Goal: Task Accomplishment & Management: Manage account settings

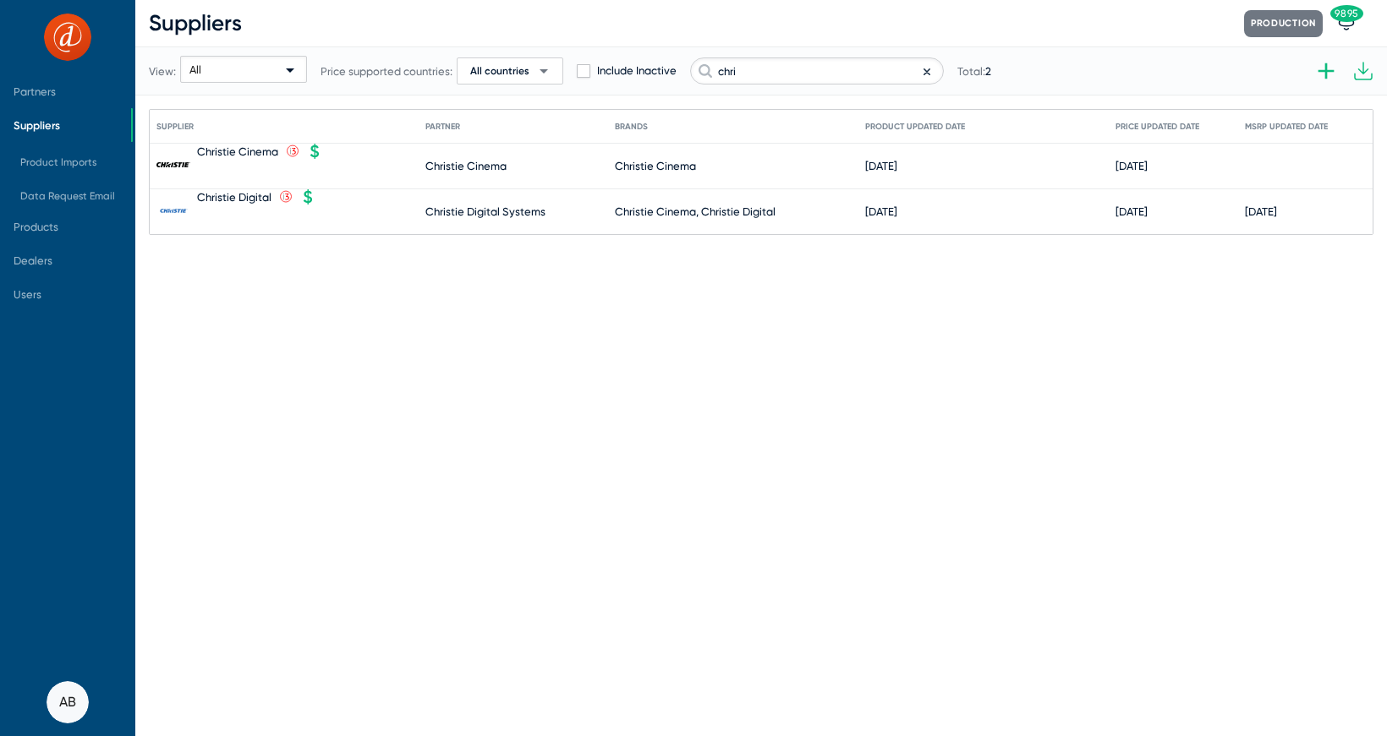
click at [45, 125] on span "Suppliers" at bounding box center [37, 125] width 47 height 13
click at [62, 92] on span "Partners" at bounding box center [65, 91] width 131 height 34
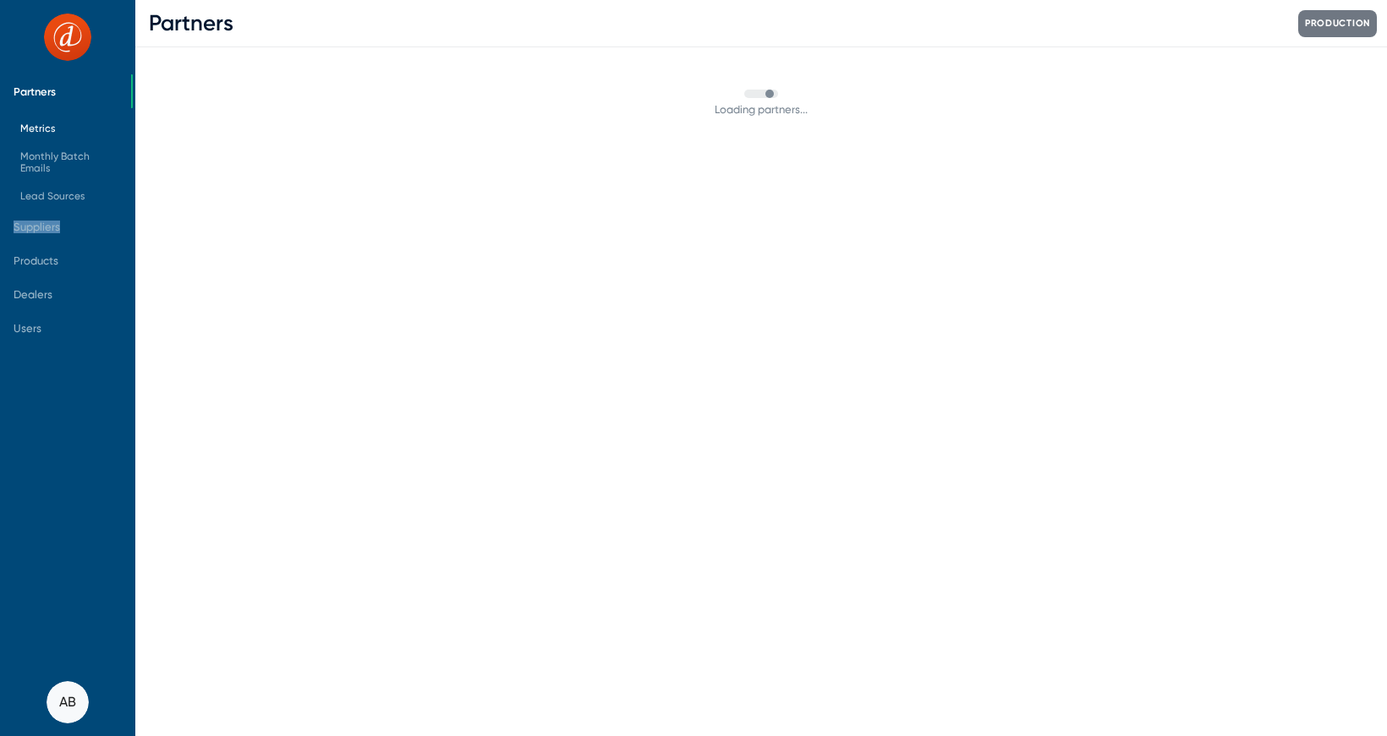
click at [36, 136] on span "Metrics" at bounding box center [69, 128] width 124 height 27
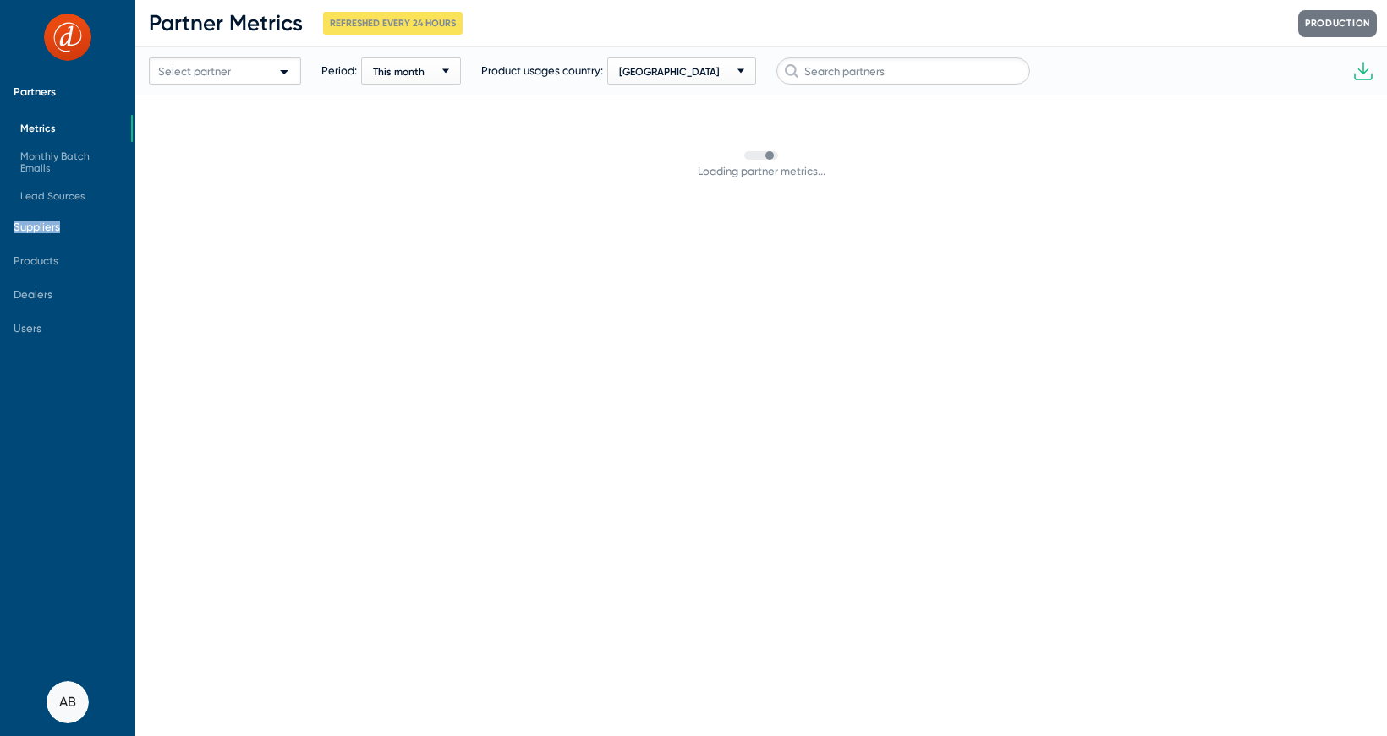
click at [51, 227] on span "Suppliers" at bounding box center [37, 227] width 47 height 13
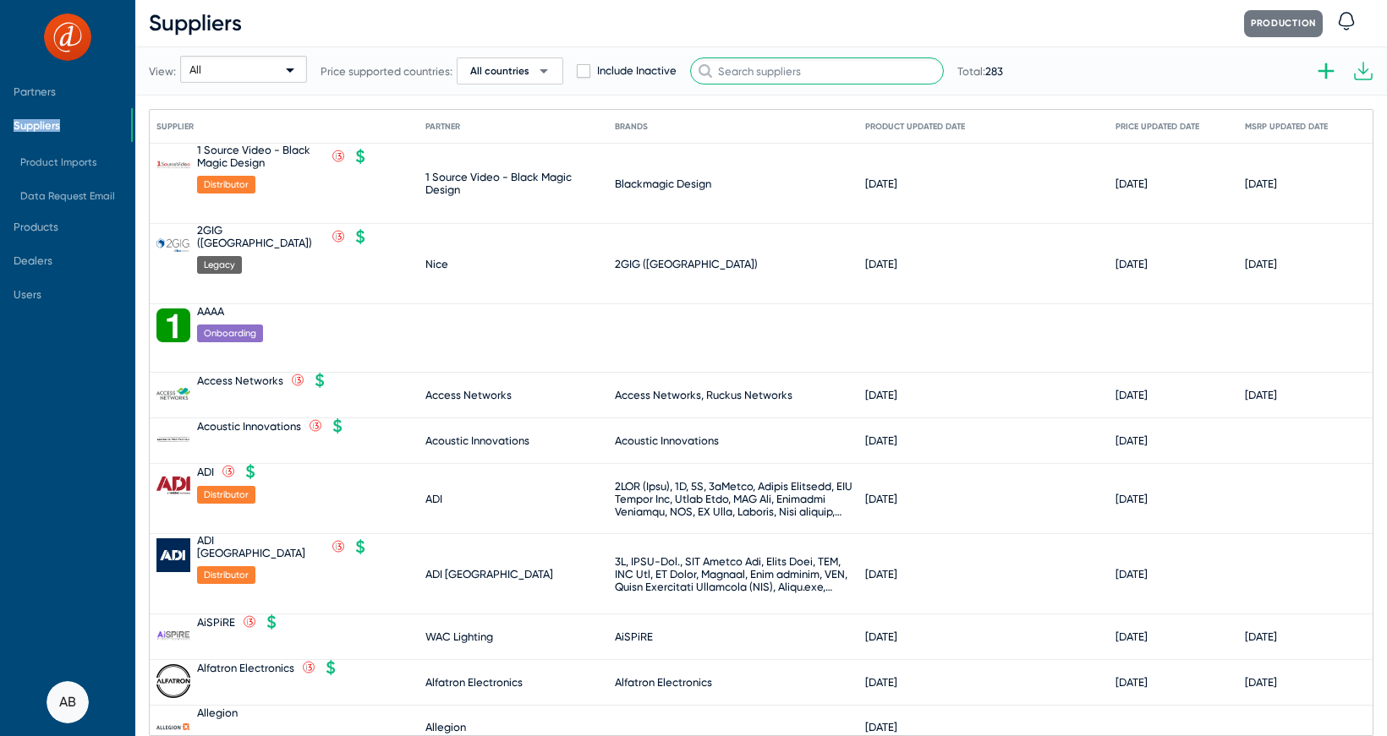
click at [770, 75] on input "text" at bounding box center [817, 70] width 254 height 27
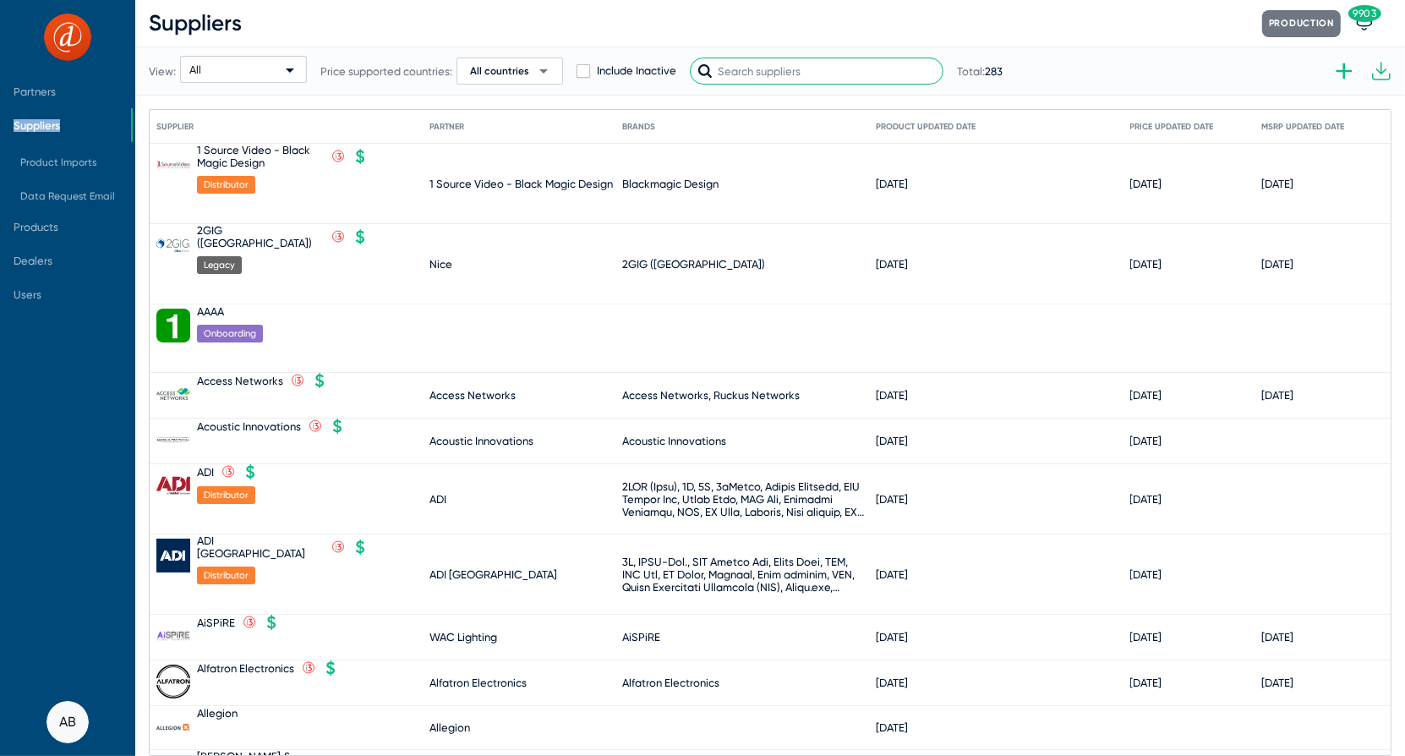
click at [786, 70] on input "text" at bounding box center [817, 70] width 254 height 27
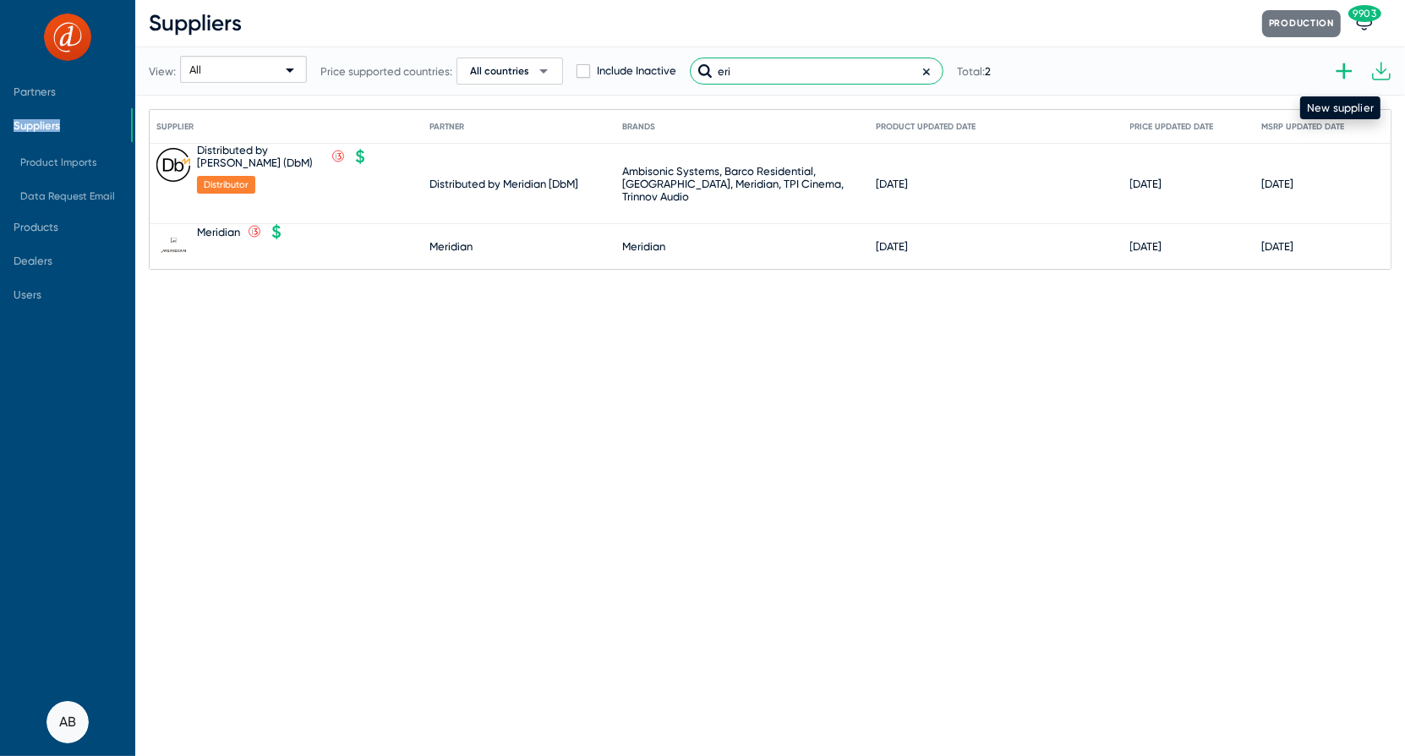
type input "eri"
click at [1353, 66] on icon at bounding box center [1344, 70] width 27 height 27
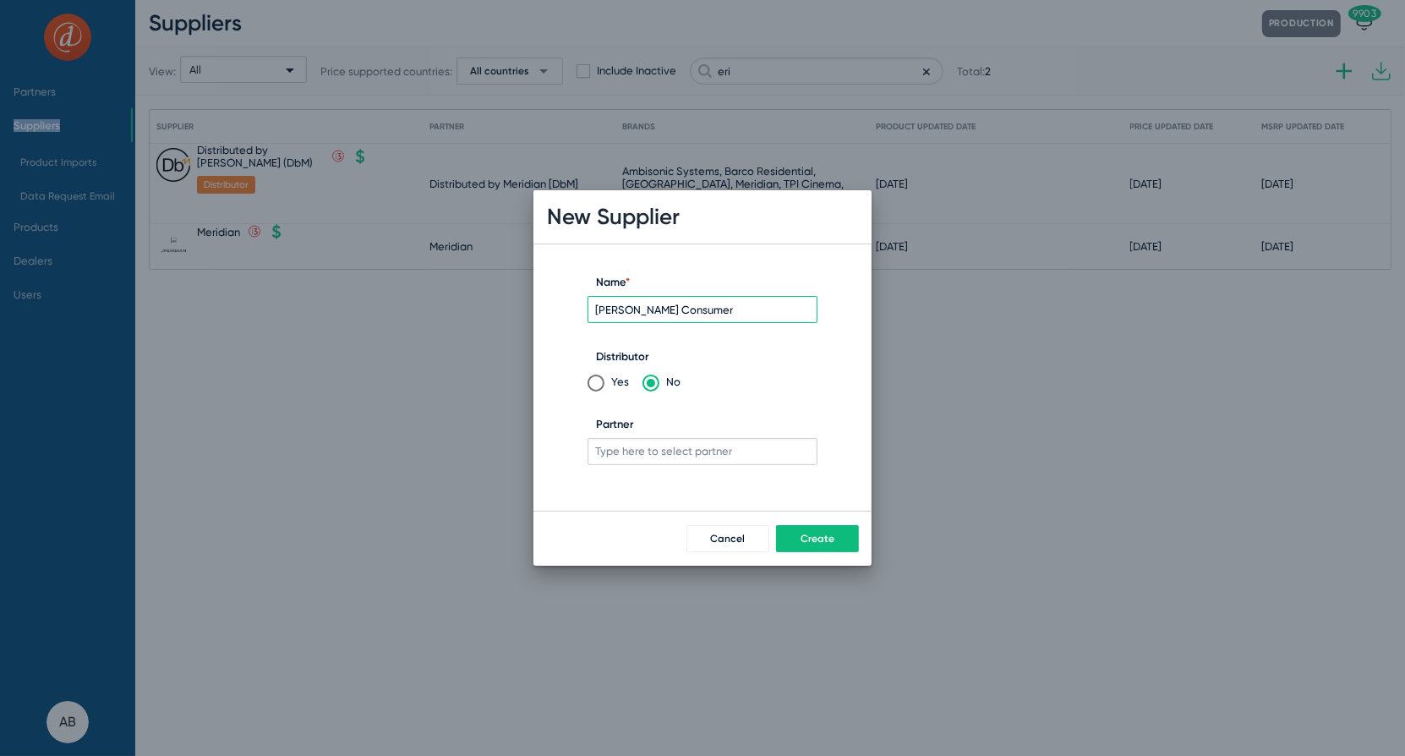
type input "[PERSON_NAME] Consumer"
click at [605, 386] on span "Yes" at bounding box center [617, 382] width 25 height 13
click at [605, 386] on input "Yes" at bounding box center [596, 383] width 17 height 17
radio input "true"
click at [623, 456] on input "Partner" at bounding box center [703, 451] width 230 height 27
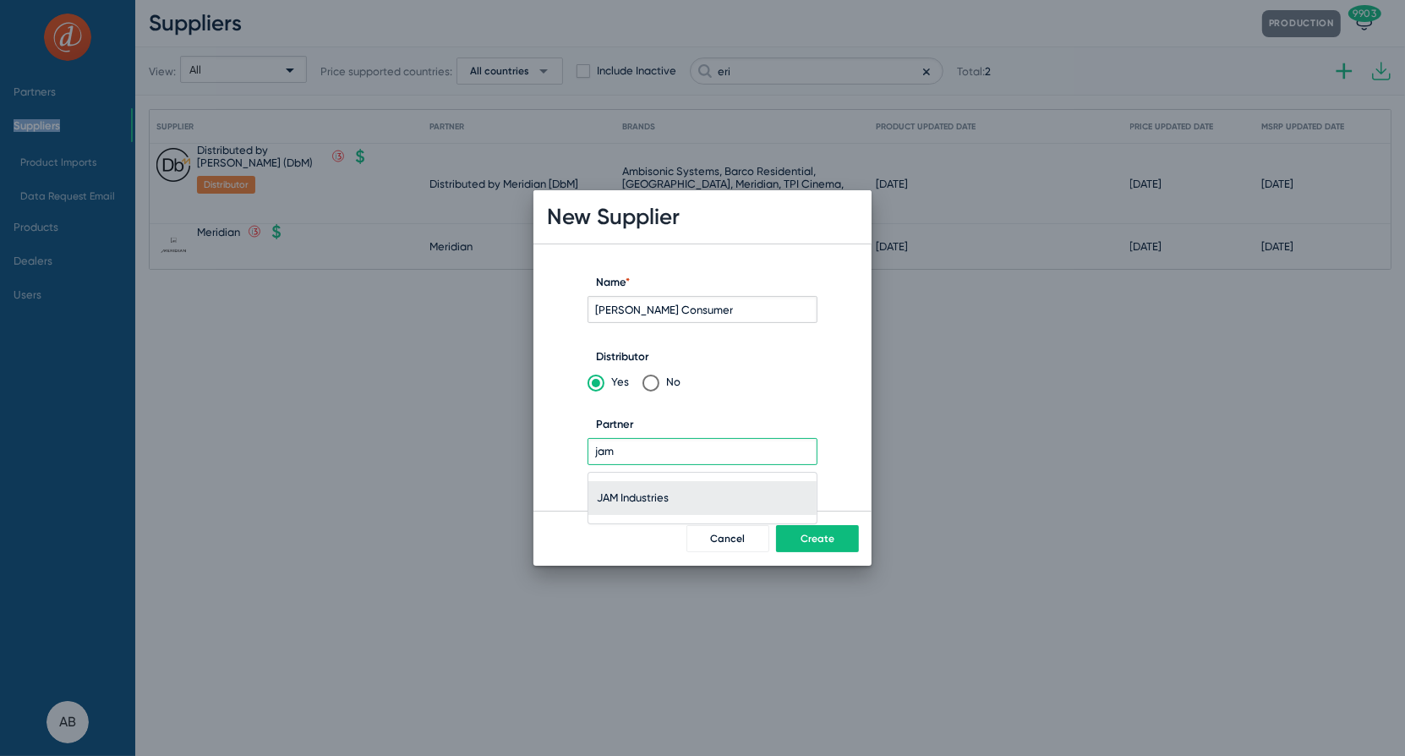
click at [633, 501] on span "JAM Industries" at bounding box center [702, 498] width 211 height 34
type input "JAM Industries"
click at [822, 536] on span "Create" at bounding box center [818, 539] width 34 height 12
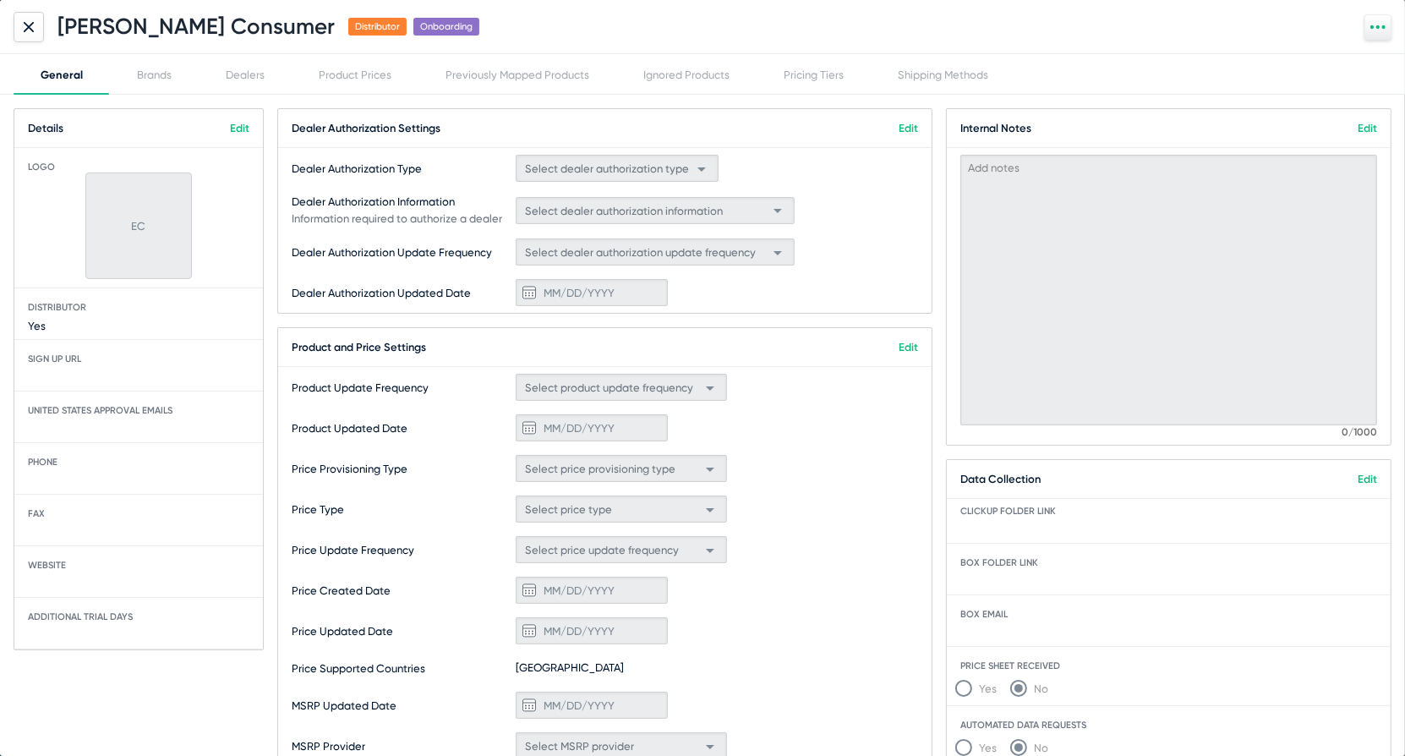
click at [918, 122] on mat-card-title "Dealer Authorization Settings Edit" at bounding box center [605, 128] width 654 height 39
click at [913, 131] on link "Edit" at bounding box center [908, 128] width 19 height 13
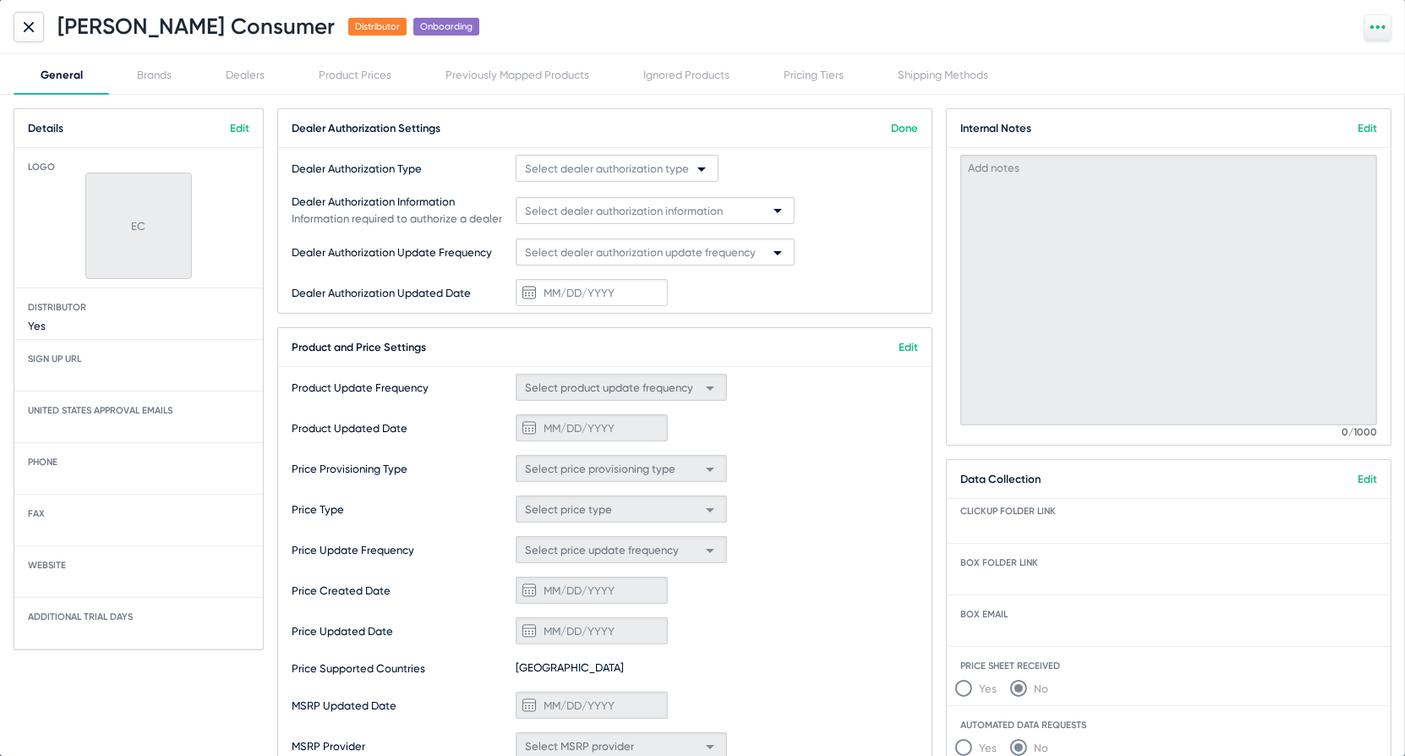
click at [677, 172] on span "Select dealer authorization type" at bounding box center [607, 168] width 164 height 13
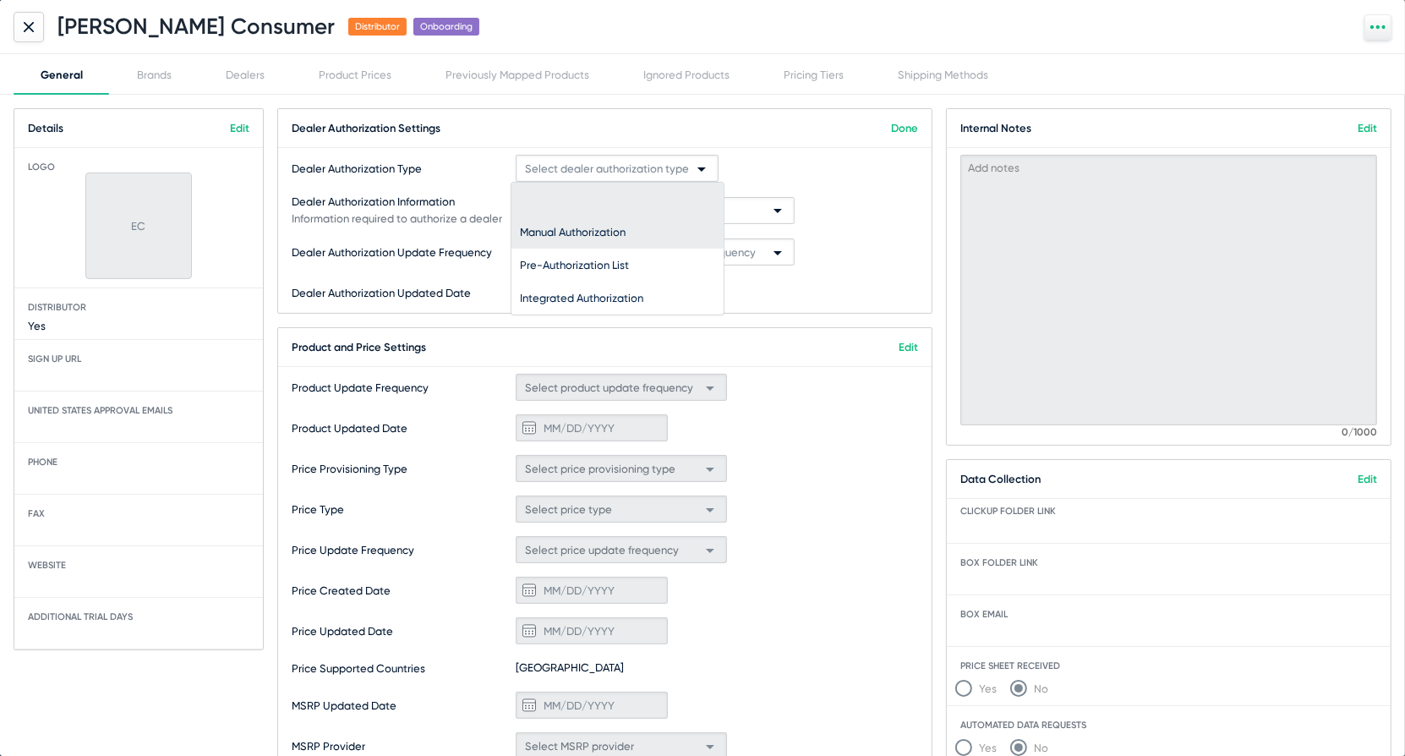
click at [627, 228] on span "Manual Authorization" at bounding box center [617, 232] width 195 height 33
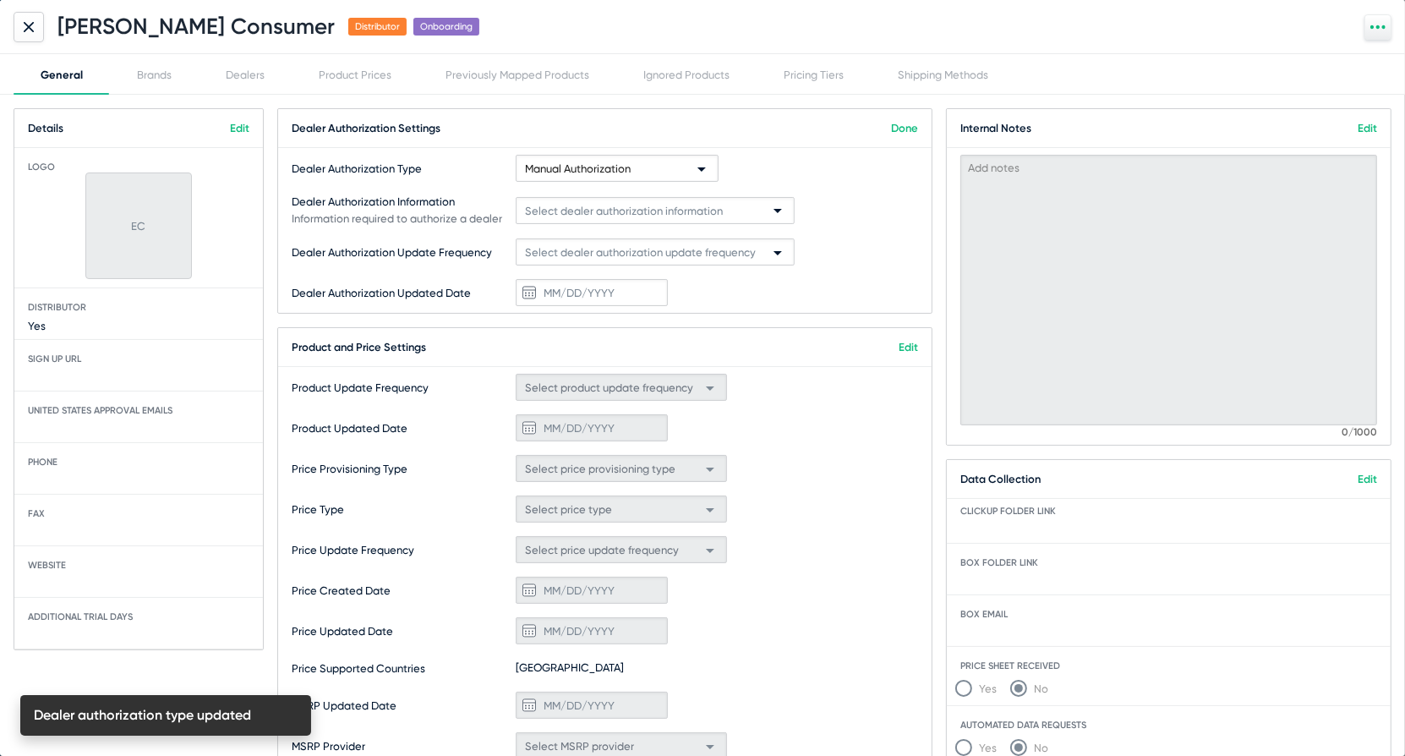
click at [634, 216] on span "Select dealer authorization information" at bounding box center [624, 211] width 198 height 13
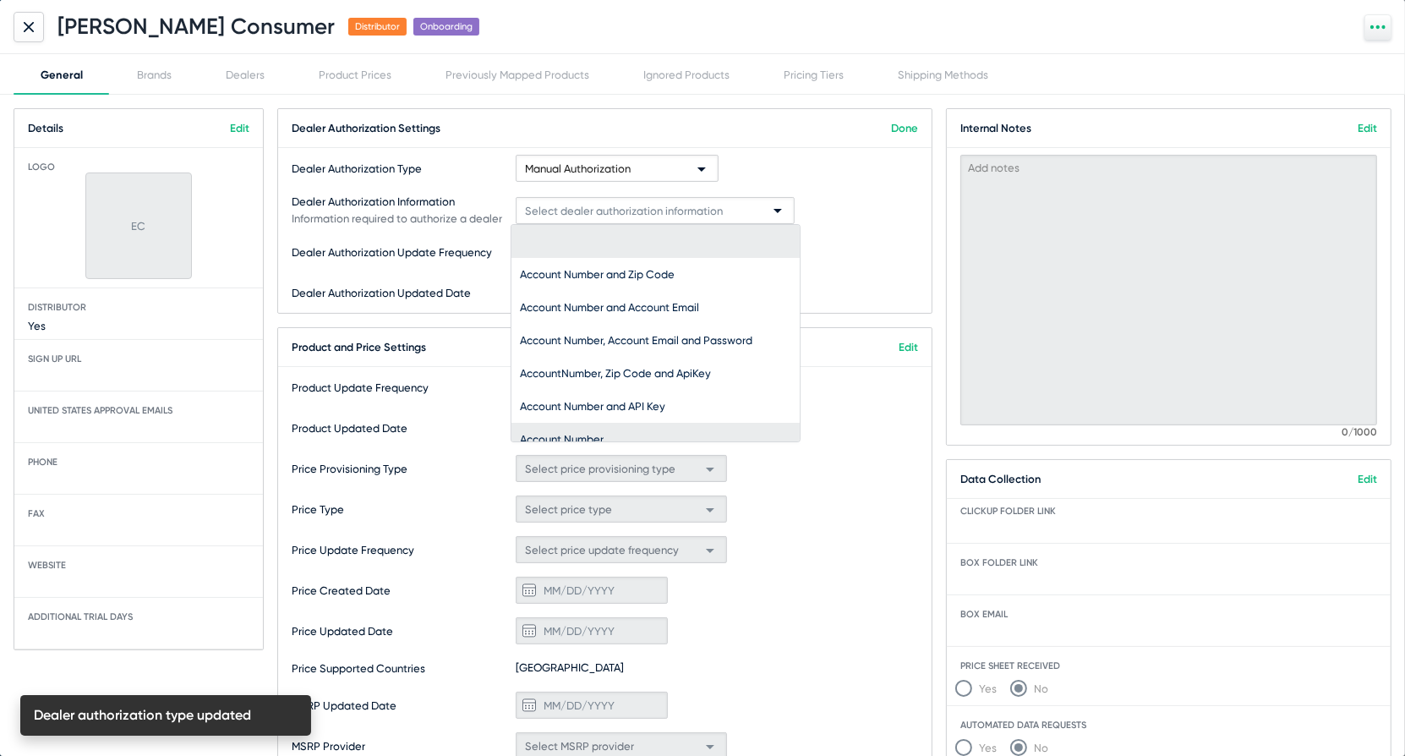
click at [600, 429] on span "Account Number" at bounding box center [655, 439] width 271 height 33
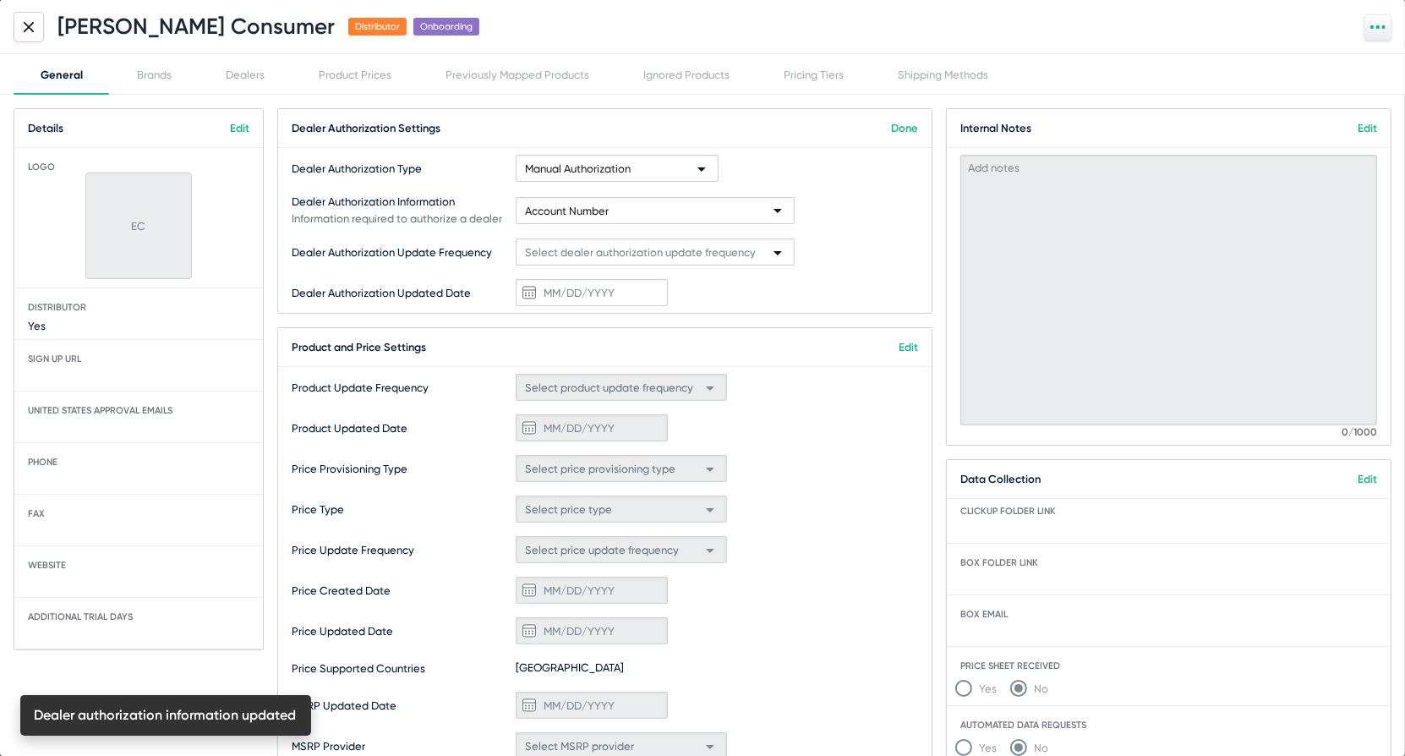
click at [906, 132] on link "Done" at bounding box center [904, 128] width 27 height 13
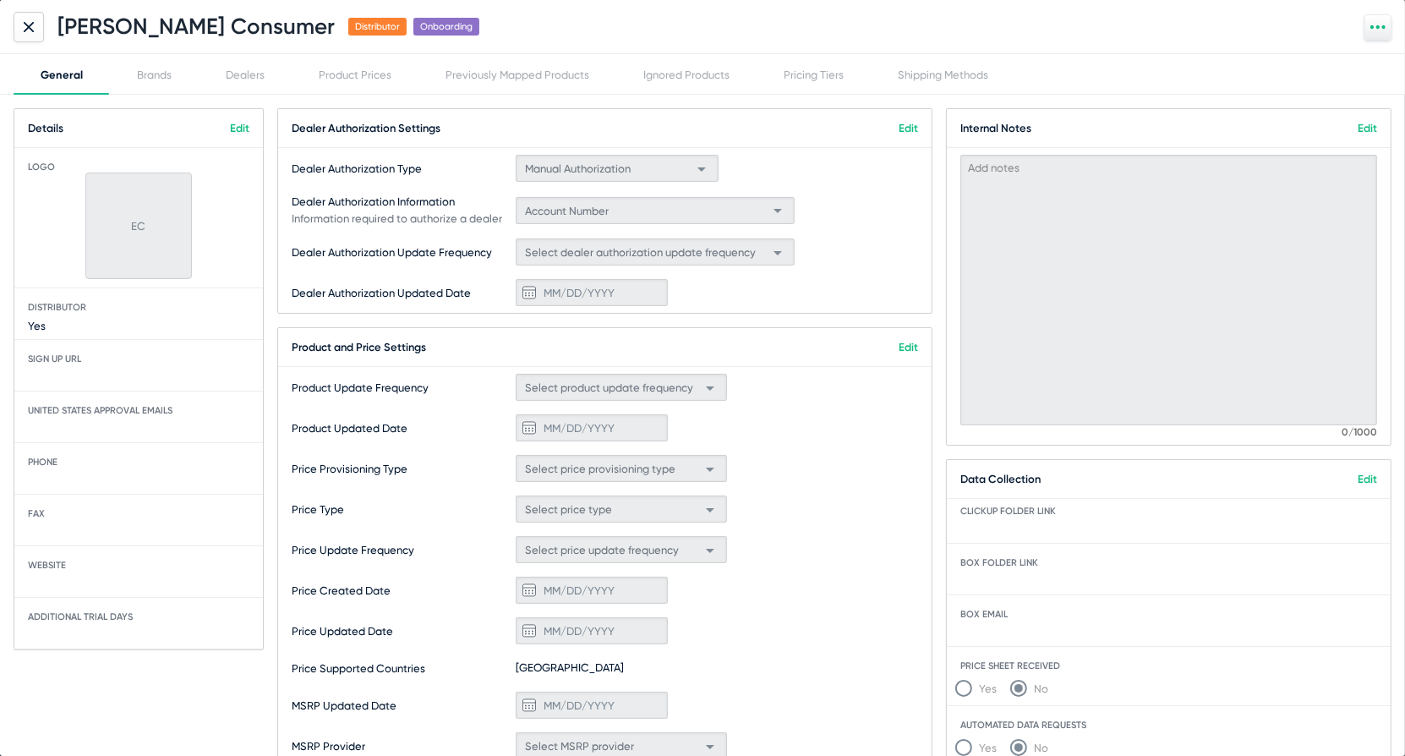
click at [233, 126] on link "Edit" at bounding box center [239, 128] width 19 height 13
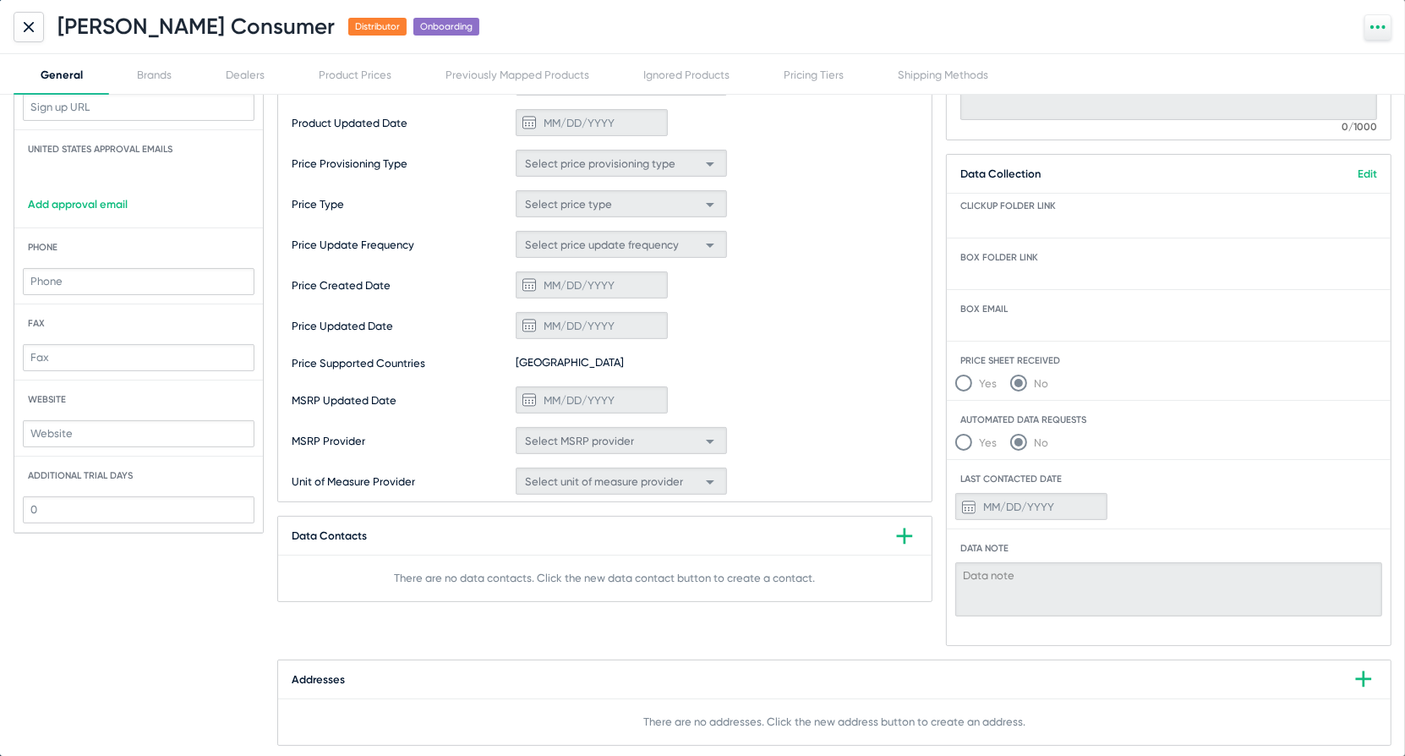
scroll to position [0, 0]
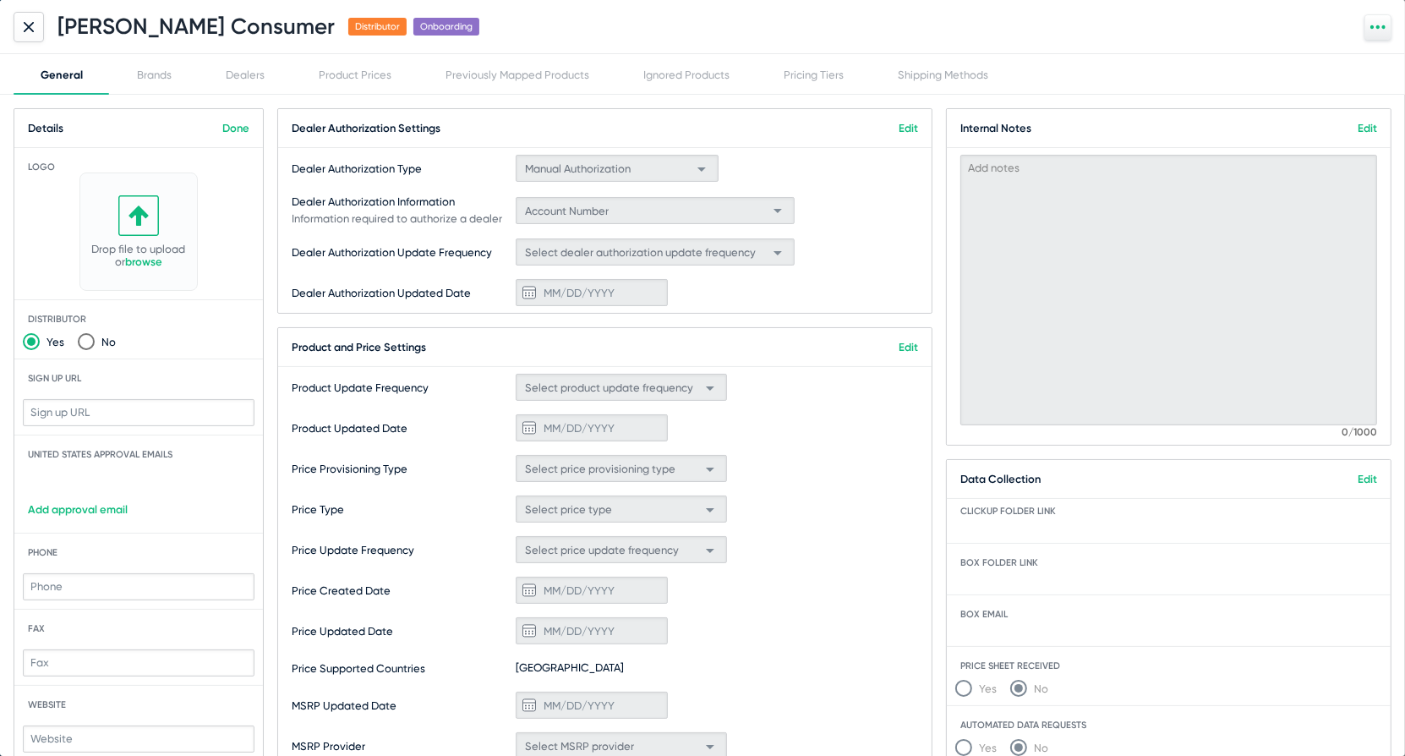
click at [108, 409] on input "text" at bounding box center [139, 412] width 232 height 27
paste input "EriksonconsumerBecome a dealer"
click at [217, 416] on input "EriksonconsumerBecome a dealer" at bounding box center [139, 412] width 232 height 27
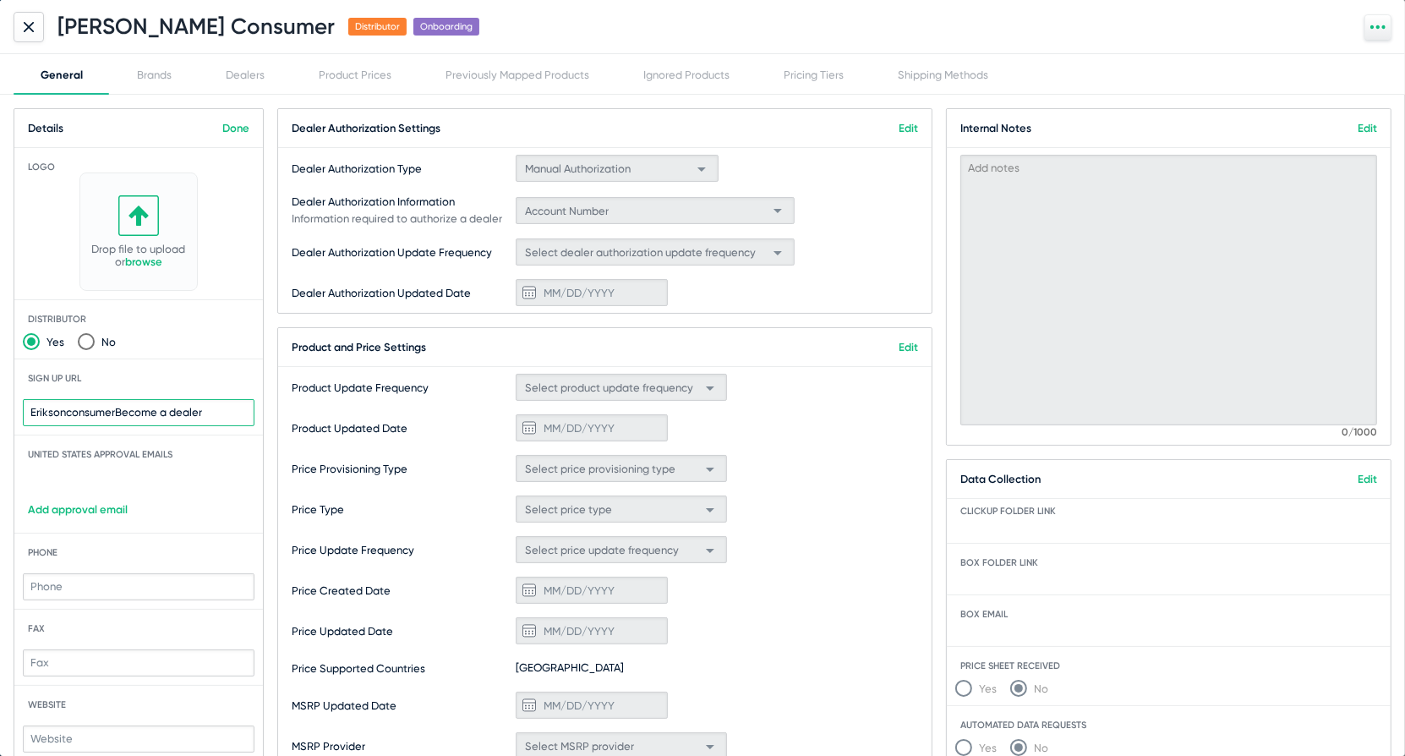
paste input "https://www.eriksonconsumer.com/become-a-"
type input "https://www.eriksonconsumer.com/become-a-dealer"
click at [225, 457] on span "United States Approval Emails" at bounding box center [138, 454] width 249 height 11
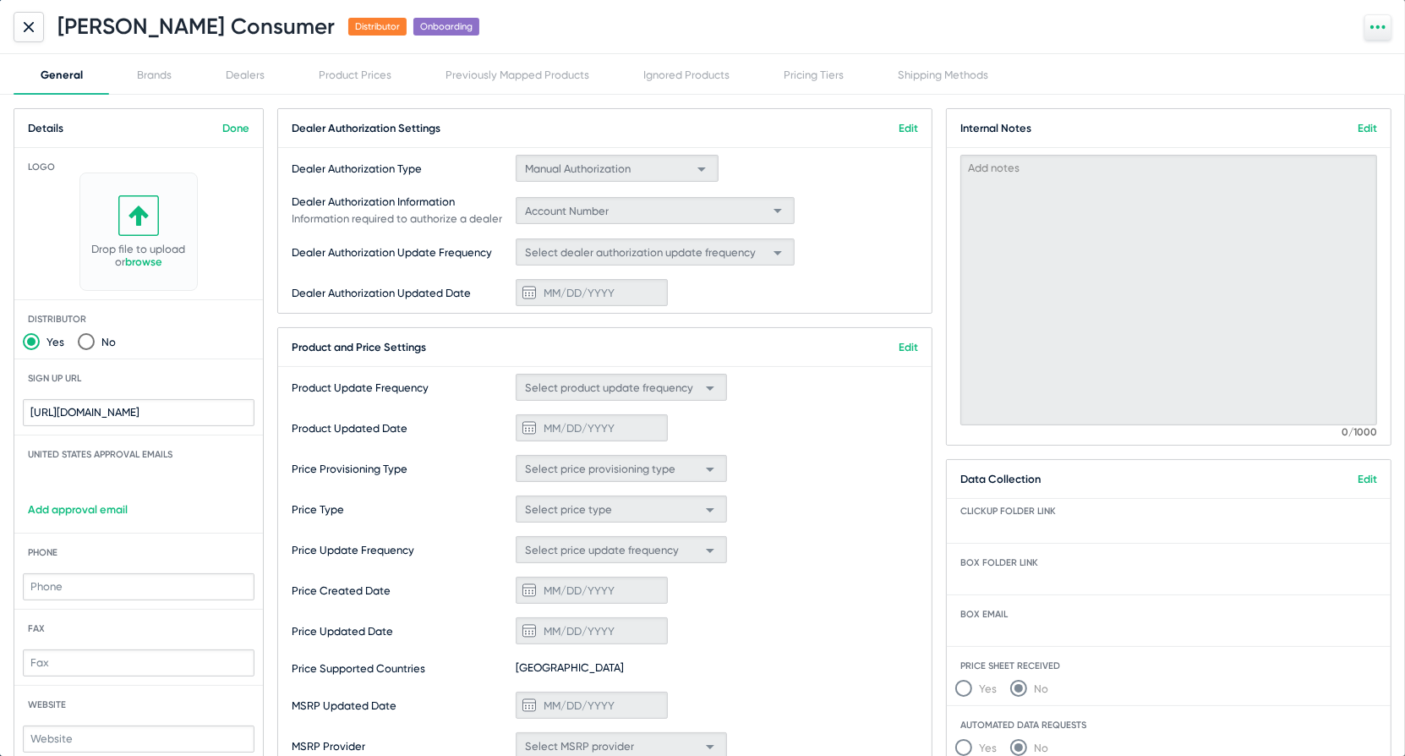
click at [907, 343] on link "Edit" at bounding box center [908, 347] width 19 height 13
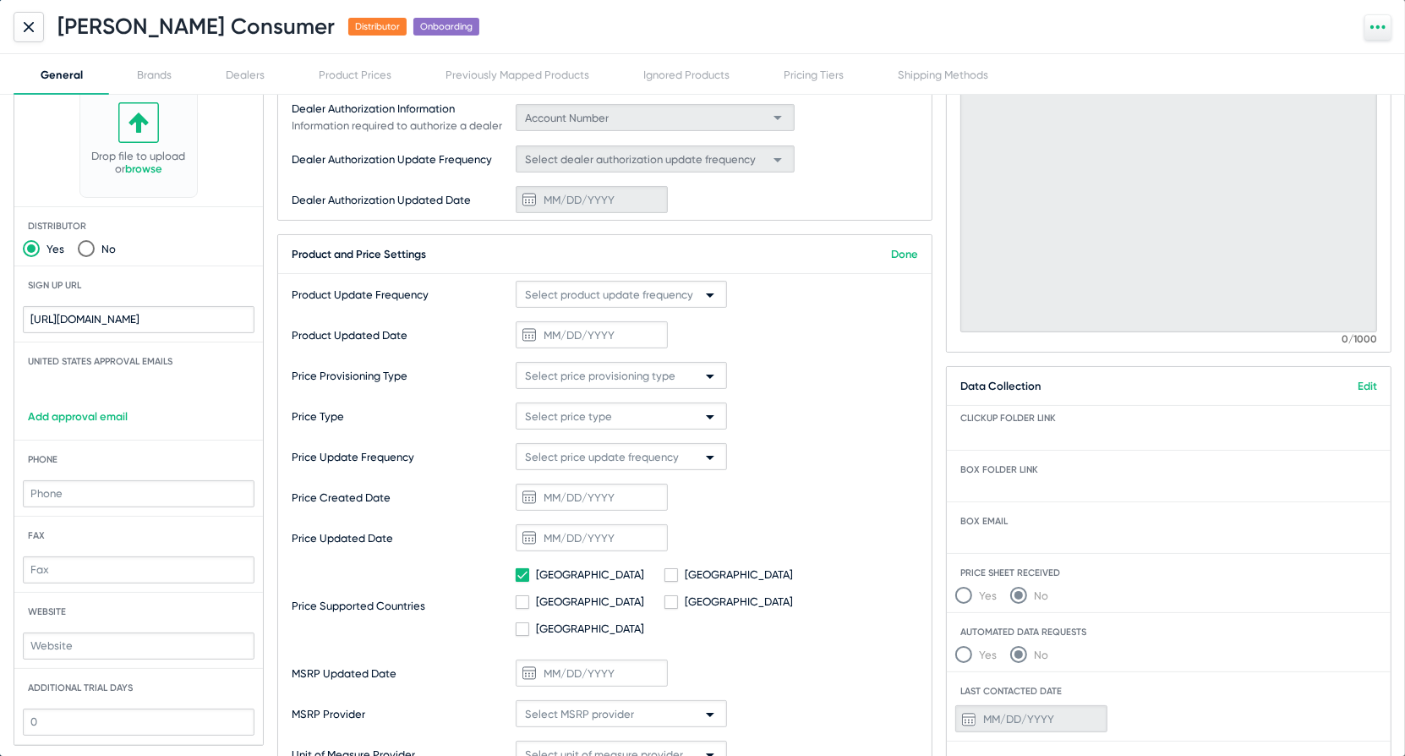
scroll to position [174, 0]
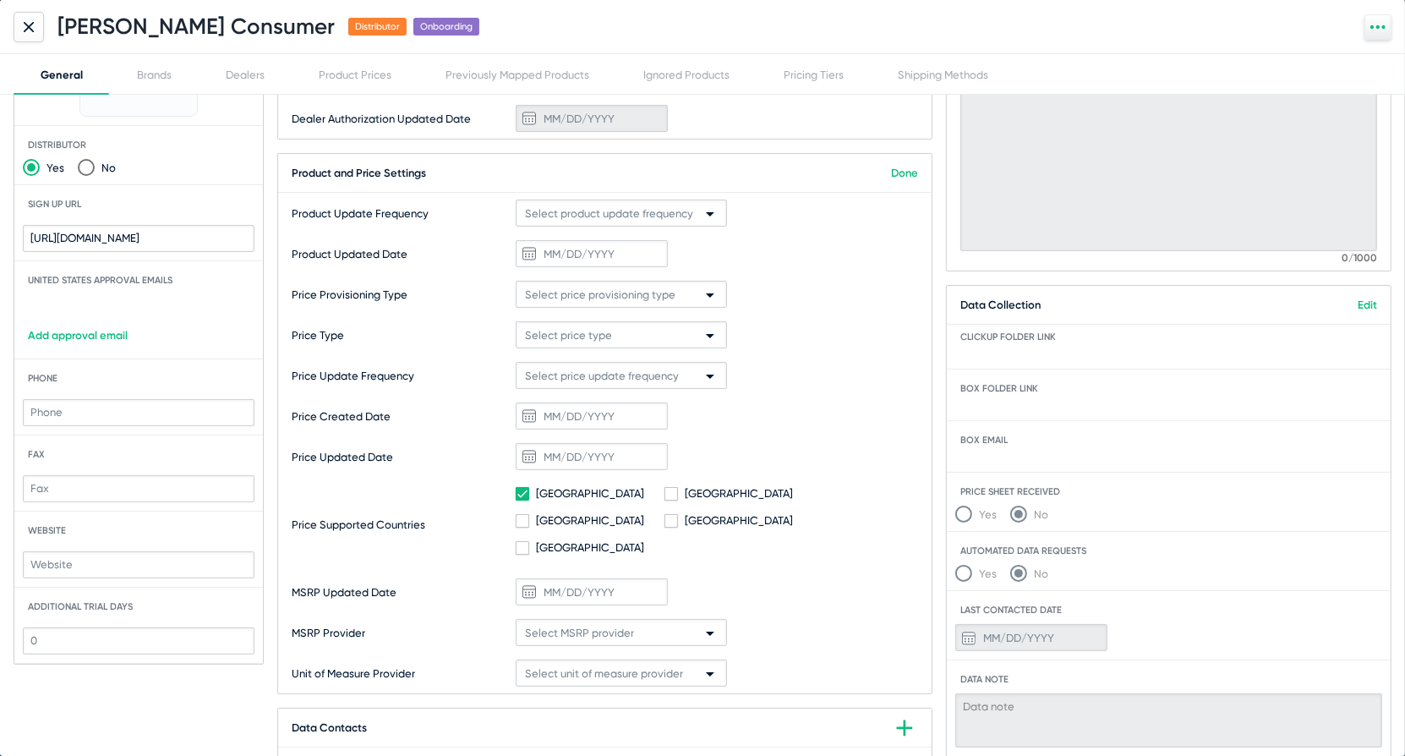
click at [665, 494] on span at bounding box center [672, 494] width 14 height 14
click at [671, 501] on input "[GEOGRAPHIC_DATA]" at bounding box center [671, 501] width 1 height 1
checkbox input "true"
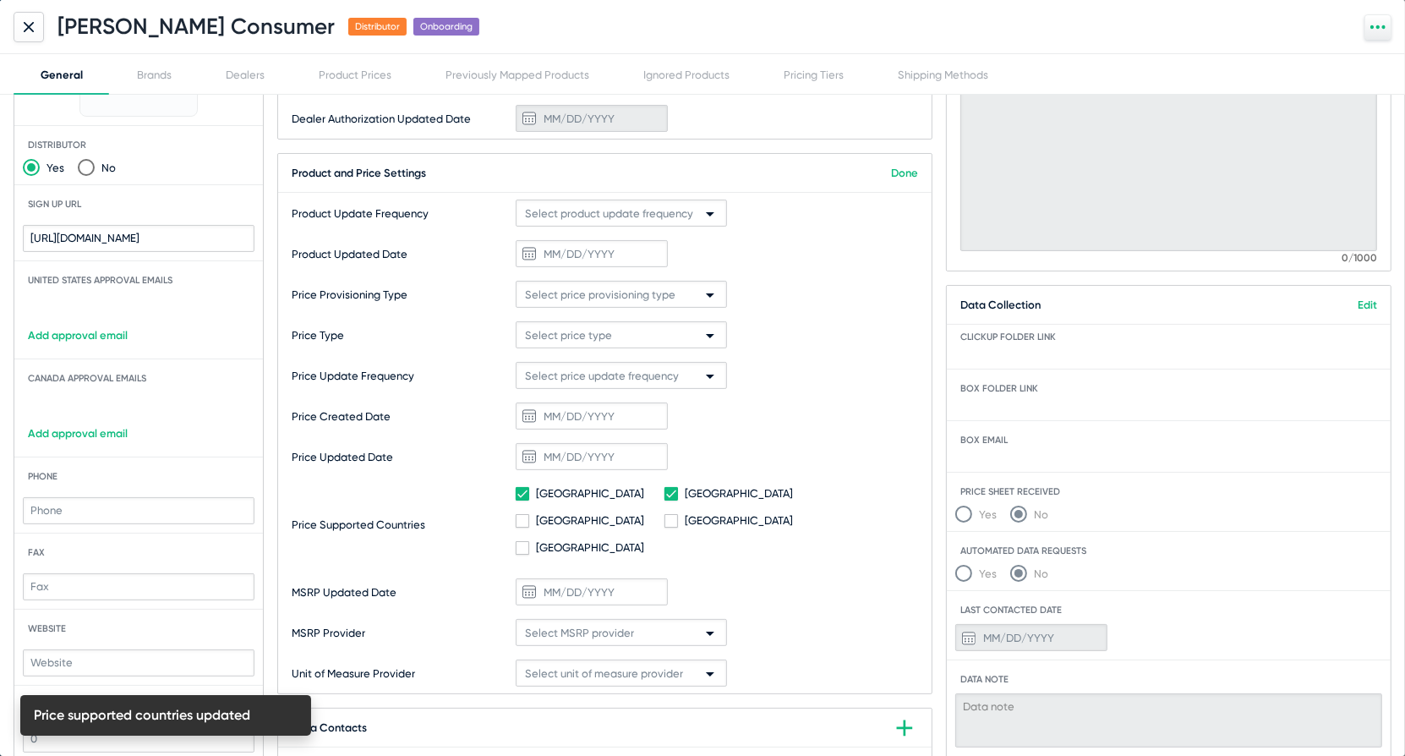
click at [528, 491] on span at bounding box center [523, 494] width 14 height 14
click at [523, 501] on States-input "[GEOGRAPHIC_DATA]" at bounding box center [522, 501] width 1 height 1
checkbox States-input "false"
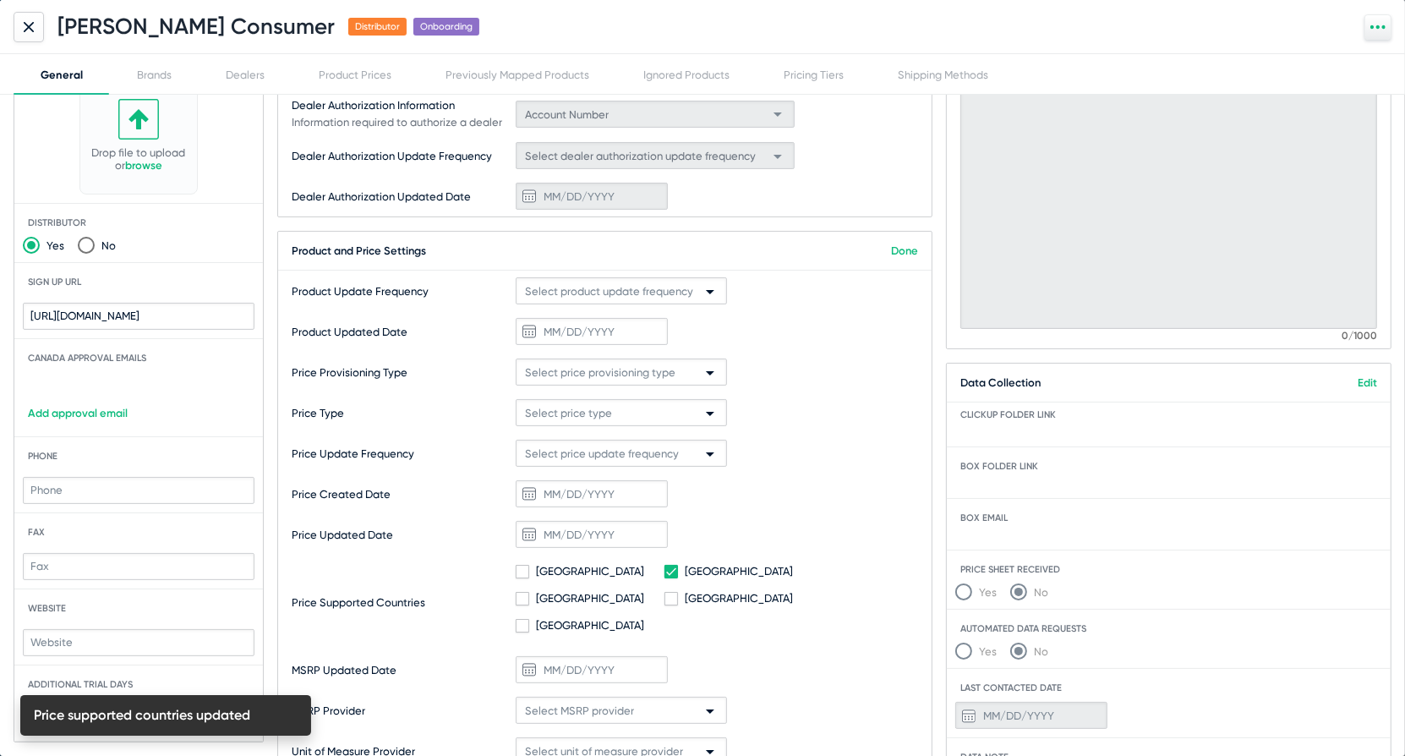
scroll to position [44, 0]
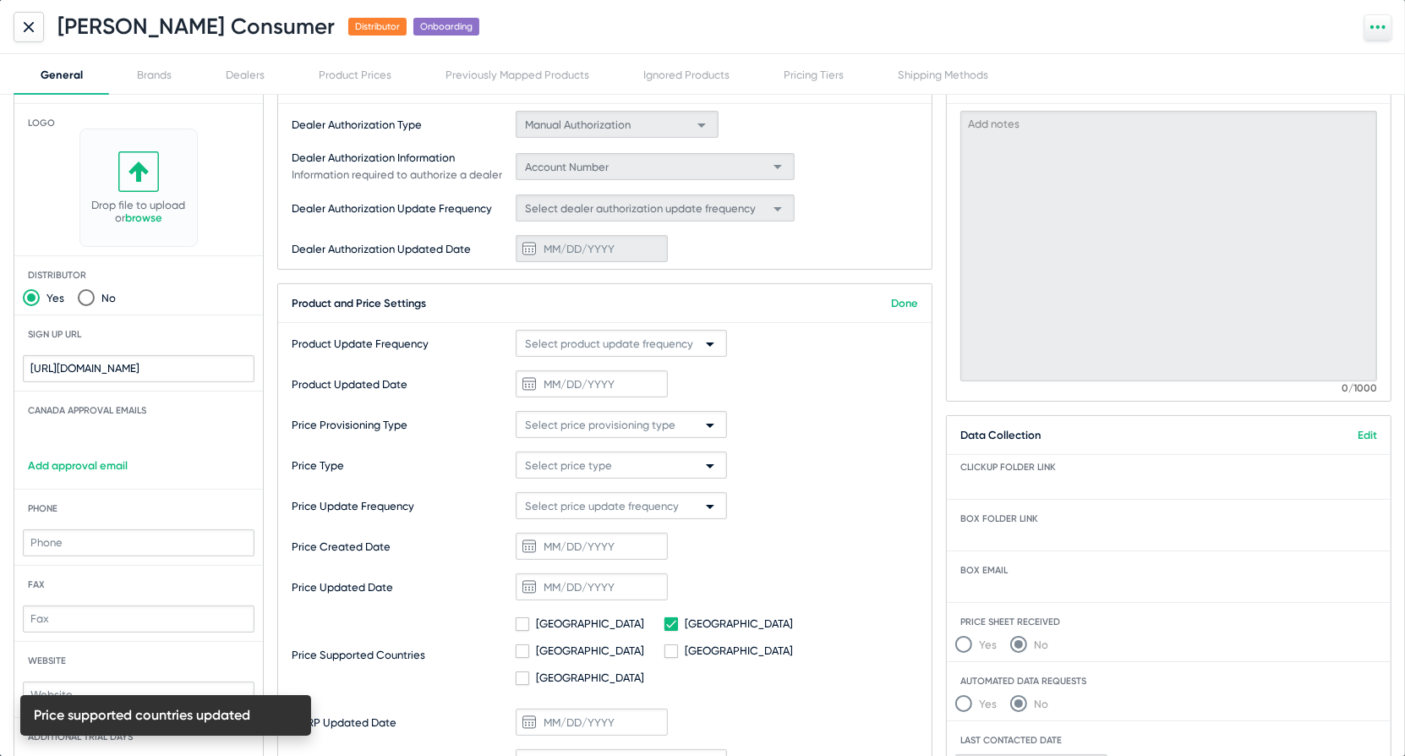
click at [905, 298] on link "Done" at bounding box center [904, 303] width 27 height 13
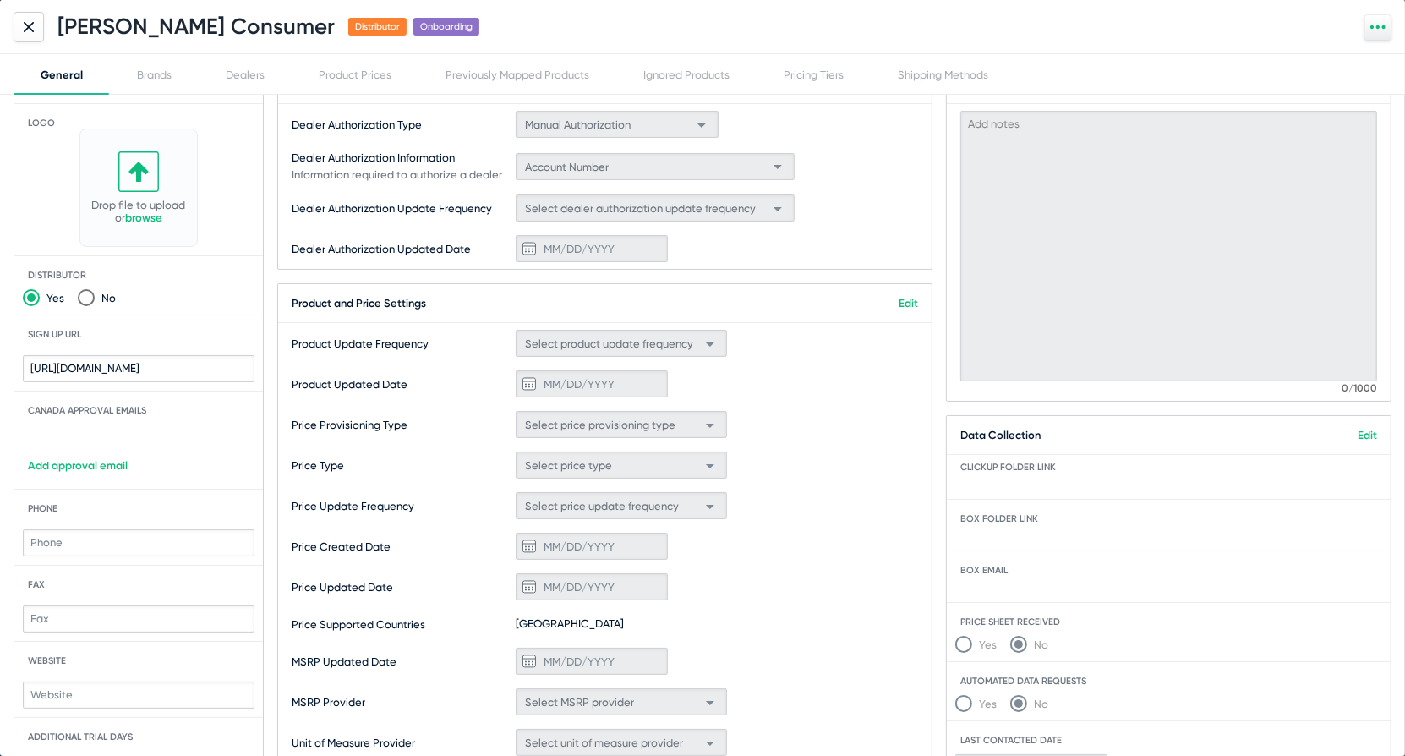
click at [149, 213] on link "browse" at bounding box center [143, 217] width 37 height 13
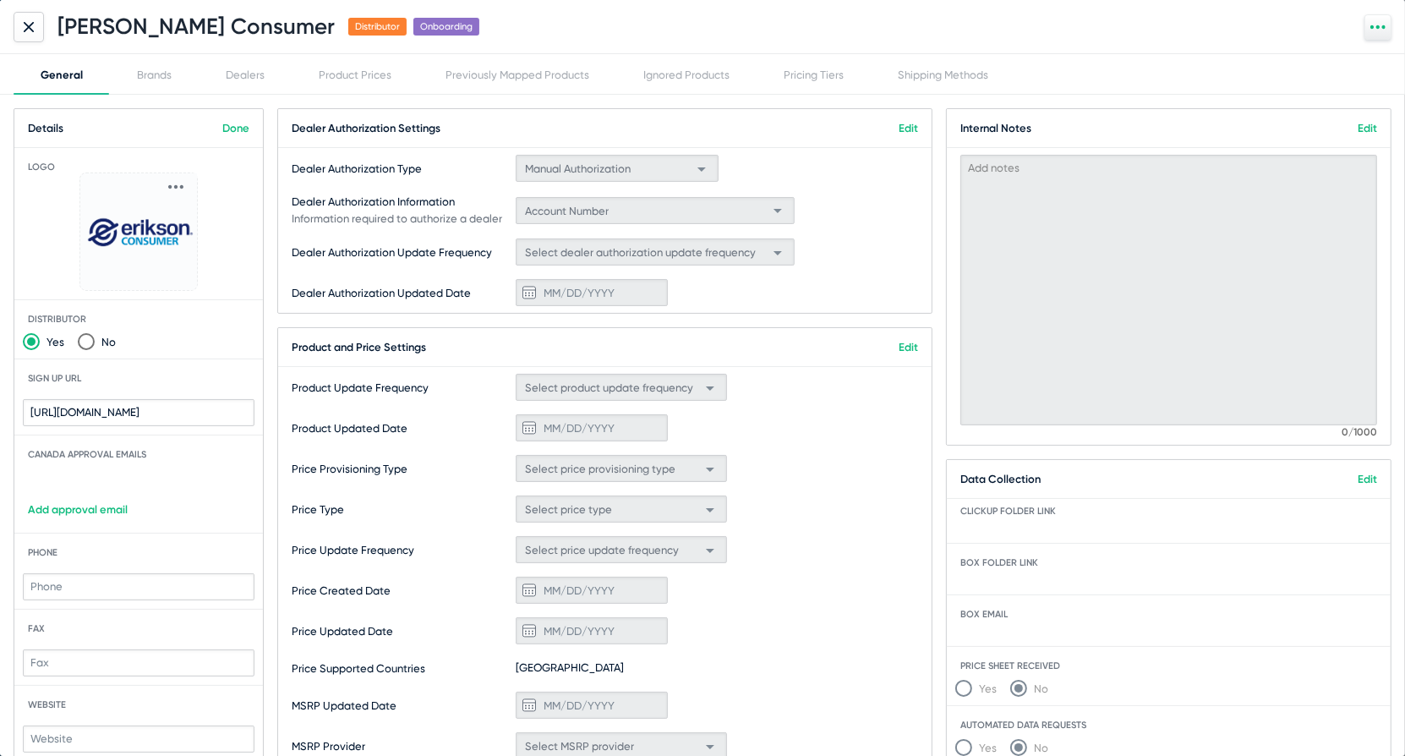
click at [1361, 130] on link "Edit" at bounding box center [1367, 128] width 19 height 13
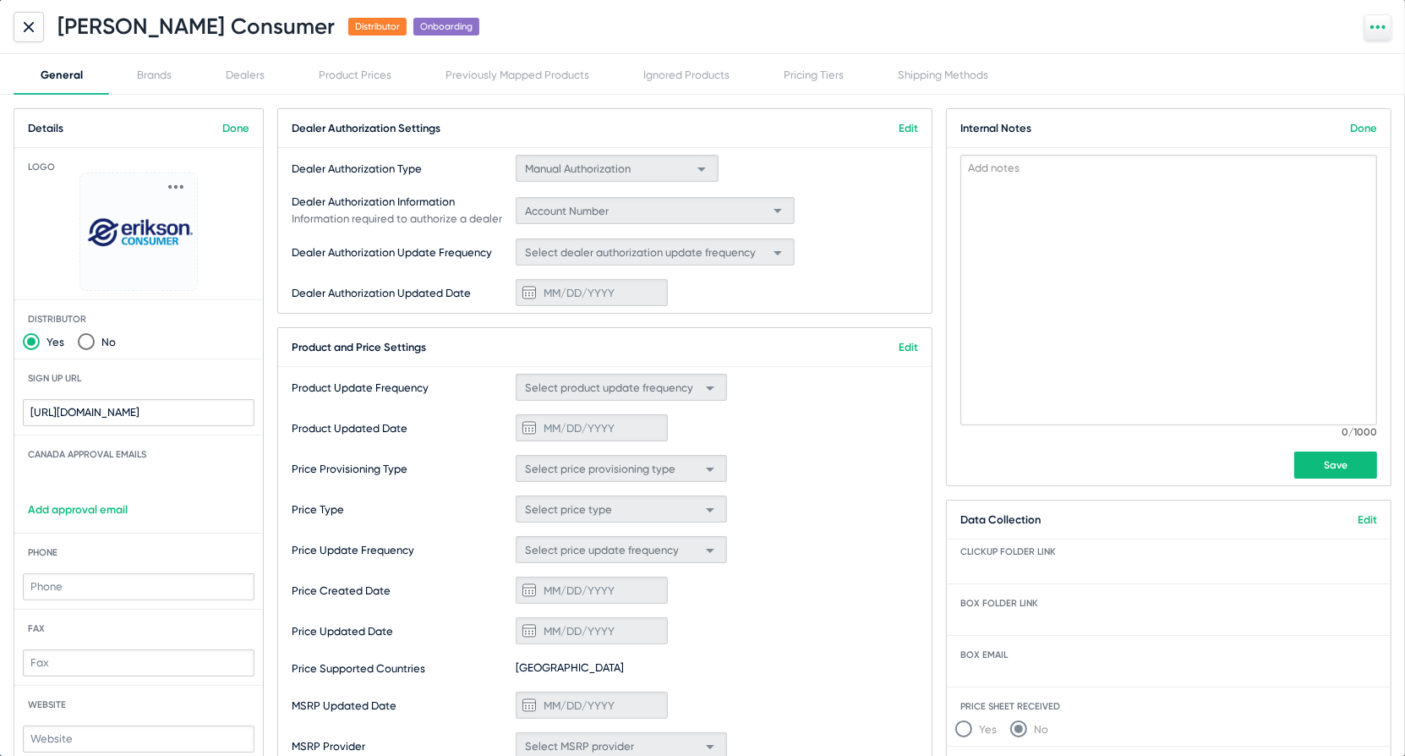
click at [1129, 212] on textarea at bounding box center [1169, 290] width 417 height 271
type textarea "Erikson owns the brand Sonora"
click at [1321, 461] on button "Save" at bounding box center [1336, 465] width 83 height 27
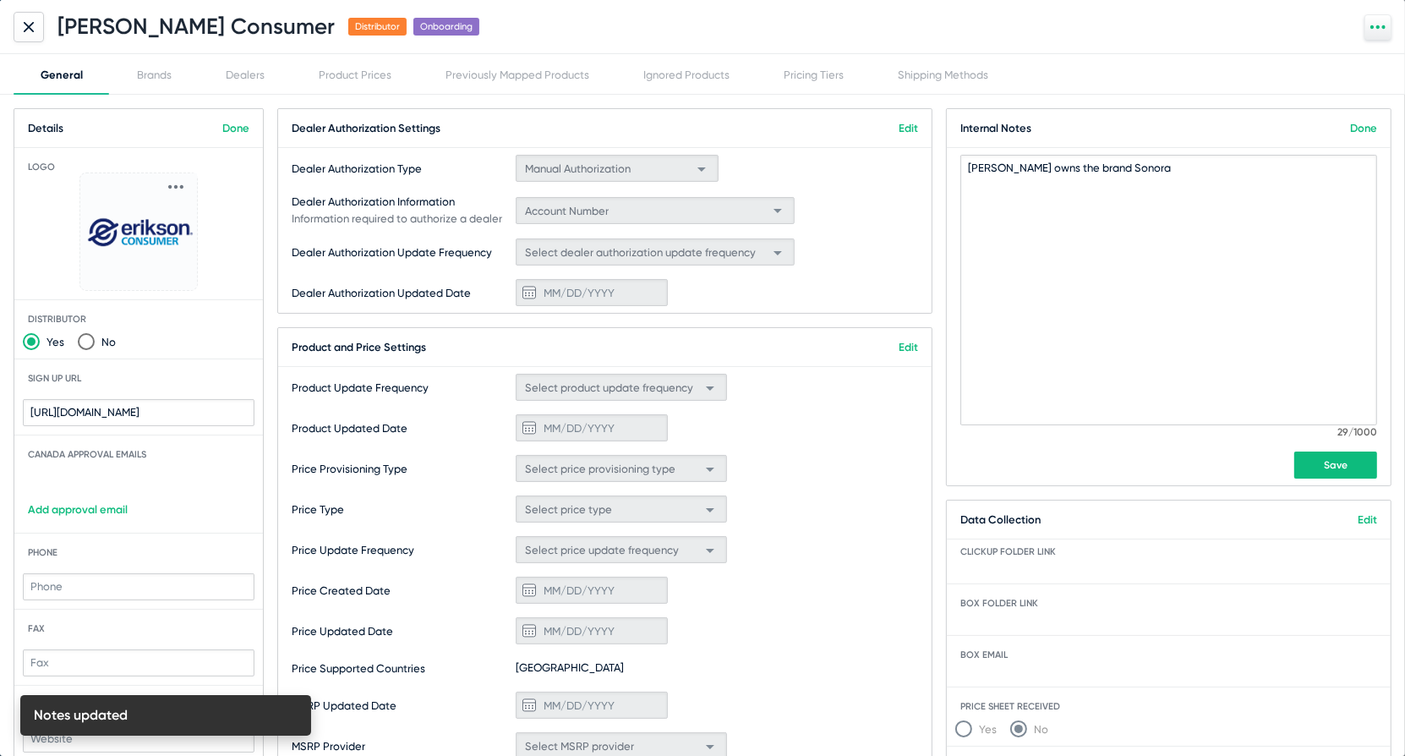
click at [1358, 124] on link "Done" at bounding box center [1363, 128] width 27 height 13
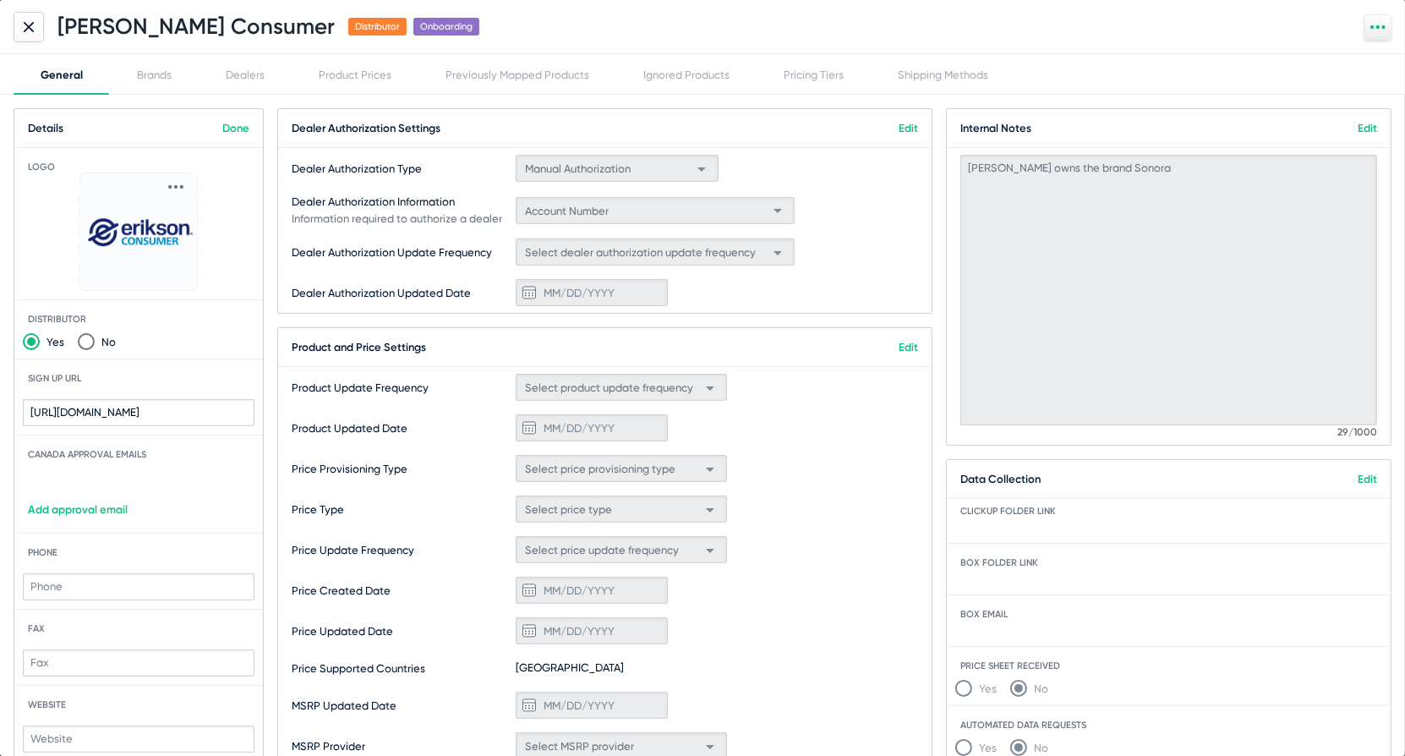
click at [92, 506] on link "Add approval email" at bounding box center [138, 509] width 249 height 13
click at [100, 481] on input "text" at bounding box center [125, 488] width 205 height 27
type input "b2bsupport@eriksonconsumer.com"
click at [228, 126] on link "Done" at bounding box center [235, 128] width 27 height 13
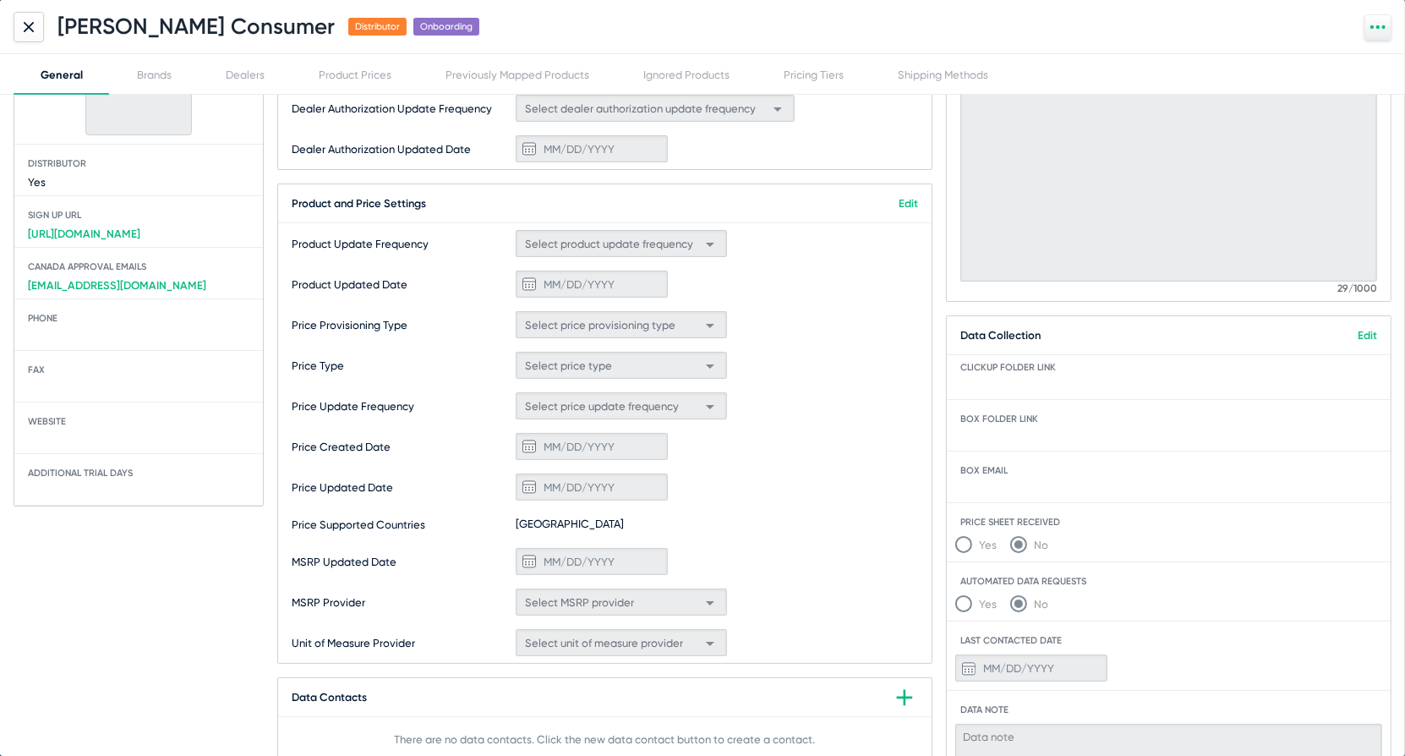
scroll to position [305, 0]
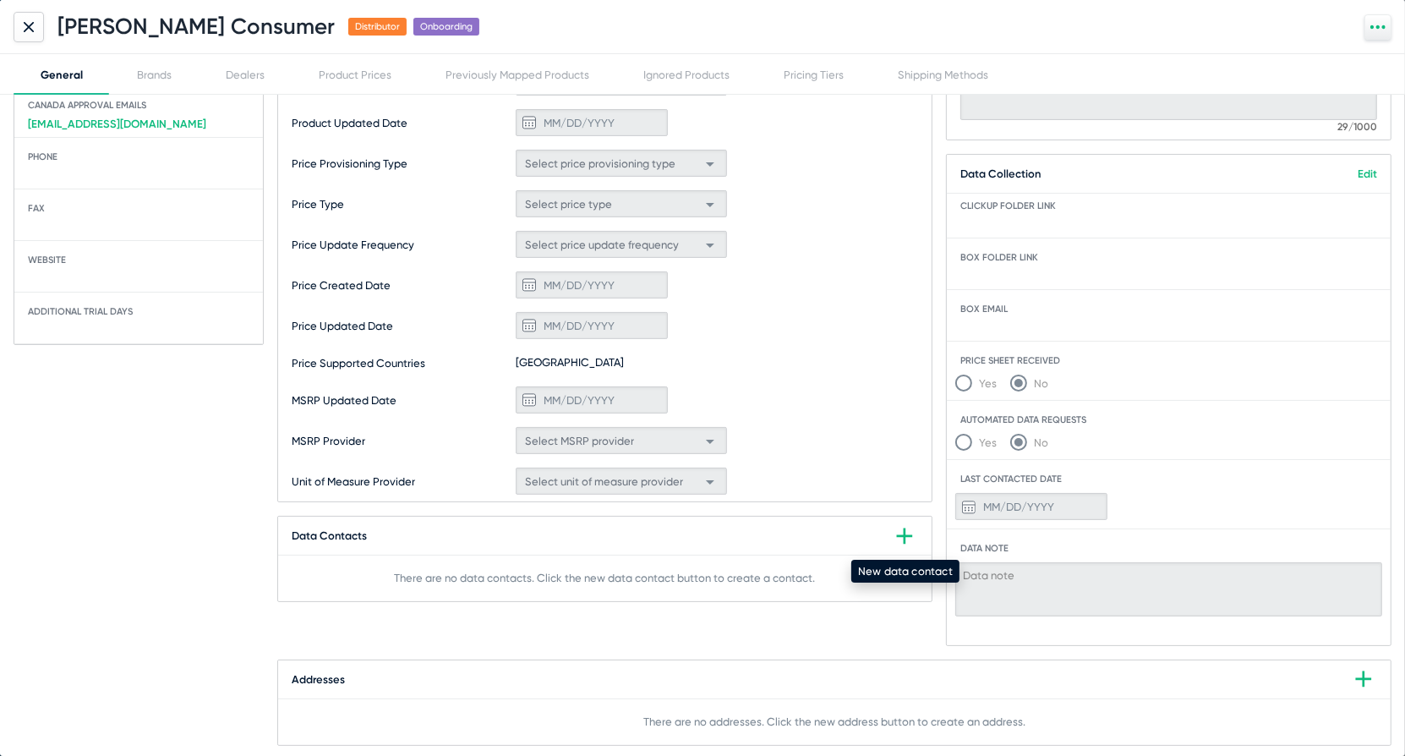
click at [906, 532] on icon at bounding box center [904, 536] width 16 height 16
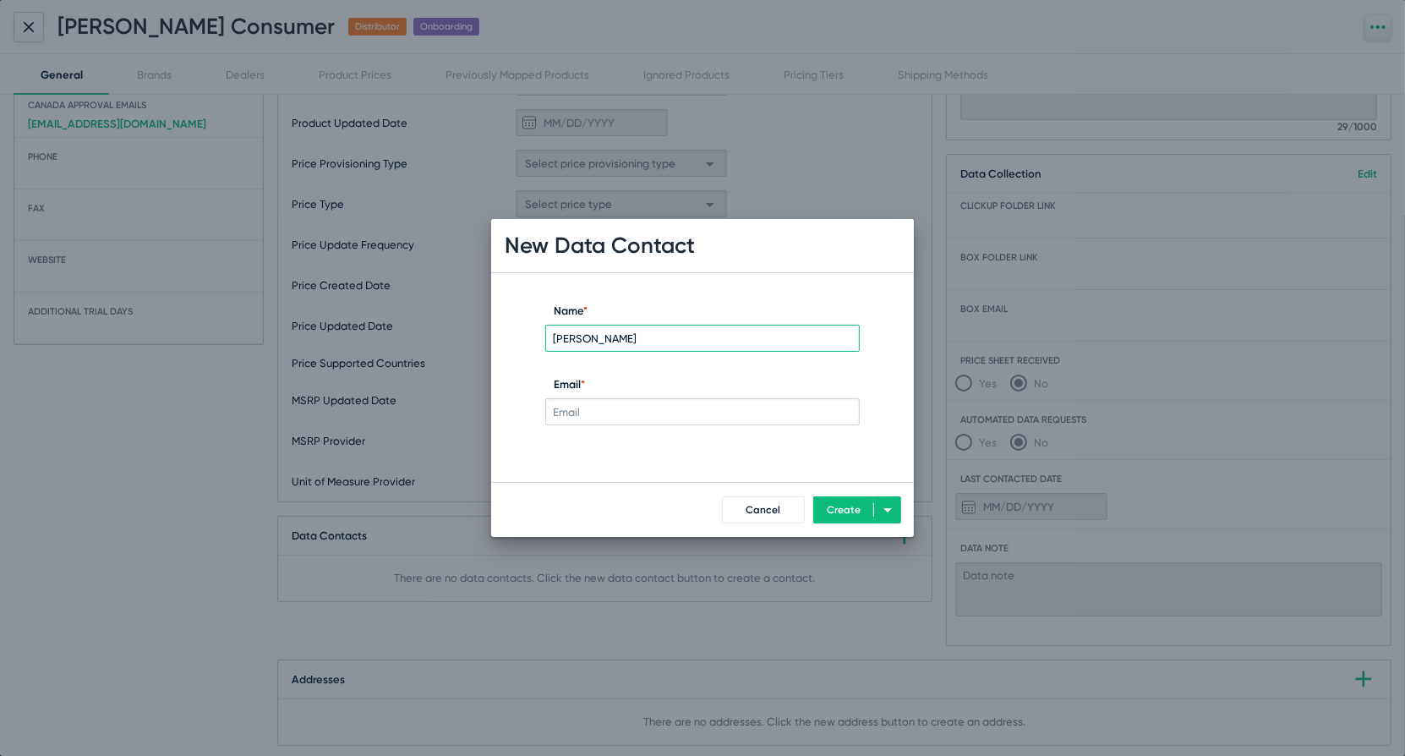
type input "Adam"
paste input "com"
type input "c"
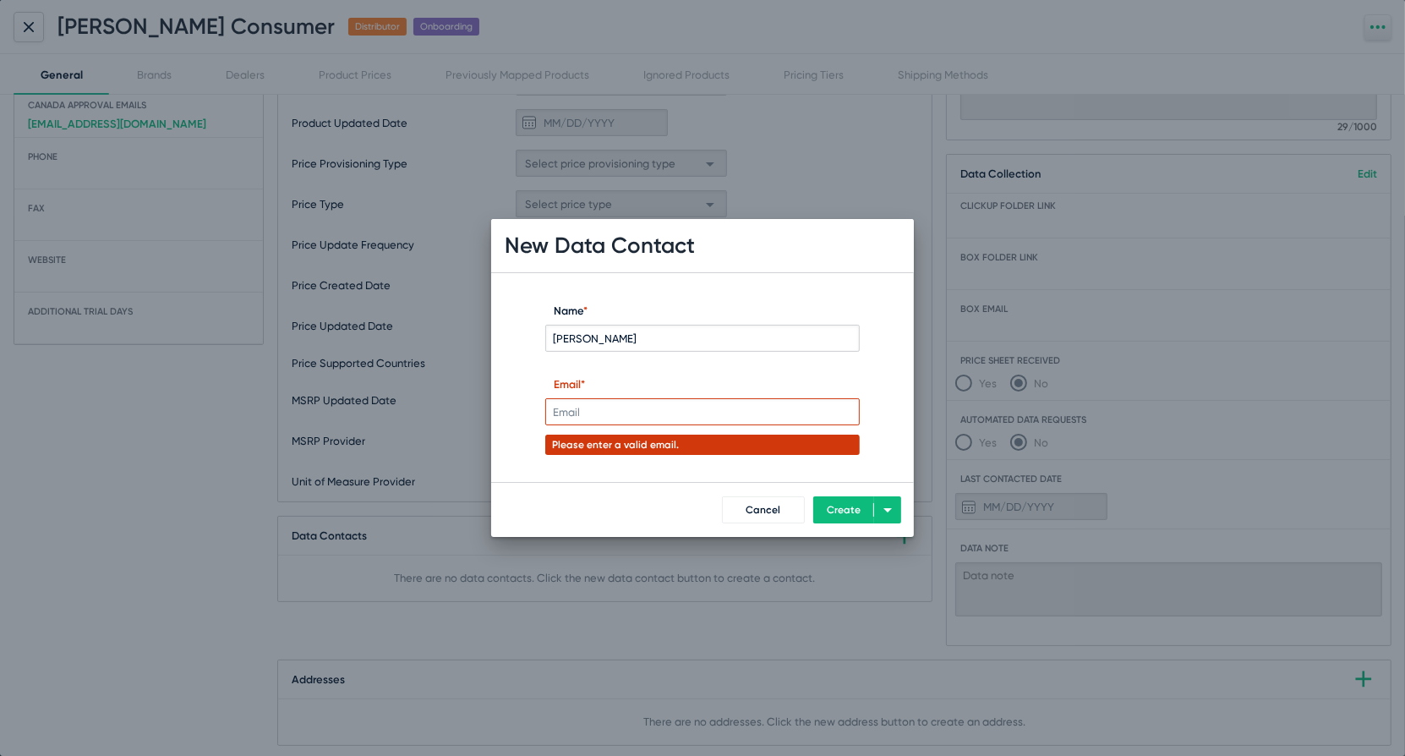
paste input "adam.conti@jamindustries.com"
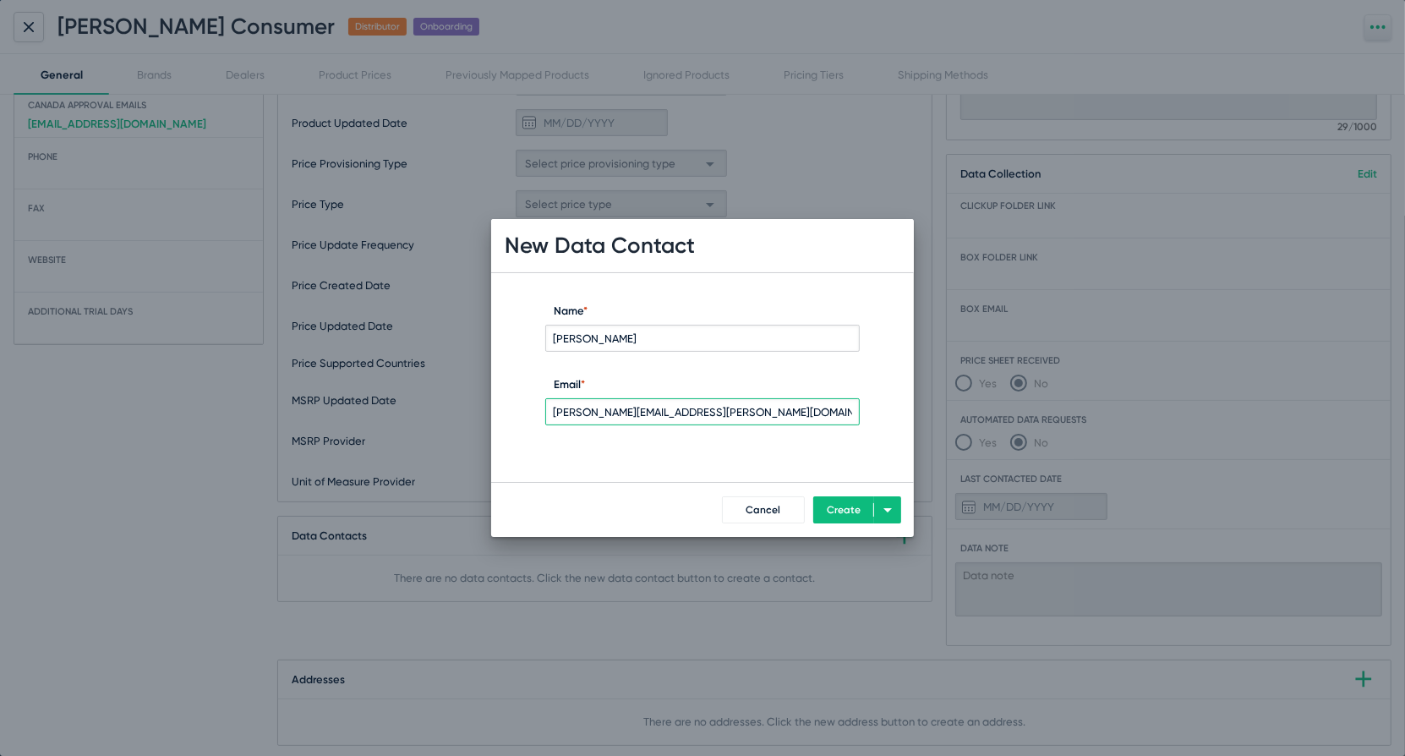
type input "adam.conti@jamindustries.com"
click at [846, 504] on span "Create" at bounding box center [844, 510] width 34 height 12
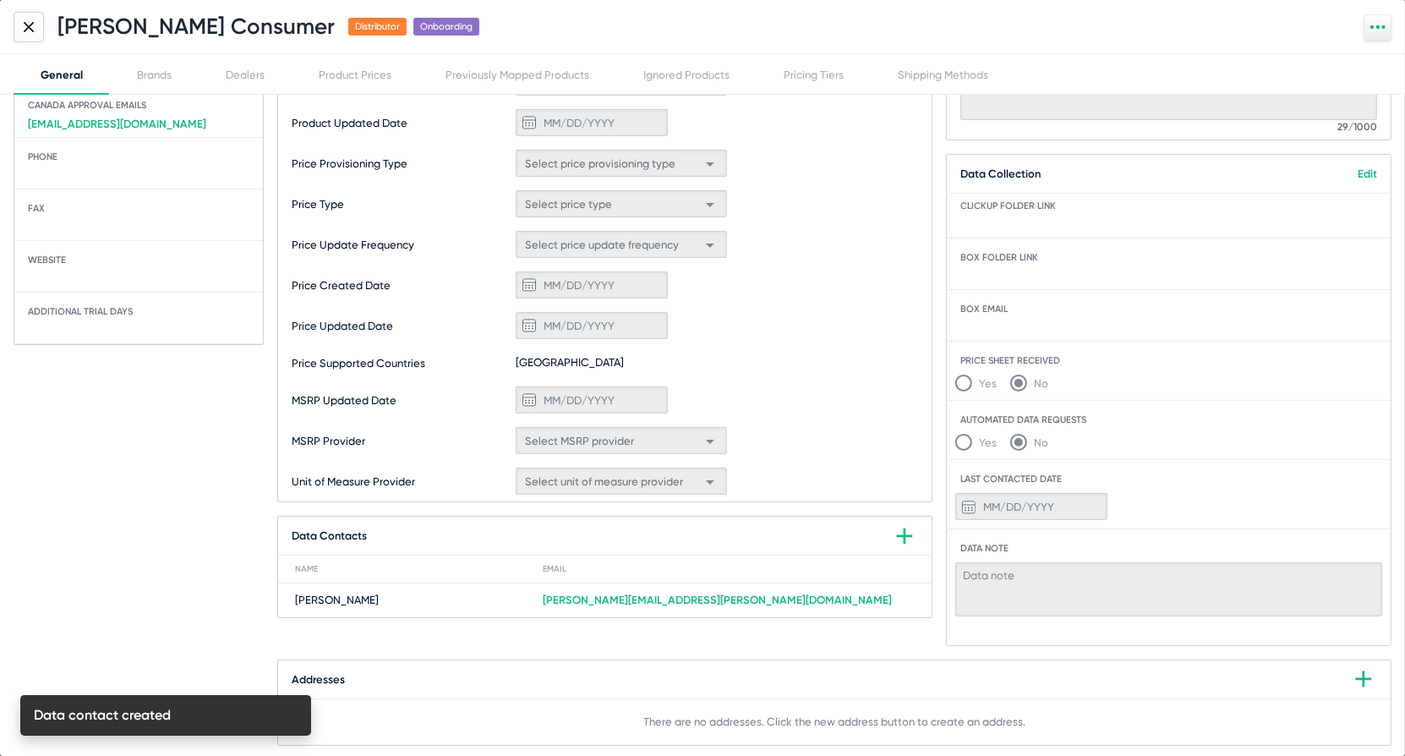
scroll to position [0, 0]
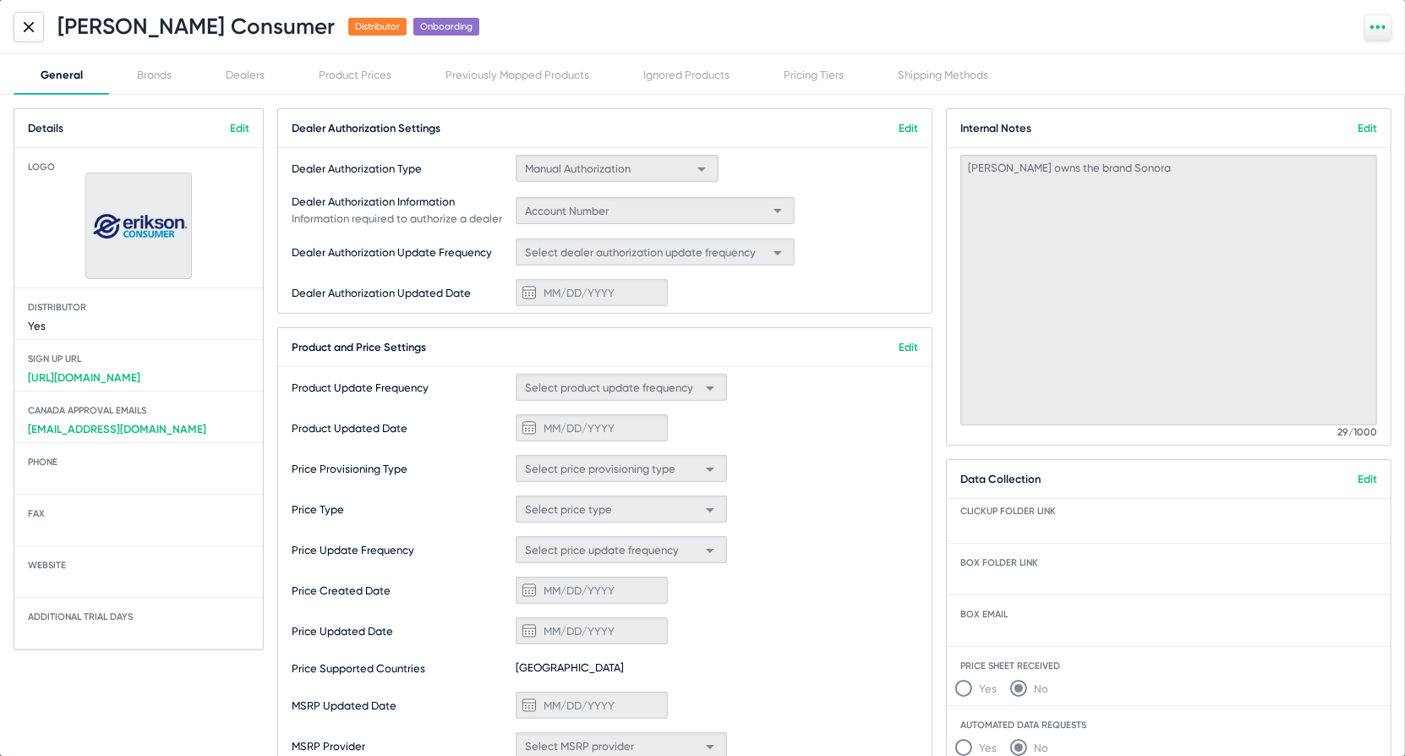
click at [25, 25] on icon at bounding box center [29, 27] width 10 height 10
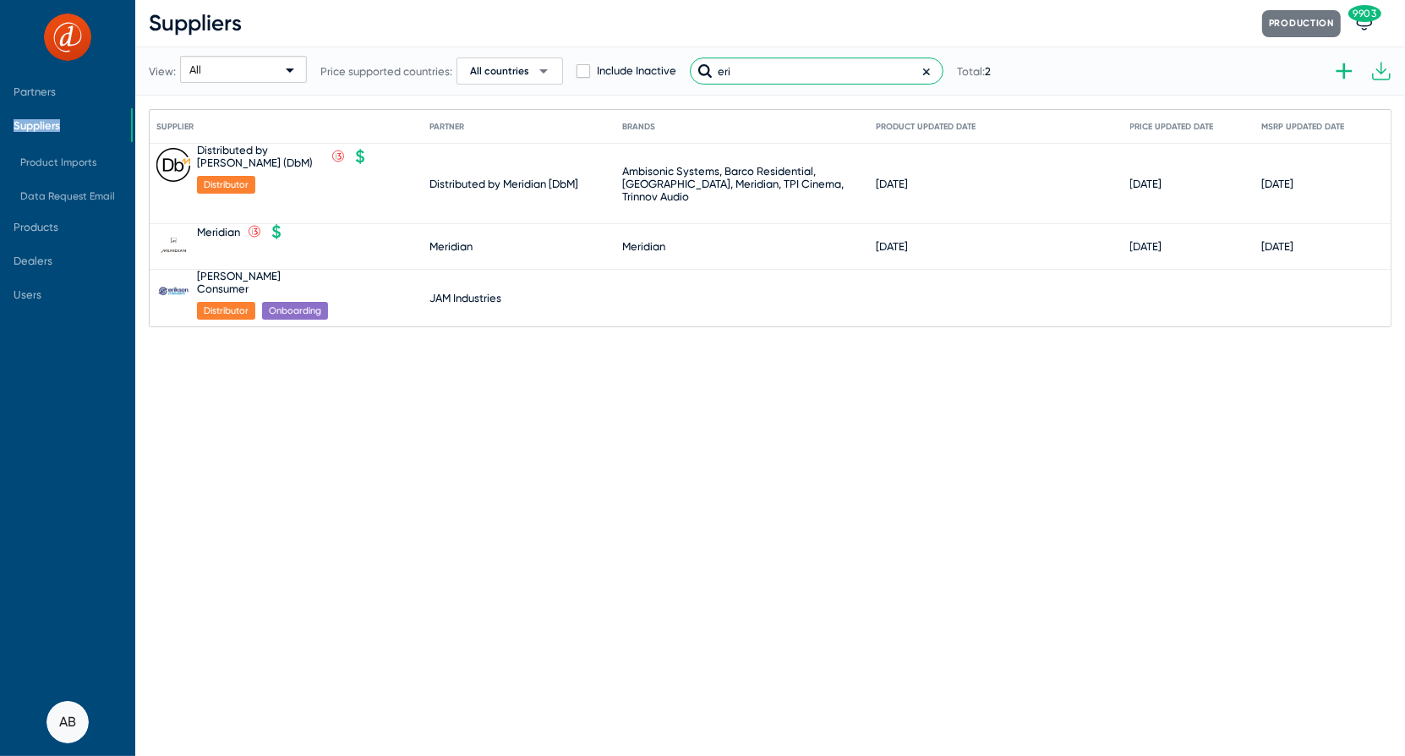
click at [748, 74] on input "eri" at bounding box center [817, 70] width 254 height 27
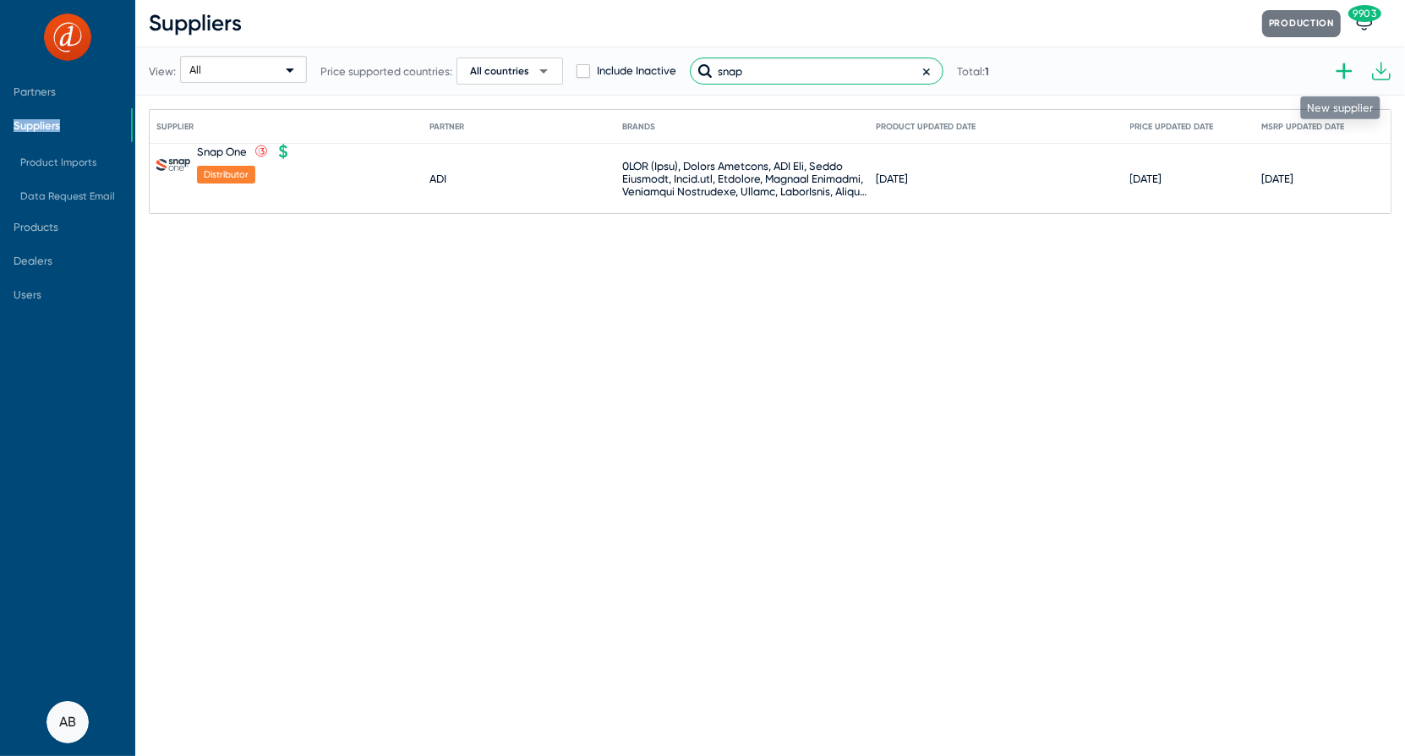
type input "snap"
click at [1338, 74] on icon at bounding box center [1344, 70] width 27 height 27
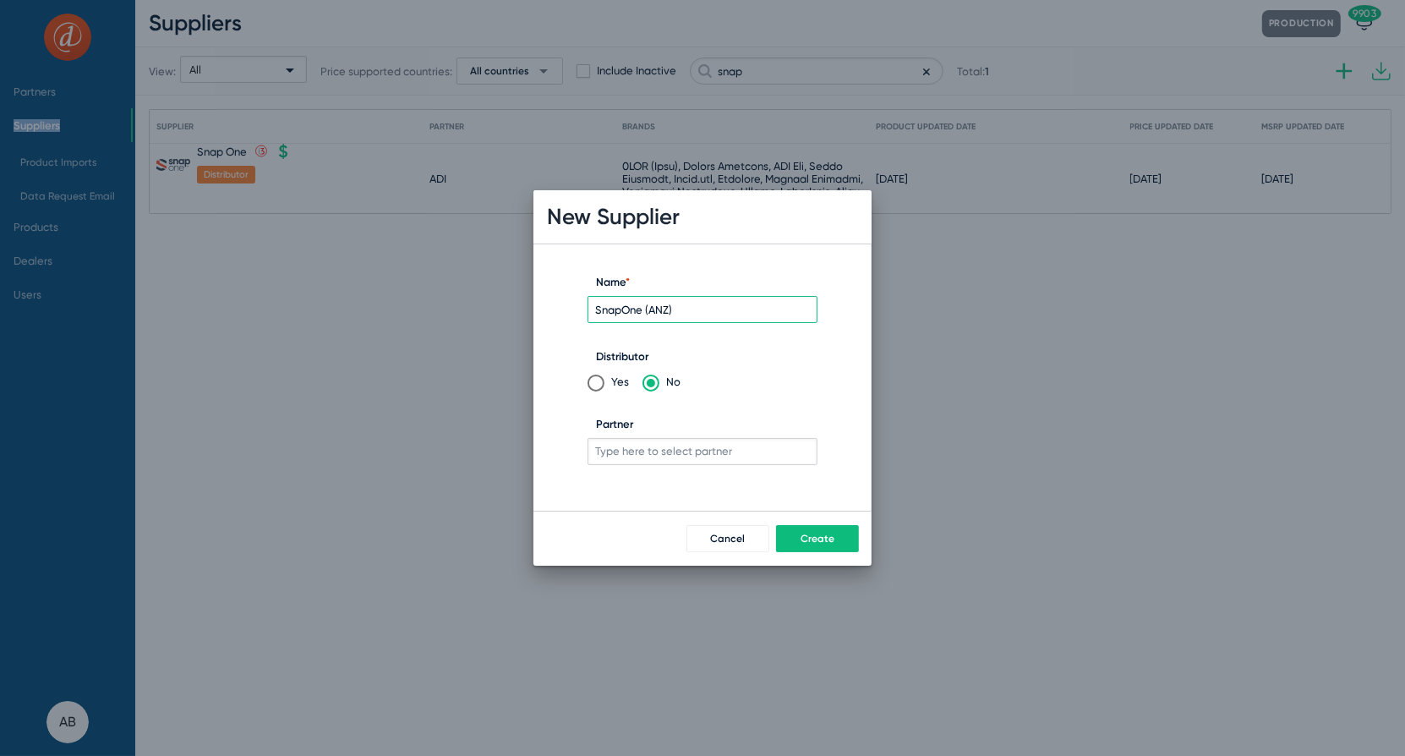
type input "SnapOne (ANZ)"
click at [608, 387] on span "Yes" at bounding box center [617, 382] width 25 height 13
click at [605, 387] on input "Yes" at bounding box center [596, 383] width 17 height 17
radio input "true"
click at [672, 453] on input "Partner" at bounding box center [703, 451] width 230 height 27
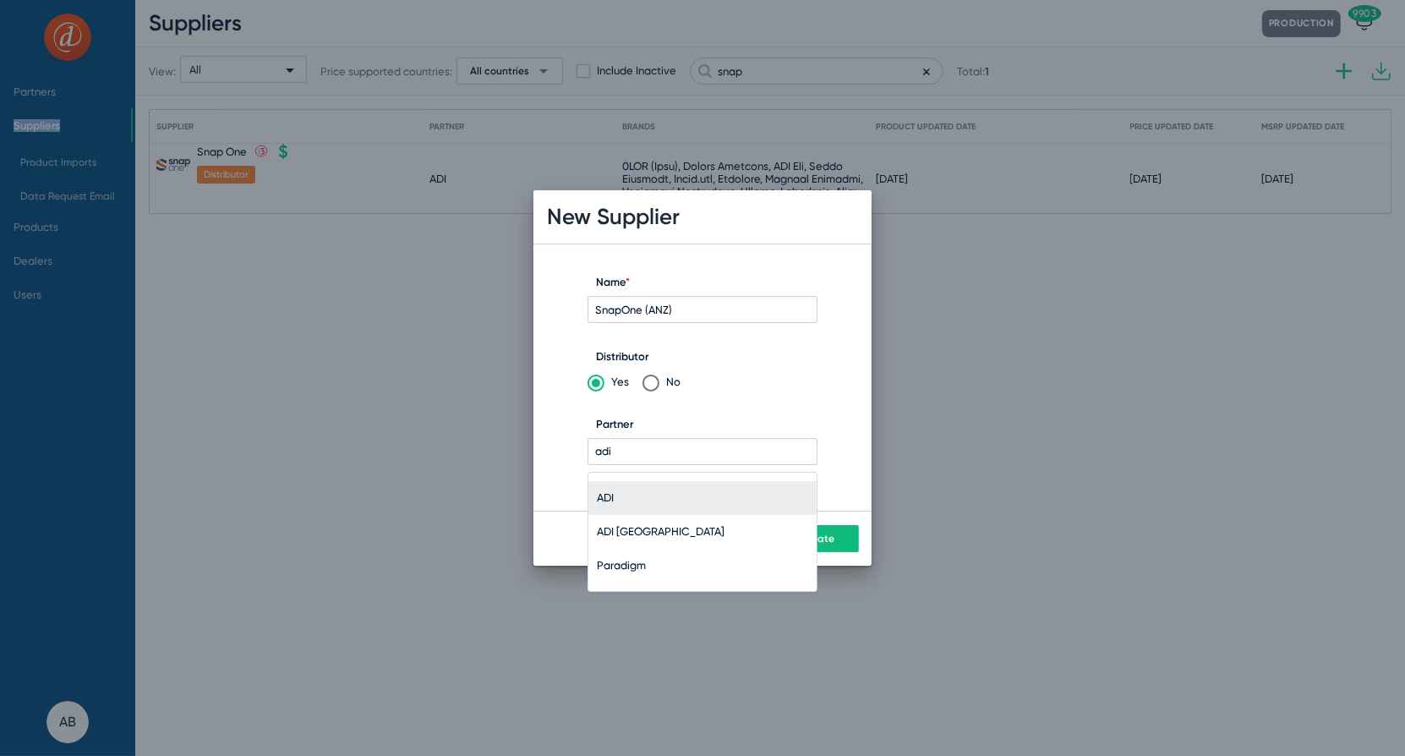
click at [660, 485] on span "ADI" at bounding box center [702, 498] width 211 height 34
type input "ADI"
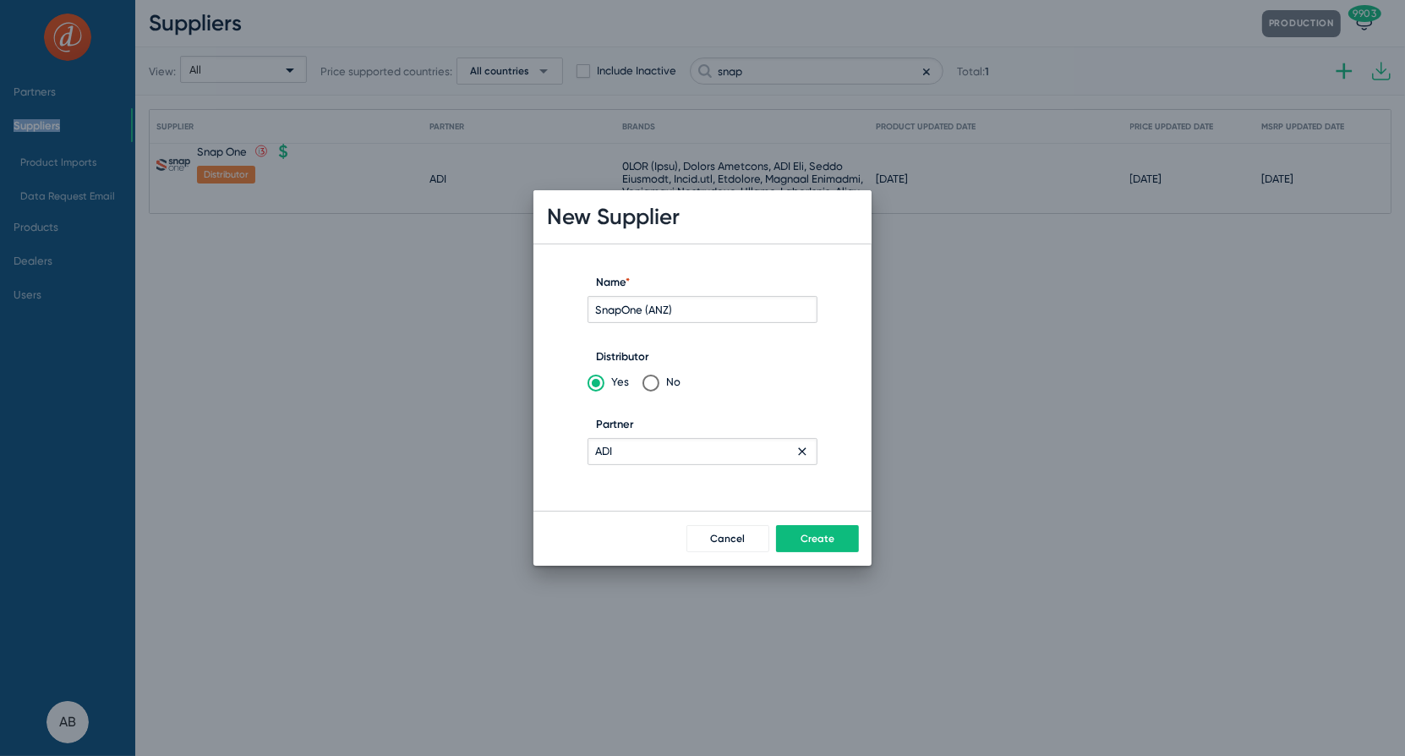
click at [824, 534] on span "Create" at bounding box center [818, 539] width 34 height 12
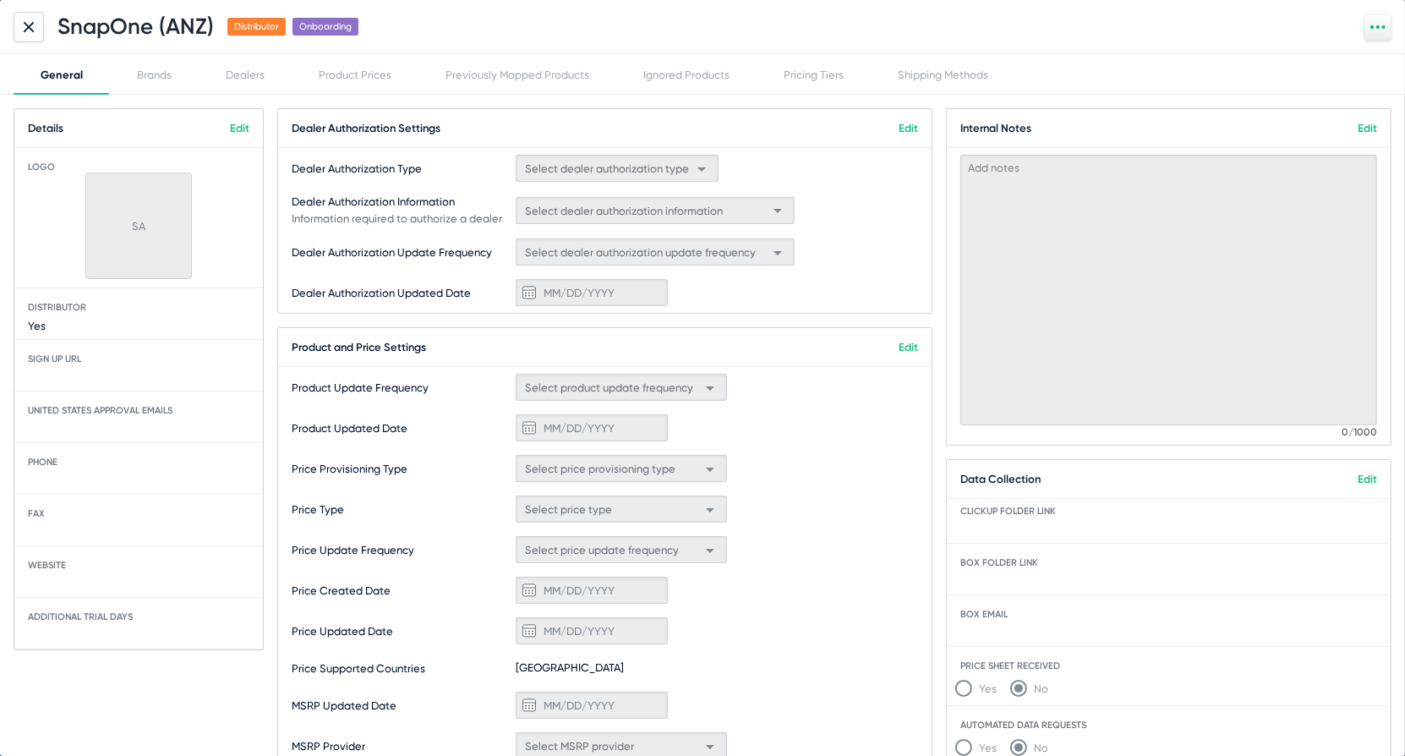
click at [910, 123] on link "Edit" at bounding box center [908, 128] width 19 height 13
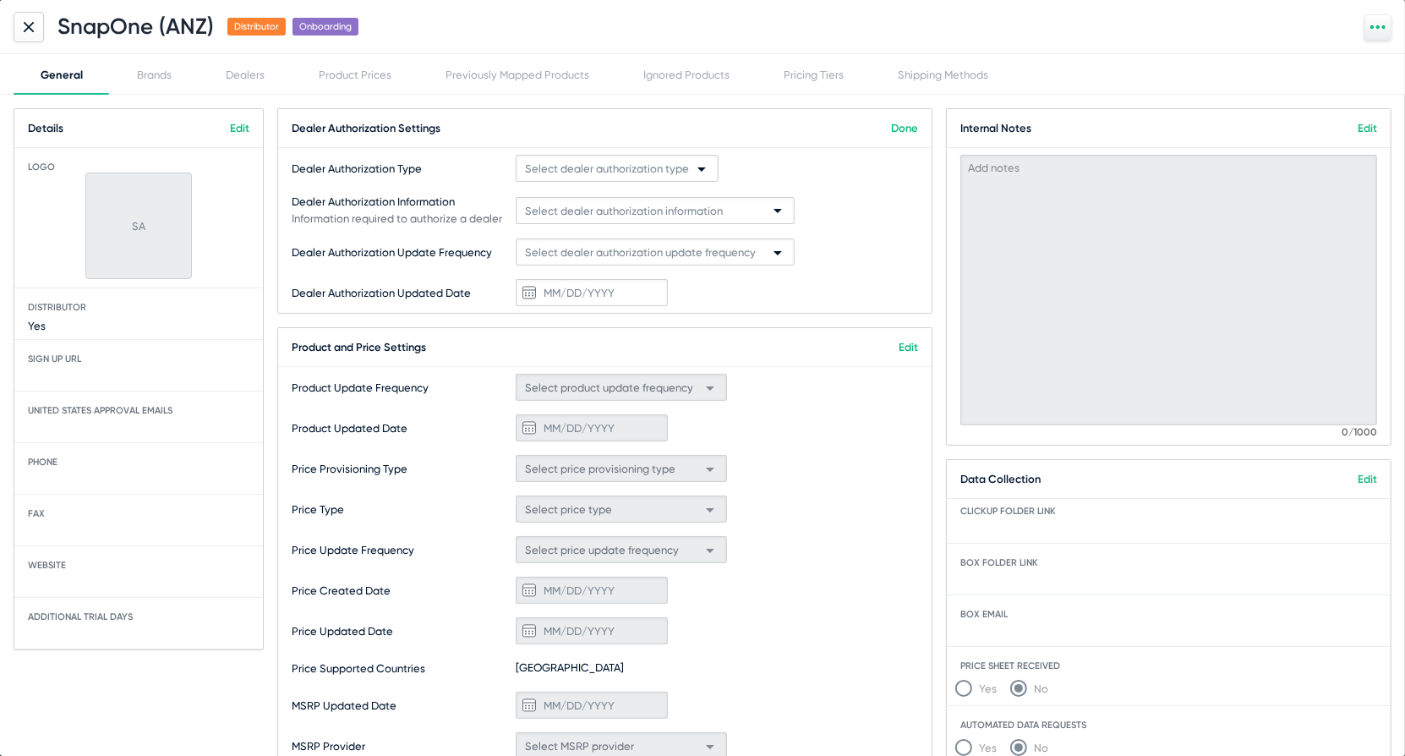
click at [640, 178] on div "Select dealer authorization type" at bounding box center [609, 169] width 169 height 27
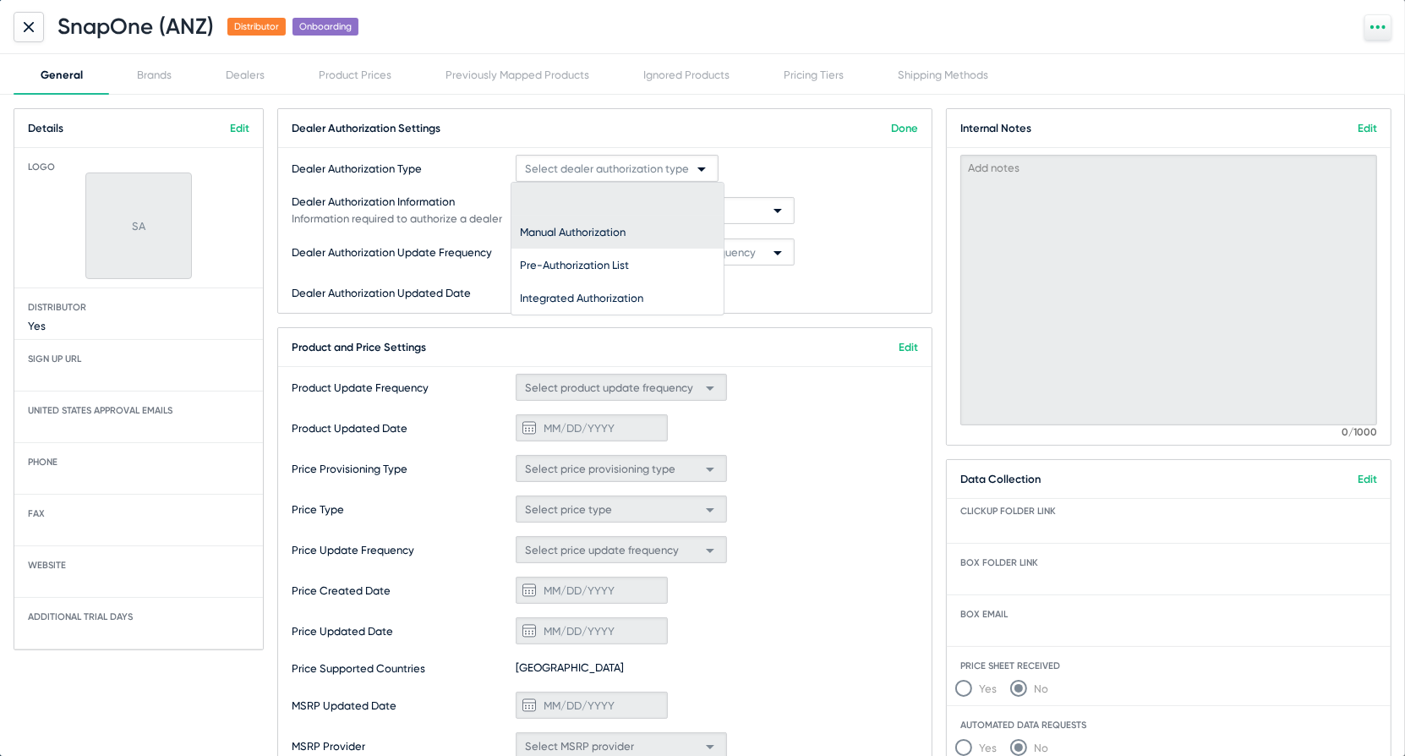
click at [595, 222] on span "Manual Authorization" at bounding box center [617, 232] width 195 height 33
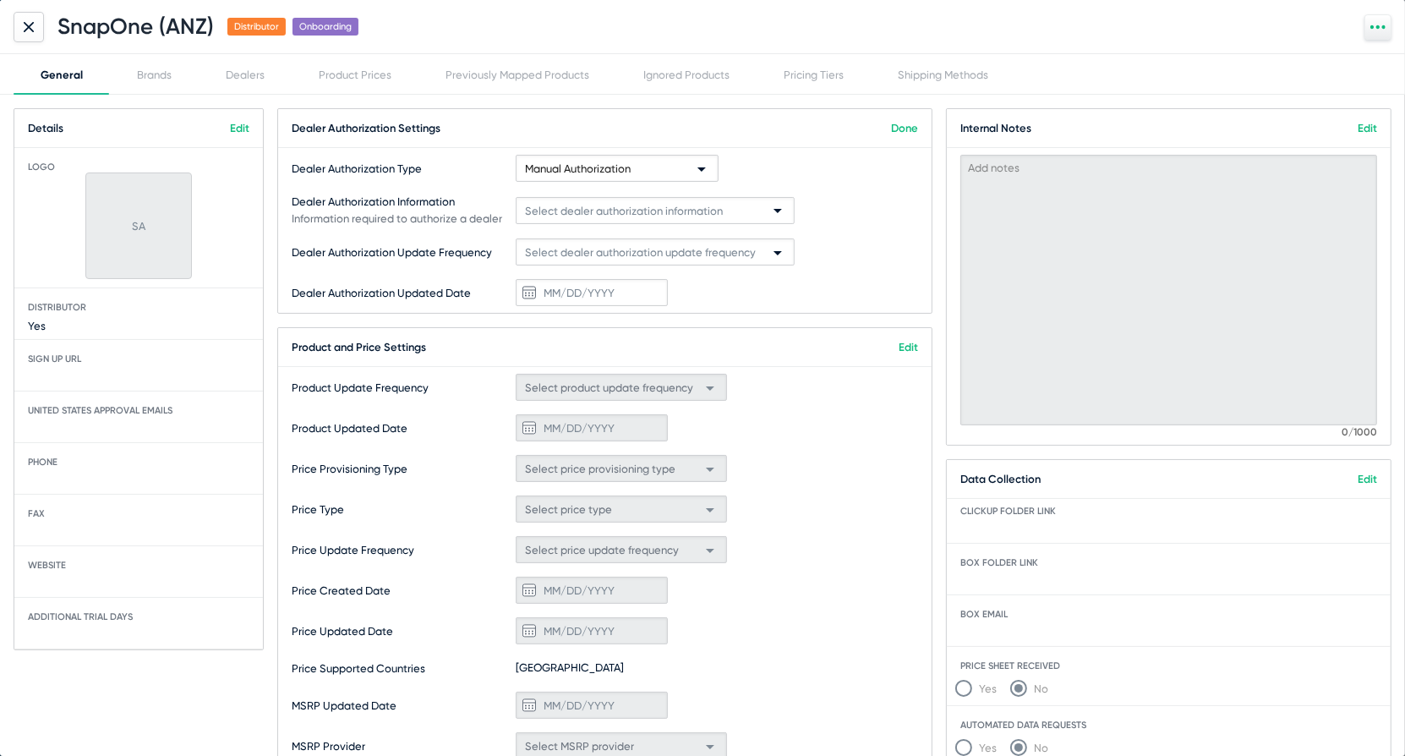
click at [595, 221] on div "Select dealer authorization information" at bounding box center [647, 211] width 245 height 27
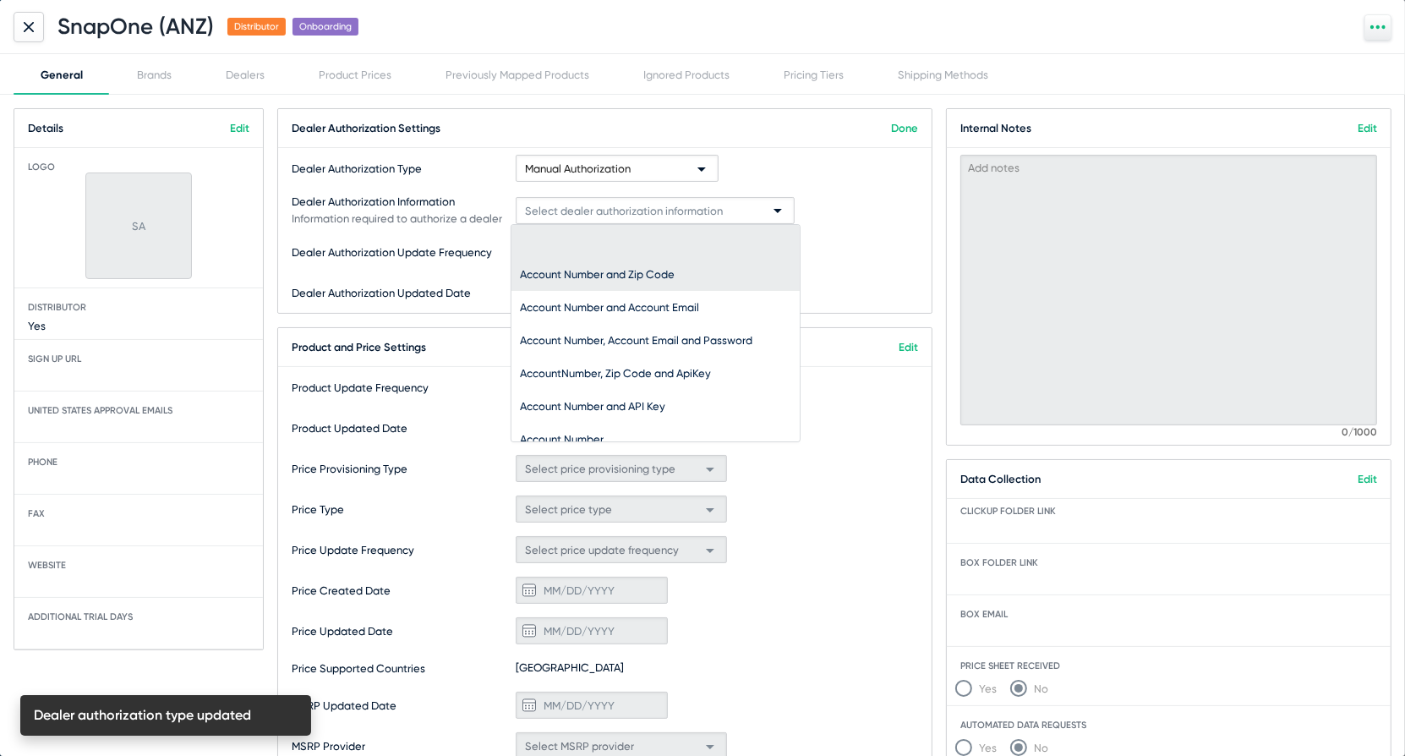
click at [611, 277] on span "Account Number and Zip Code" at bounding box center [655, 274] width 271 height 33
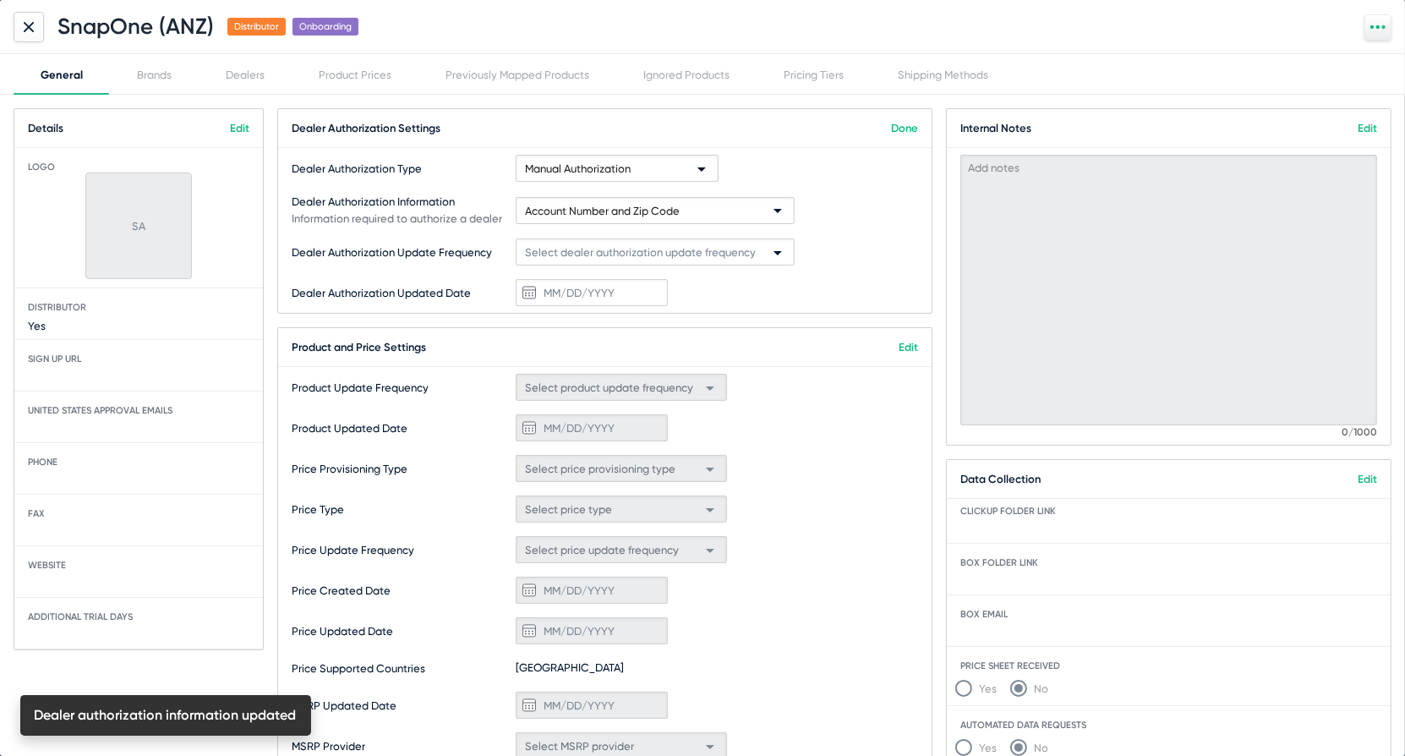
click at [906, 132] on link "Done" at bounding box center [904, 128] width 27 height 13
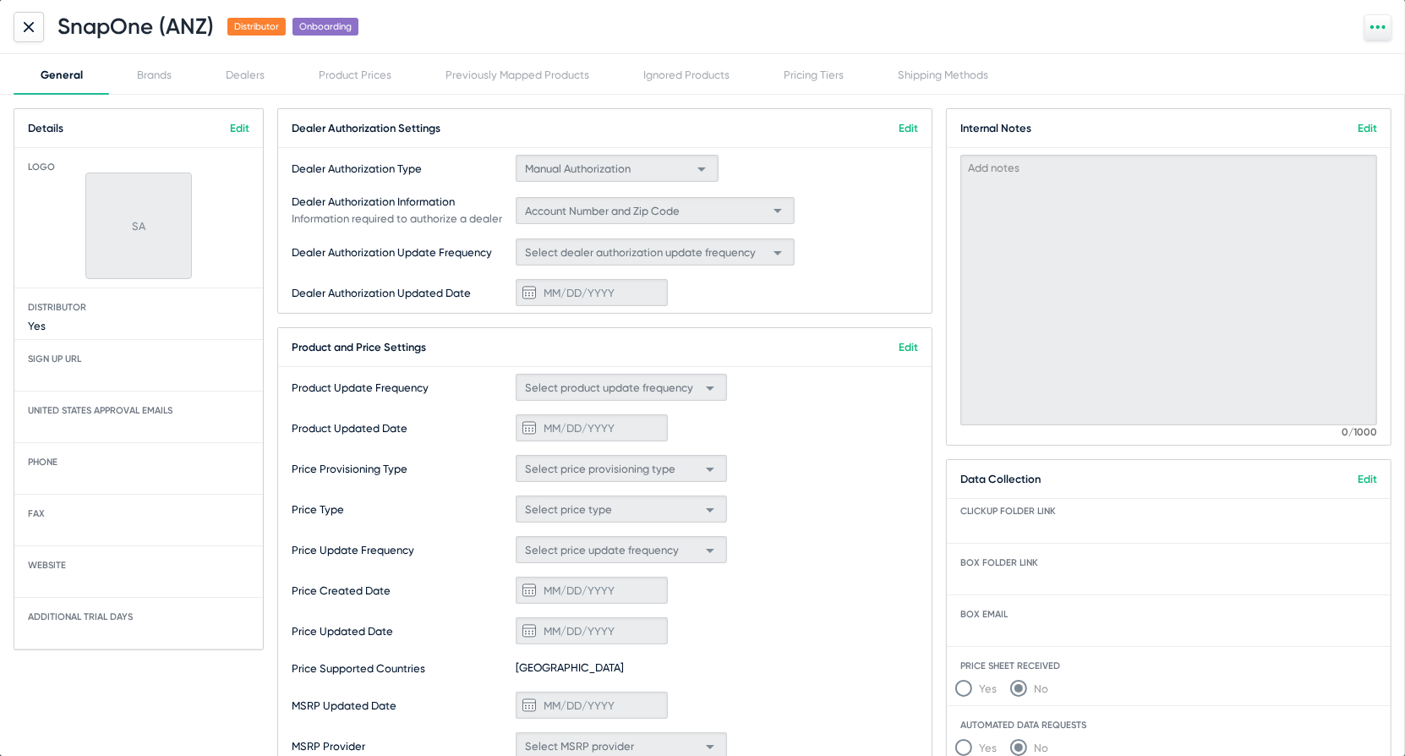
drag, startPoint x: 715, startPoint y: 479, endPoint x: 902, endPoint y: 345, distance: 230.9
click at [902, 345] on mat-card "Product and Price Settings Edit Product Update Frequency Select product update …" at bounding box center [604, 567] width 655 height 480
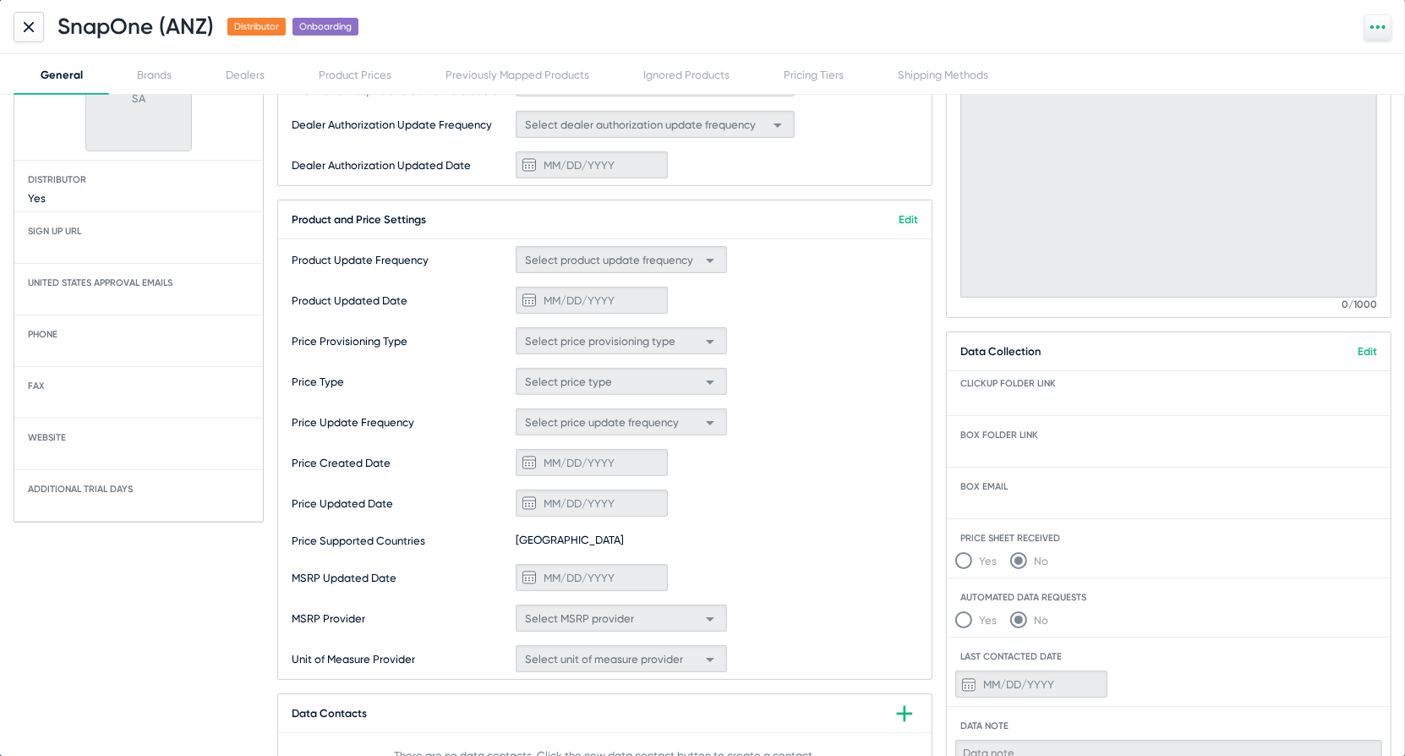
scroll to position [119, 0]
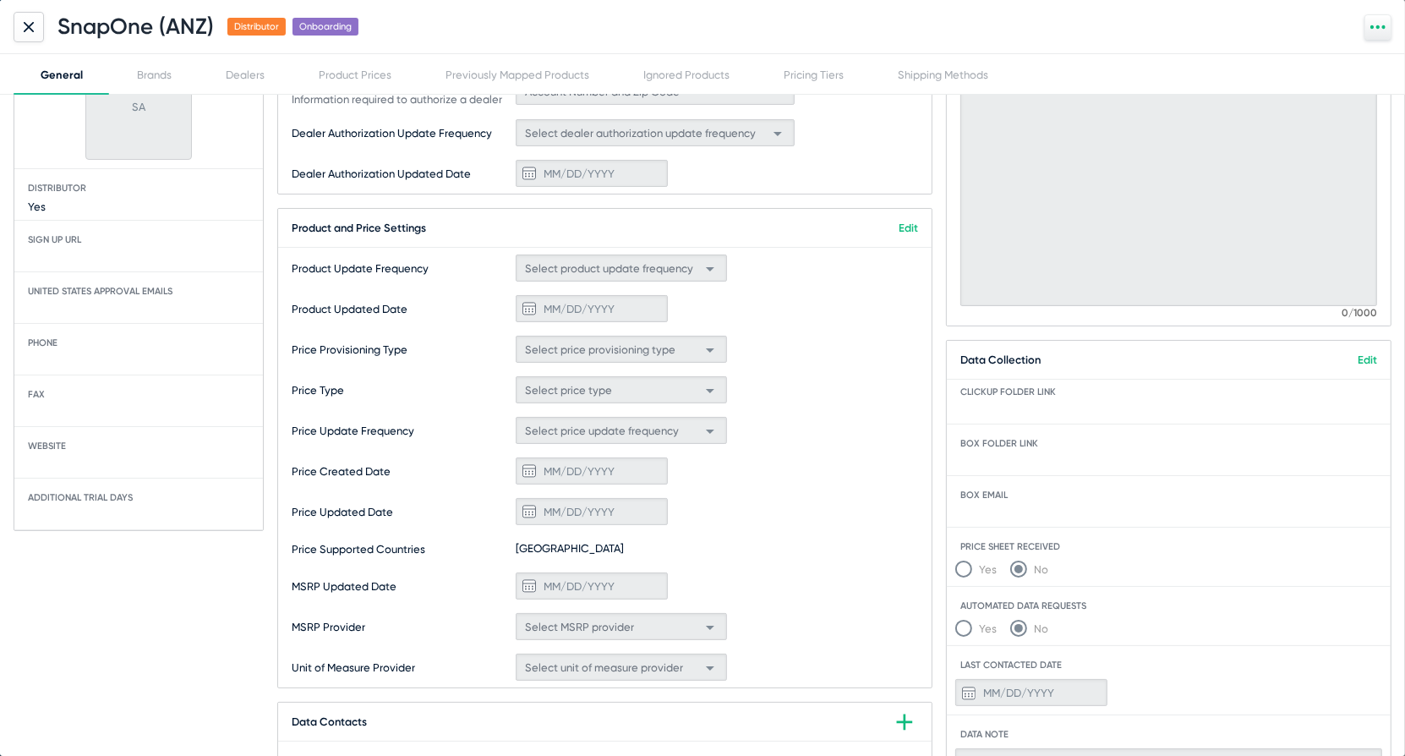
click at [905, 224] on link "Edit" at bounding box center [908, 228] width 19 height 13
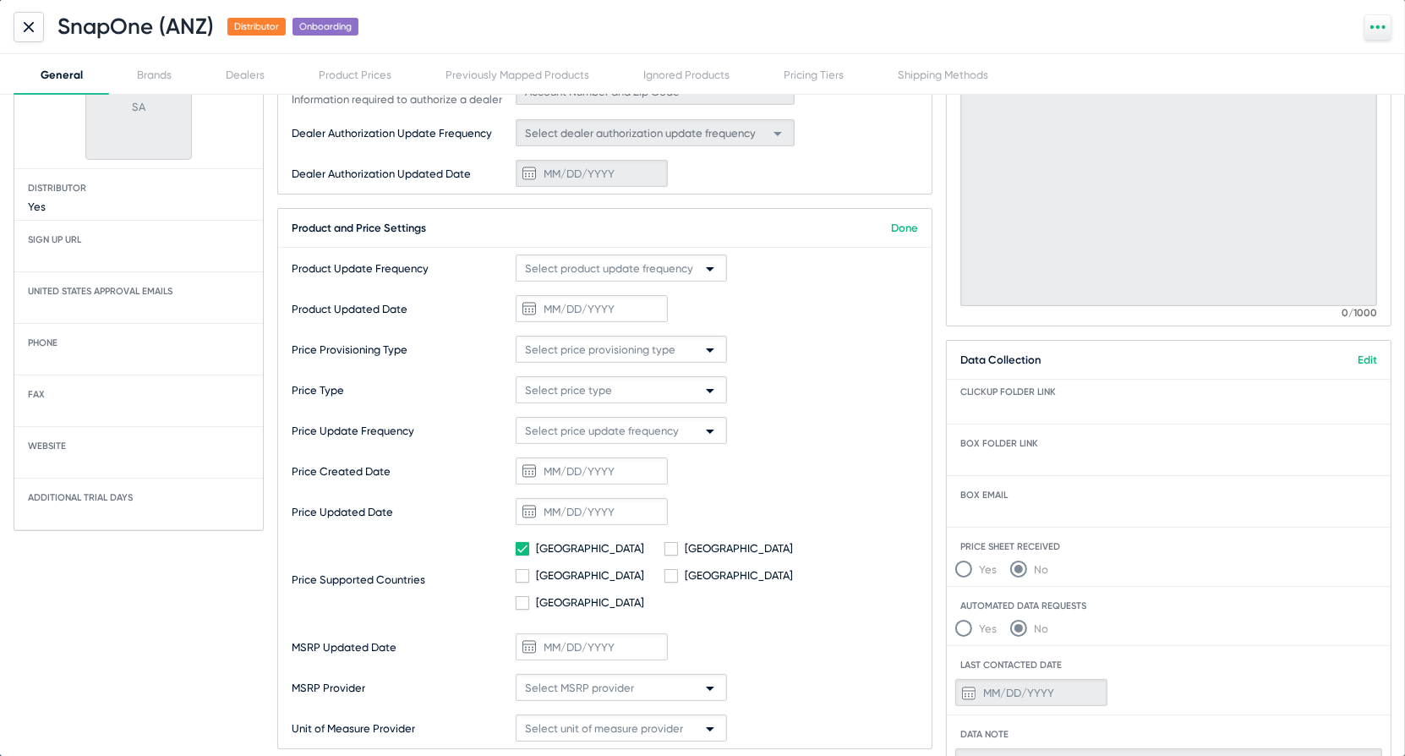
click at [517, 545] on span at bounding box center [523, 549] width 14 height 14
click at [522, 556] on States-input "[GEOGRAPHIC_DATA]" at bounding box center [522, 556] width 1 height 1
checkbox States-input "false"
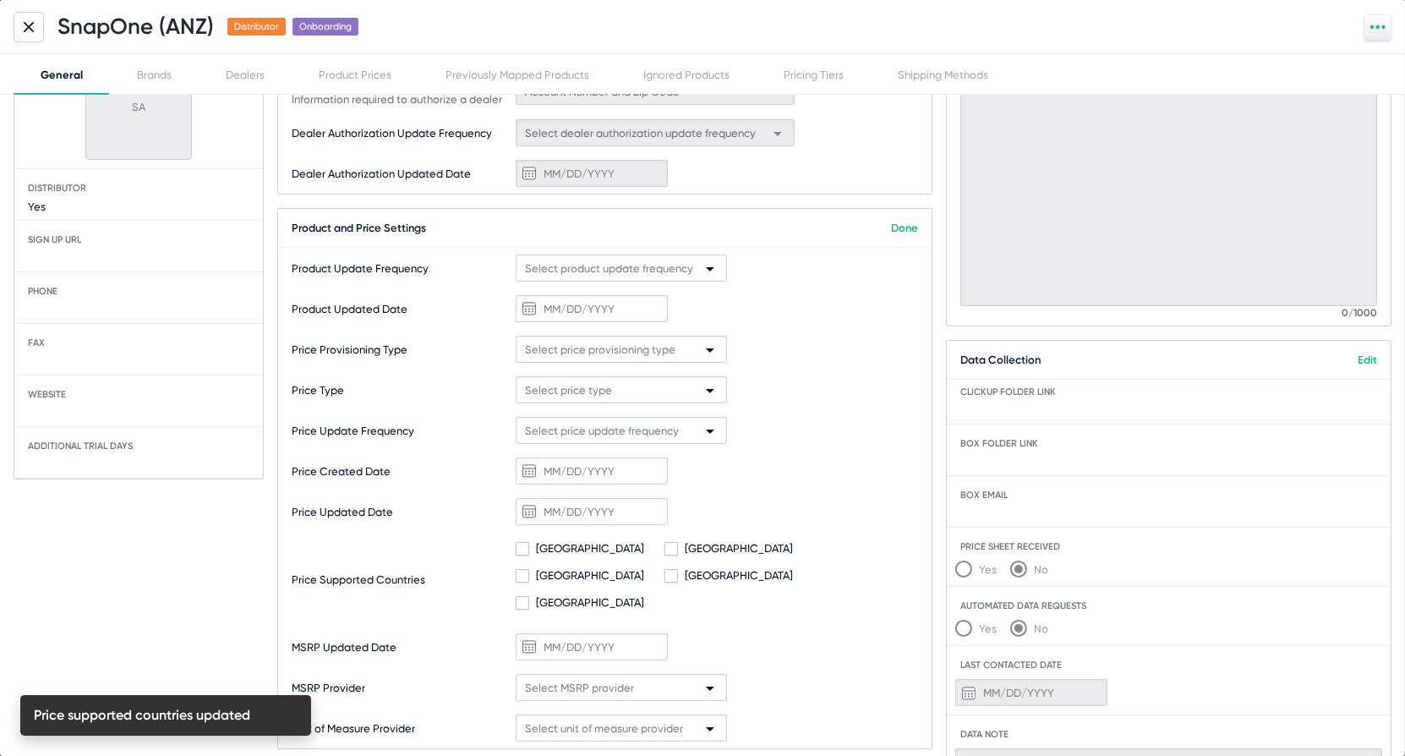
click at [521, 596] on span at bounding box center [523, 603] width 14 height 14
click at [522, 610] on Zealand-input "[GEOGRAPHIC_DATA]" at bounding box center [522, 610] width 1 height 1
checkbox Zealand-input "true"
click at [678, 569] on span at bounding box center [672, 576] width 14 height 14
click at [671, 583] on input "[GEOGRAPHIC_DATA]" at bounding box center [671, 583] width 1 height 1
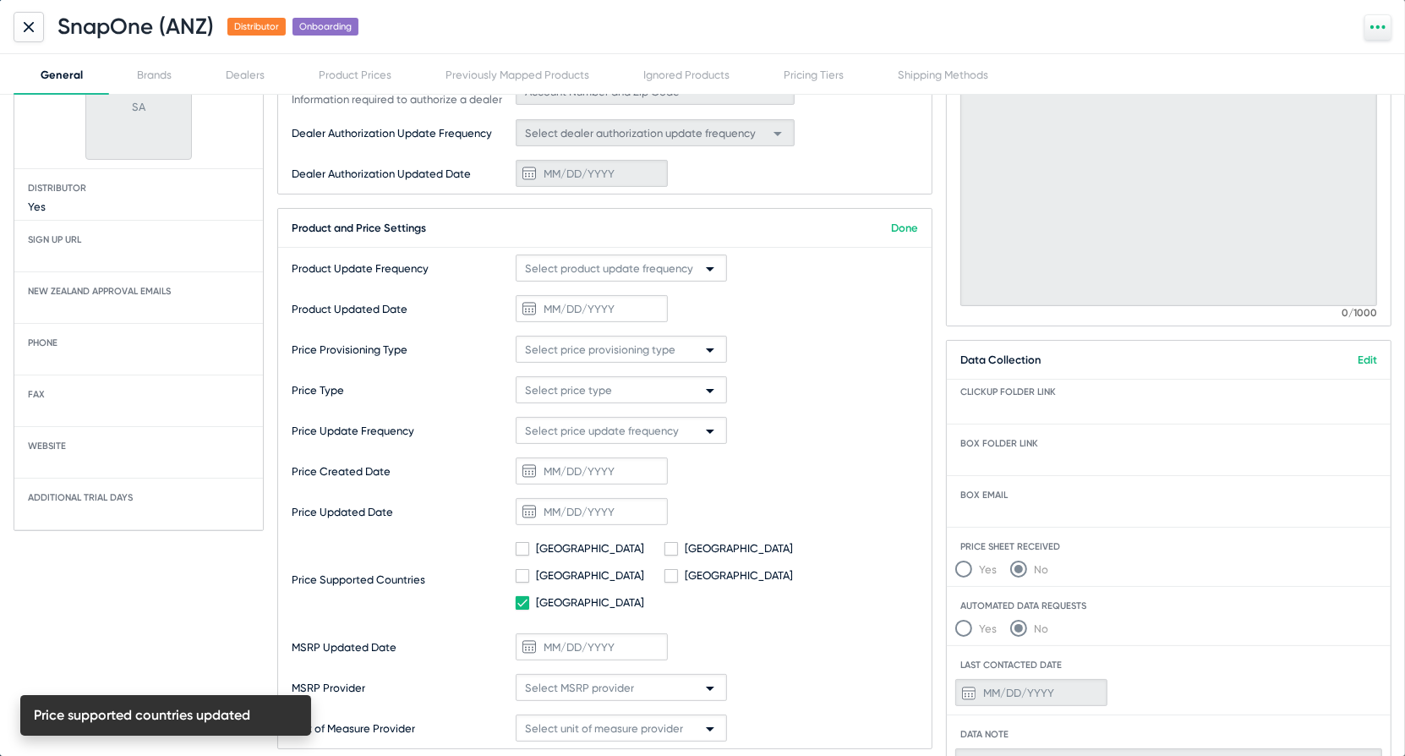
checkbox input "true"
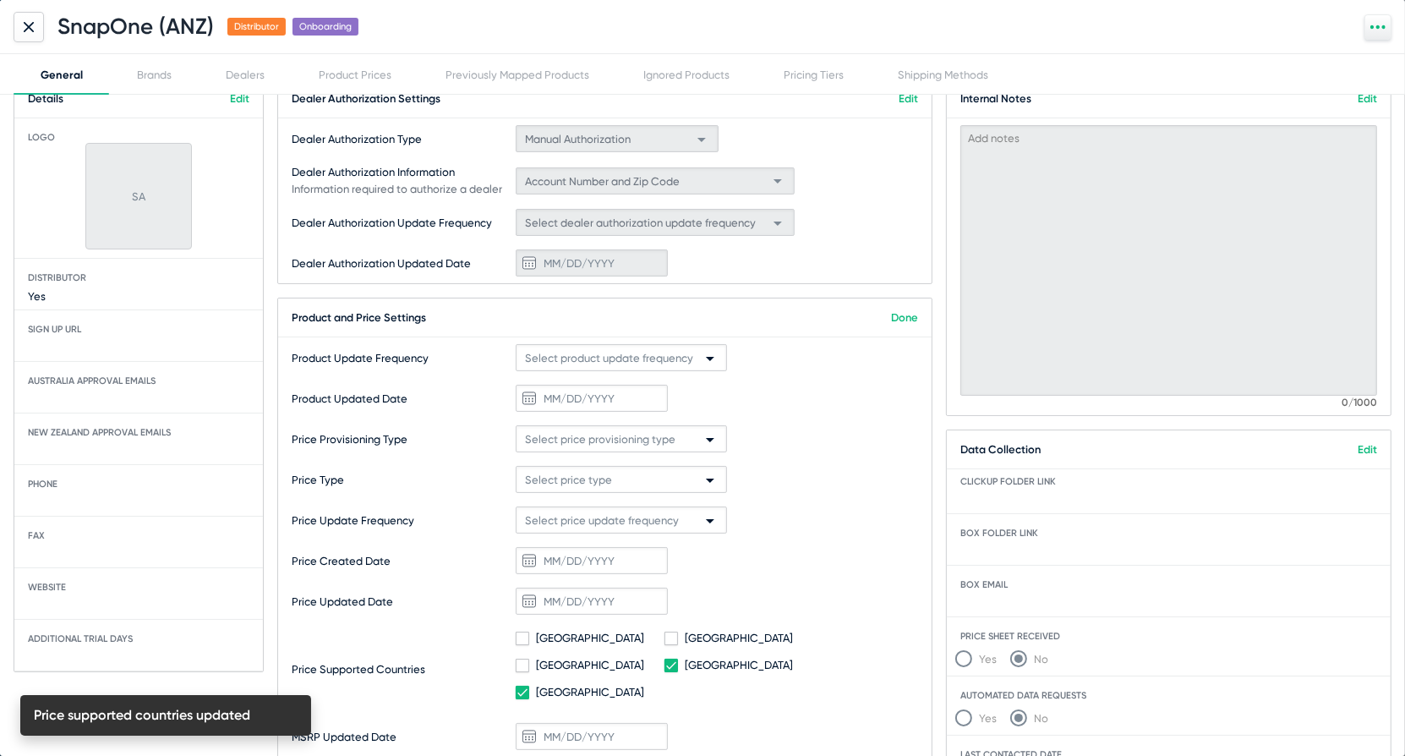
scroll to position [0, 0]
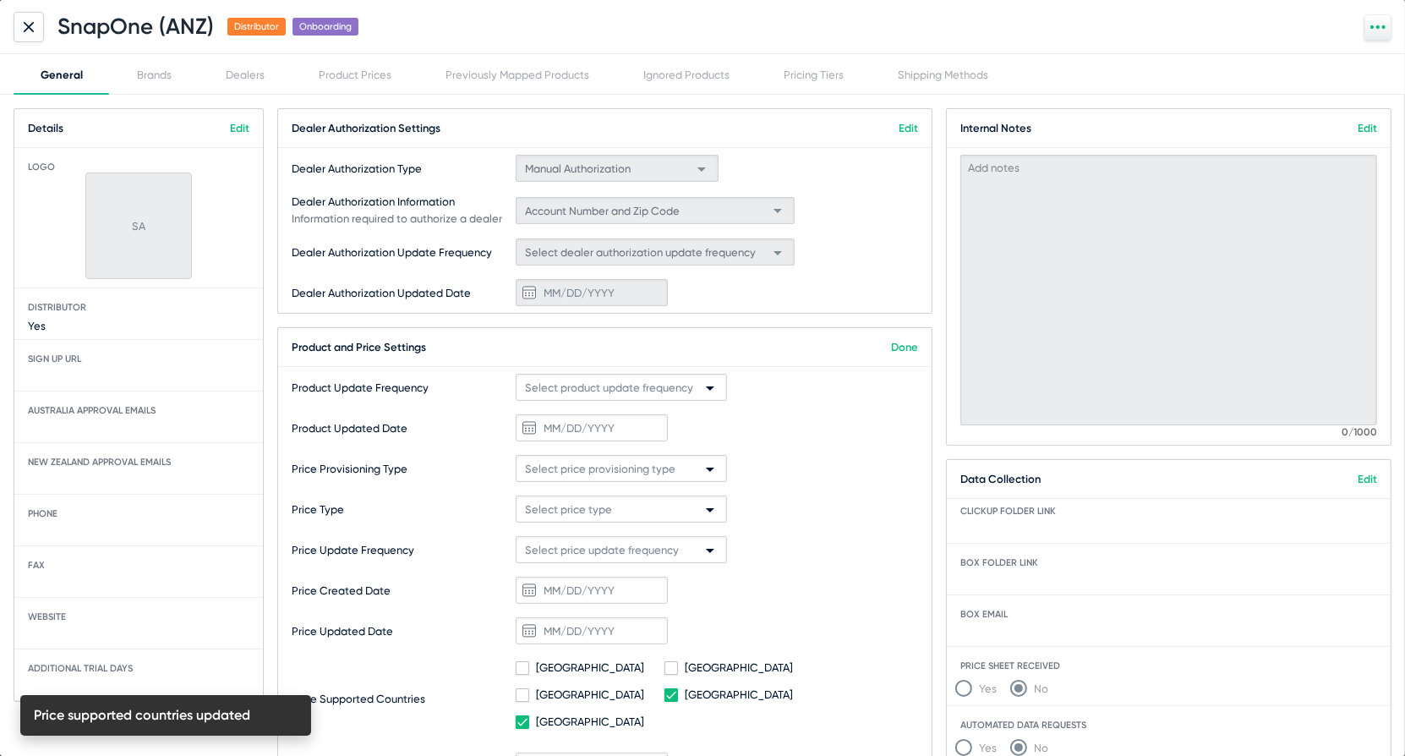
click at [906, 348] on link "Done" at bounding box center [904, 347] width 27 height 13
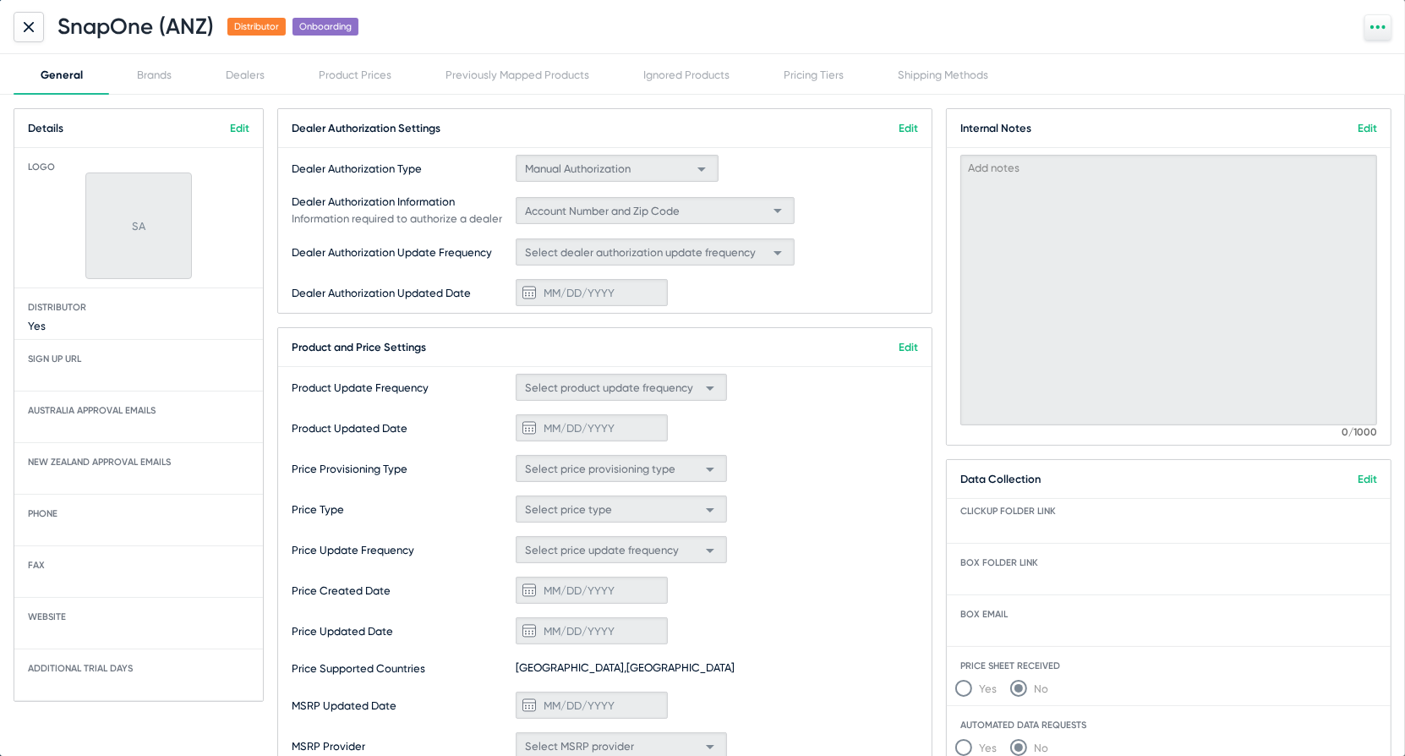
click at [241, 130] on link "Edit" at bounding box center [239, 128] width 19 height 13
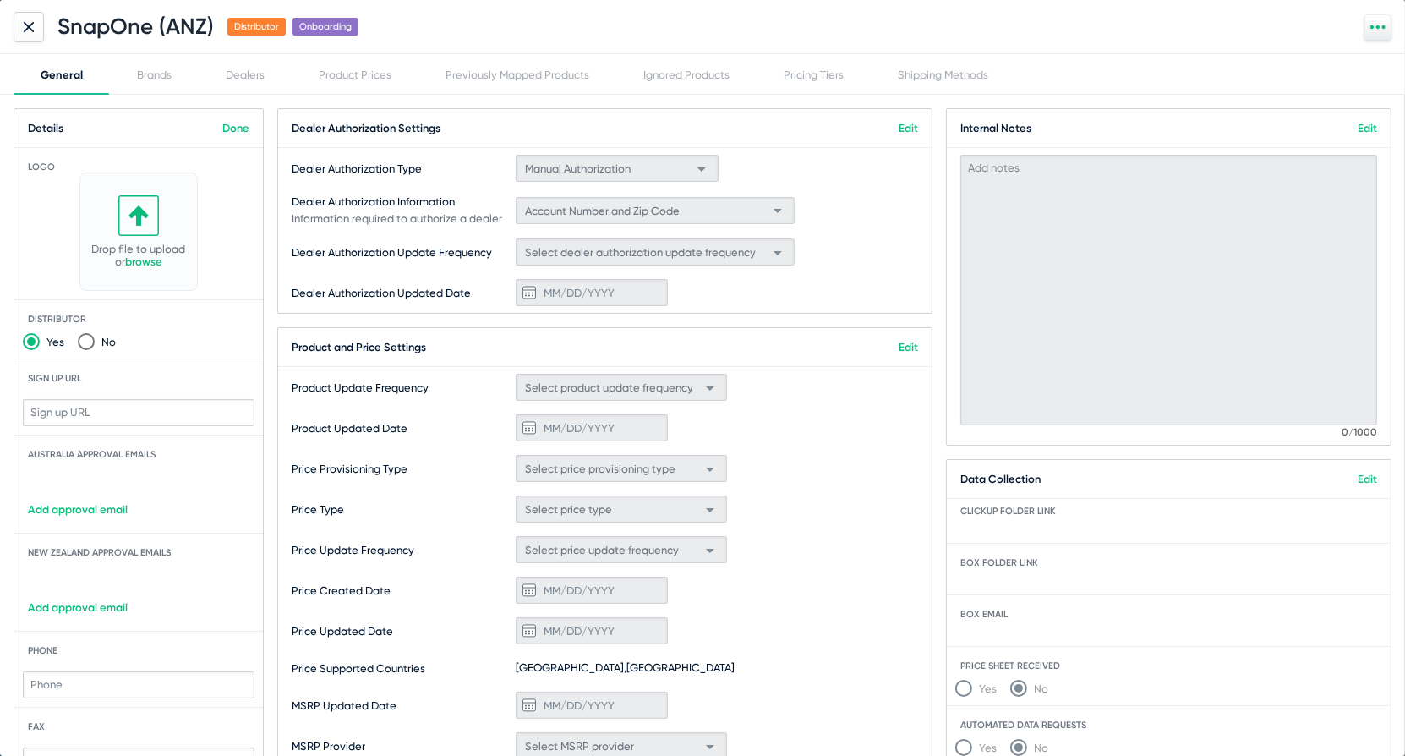
click at [100, 510] on link "Add approval email" at bounding box center [138, 509] width 249 height 13
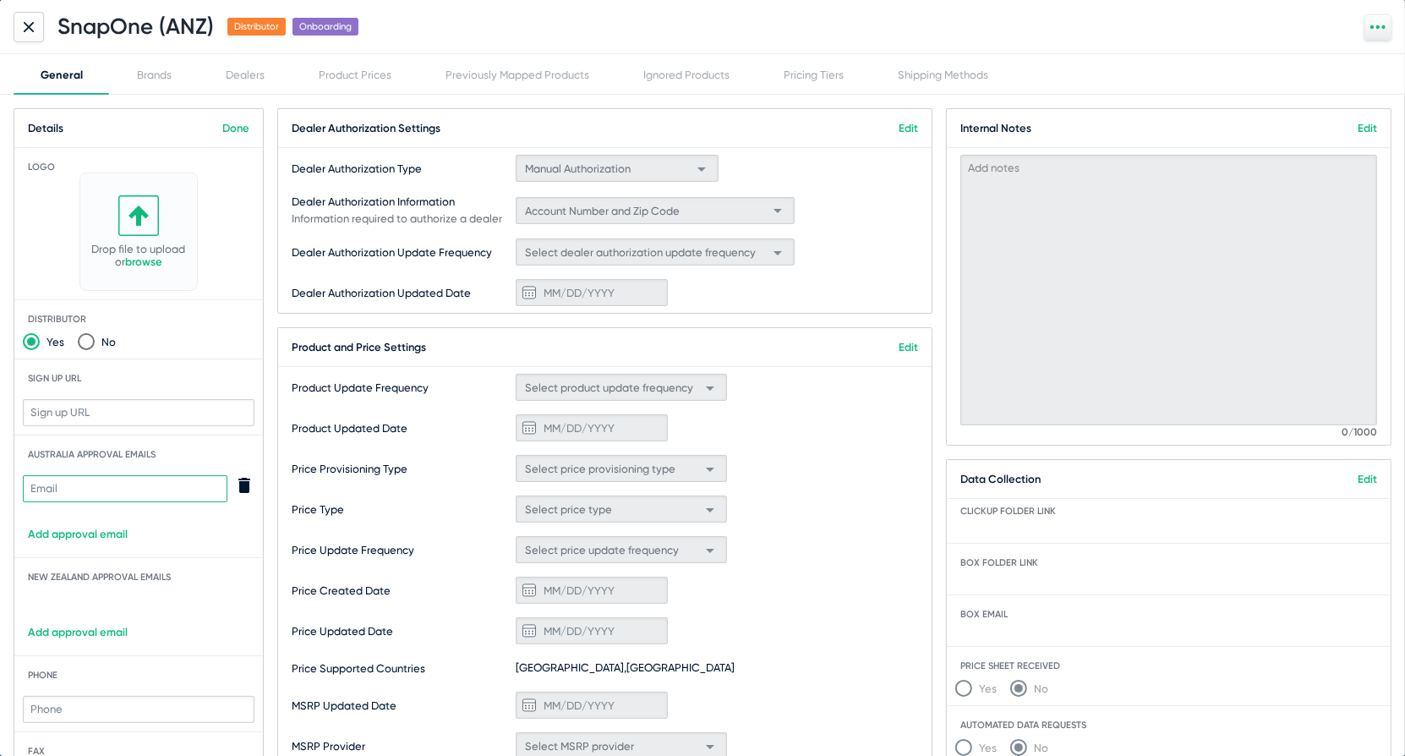
click at [120, 487] on input "text" at bounding box center [125, 488] width 205 height 27
paste input "Adam.Merlino@ADIGlobal.com"
type input "Adam.Merlino@ADIGlobal.com"
click at [85, 629] on link "Add approval email" at bounding box center [138, 632] width 249 height 13
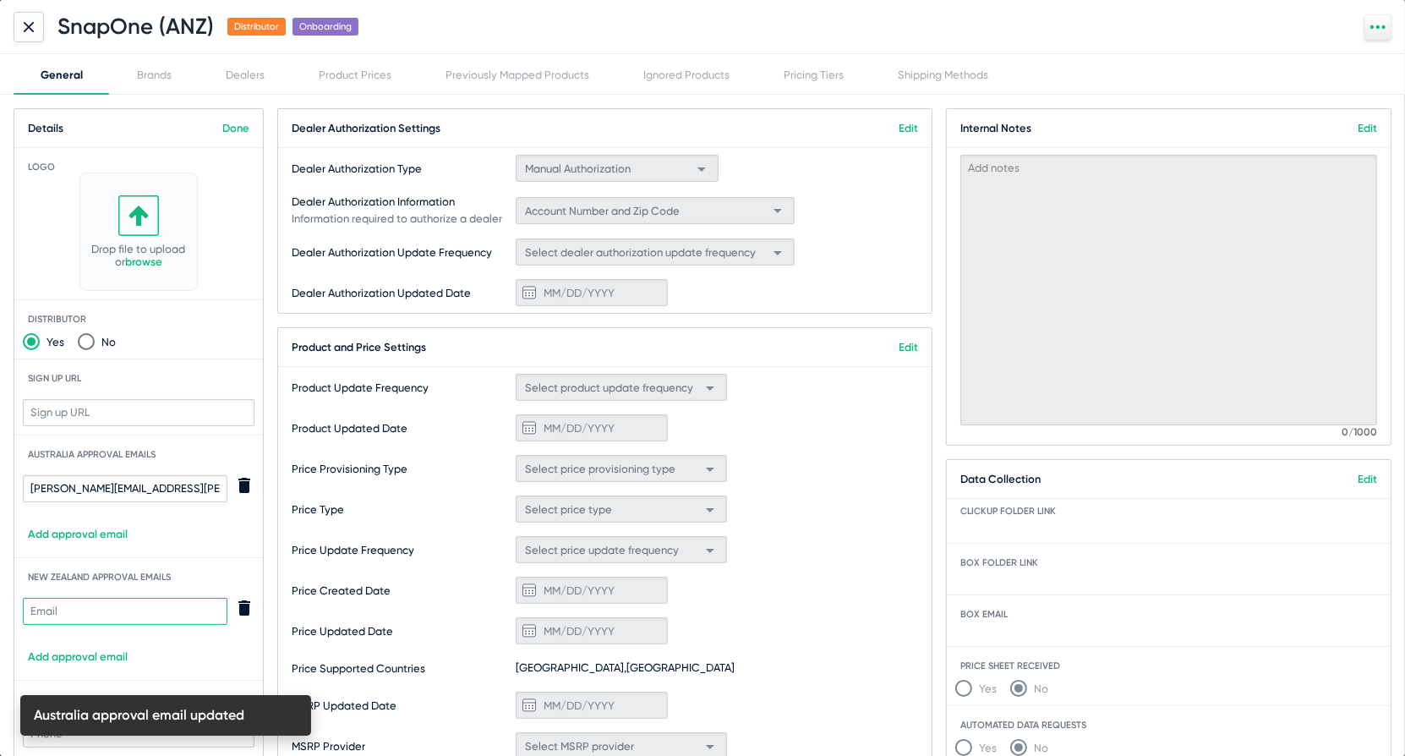
click at [90, 615] on input "text" at bounding box center [125, 611] width 205 height 27
paste input "Adam.Merlino@ADIGlobal.com"
type input "Adam.Merlino@ADIGlobal.com"
click at [266, 535] on div "Details Done Logo Drop file to upload or browse Drop file here or click to uplo…" at bounding box center [703, 579] width 1378 height 943
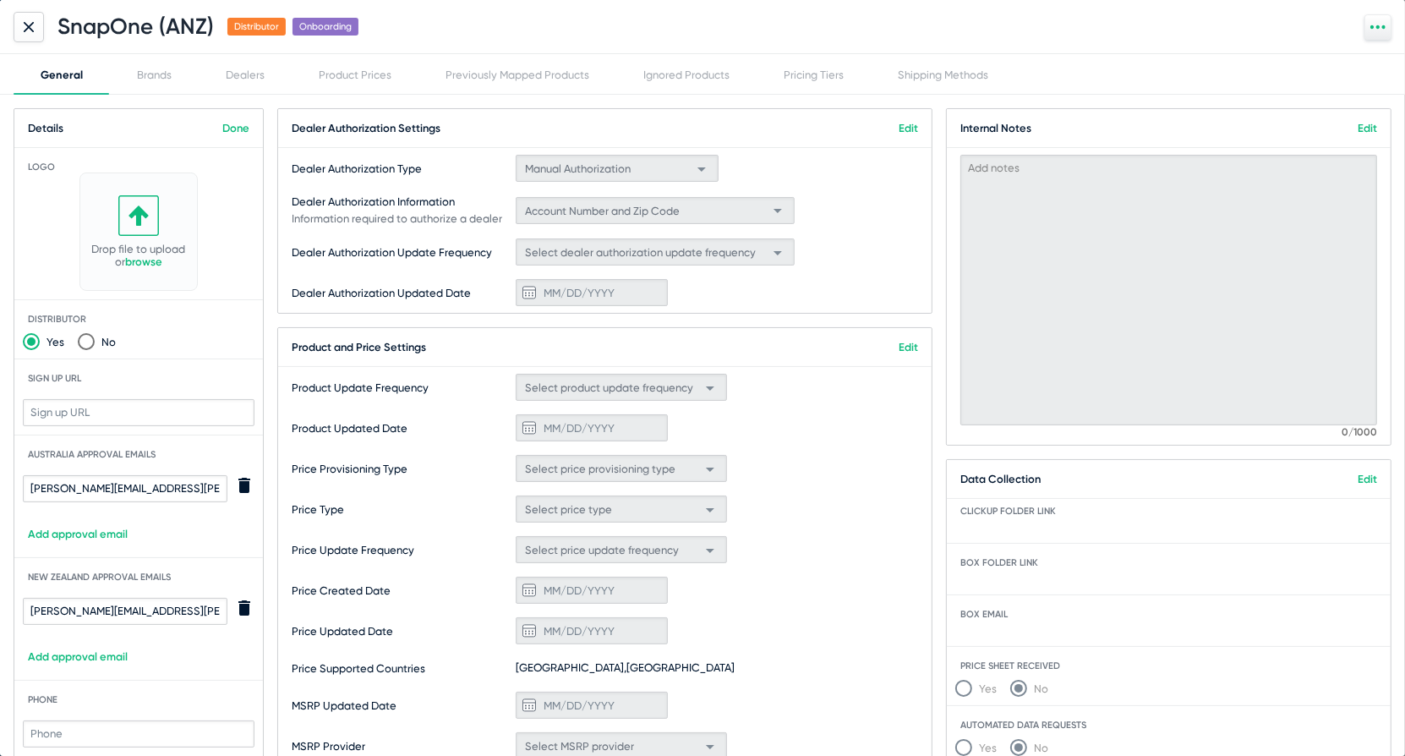
click at [156, 260] on link "browse" at bounding box center [143, 261] width 37 height 13
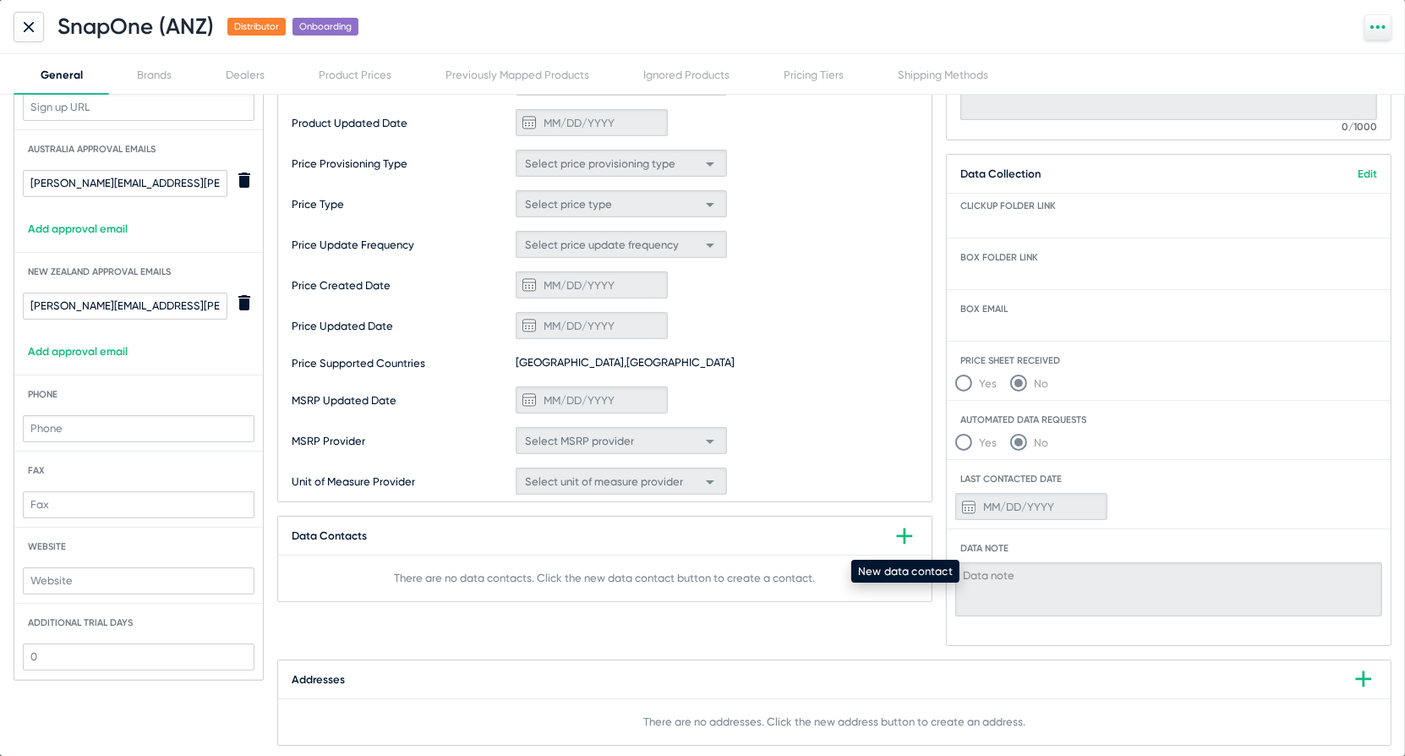
click at [906, 533] on icon at bounding box center [904, 536] width 16 height 16
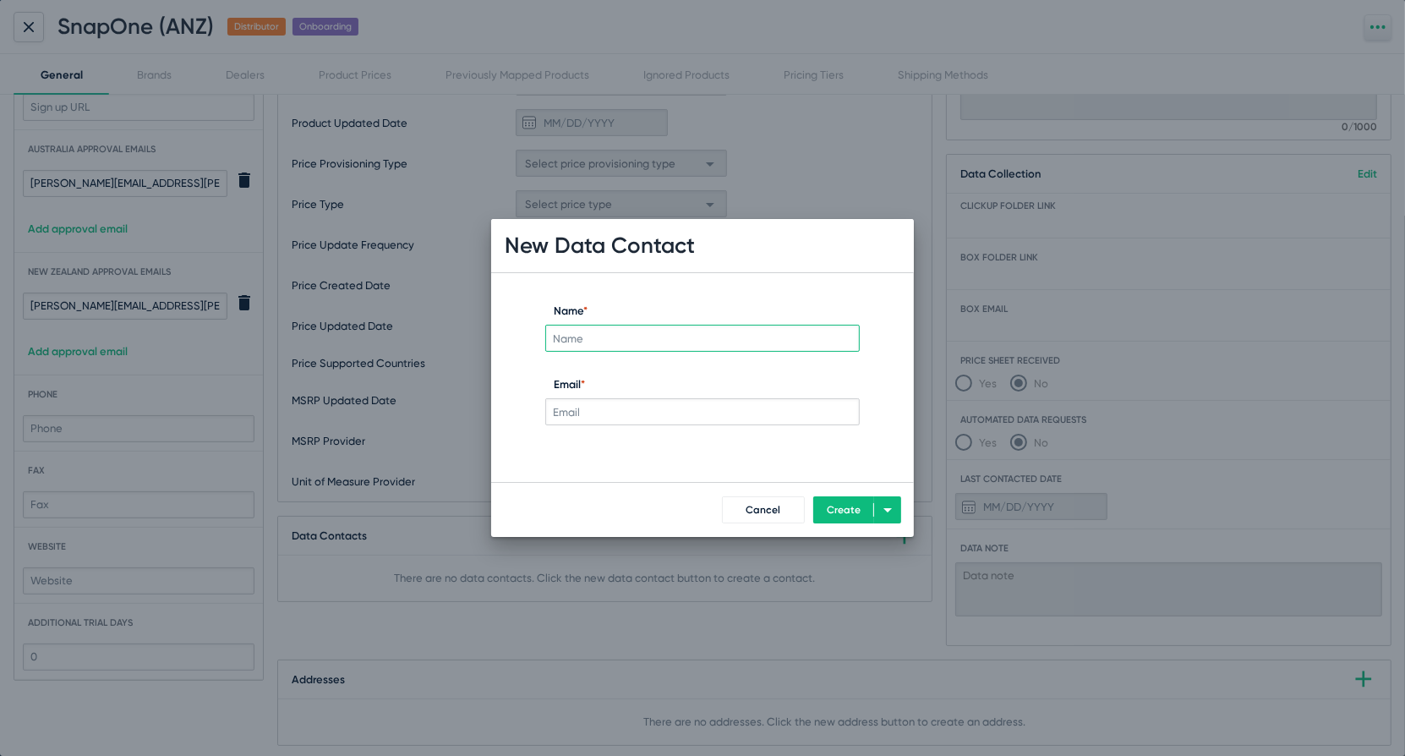
click at [758, 436] on div "Email *" at bounding box center [702, 409] width 315 height 74
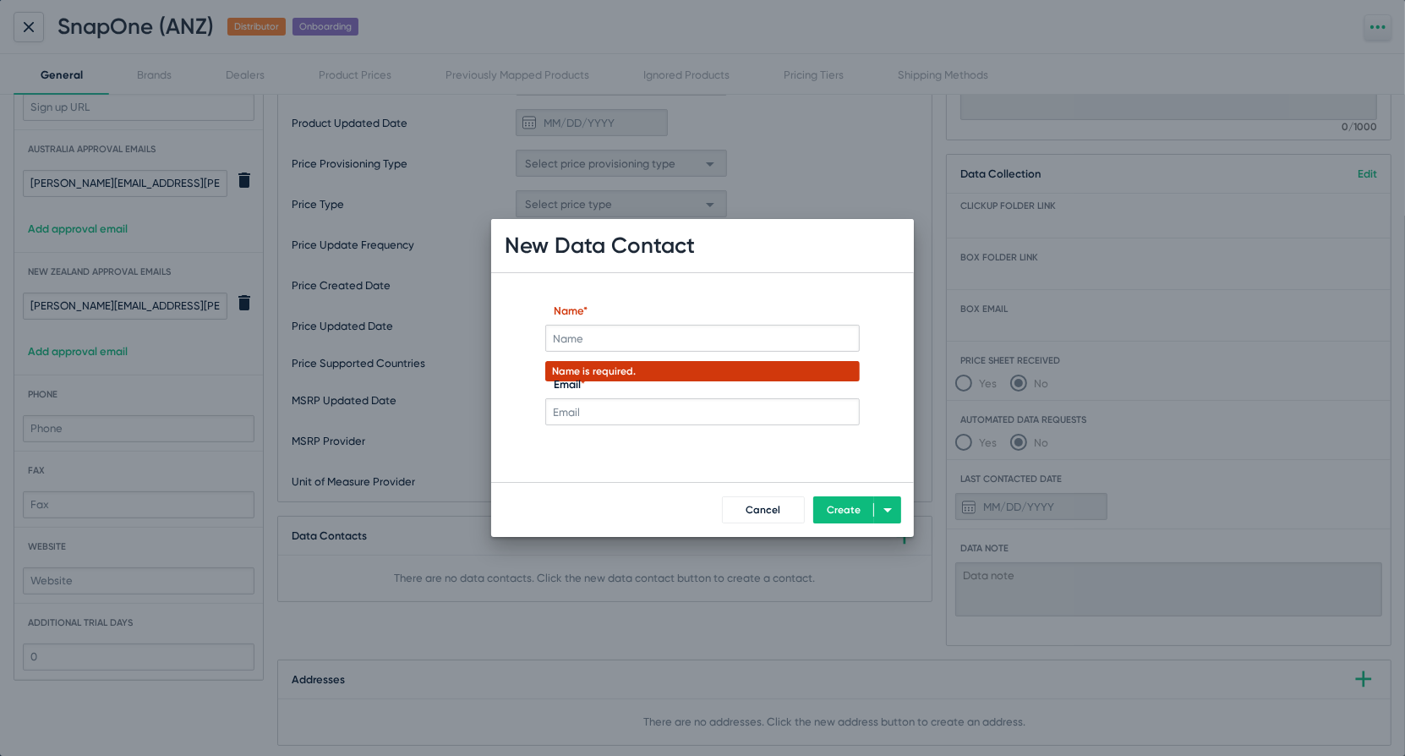
click at [756, 413] on input "Email *" at bounding box center [702, 411] width 315 height 27
paste input "Glenn.Thompson@ADIGlobal.com"
type input "Glenn.Thompson@ADIGlobal.com"
click at [667, 338] on input "Name *" at bounding box center [702, 338] width 315 height 27
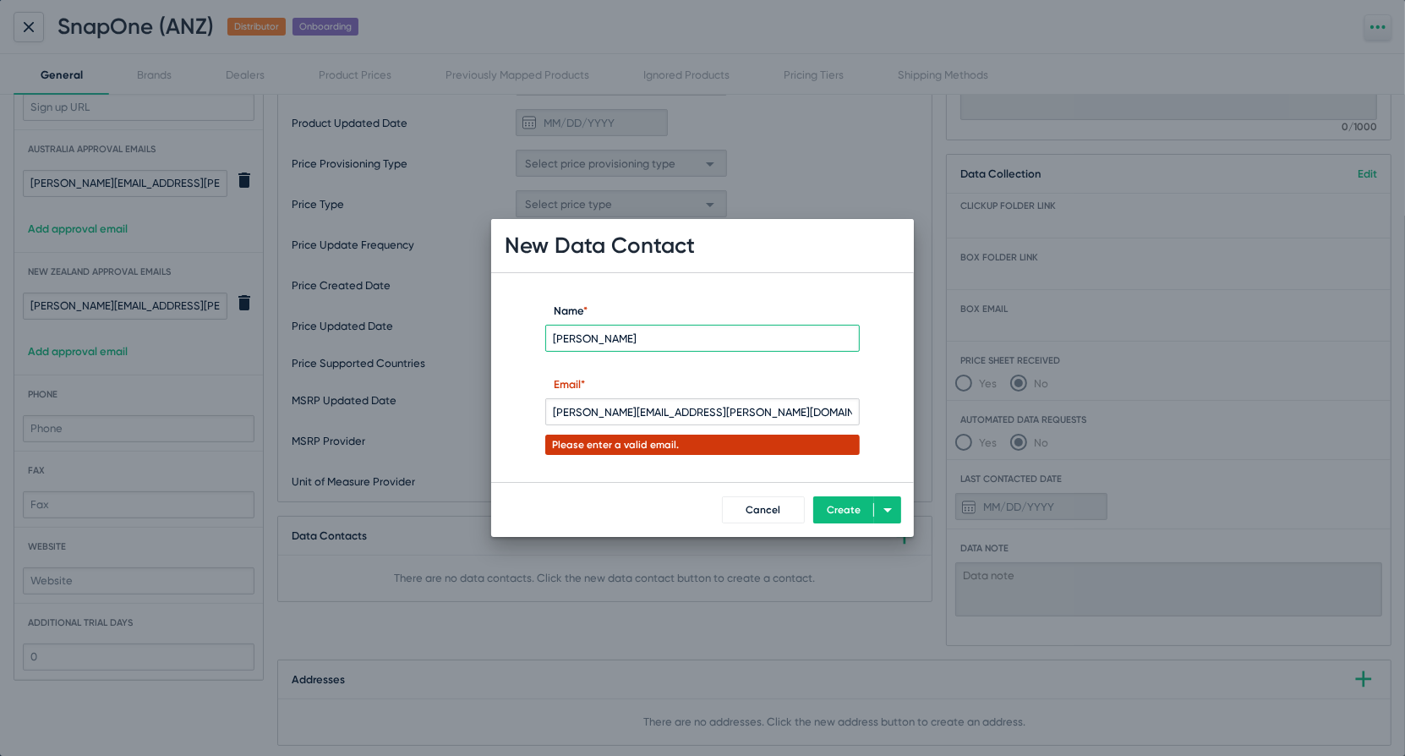
type input "Glen"
click at [844, 512] on span "Create" at bounding box center [844, 510] width 34 height 12
click at [765, 403] on input "Glenn.Thompson@ADIGlobal.com" at bounding box center [702, 411] width 315 height 27
click at [736, 419] on input "Glenn.Thompson@ADIGlobal.com" at bounding box center [702, 411] width 315 height 27
drag, startPoint x: 736, startPoint y: 419, endPoint x: 647, endPoint y: 415, distance: 89.7
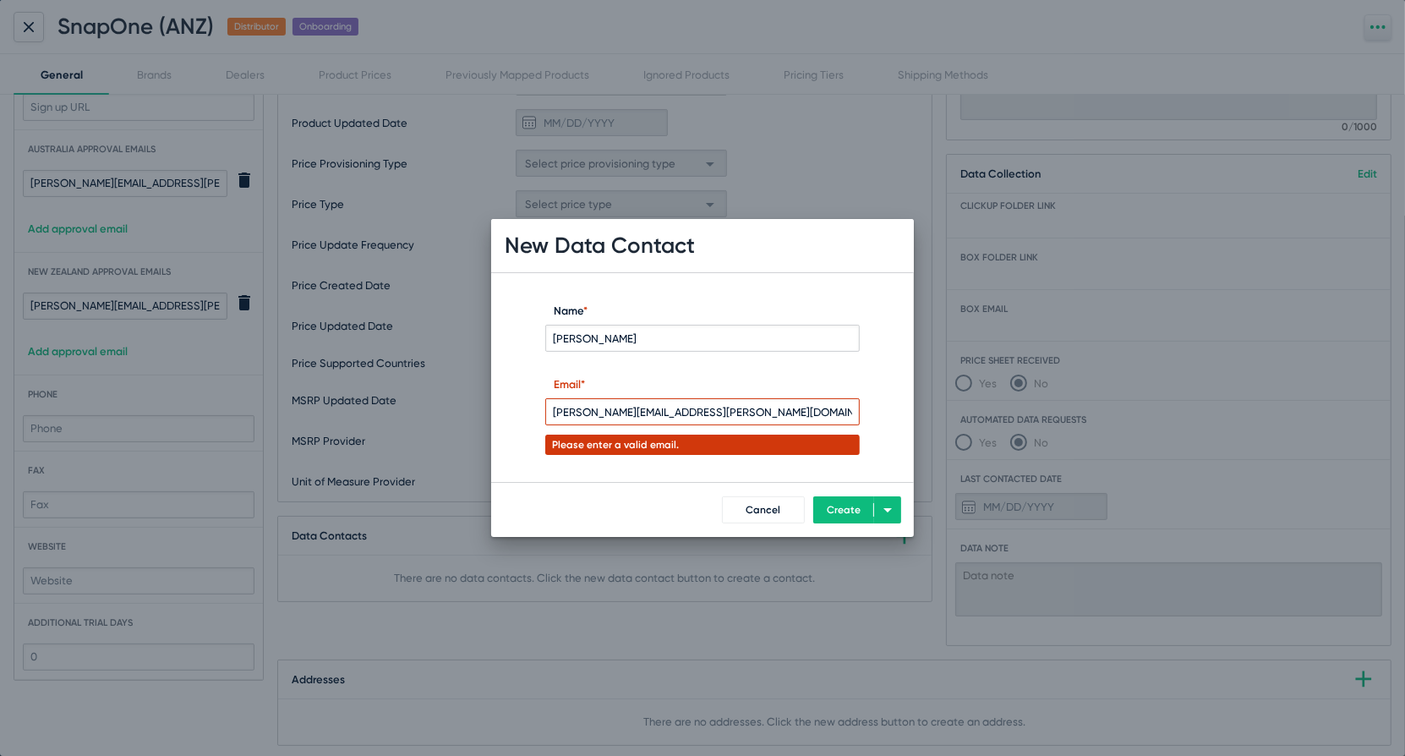
click at [647, 415] on input "Glenn.Thompson@ADIGlobal.com" at bounding box center [702, 411] width 315 height 27
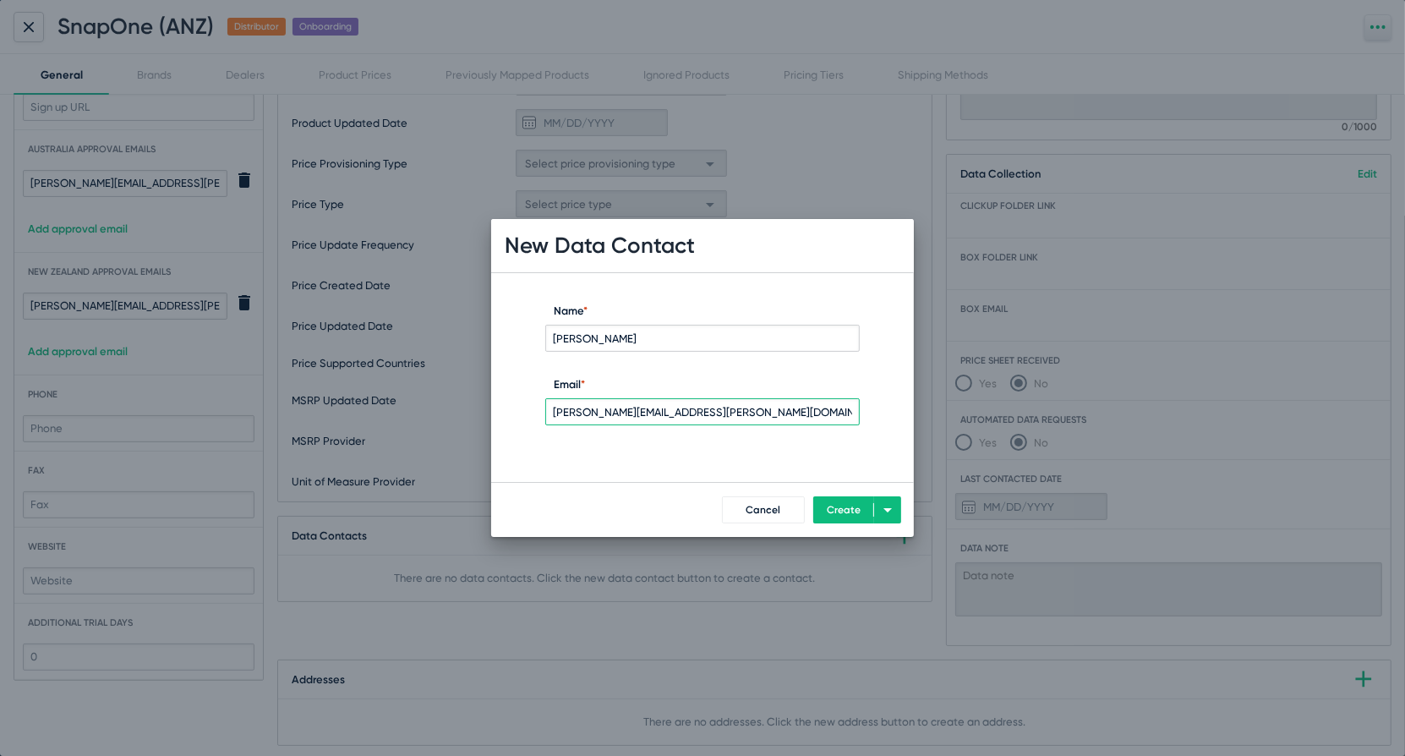
type input "Glenn.Thompson@adiglobal.com"
click at [834, 509] on span "Create" at bounding box center [844, 510] width 34 height 12
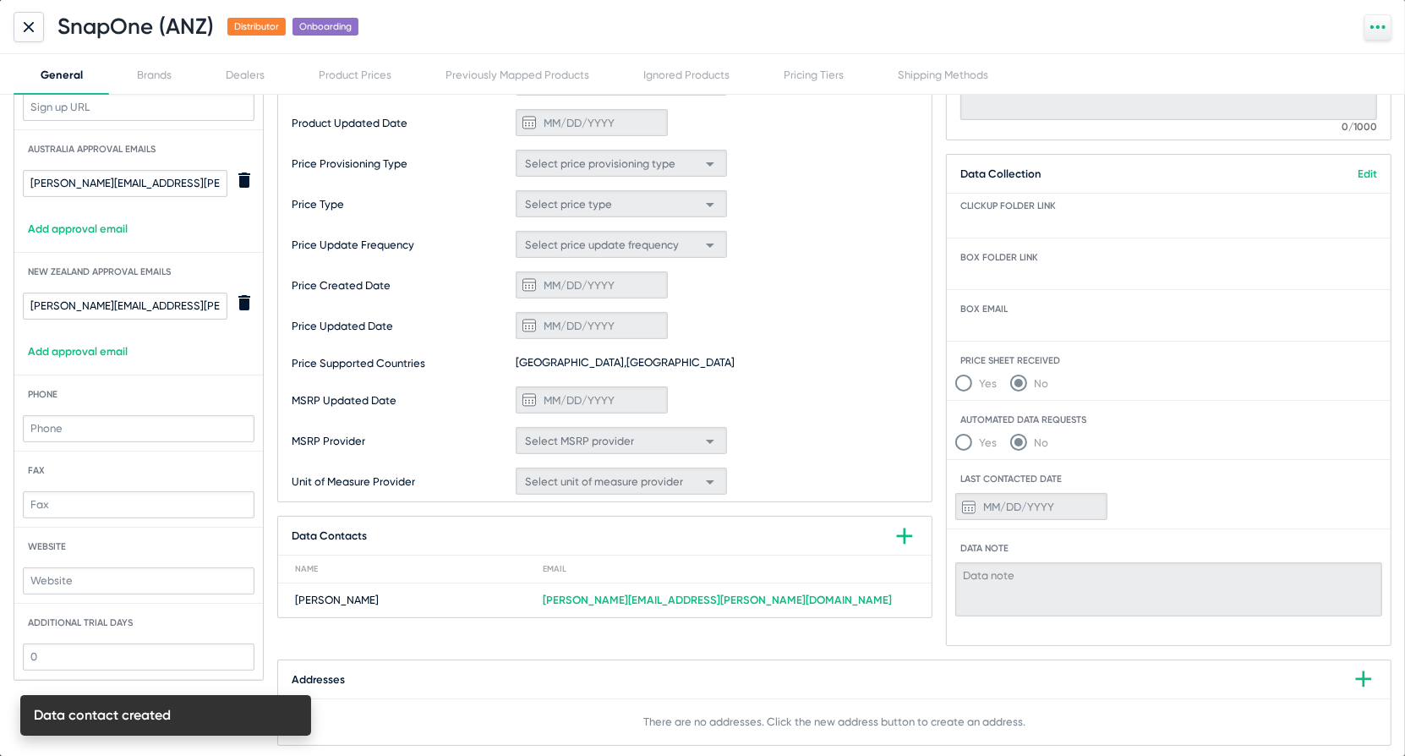
scroll to position [0, 0]
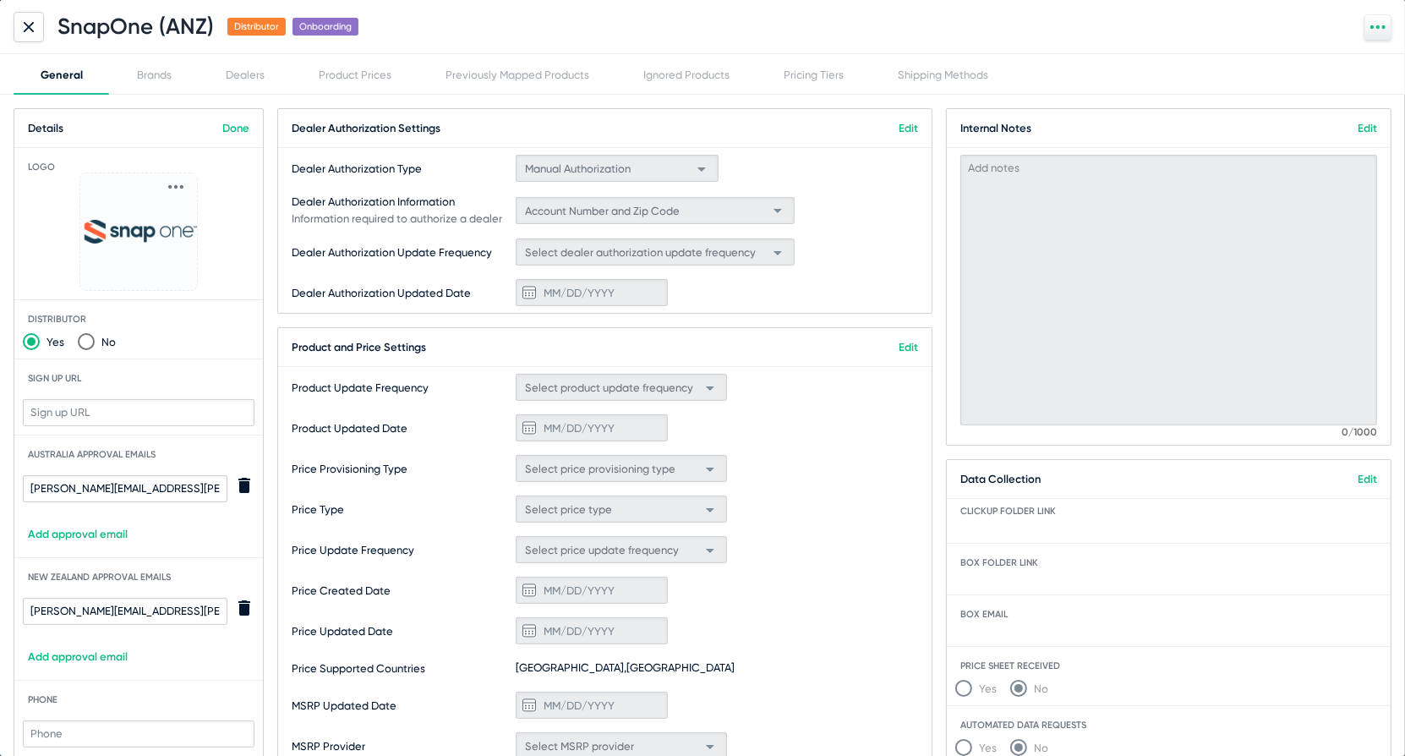
click at [242, 123] on link "Done" at bounding box center [235, 128] width 27 height 13
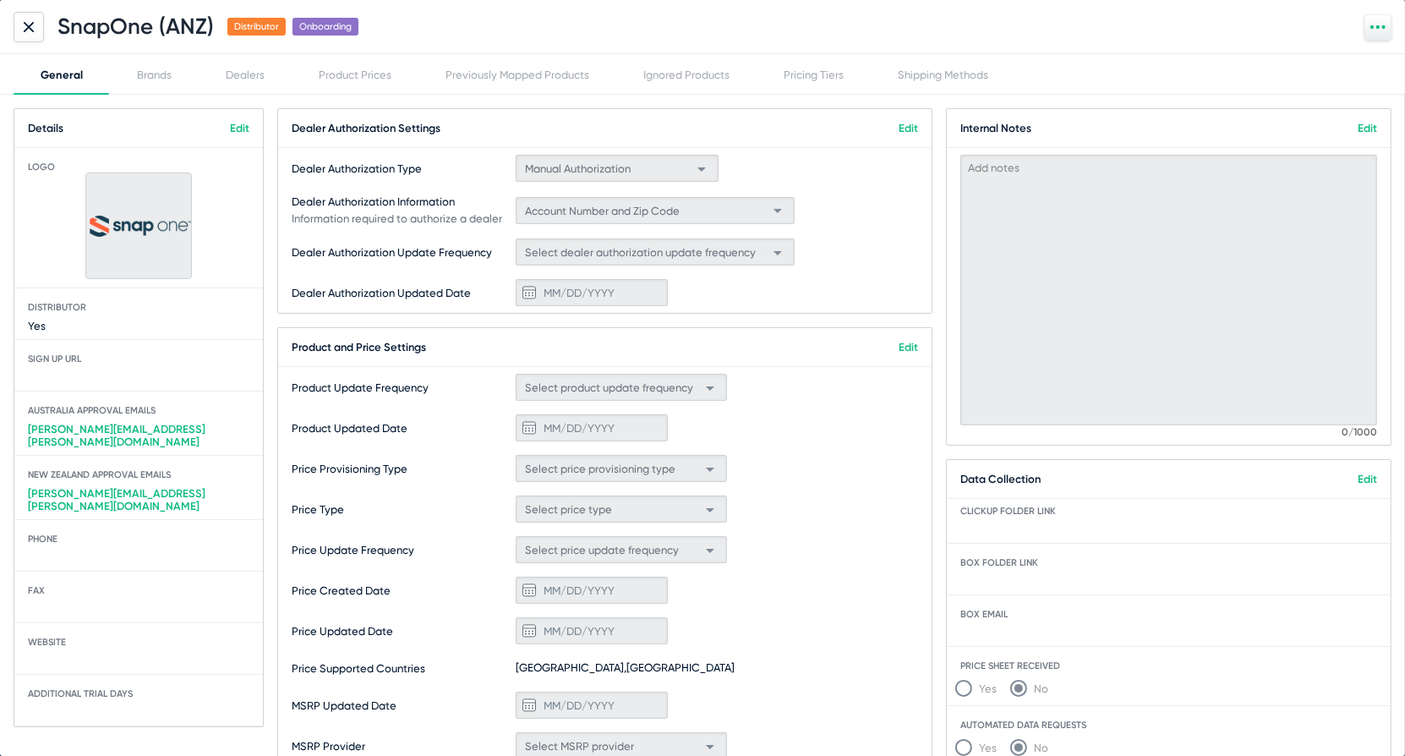
click at [28, 28] on icon at bounding box center [29, 27] width 10 height 10
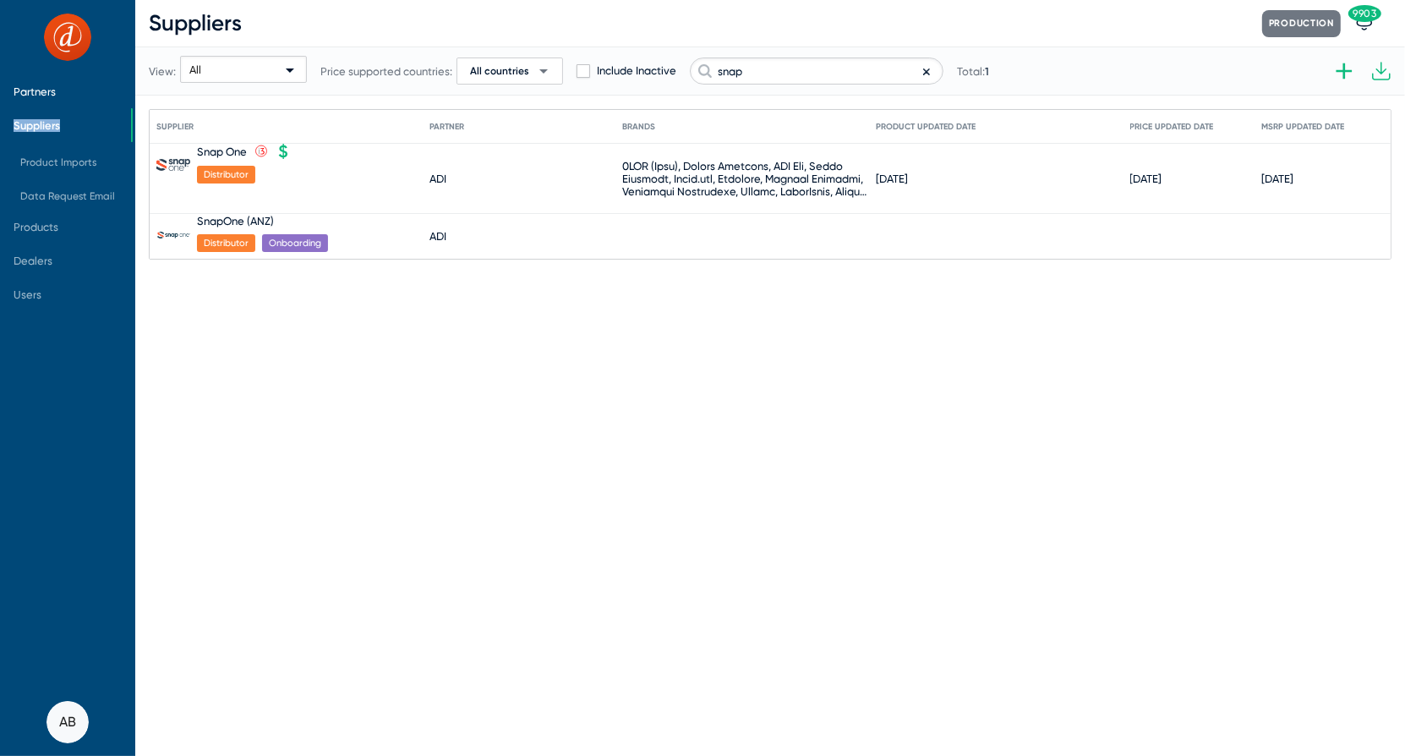
click at [54, 85] on span "Partners" at bounding box center [65, 91] width 131 height 34
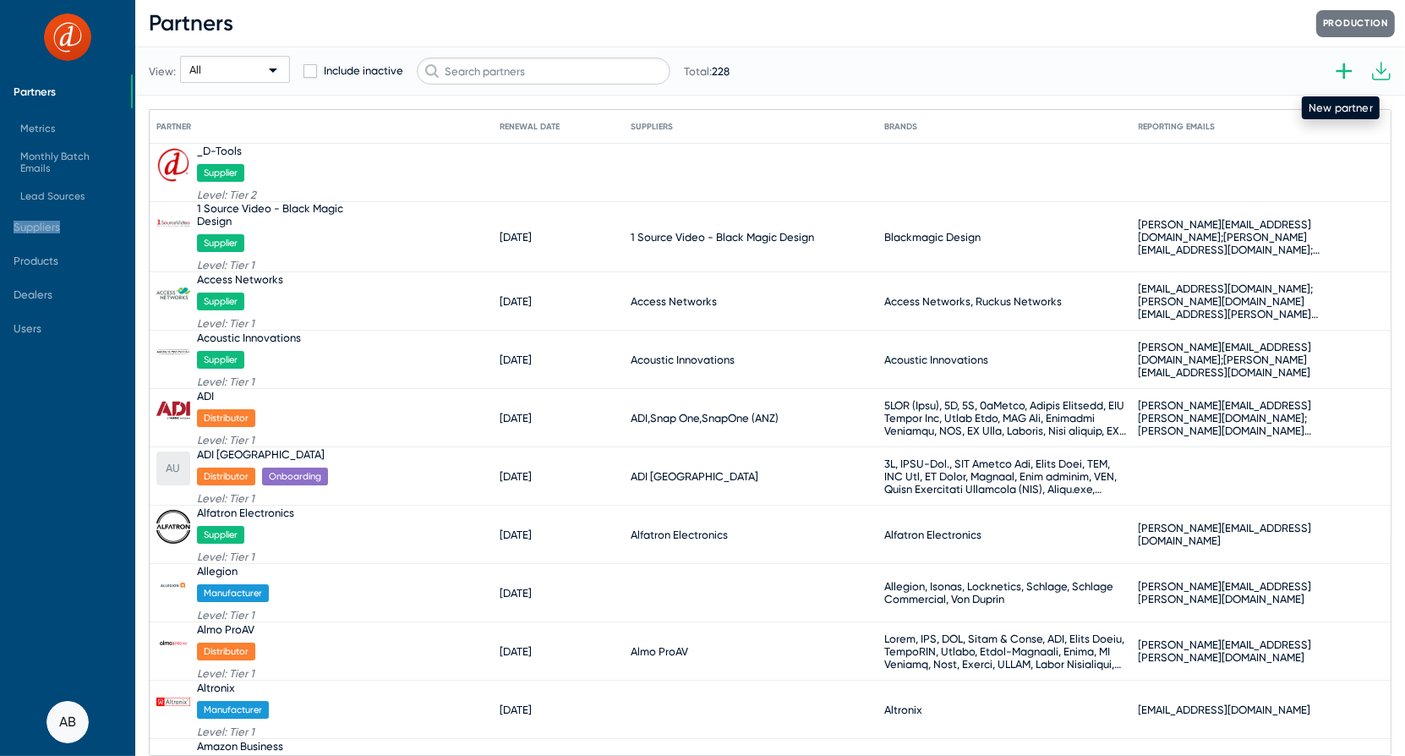
click at [1344, 65] on icon at bounding box center [1345, 71] width 16 height 16
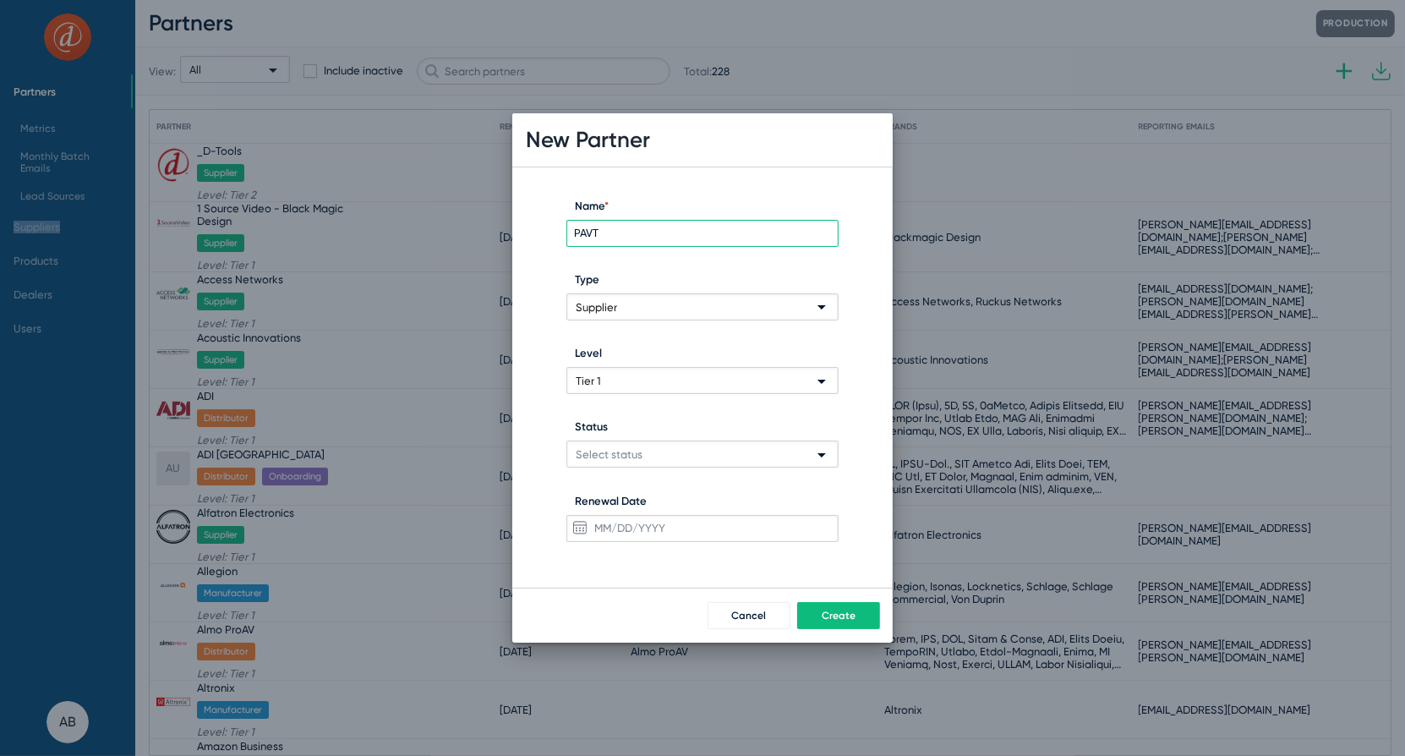
type input "PAVT"
click at [621, 453] on span "Select status" at bounding box center [609, 454] width 67 height 13
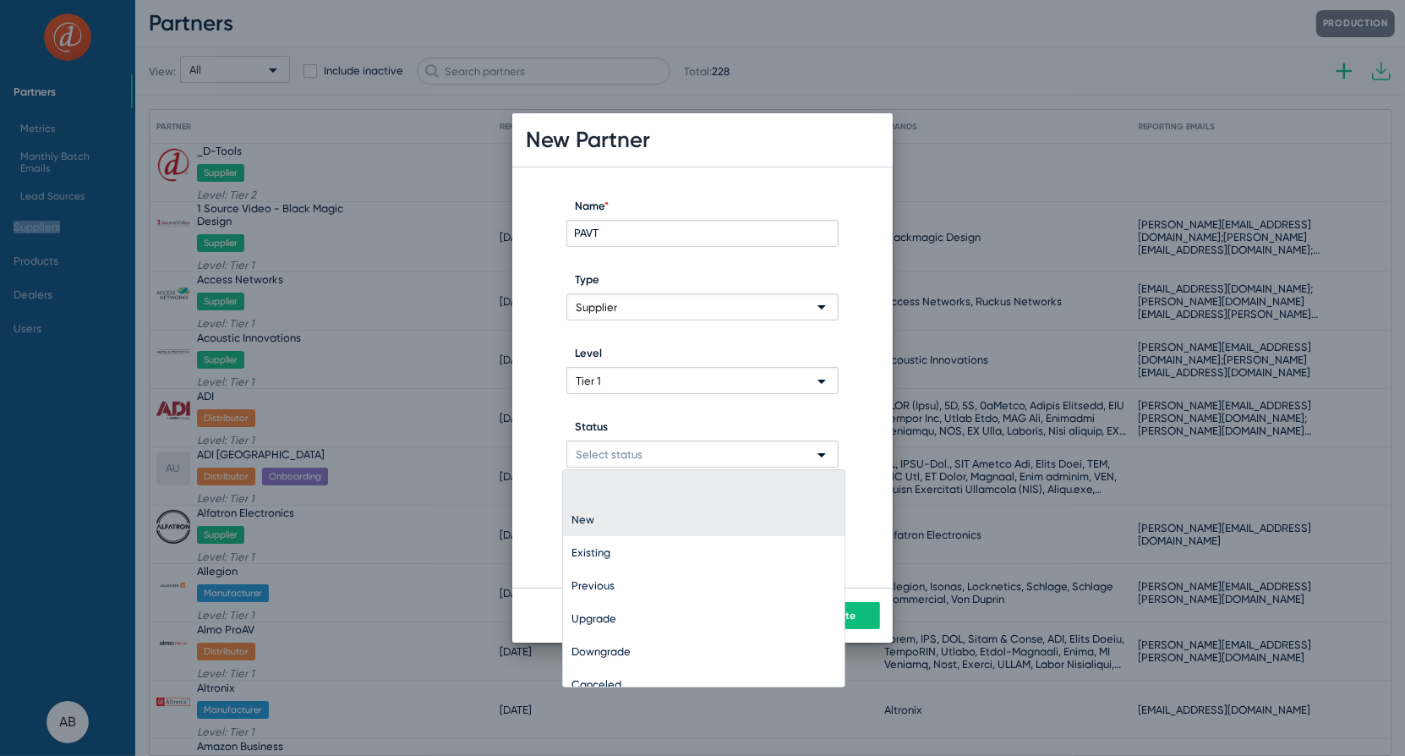
click at [601, 514] on span "New" at bounding box center [704, 519] width 265 height 33
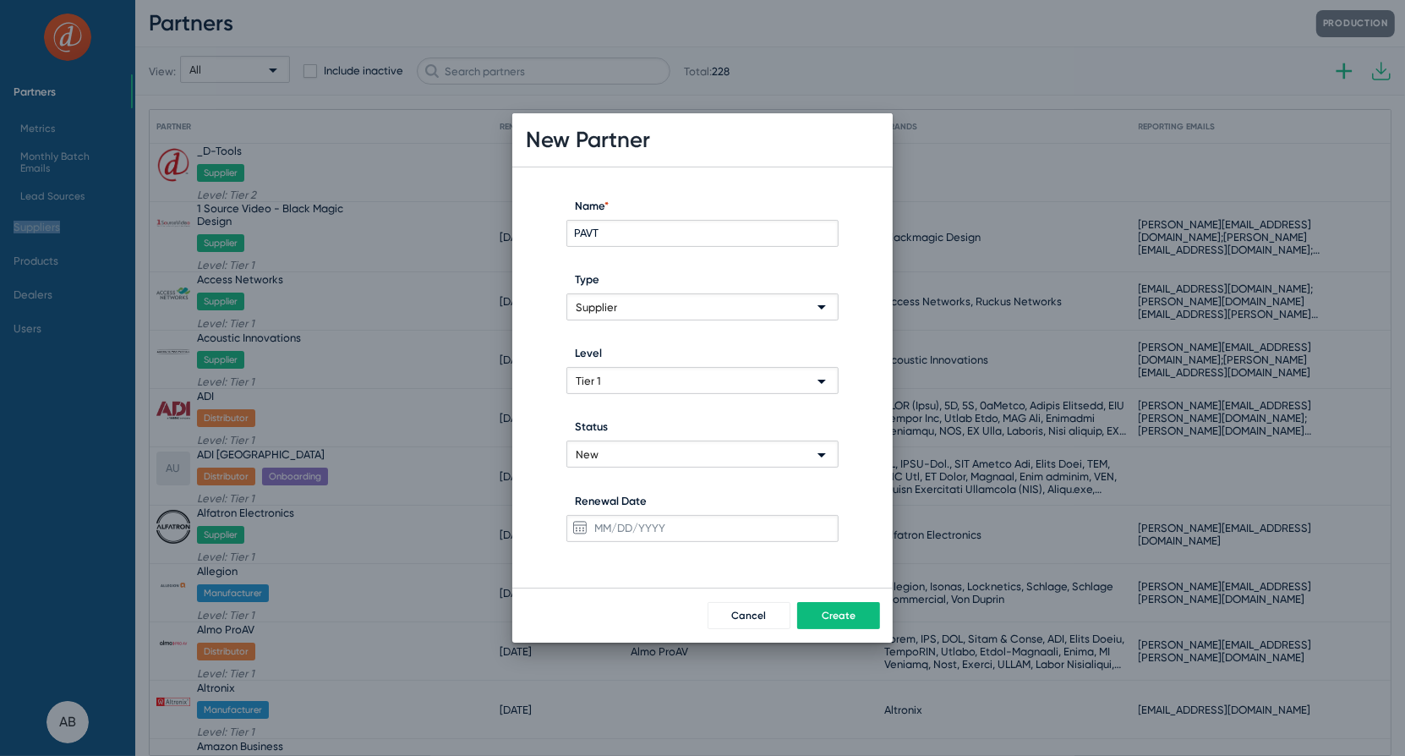
click at [659, 528] on input "Renewal Date" at bounding box center [703, 528] width 272 height 27
click at [621, 220] on span "OCT 2025" at bounding box center [606, 222] width 30 height 12
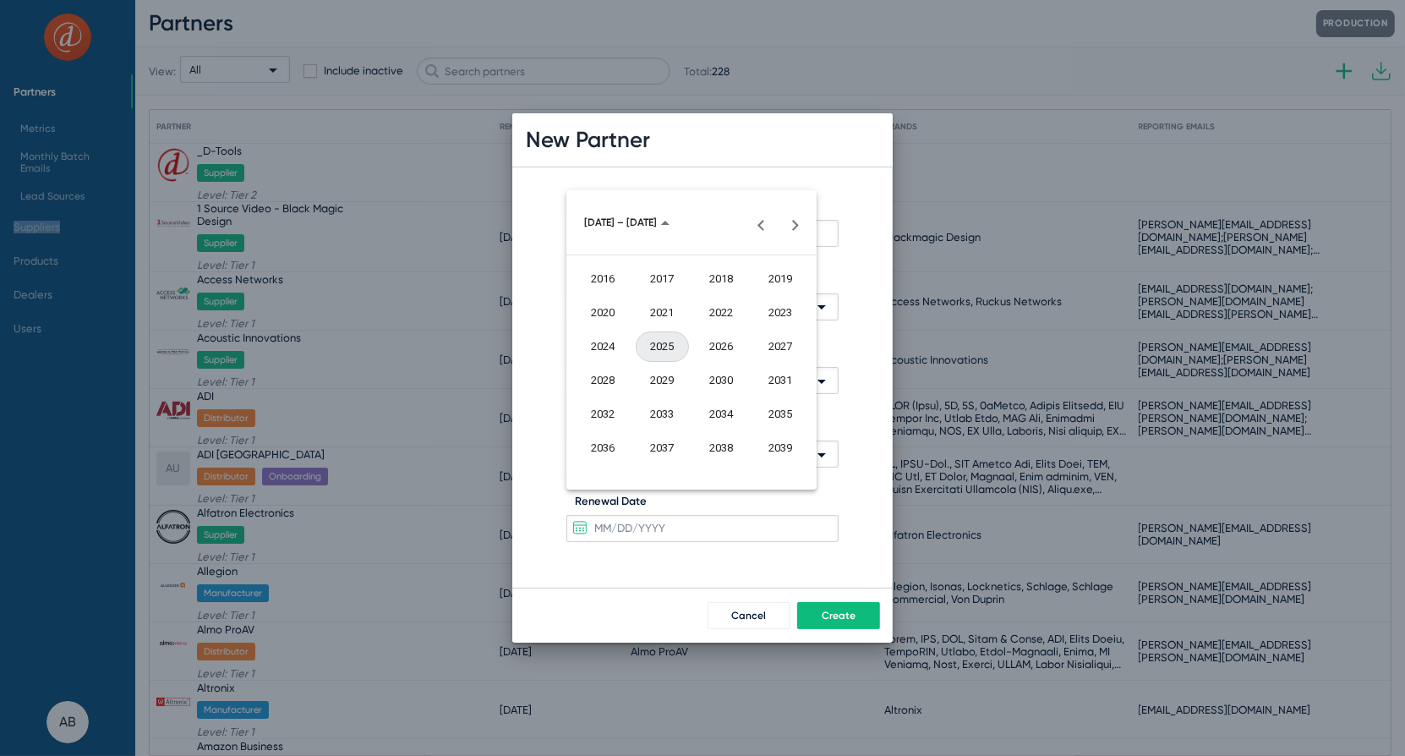
click at [728, 340] on div "2026" at bounding box center [721, 346] width 53 height 30
click at [663, 384] on div "OCT" at bounding box center [662, 380] width 53 height 30
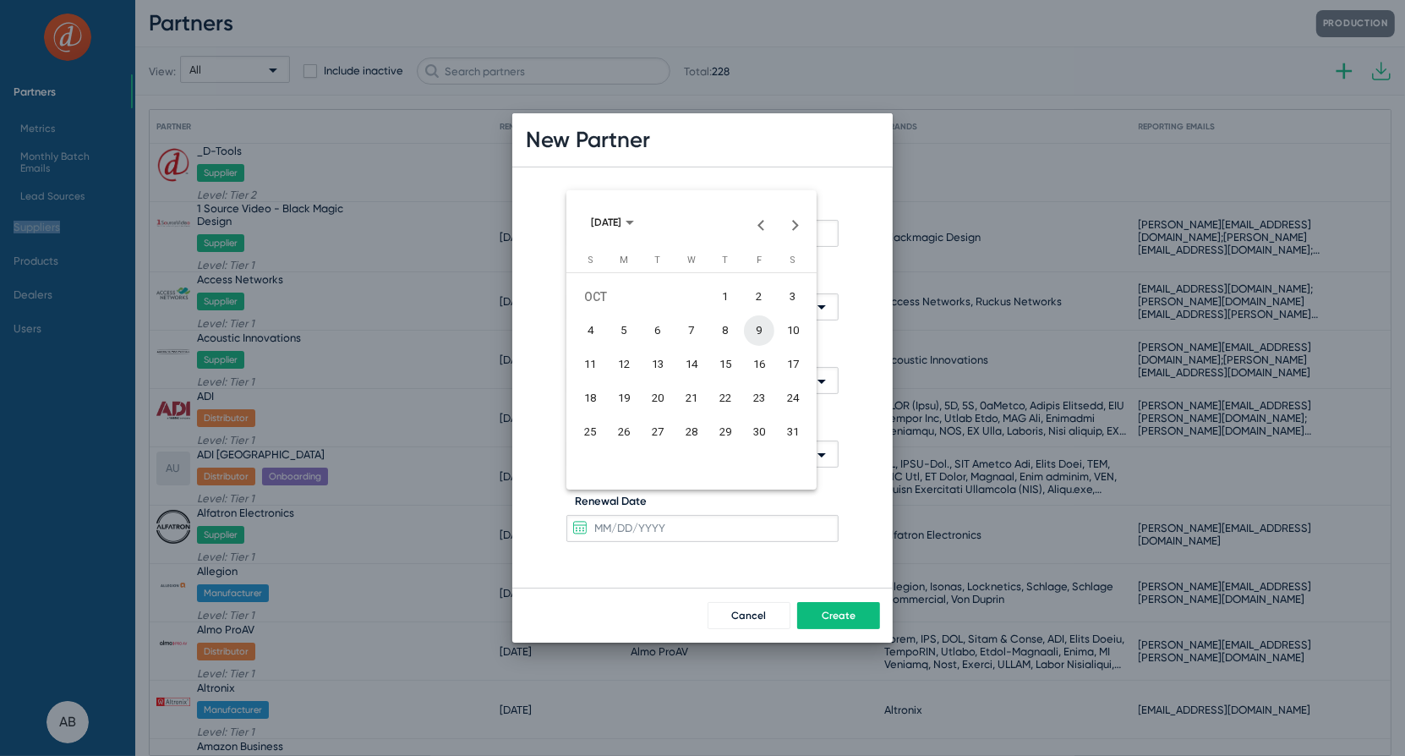
click at [665, 331] on div "6" at bounding box center [658, 330] width 30 height 30
type input "10/6/2026"
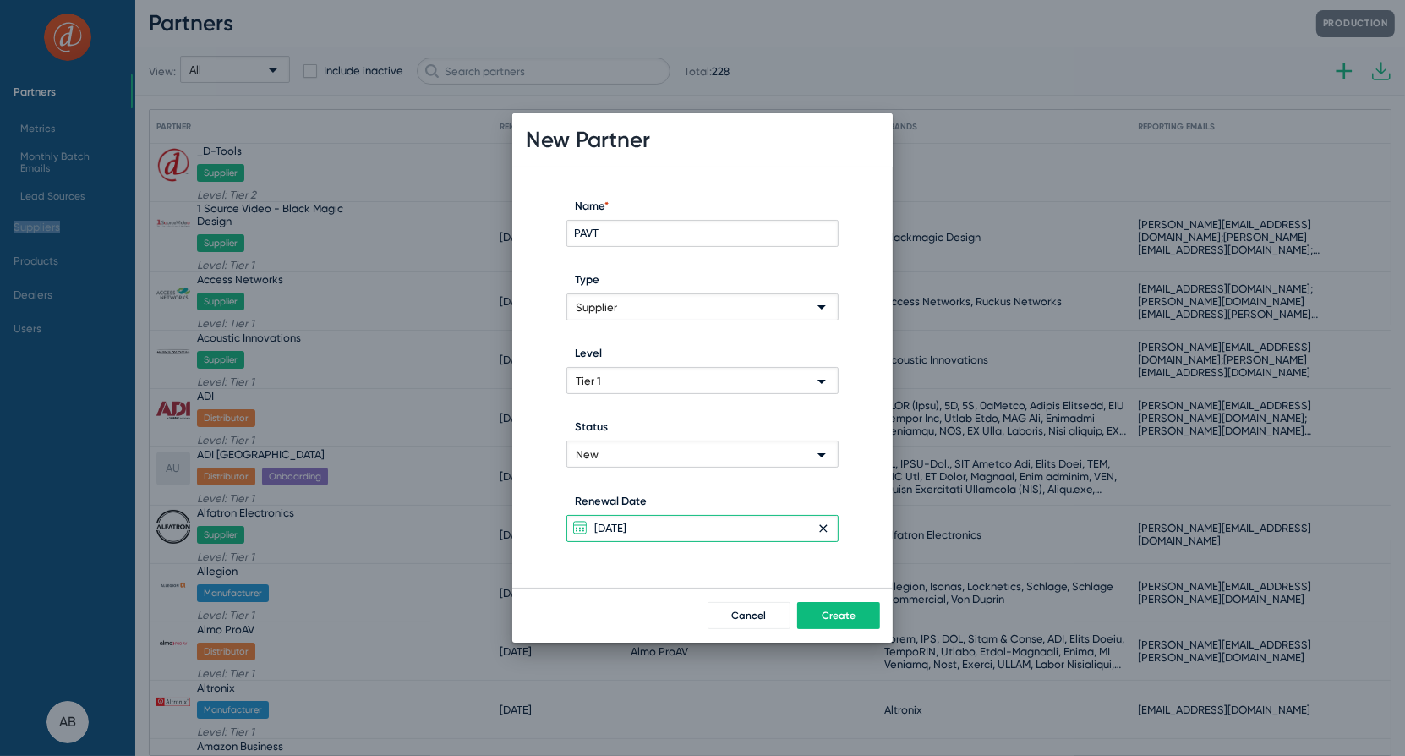
click at [849, 608] on button "Create" at bounding box center [838, 615] width 83 height 27
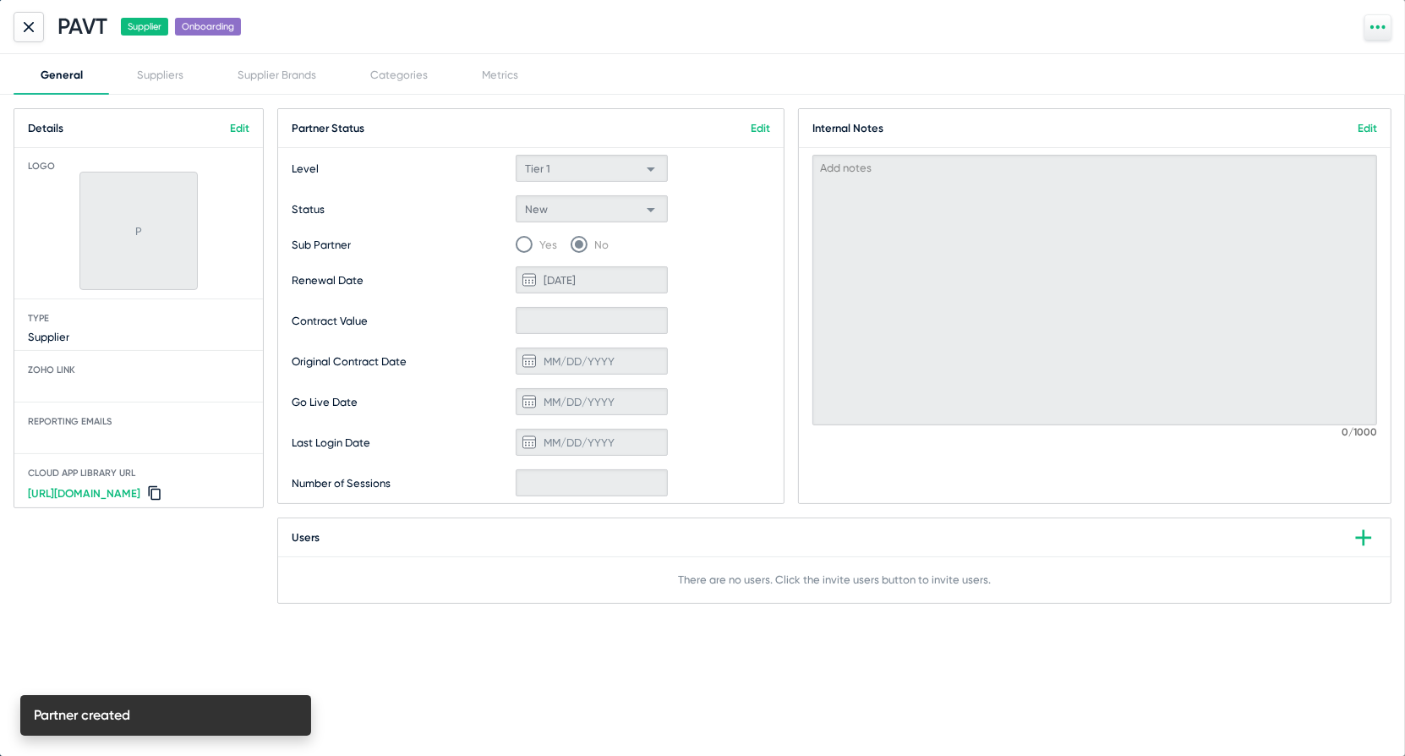
click at [248, 127] on link "Edit" at bounding box center [239, 128] width 19 height 13
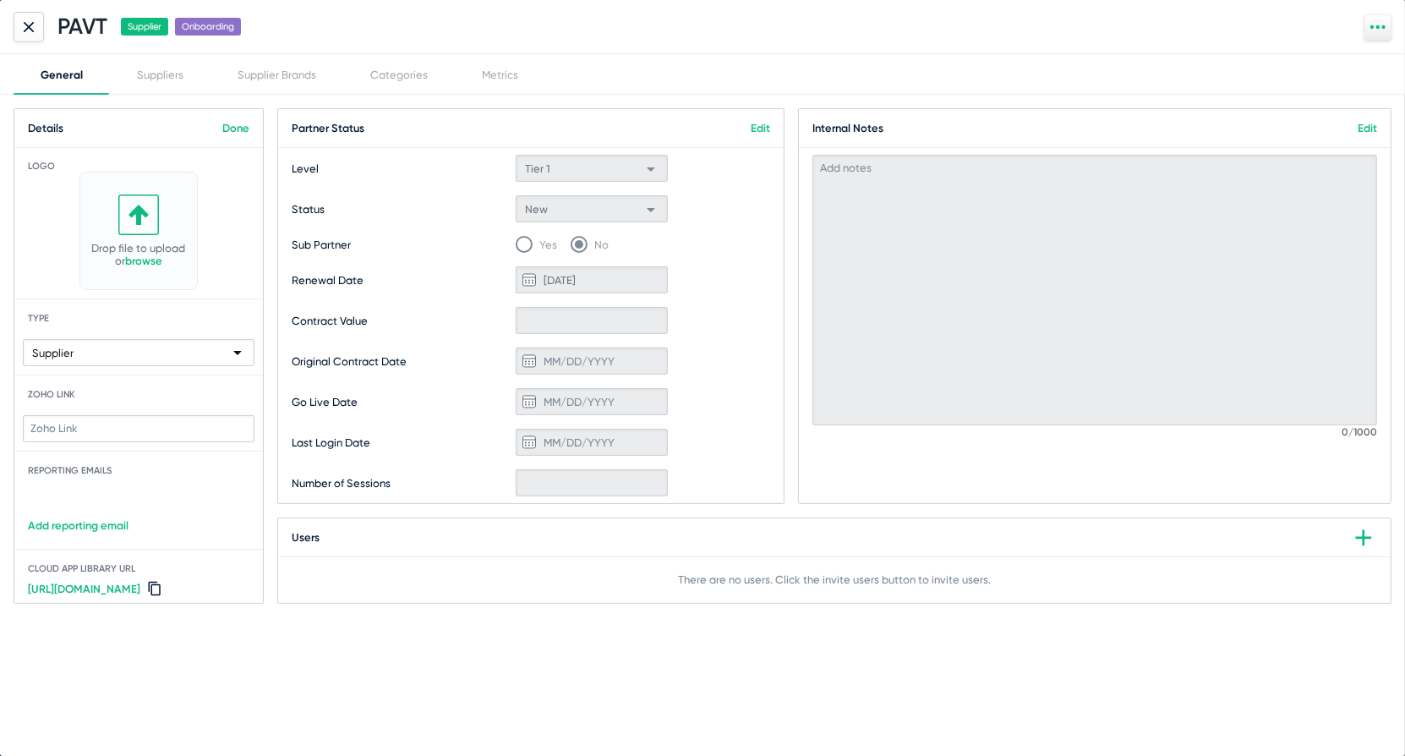
click at [81, 434] on input "text" at bounding box center [139, 428] width 232 height 27
paste input "https://crm.zoho.com/crm/org1631277/tab/Accounts/40147000473936847"
type input "https://crm.zoho.com/crm/org1631277/tab/Accounts/40147000473936847"
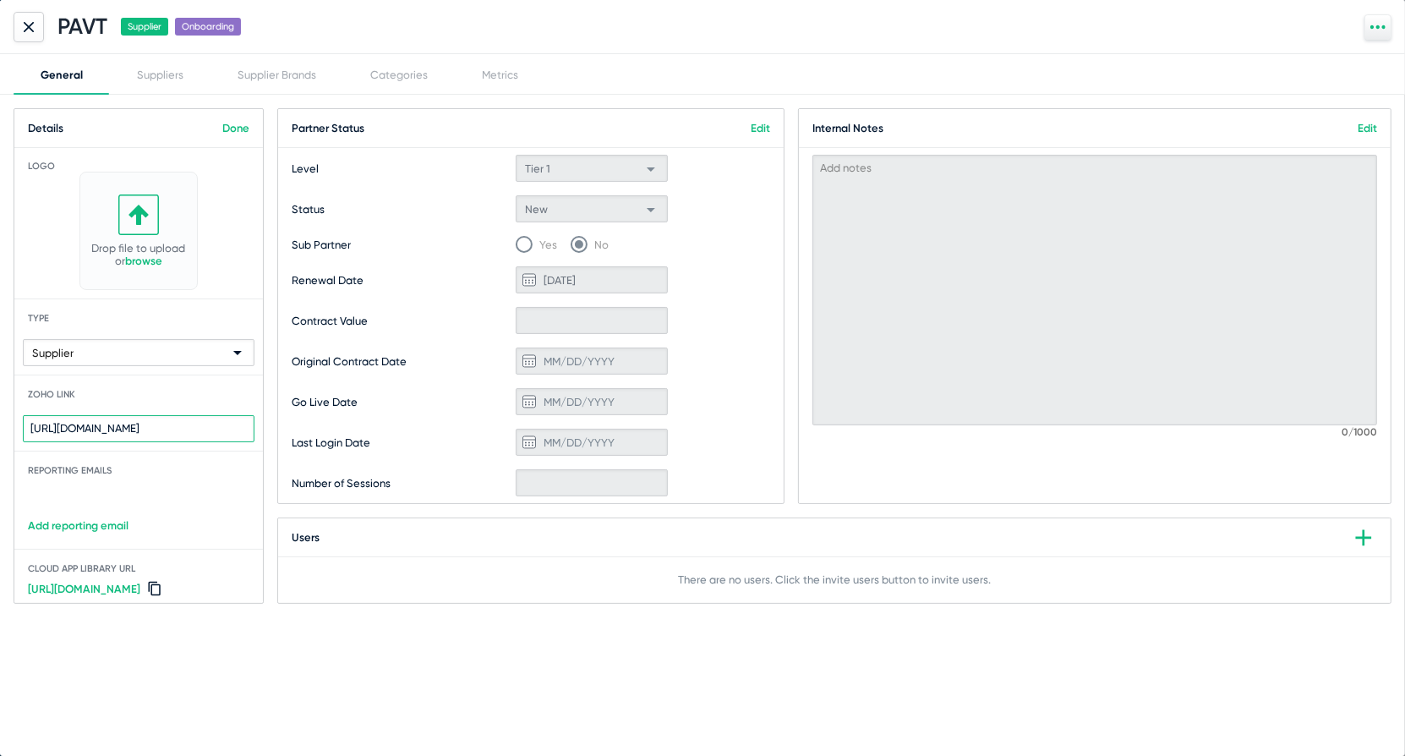
click at [755, 129] on link "Edit" at bounding box center [760, 128] width 19 height 13
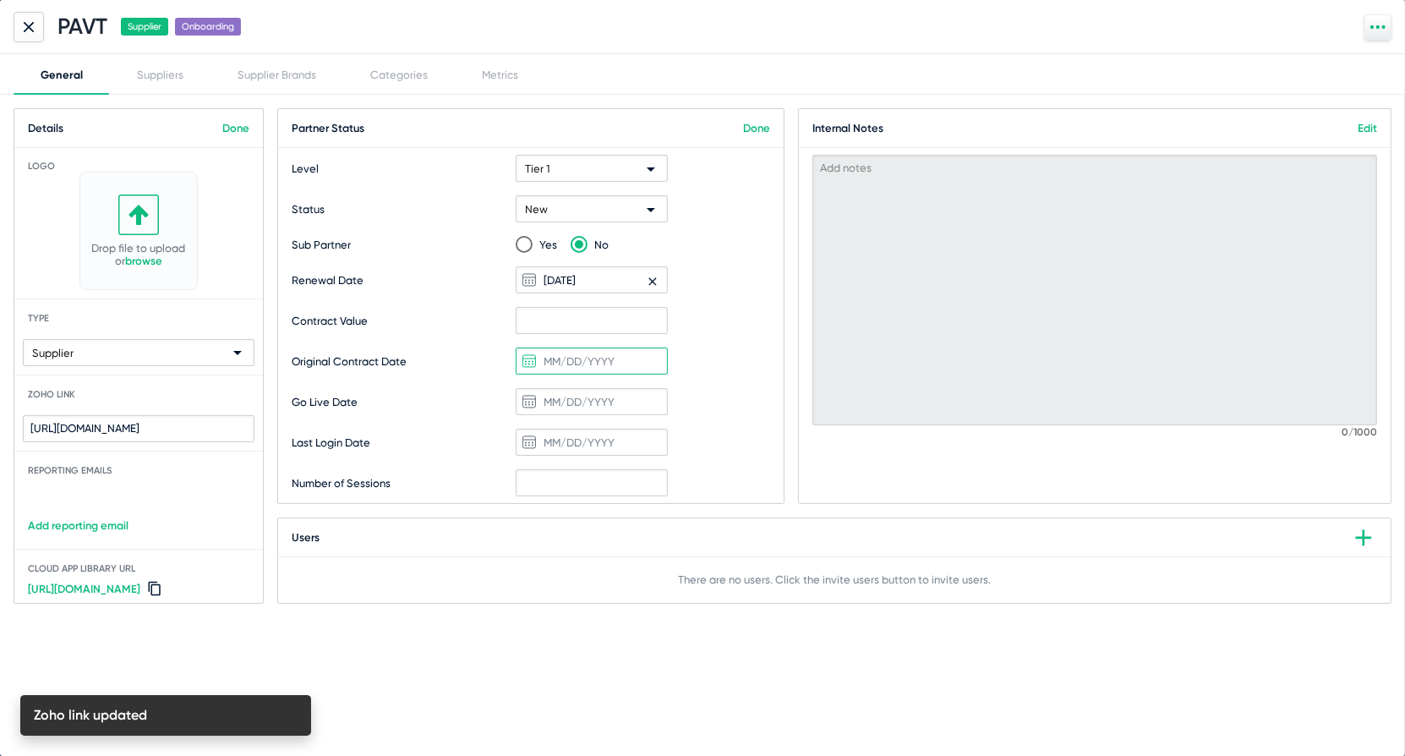
click at [602, 361] on input at bounding box center [592, 361] width 152 height 27
click at [578, 515] on div "6" at bounding box center [573, 515] width 30 height 30
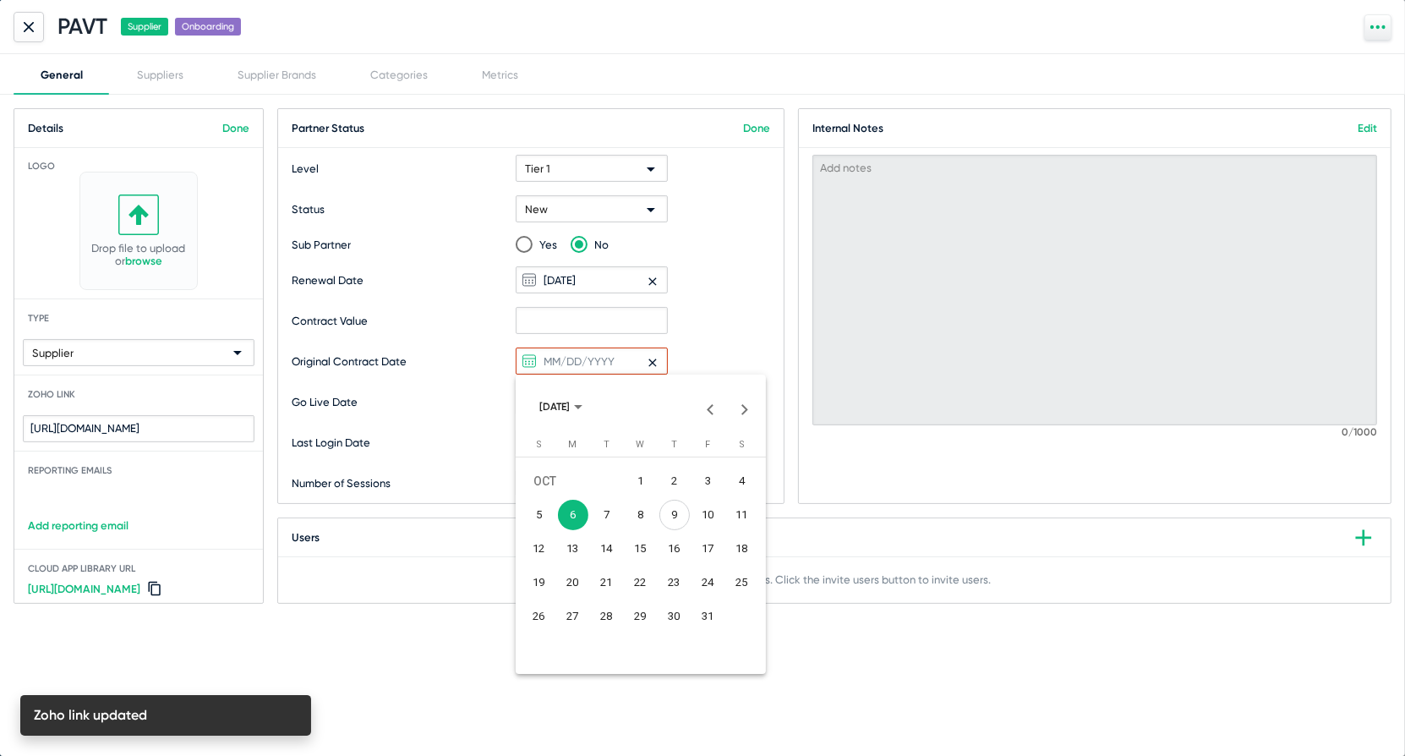
type input "10/6/2025"
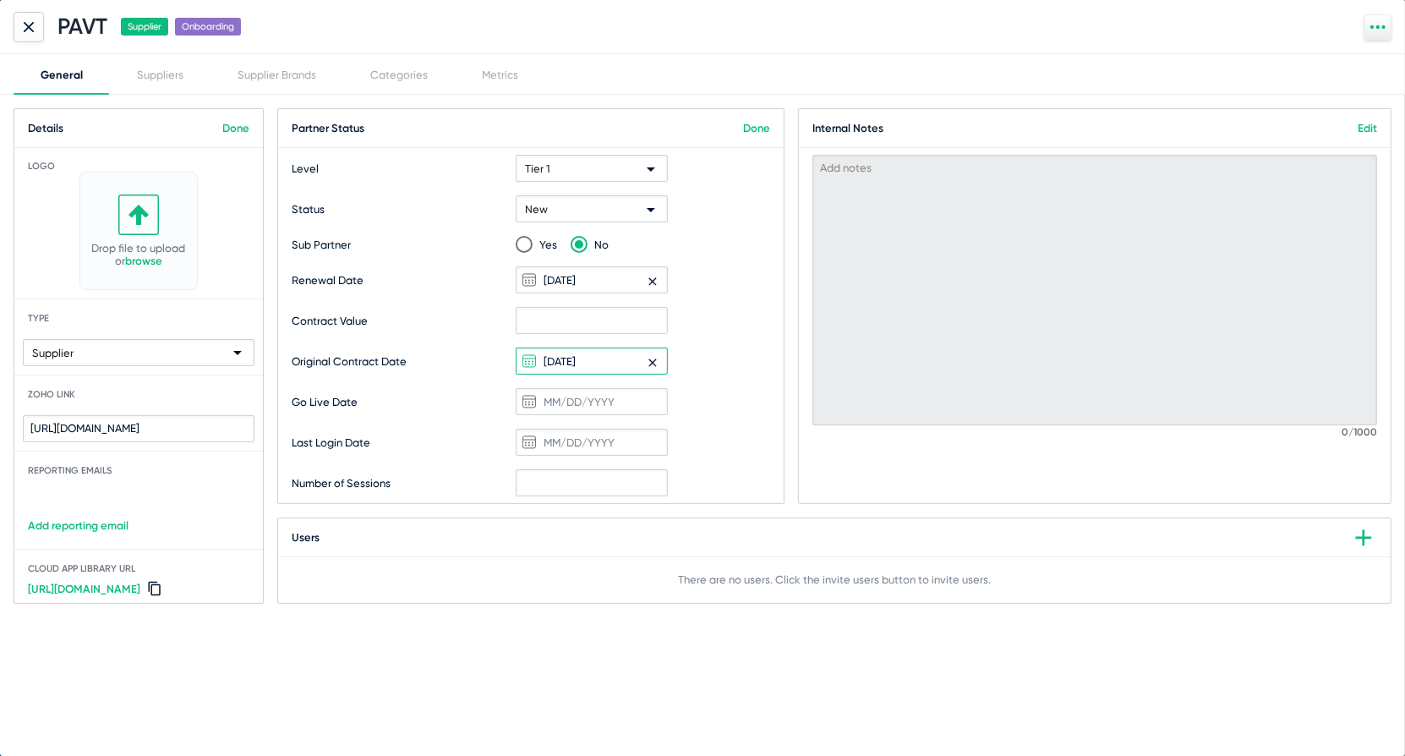
click at [759, 124] on link "Done" at bounding box center [756, 128] width 27 height 13
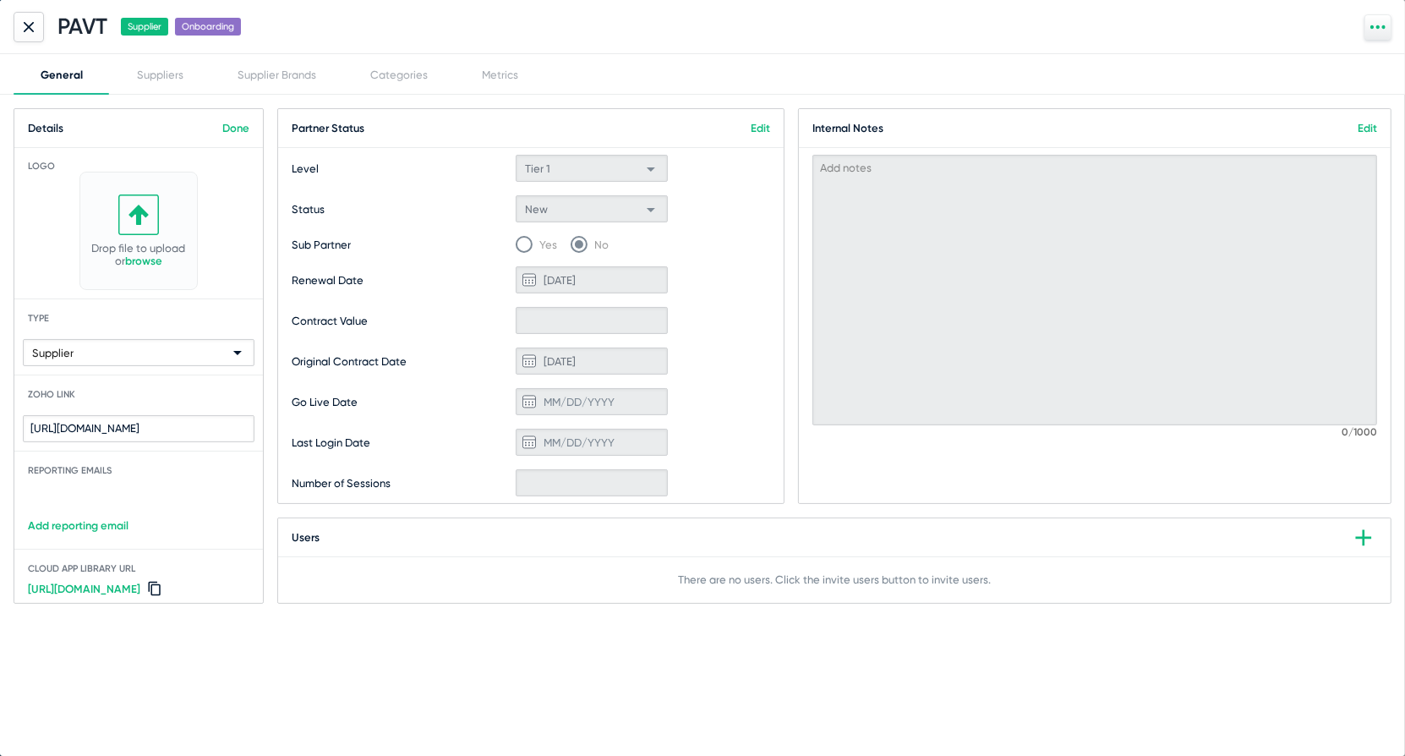
click at [1364, 126] on link "Edit" at bounding box center [1367, 128] width 19 height 13
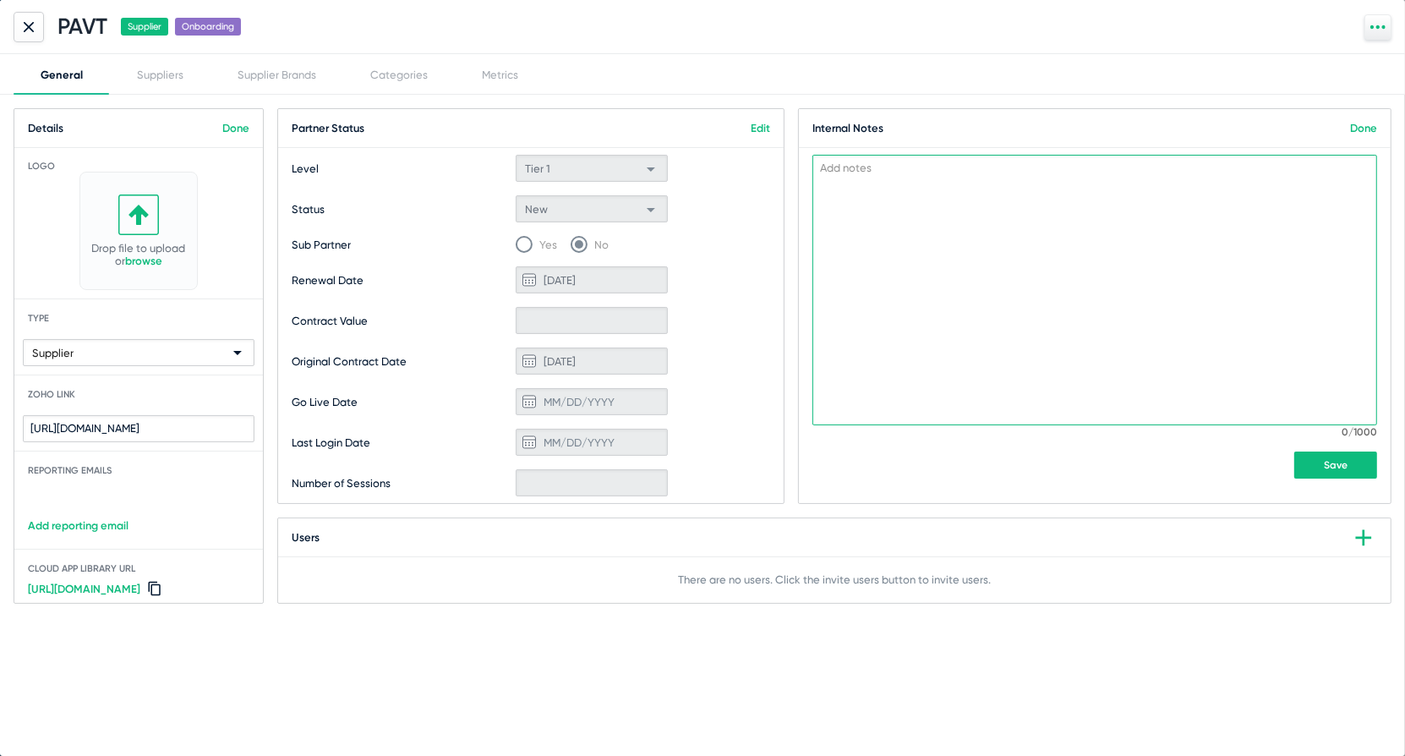
click at [1167, 231] on textarea at bounding box center [1095, 290] width 565 height 271
paste textarea "graeme@pavt.com.au, accounts@pavt.com.au"
type textarea "graeme@pavt.com.au, accounts@pavt.com.au"
click at [1348, 460] on button "Save" at bounding box center [1336, 465] width 83 height 27
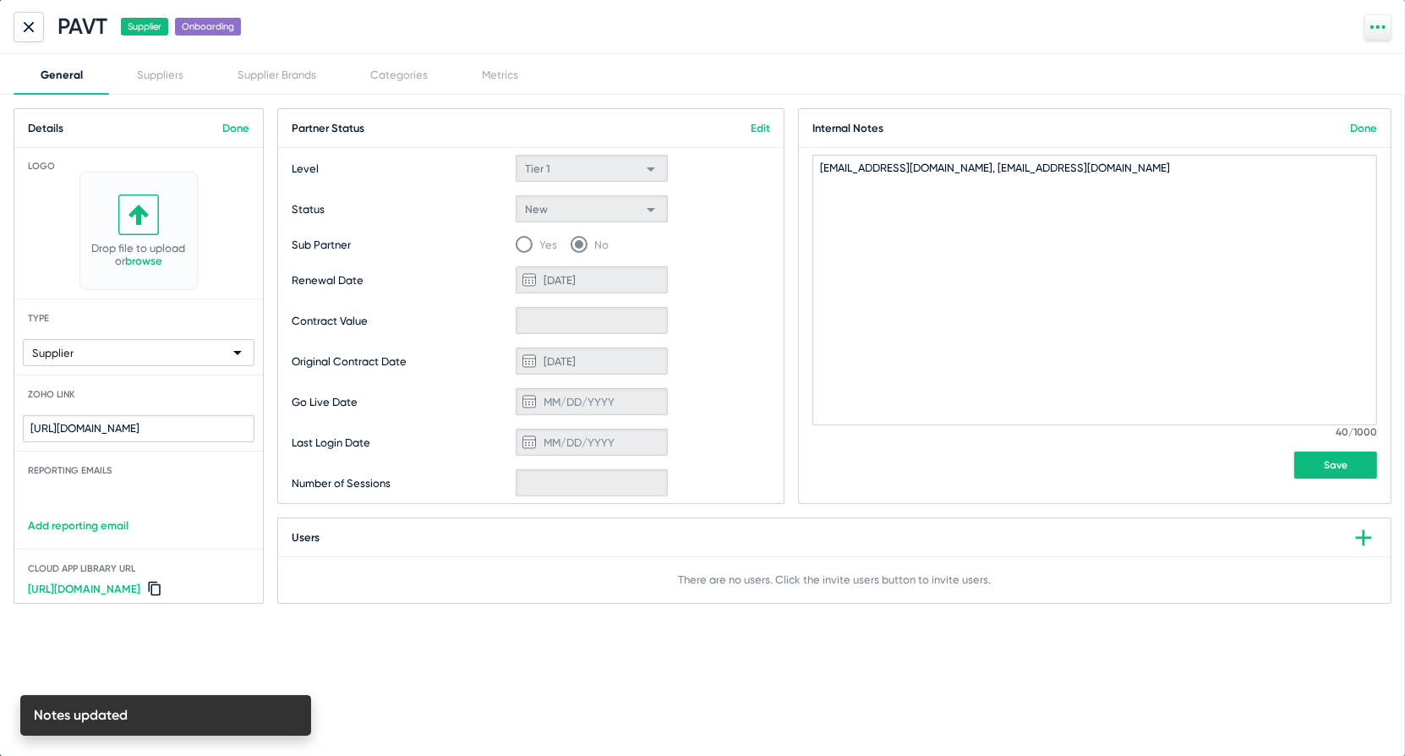
click at [1366, 123] on link "Done" at bounding box center [1363, 128] width 27 height 13
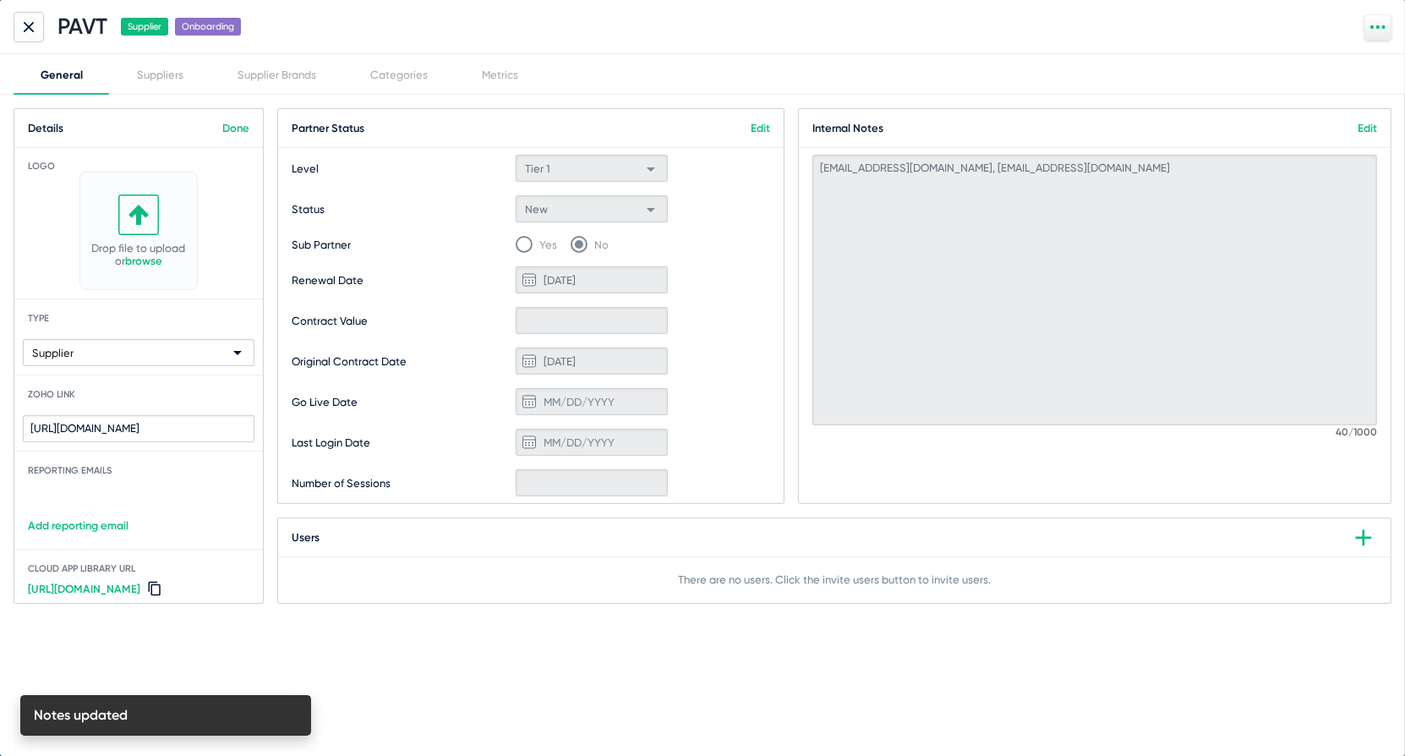
click at [33, 33] on div at bounding box center [29, 27] width 30 height 30
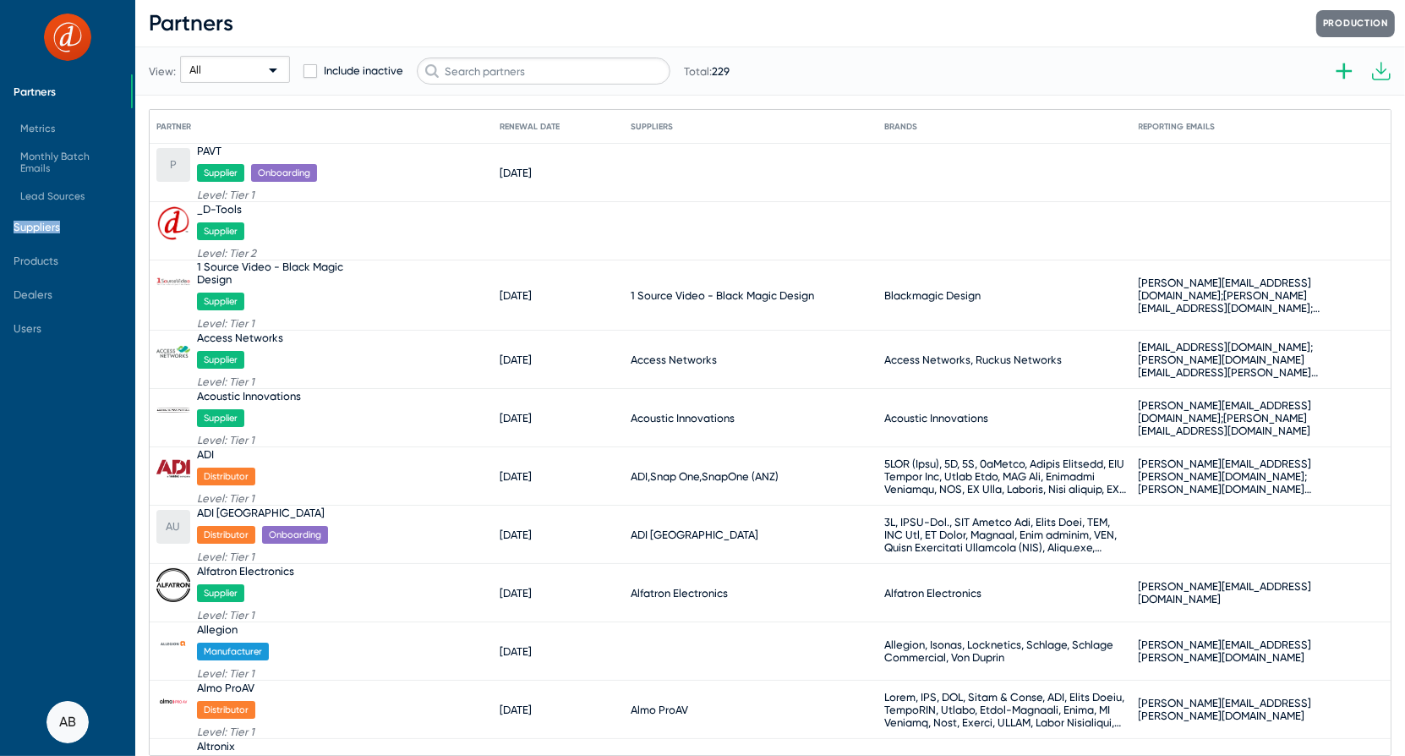
click at [36, 224] on span "Suppliers" at bounding box center [37, 227] width 47 height 13
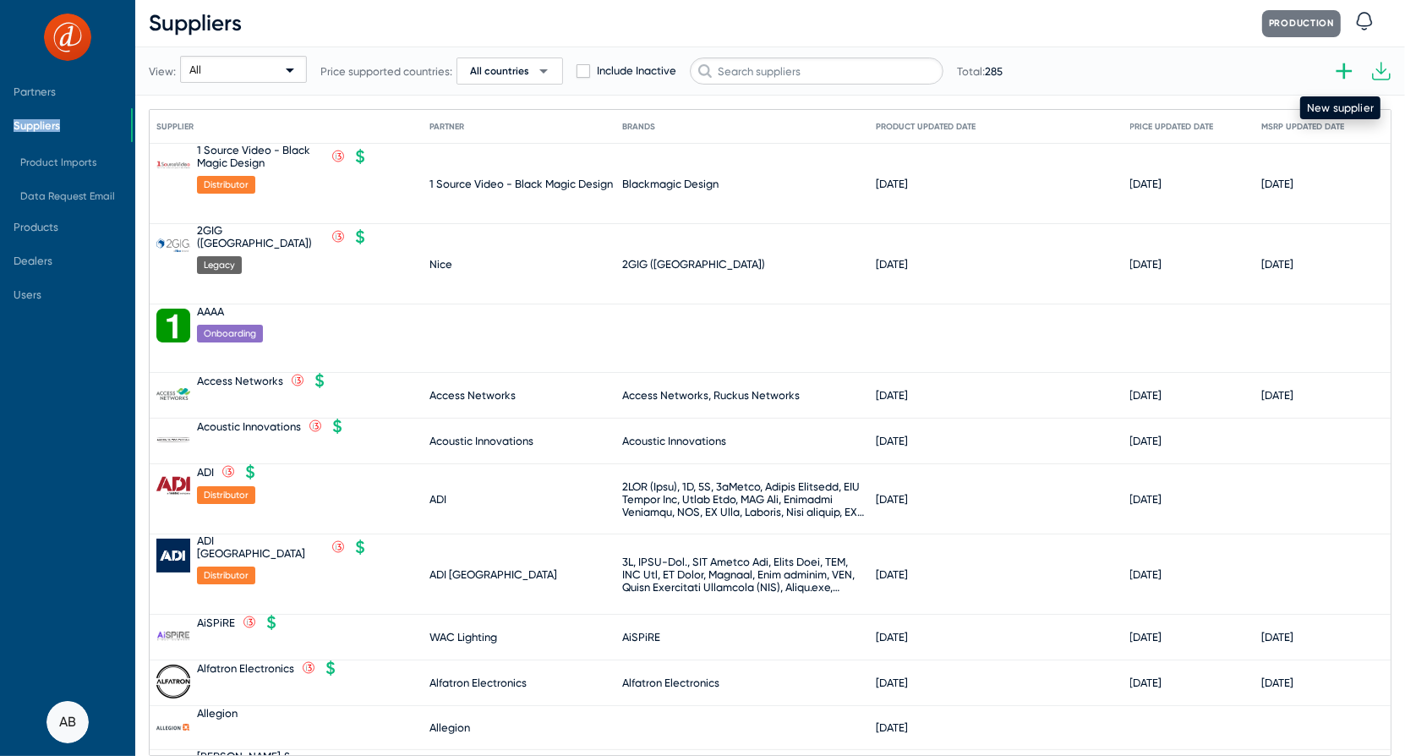
click at [1345, 70] on icon at bounding box center [1345, 71] width 16 height 16
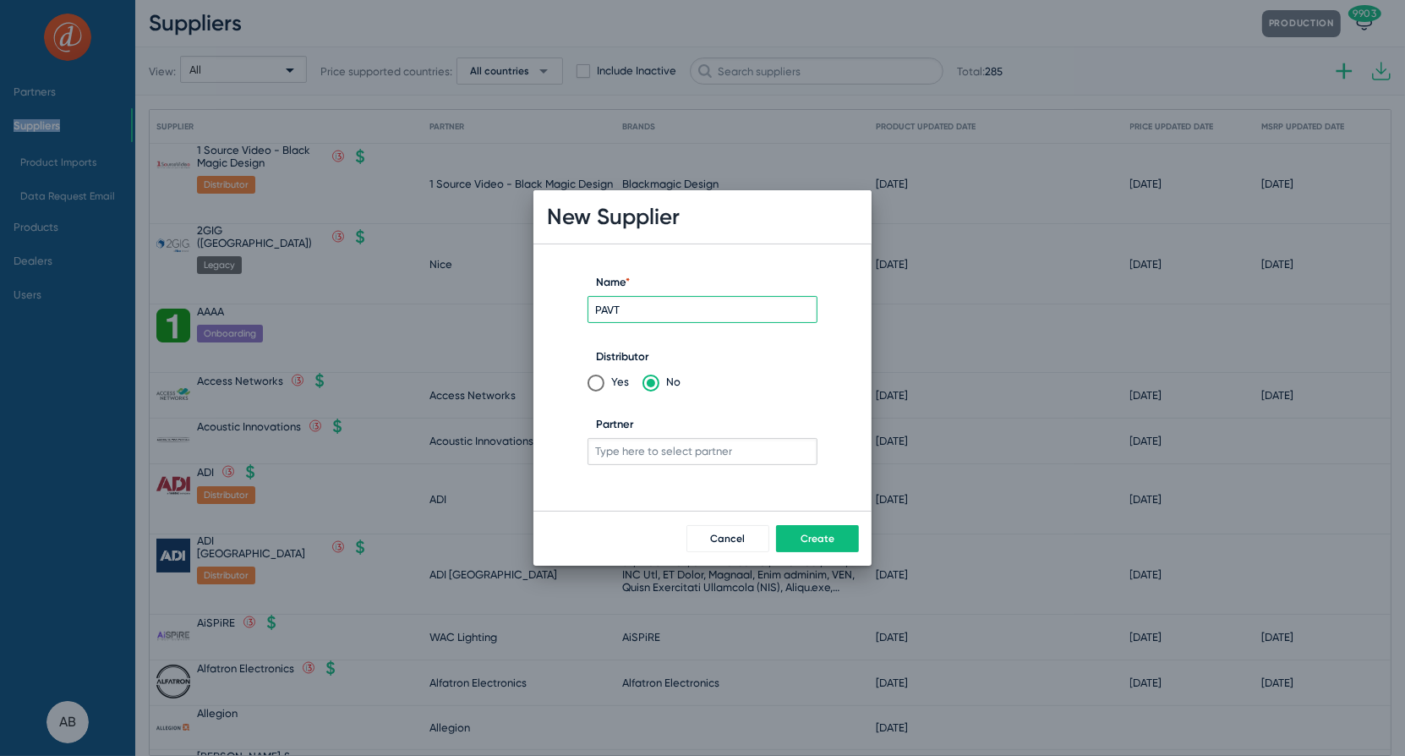
type input "PAVT"
click at [598, 375] on span at bounding box center [596, 383] width 17 height 17
click at [598, 375] on input "Yes" at bounding box center [596, 383] width 17 height 17
radio input "true"
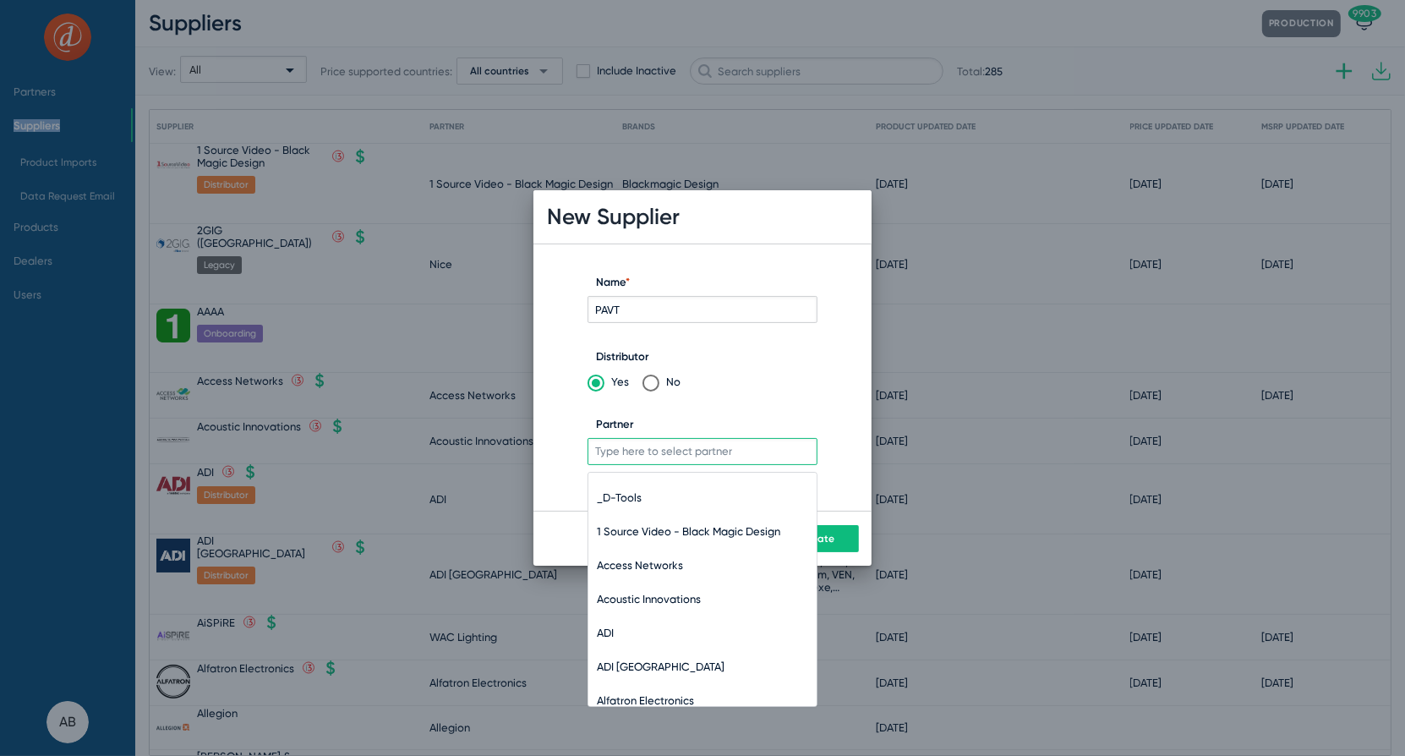
click at [674, 448] on input "Partner" at bounding box center [703, 451] width 230 height 27
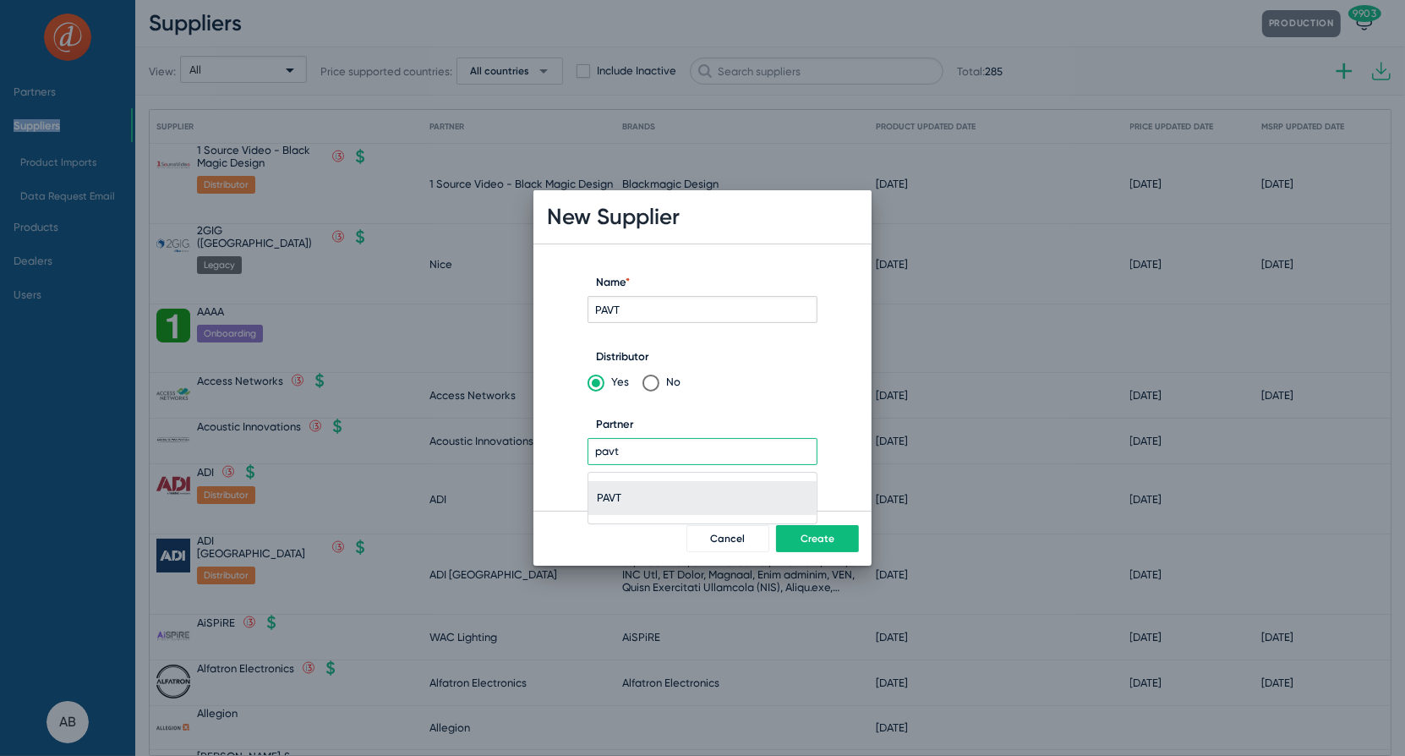
click at [655, 501] on span "PAVT" at bounding box center [702, 498] width 211 height 34
type input "PAVT"
click at [796, 527] on button "Create" at bounding box center [817, 538] width 83 height 27
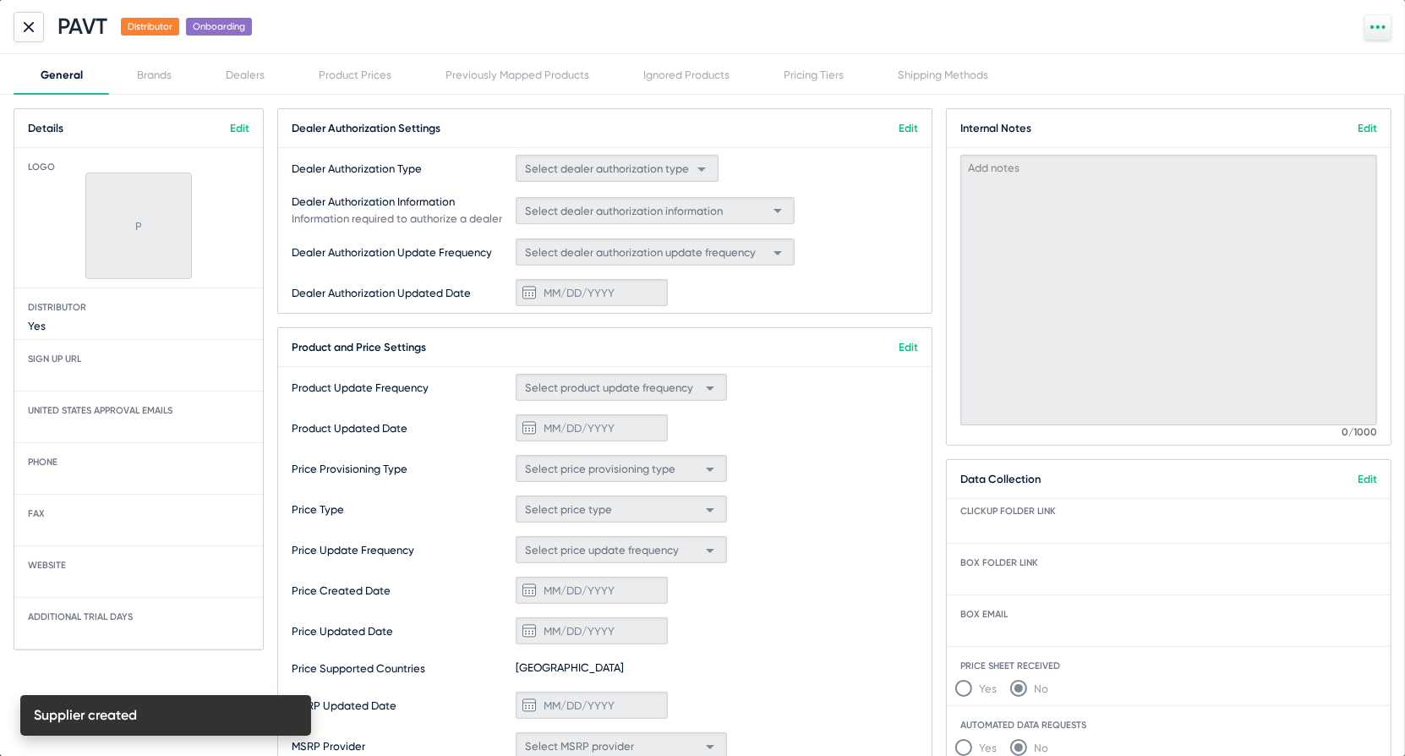
click at [912, 353] on mat-card-title "Product and Price Settings Edit" at bounding box center [605, 347] width 654 height 39
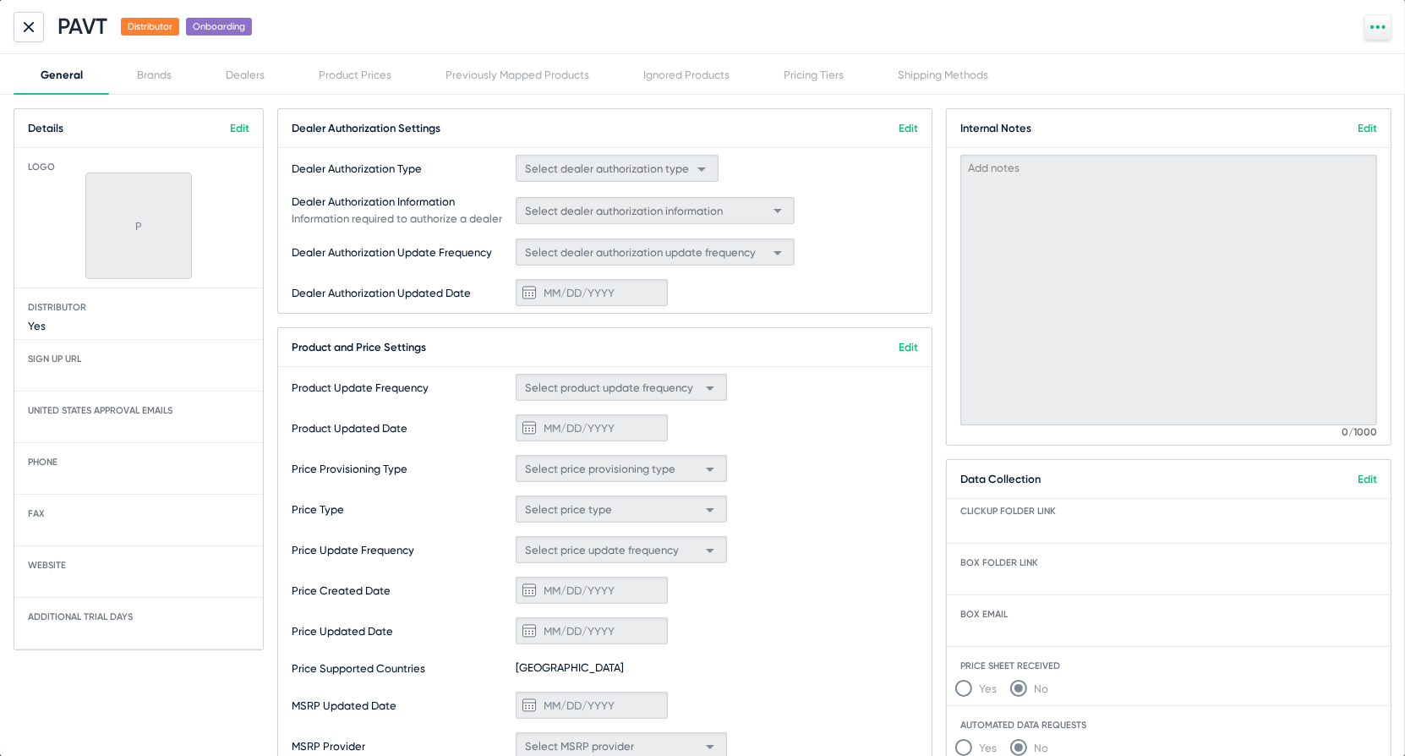
click at [912, 345] on link "Edit" at bounding box center [908, 347] width 19 height 13
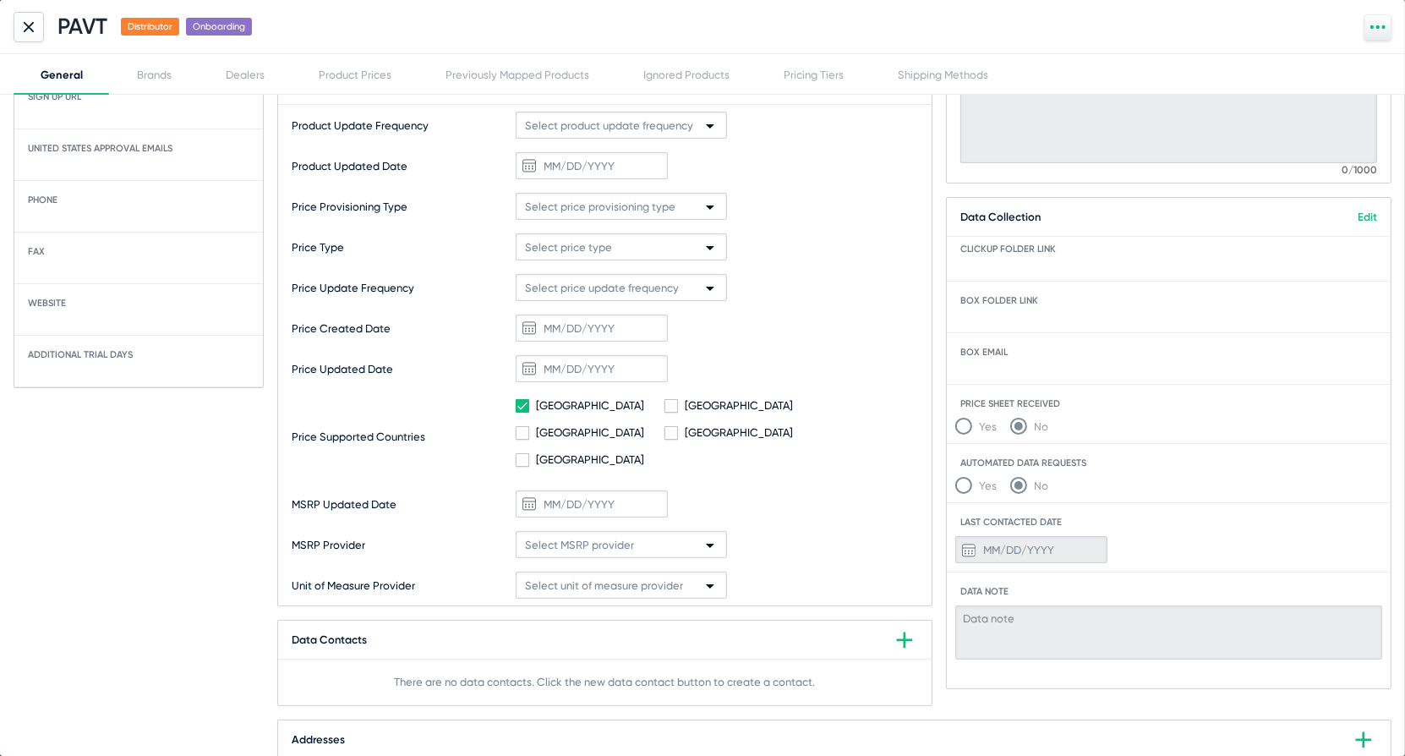
scroll to position [305, 0]
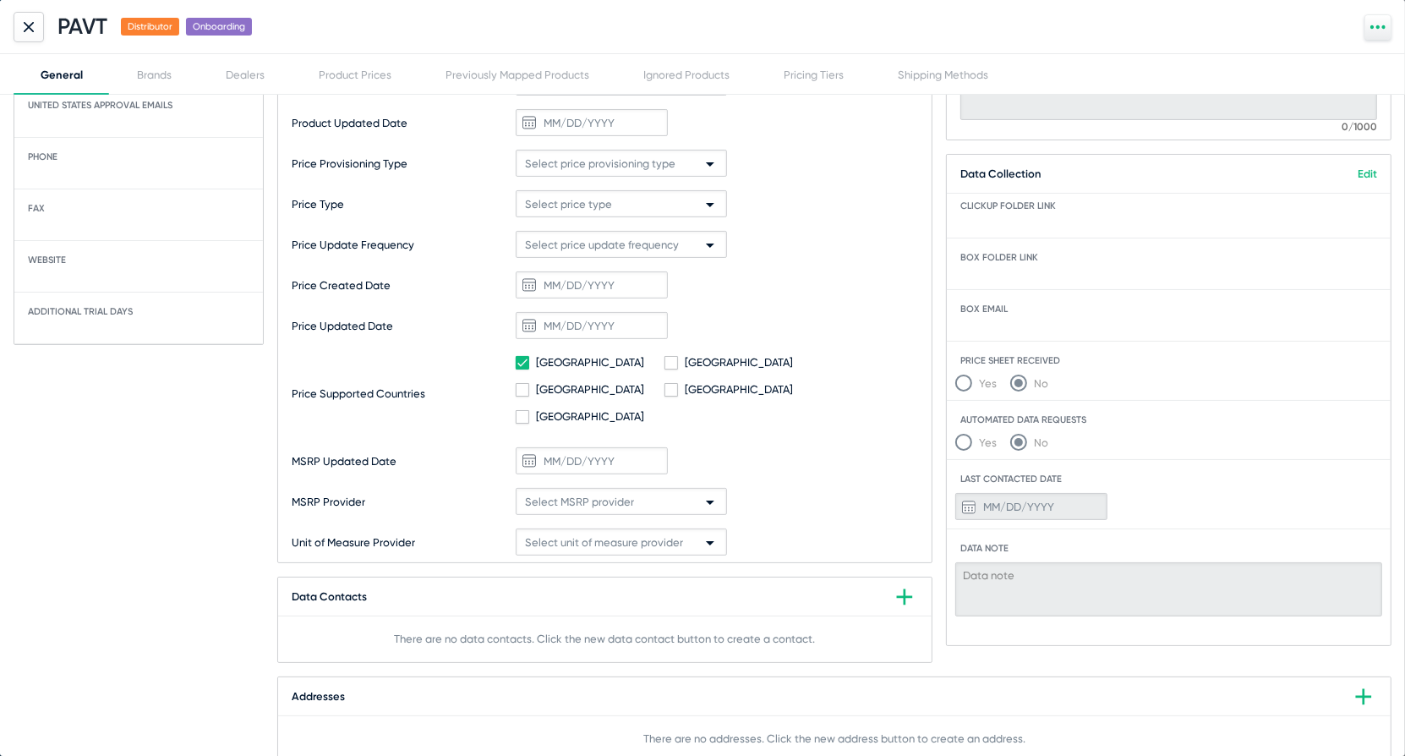
click at [514, 362] on div "Price Supported Countries United States Canada United Kingdom Australia New Zea…" at bounding box center [605, 393] width 654 height 95
click at [527, 364] on span at bounding box center [523, 363] width 14 height 14
click at [523, 370] on States-input "[GEOGRAPHIC_DATA]" at bounding box center [522, 370] width 1 height 1
checkbox States-input "false"
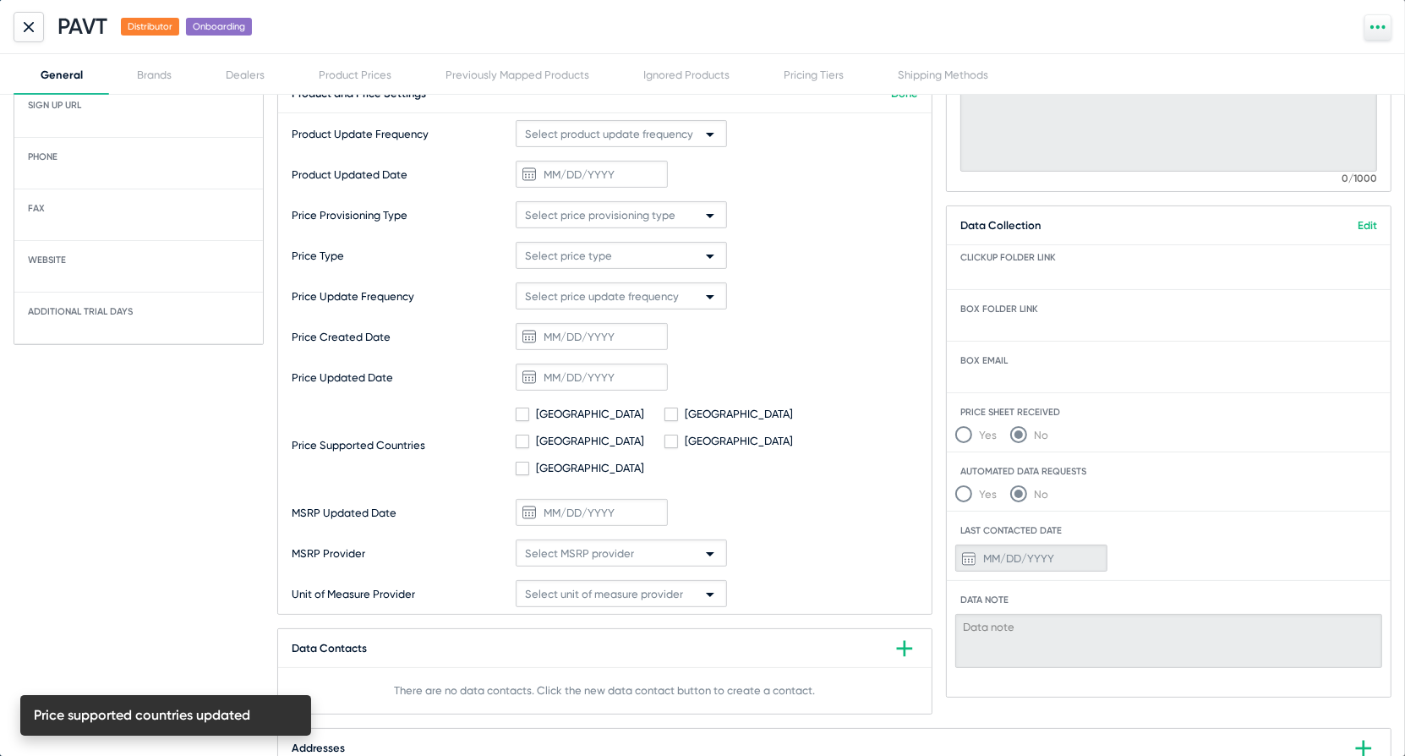
click at [528, 458] on label "[GEOGRAPHIC_DATA]" at bounding box center [580, 468] width 129 height 20
click at [523, 475] on Zealand-input "[GEOGRAPHIC_DATA]" at bounding box center [522, 475] width 1 height 1
checkbox Zealand-input "true"
click at [678, 435] on span at bounding box center [672, 442] width 14 height 14
click at [671, 448] on input "[GEOGRAPHIC_DATA]" at bounding box center [671, 448] width 1 height 1
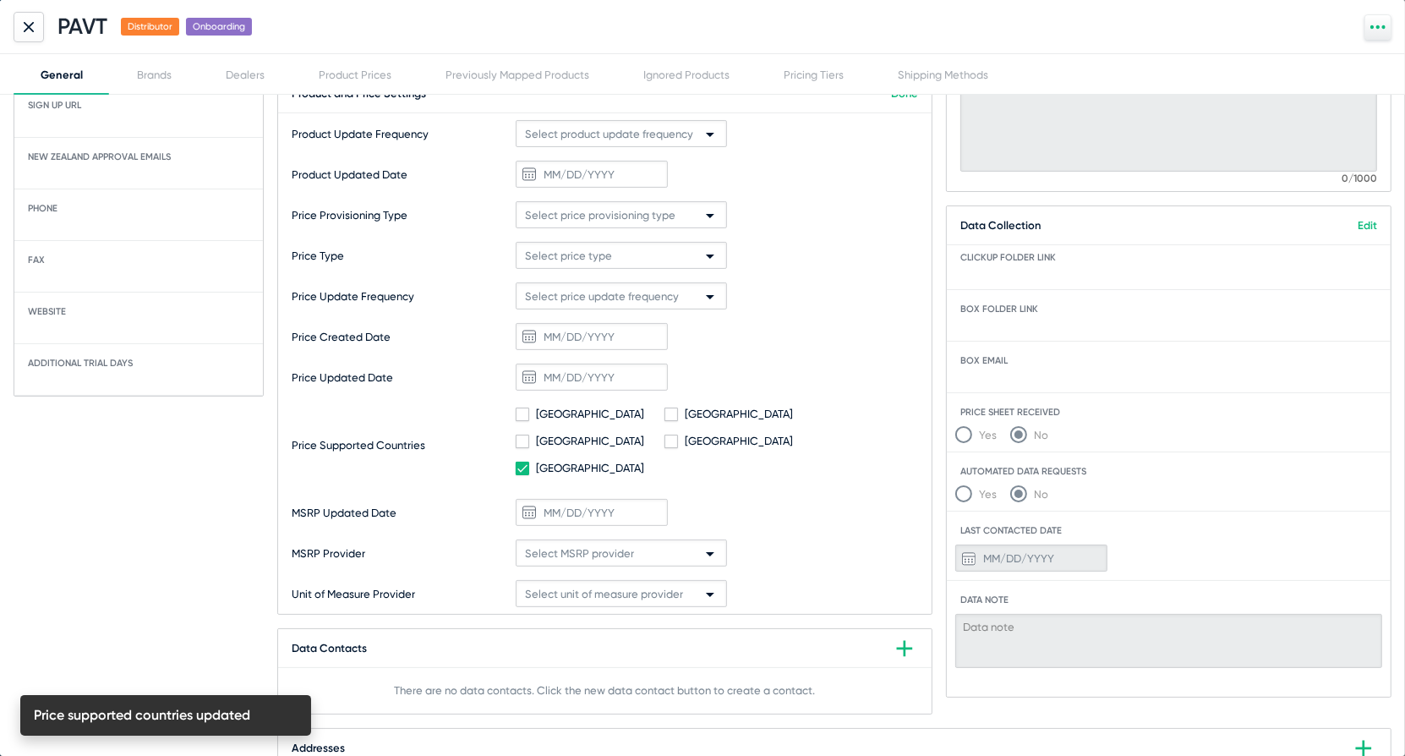
checkbox input "true"
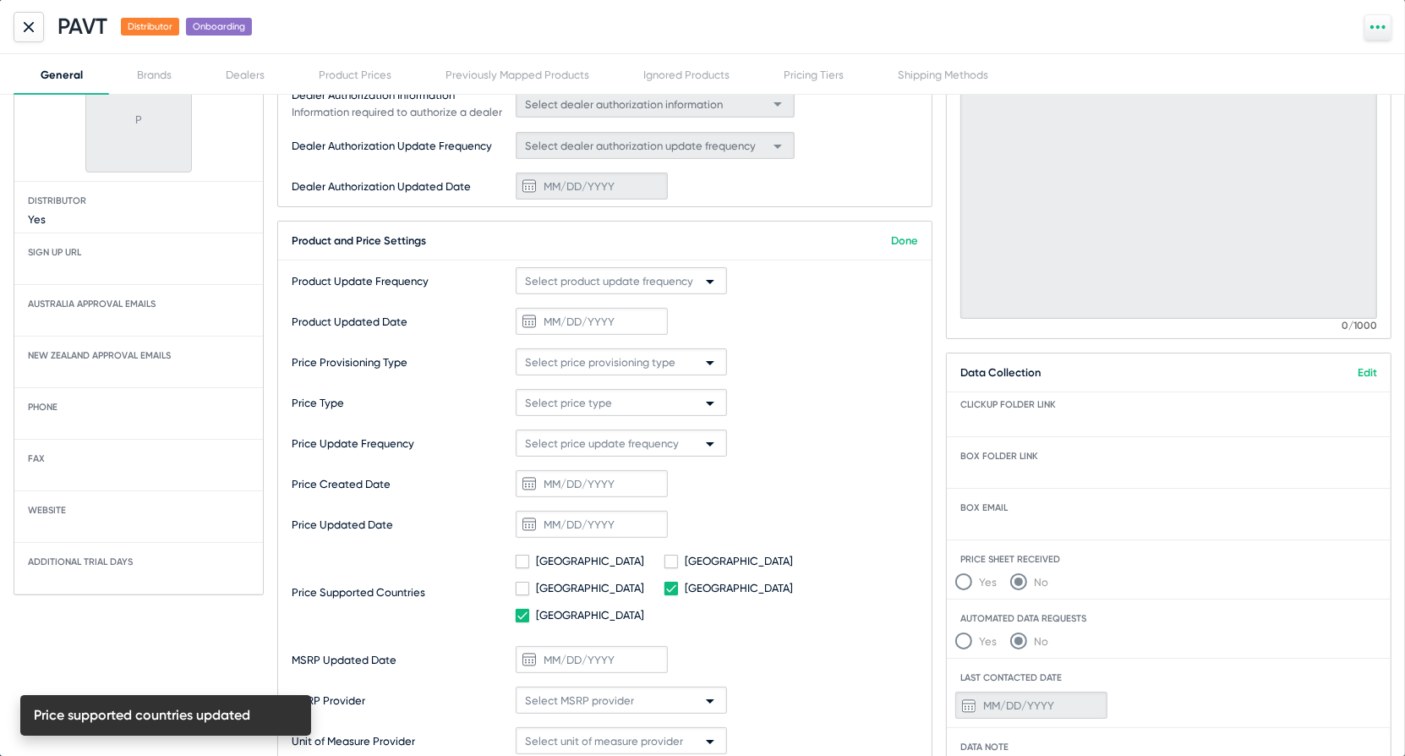
scroll to position [19, 0]
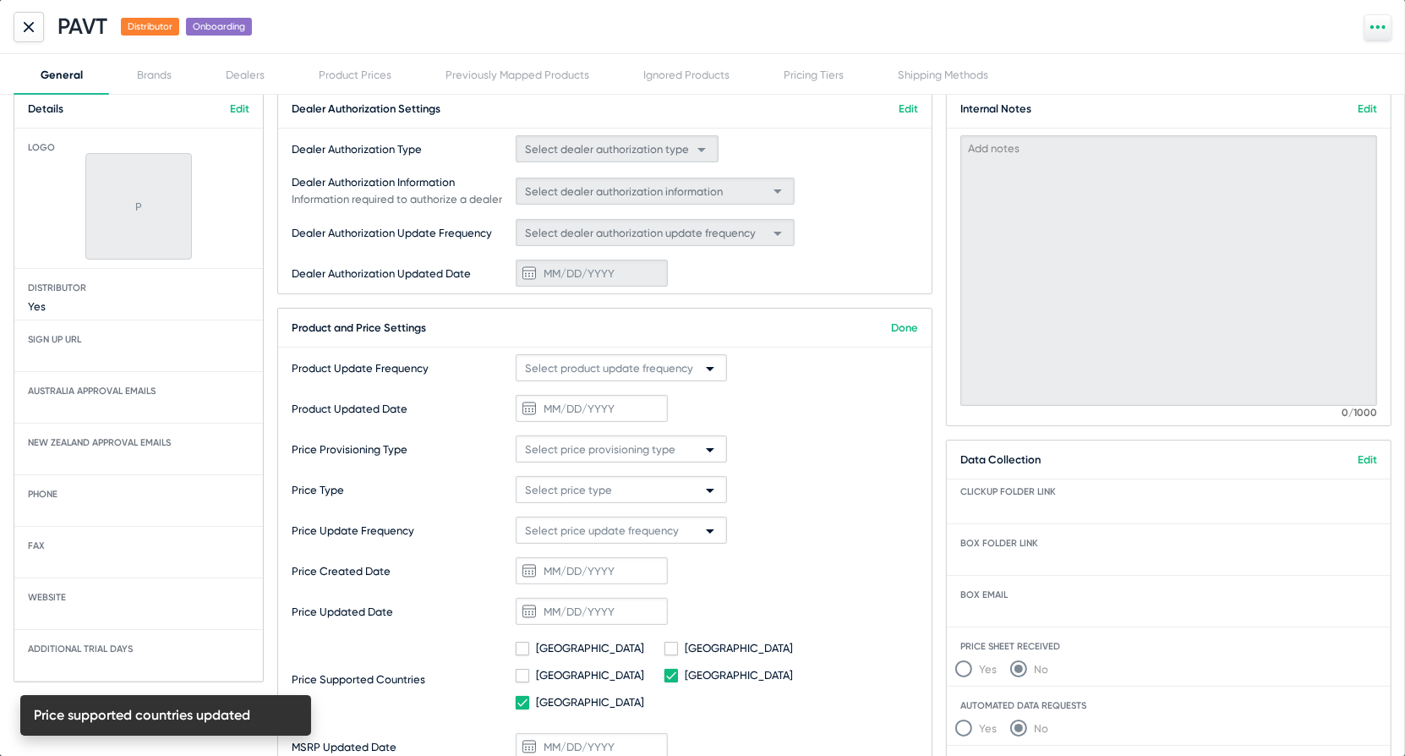
click at [905, 328] on link "Done" at bounding box center [904, 327] width 27 height 13
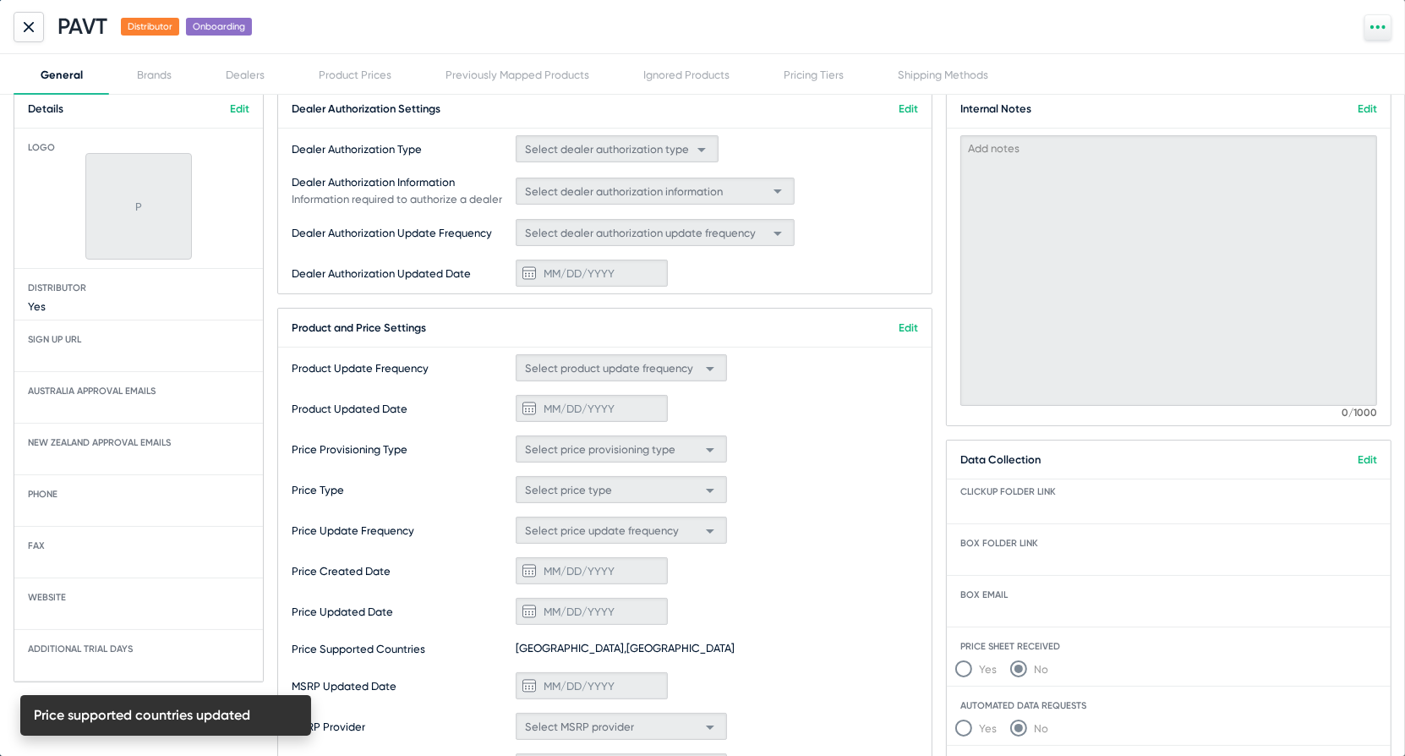
click at [903, 106] on link "Edit" at bounding box center [908, 108] width 19 height 13
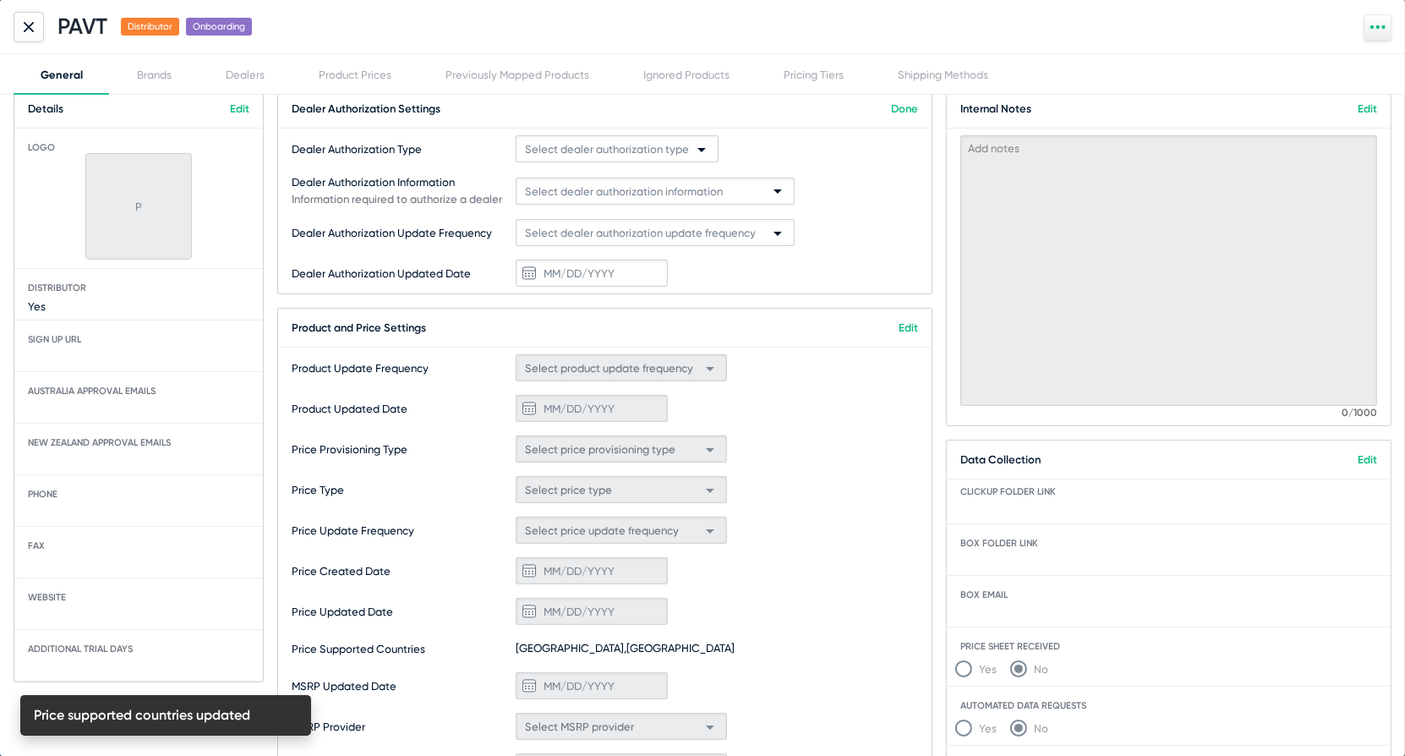
click at [624, 162] on div "Dealer Authorization Type Select dealer authorization type" at bounding box center [605, 149] width 654 height 41
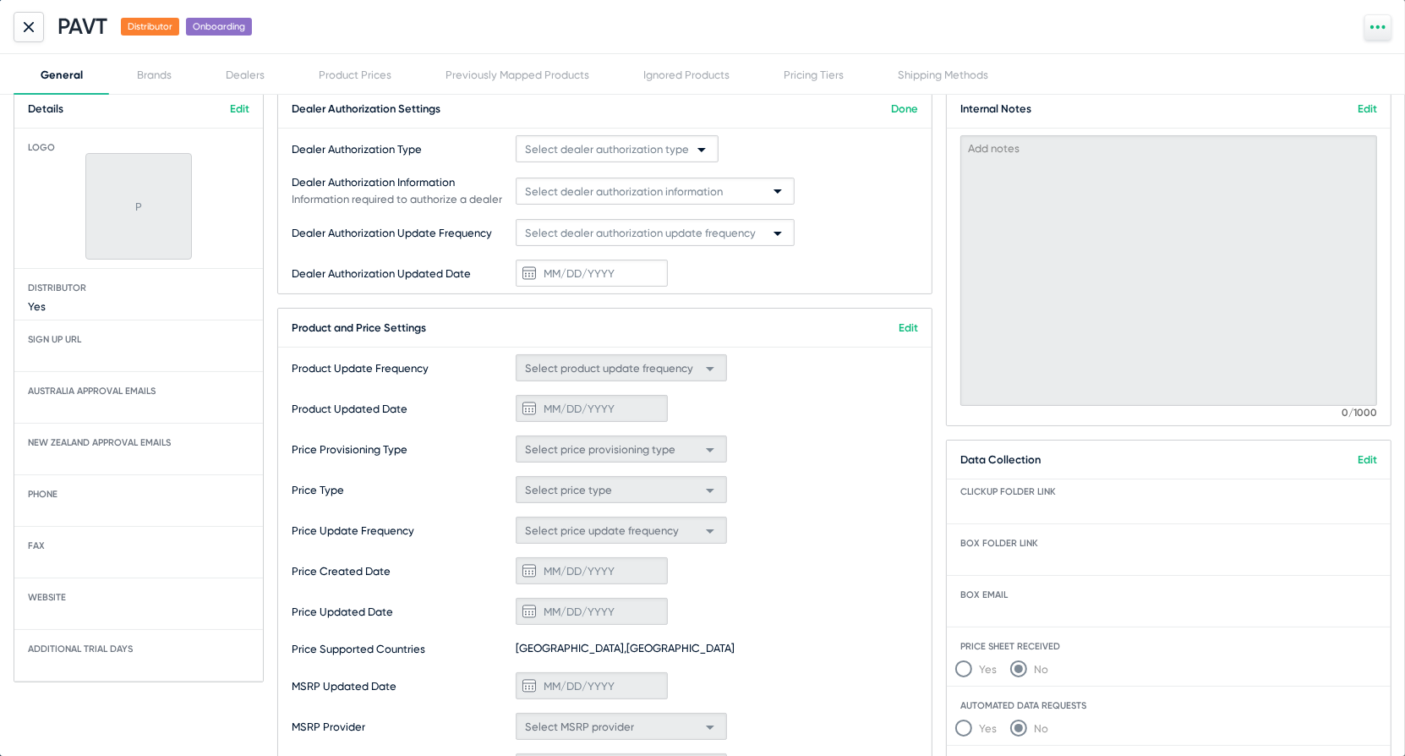
click at [622, 156] on div "Select dealer authorization type" at bounding box center [609, 149] width 169 height 27
click at [589, 220] on span "Manual Authorization" at bounding box center [617, 211] width 195 height 33
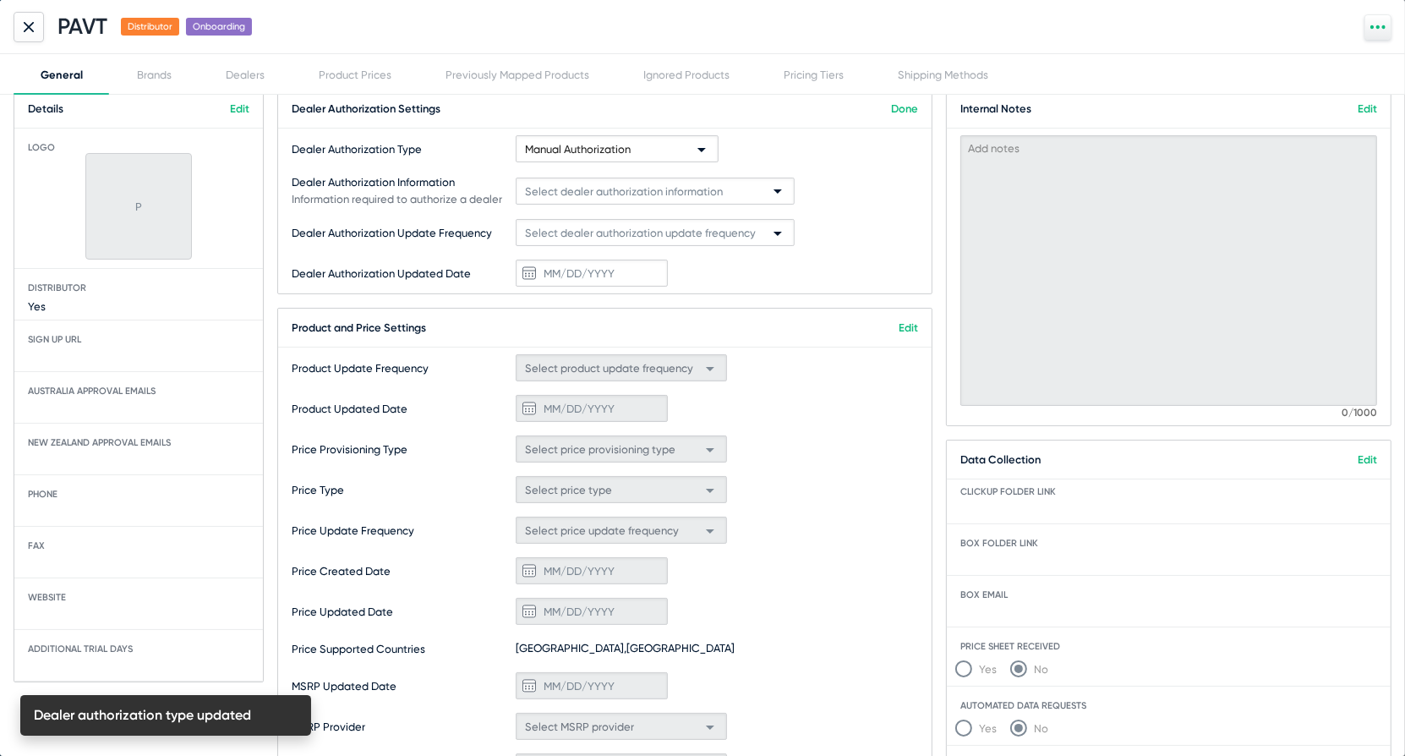
click at [629, 189] on span "Select dealer authorization information" at bounding box center [624, 191] width 198 height 13
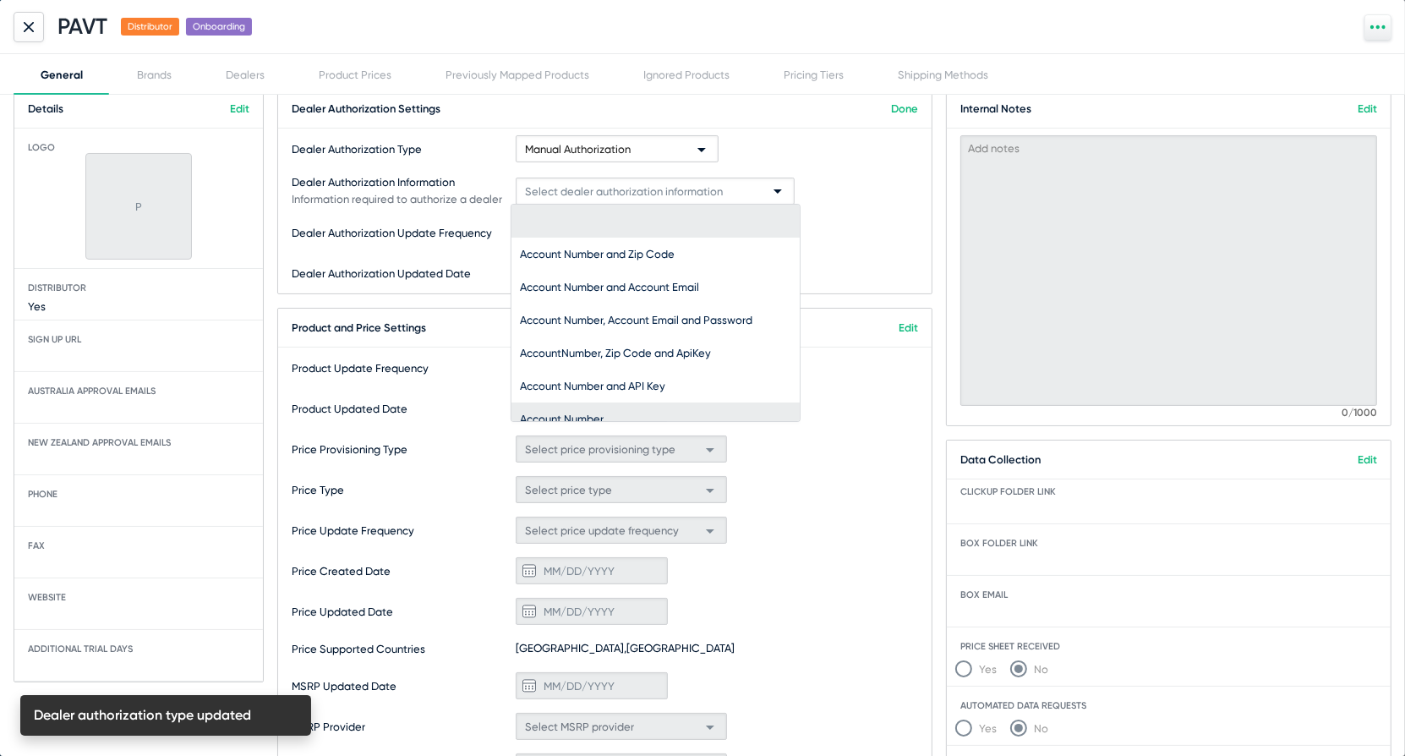
click at [605, 417] on span "Account Number" at bounding box center [655, 418] width 271 height 33
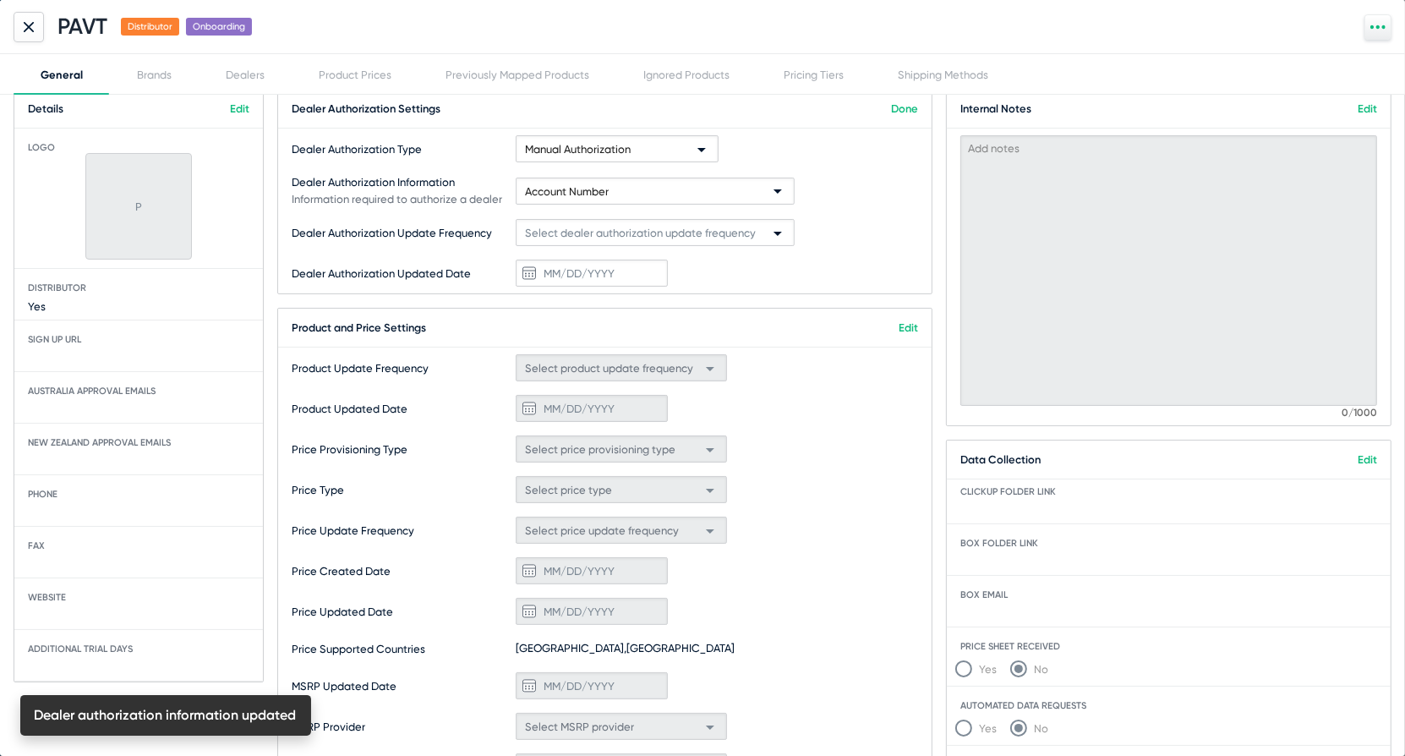
click at [906, 108] on link "Done" at bounding box center [904, 108] width 27 height 13
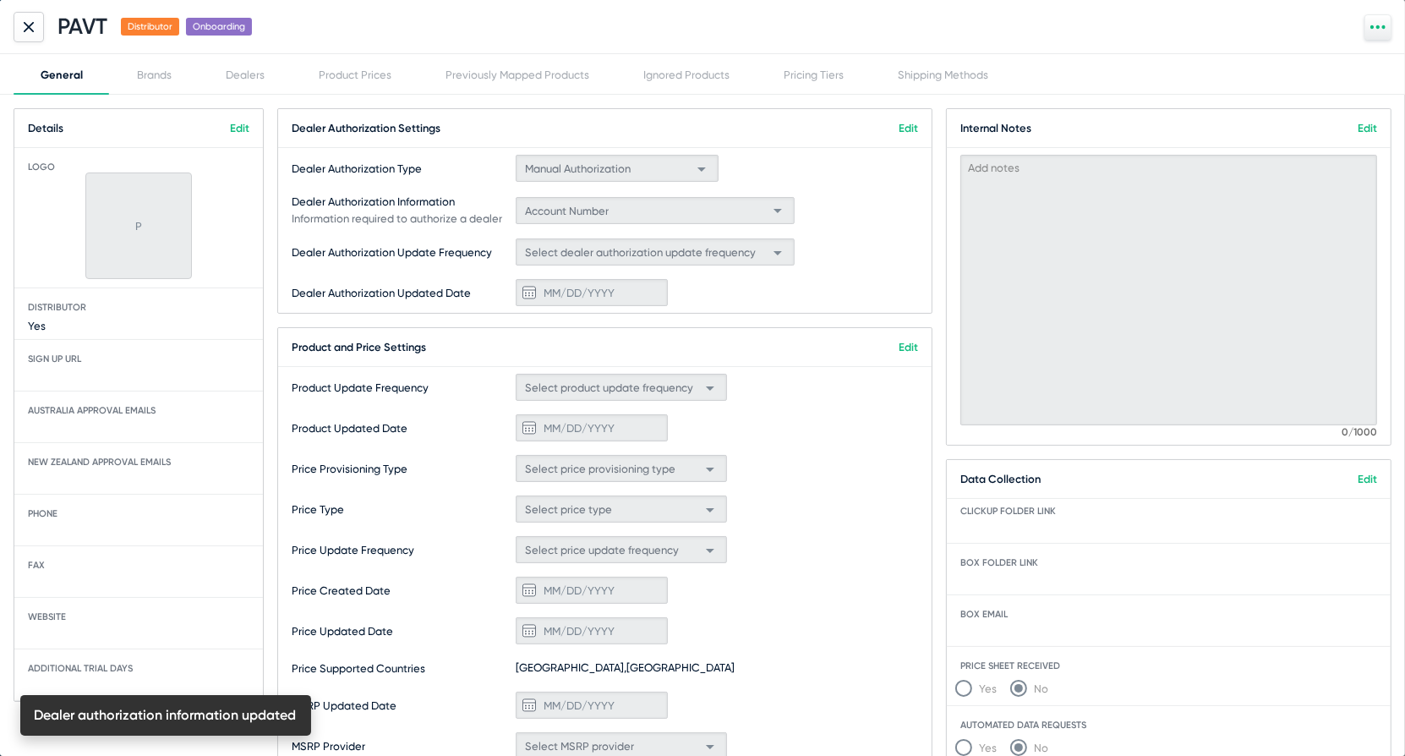
scroll to position [2, 0]
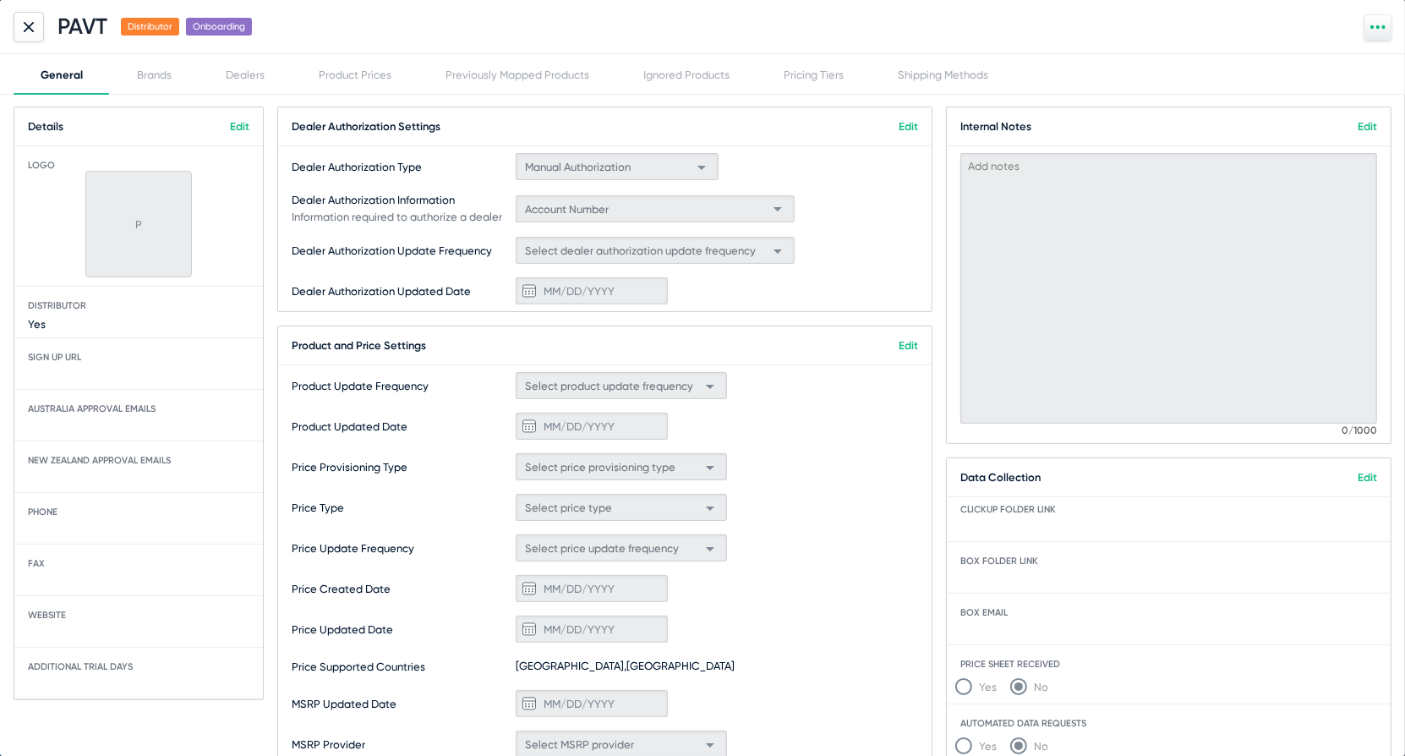
click at [244, 125] on link "Edit" at bounding box center [239, 126] width 19 height 13
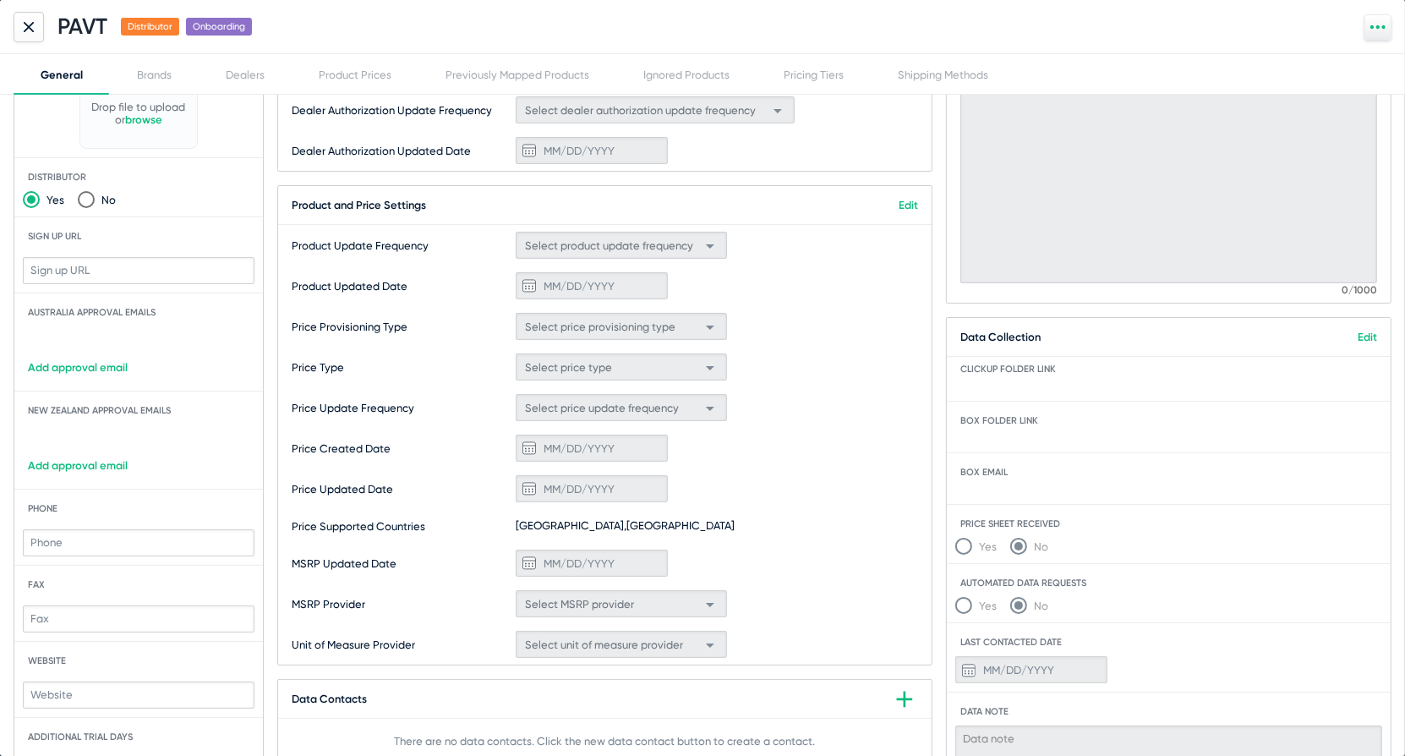
scroll to position [167, 0]
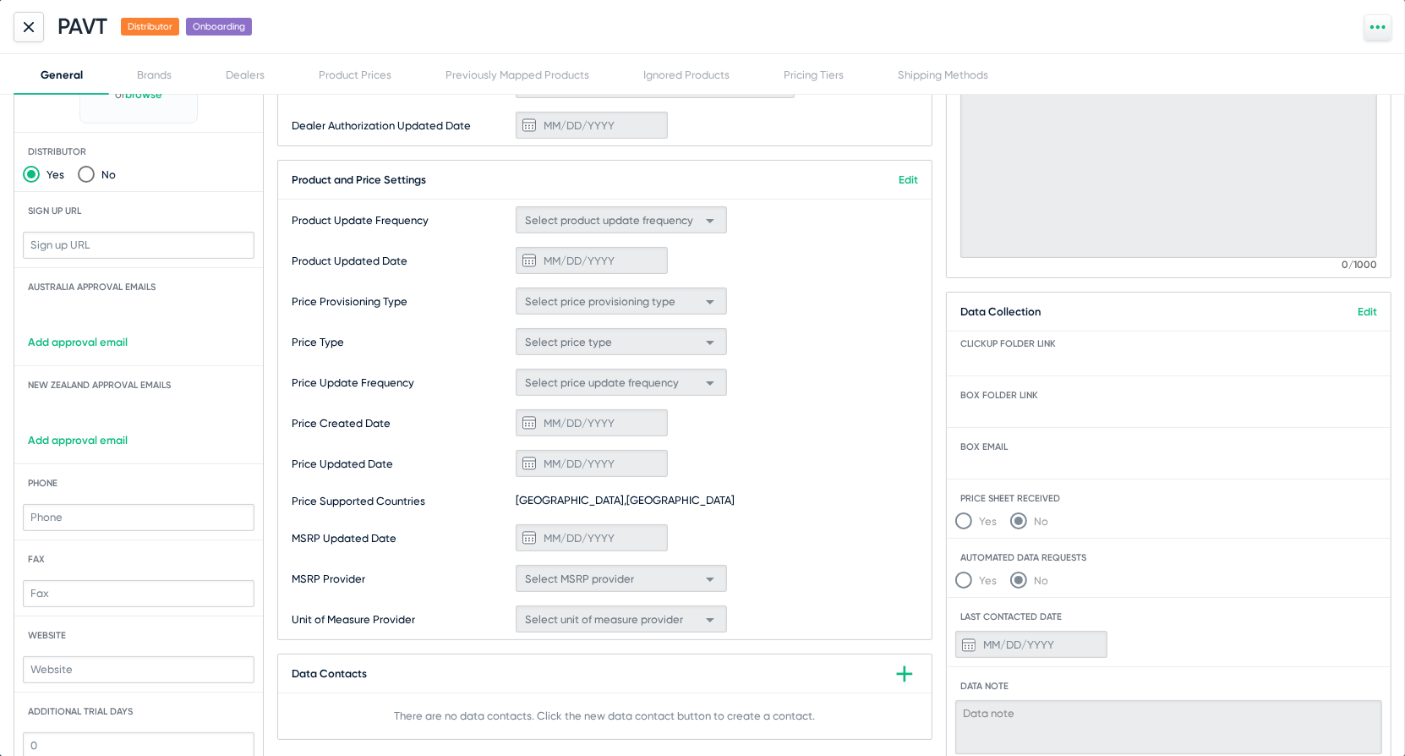
click at [82, 341] on link "Add approval email" at bounding box center [138, 342] width 249 height 13
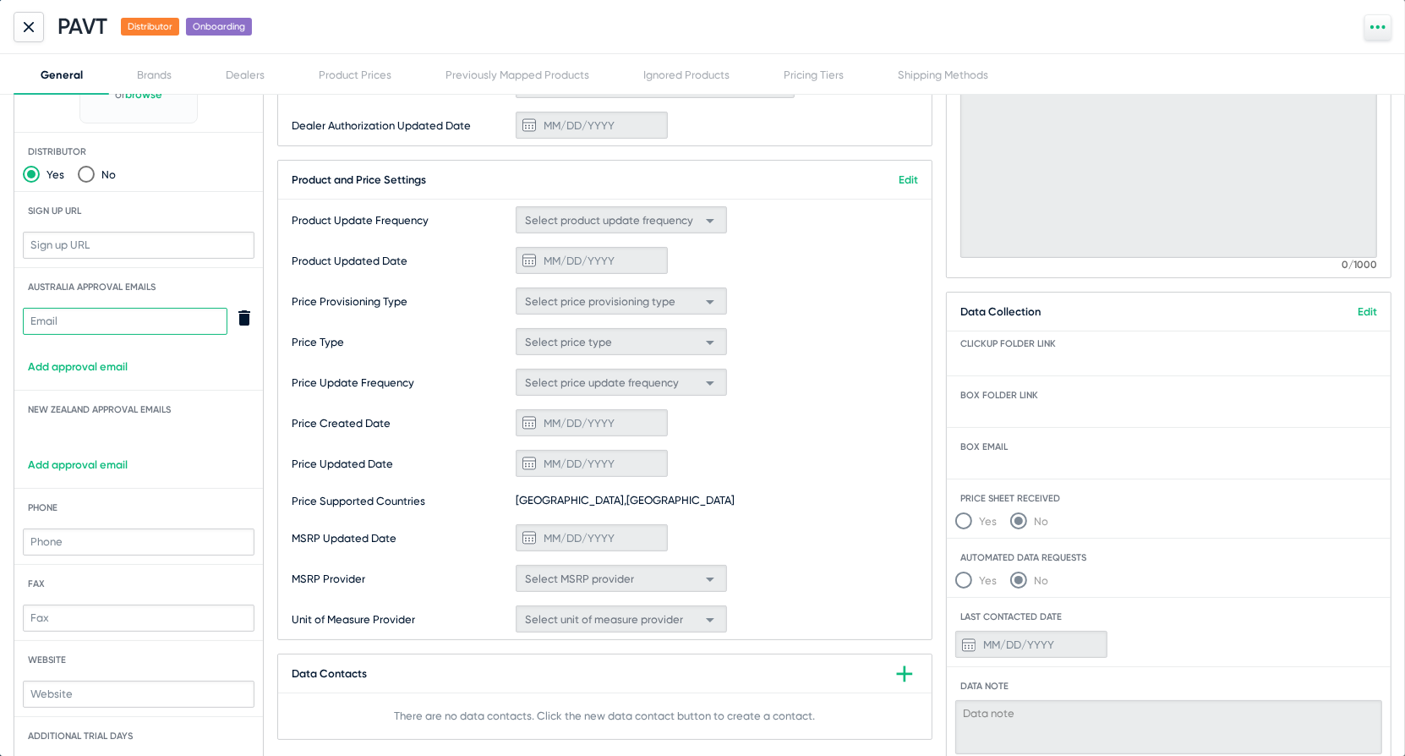
click at [107, 309] on input "text" at bounding box center [125, 321] width 205 height 27
paste input "dc@pavt.com.au"
type input "dc@pavt.com.au"
click at [84, 464] on link "Add approval email" at bounding box center [138, 464] width 249 height 13
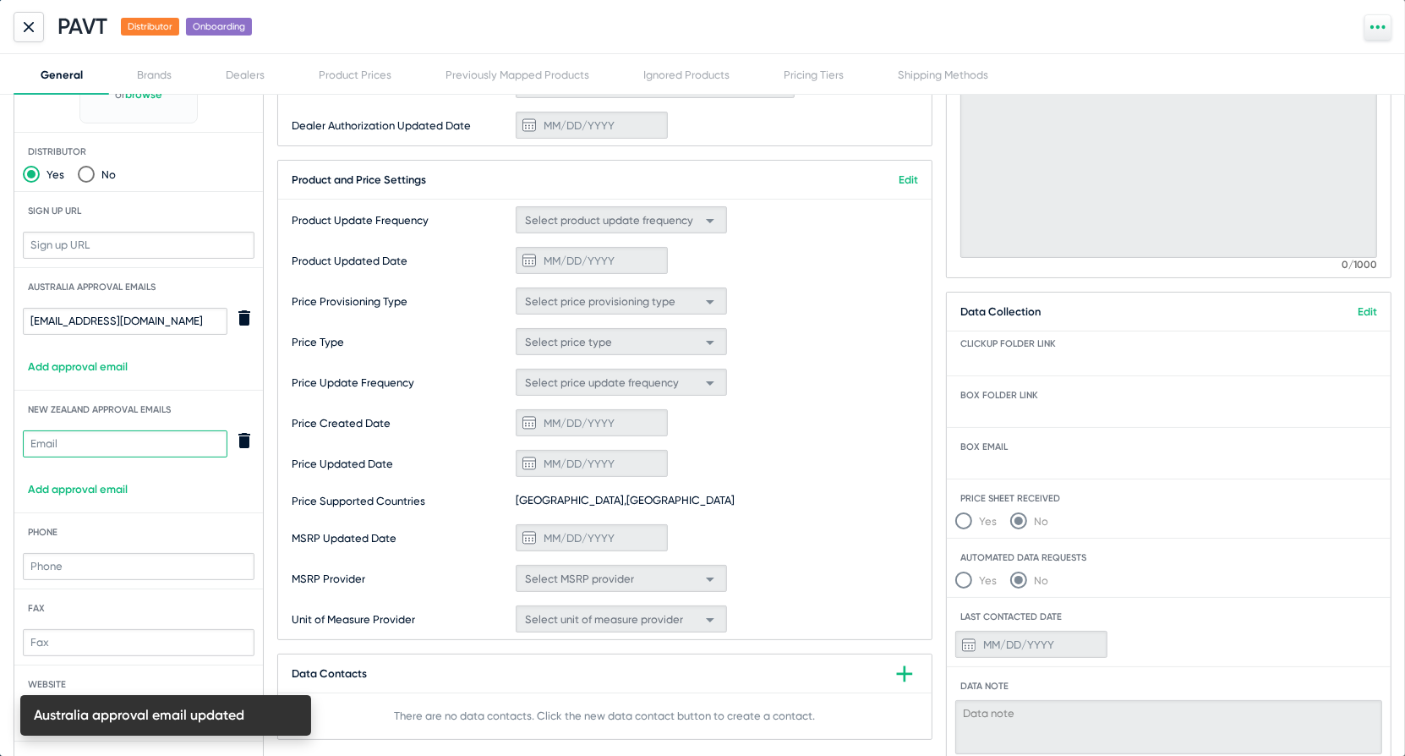
click at [88, 447] on input "text" at bounding box center [125, 443] width 205 height 27
paste input "dc@pavt.com.au"
type input "dc@pavt.com.au"
click at [297, 386] on span "Price Update Frequency" at bounding box center [402, 382] width 220 height 13
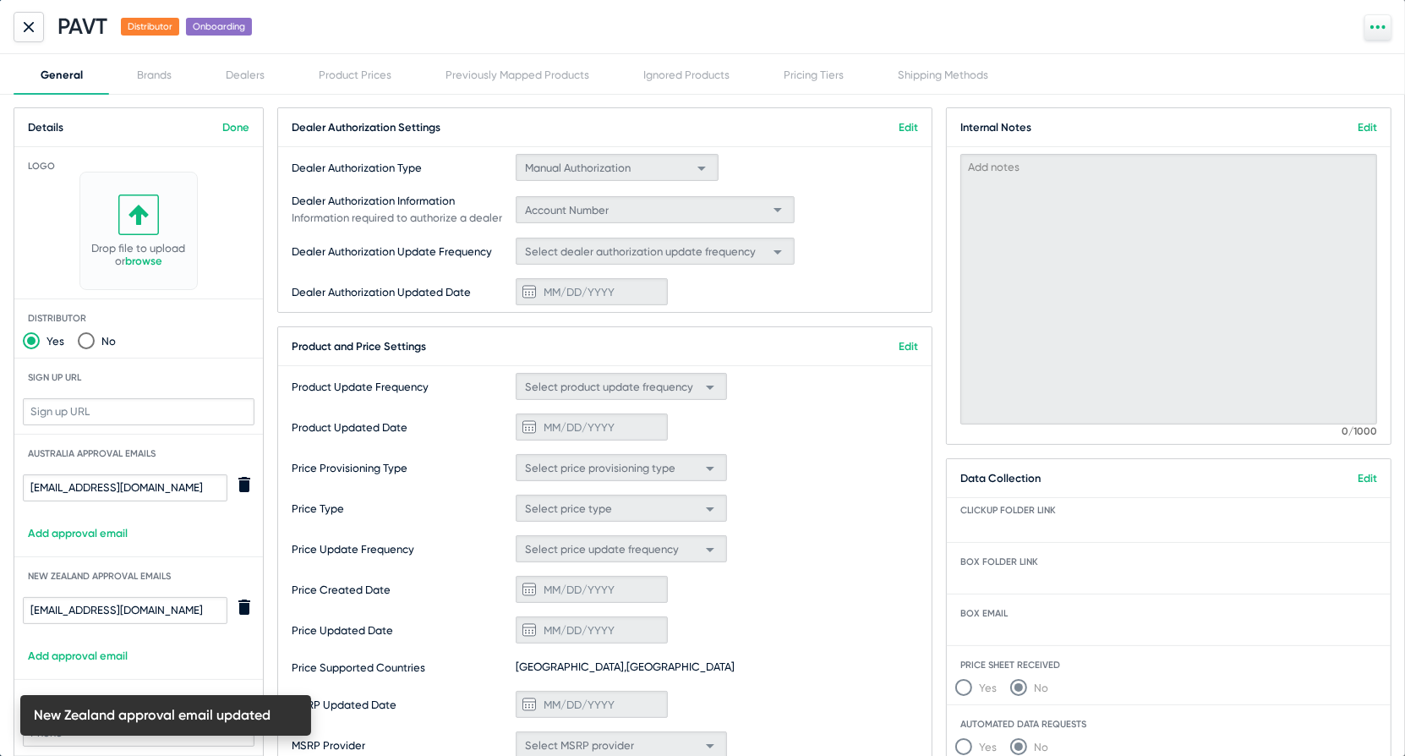
scroll to position [0, 0]
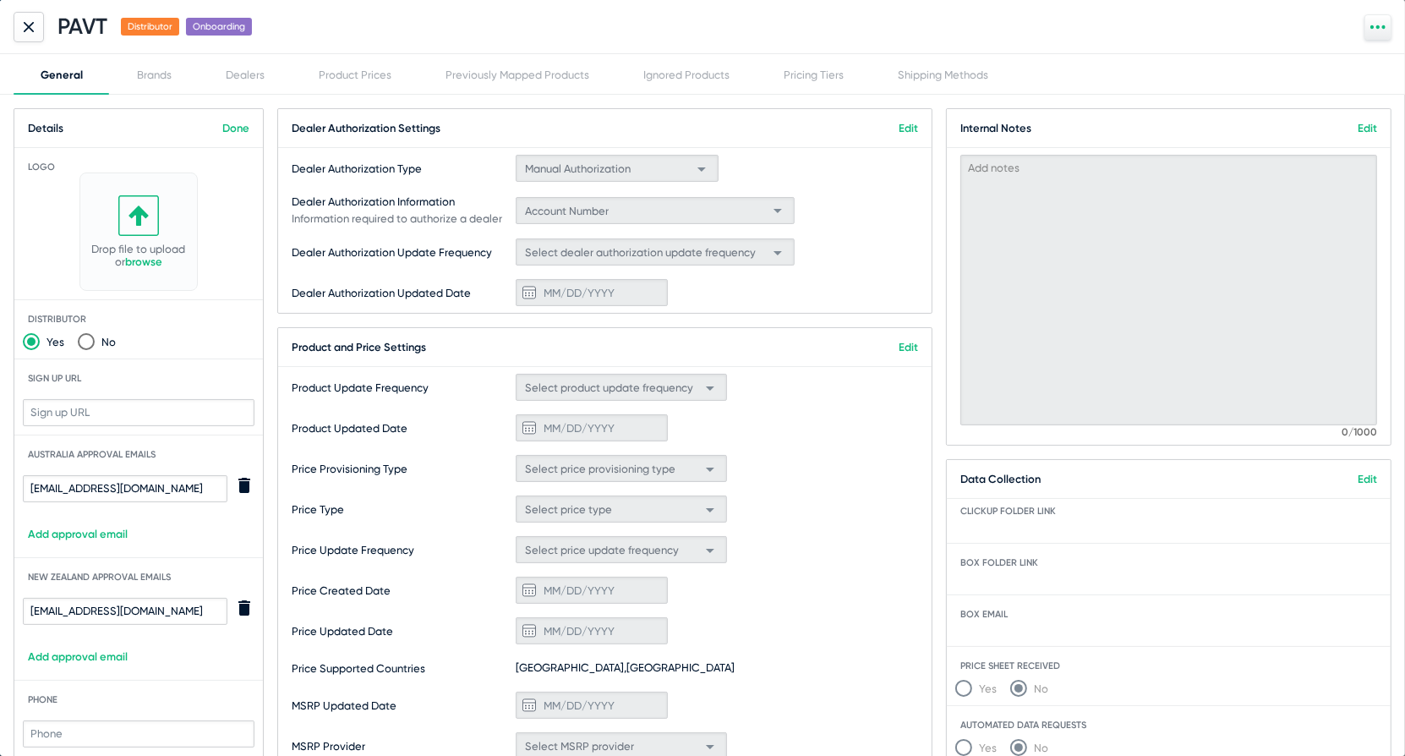
click at [148, 261] on link "browse" at bounding box center [143, 261] width 37 height 13
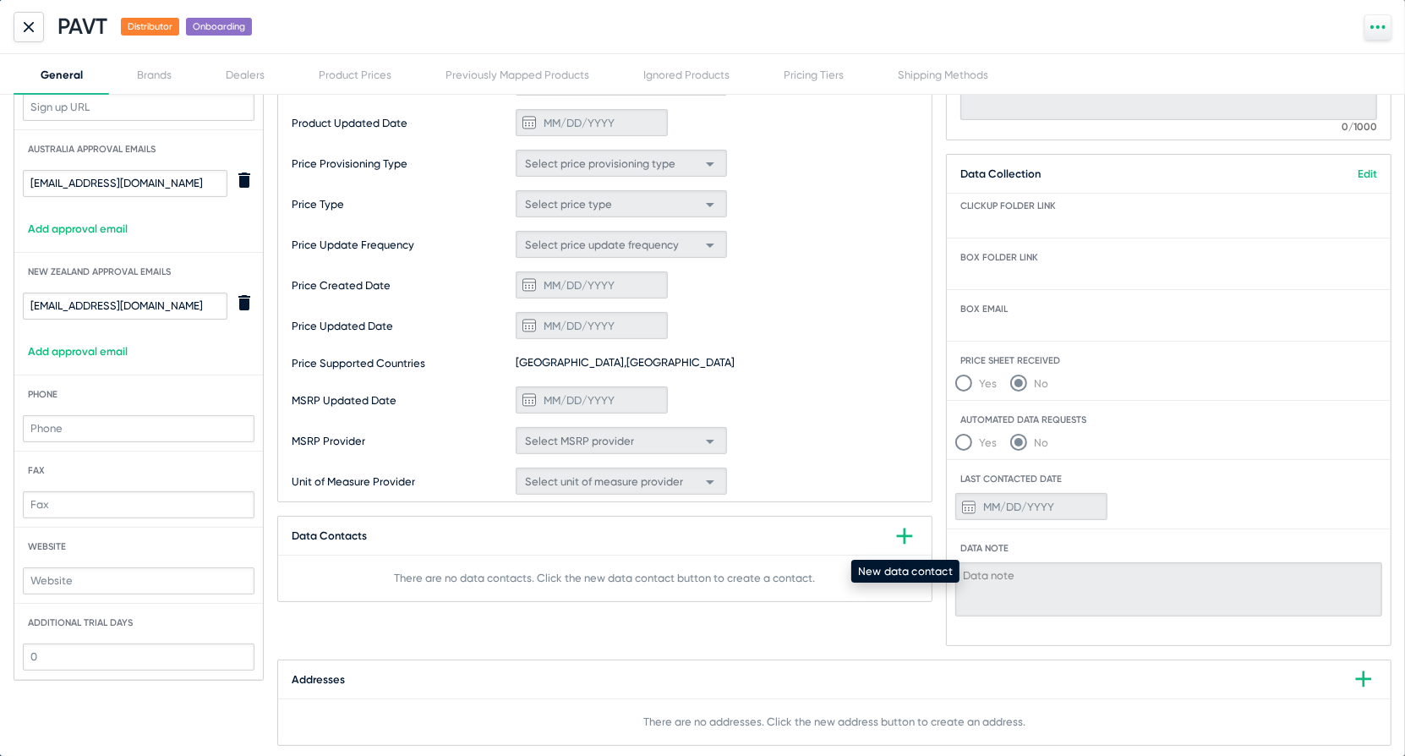
click at [905, 528] on icon at bounding box center [904, 536] width 16 height 16
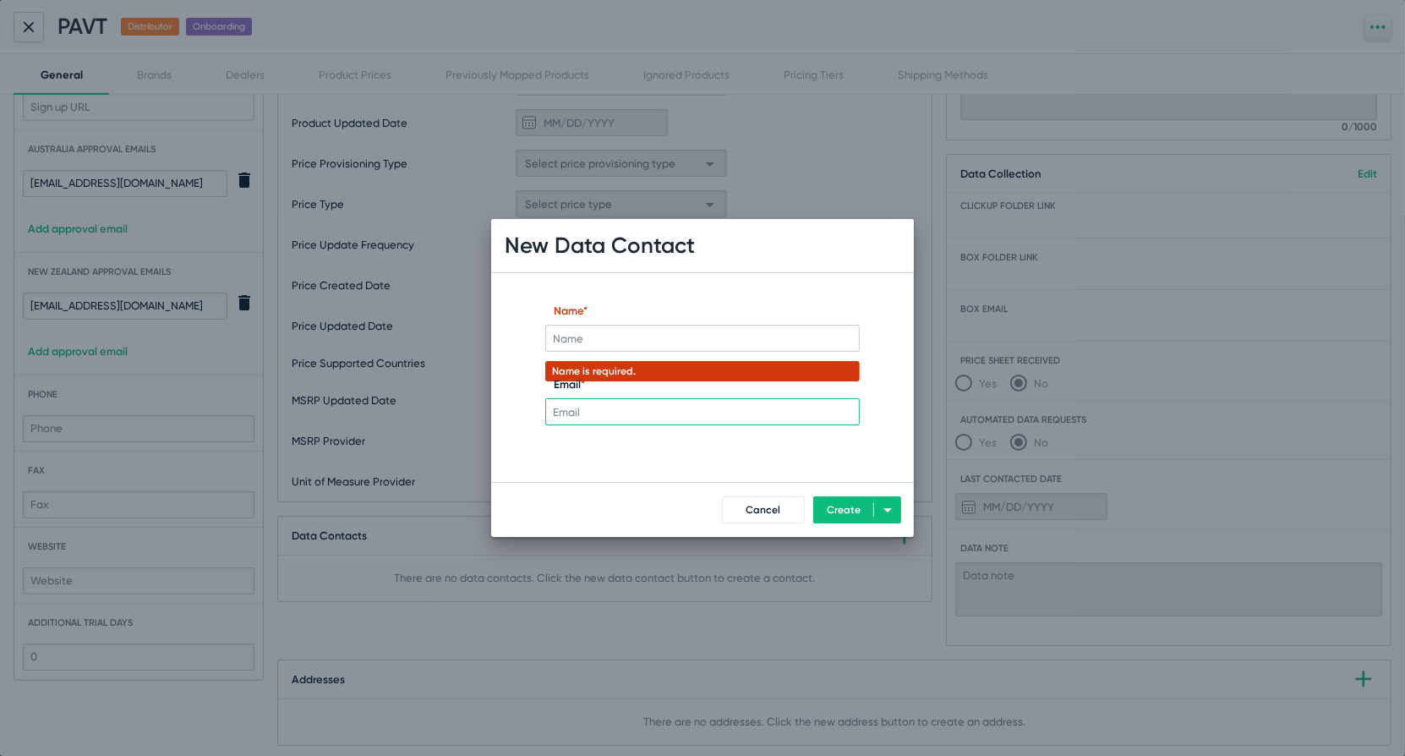
click at [718, 418] on input "Email *" at bounding box center [702, 411] width 315 height 27
paste input "dc@pavt.com.au"
type input "dc@pavt.com.au"
click at [677, 344] on input "Name *" at bounding box center [702, 338] width 315 height 27
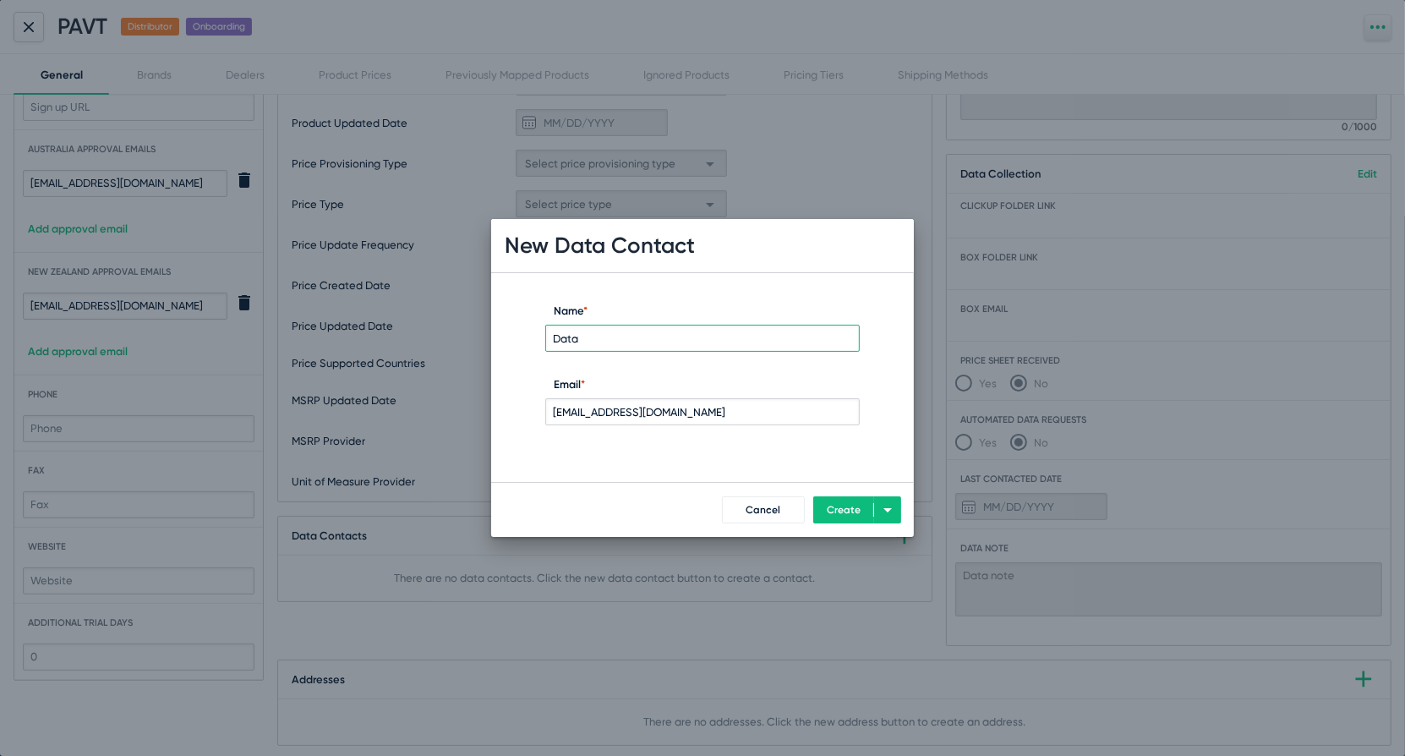
type input "Data"
click at [844, 505] on span "Create" at bounding box center [844, 510] width 34 height 12
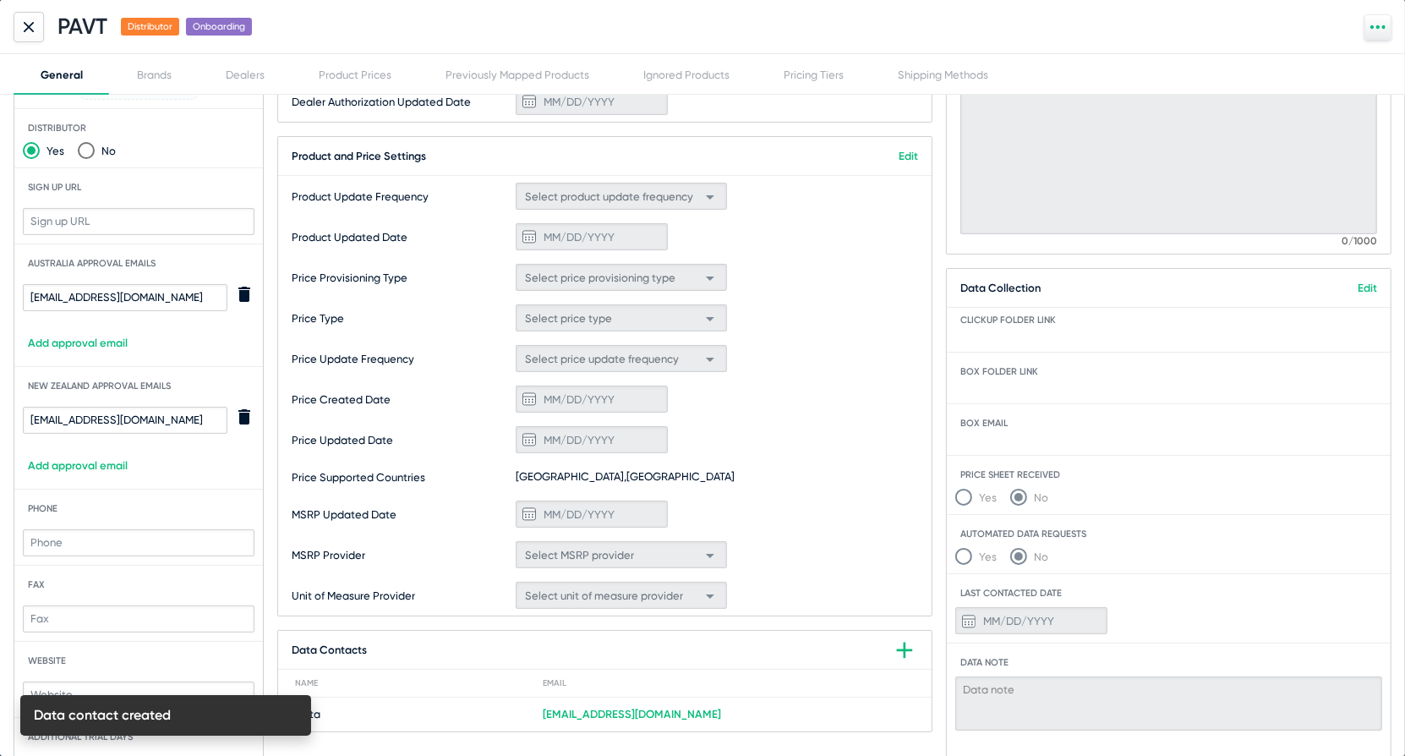
scroll to position [0, 0]
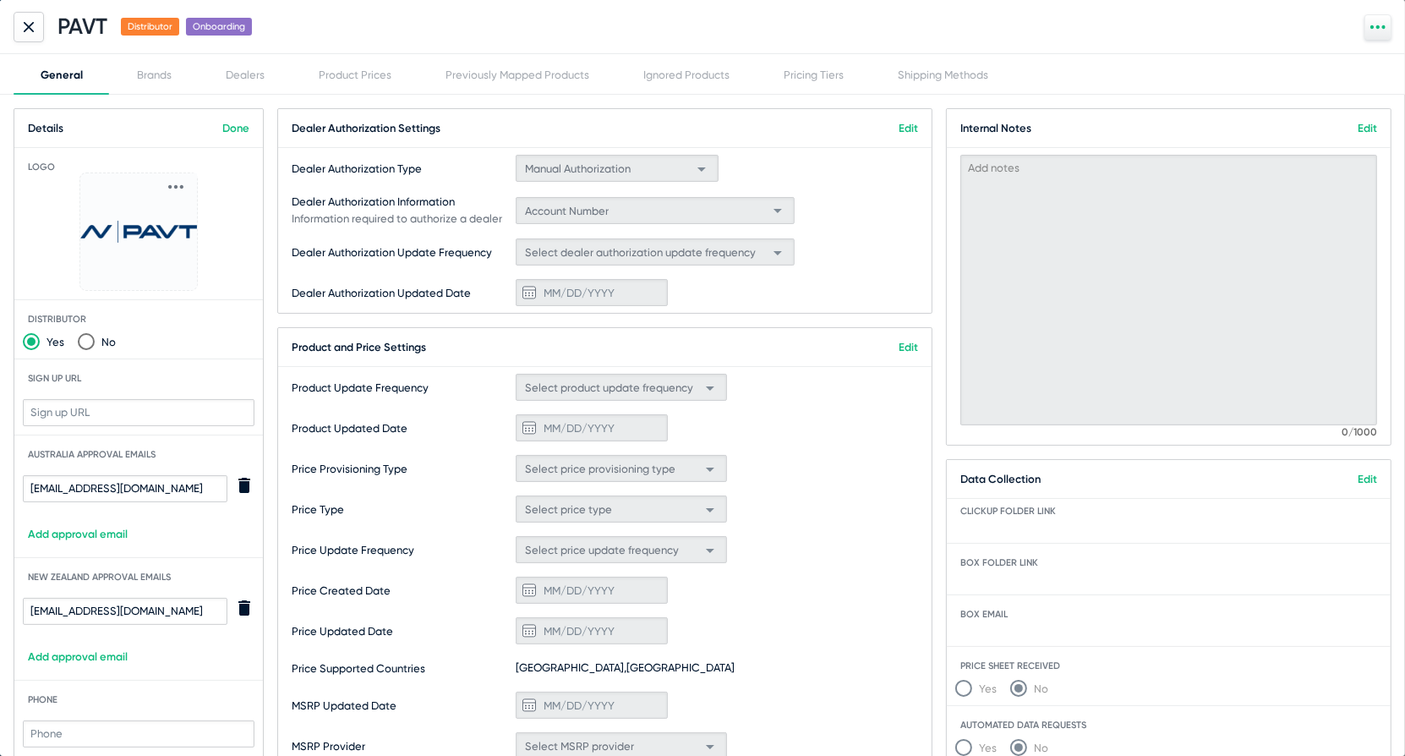
click at [234, 125] on link "Done" at bounding box center [235, 128] width 27 height 13
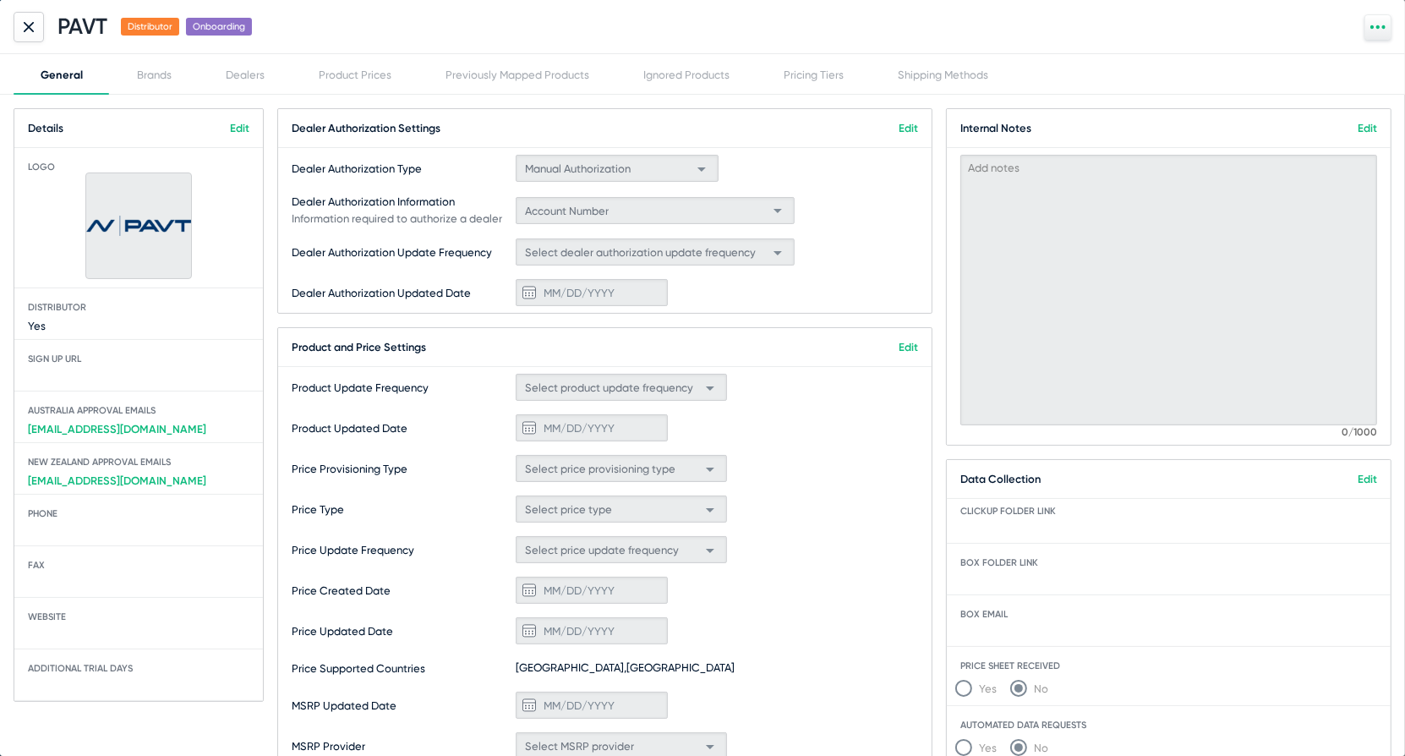
drag, startPoint x: 365, startPoint y: 200, endPoint x: 363, endPoint y: 9, distance: 191.1
click at [363, 9] on div "PAVT Distributor Onboarding General Brands Dealers Product Prices Previously Ma…" at bounding box center [702, 378] width 1405 height 756
click at [363, 9] on div "PAVT Distributor Onboarding" at bounding box center [702, 27] width 1405 height 54
click at [36, 36] on div at bounding box center [29, 27] width 30 height 30
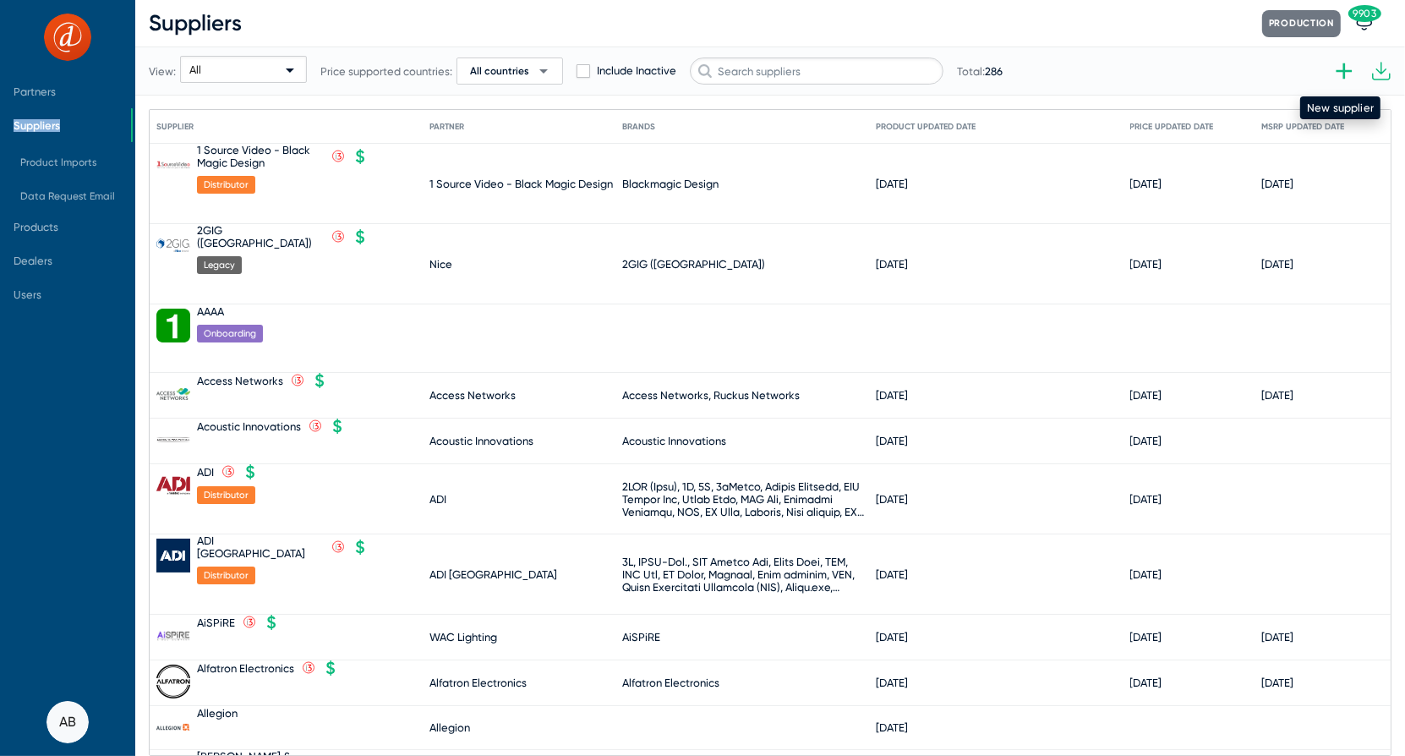
click at [1350, 64] on icon at bounding box center [1344, 70] width 27 height 27
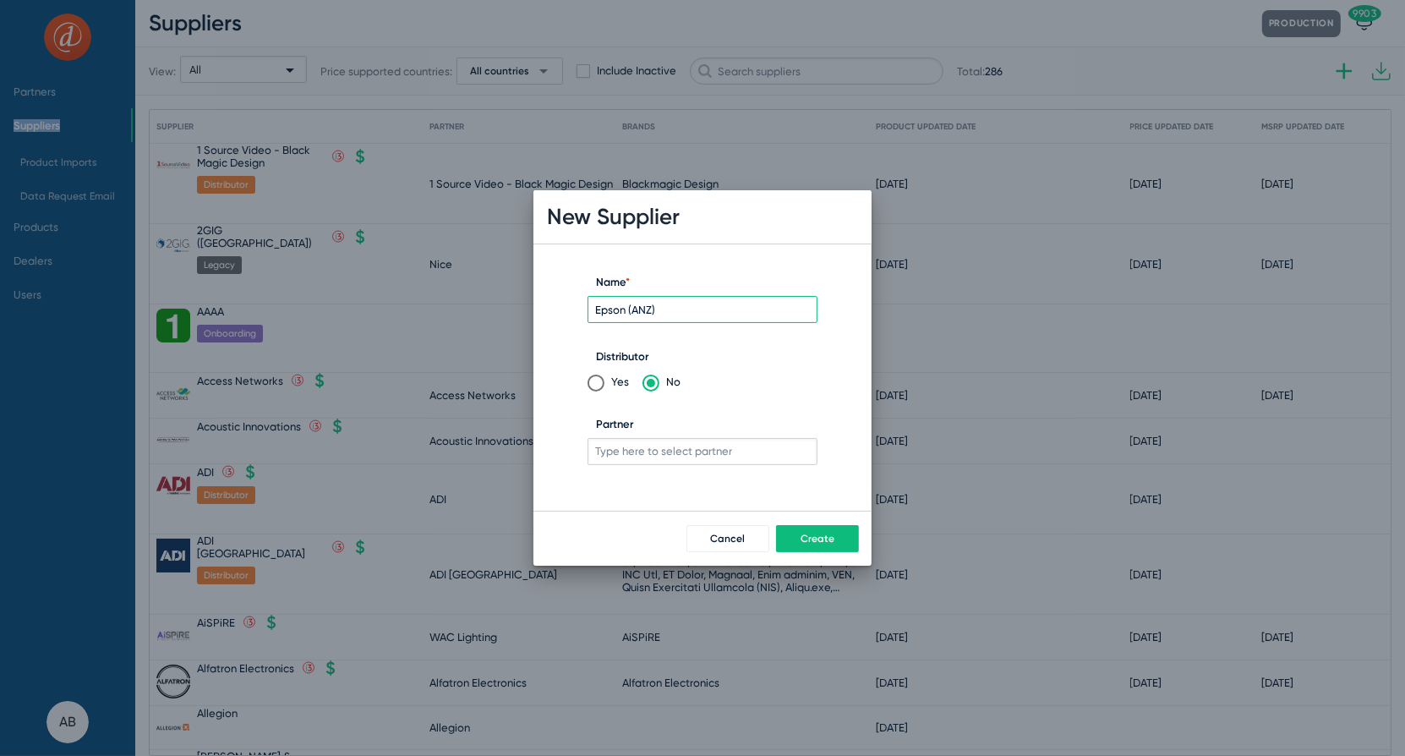
type input "Epson (ANZ)"
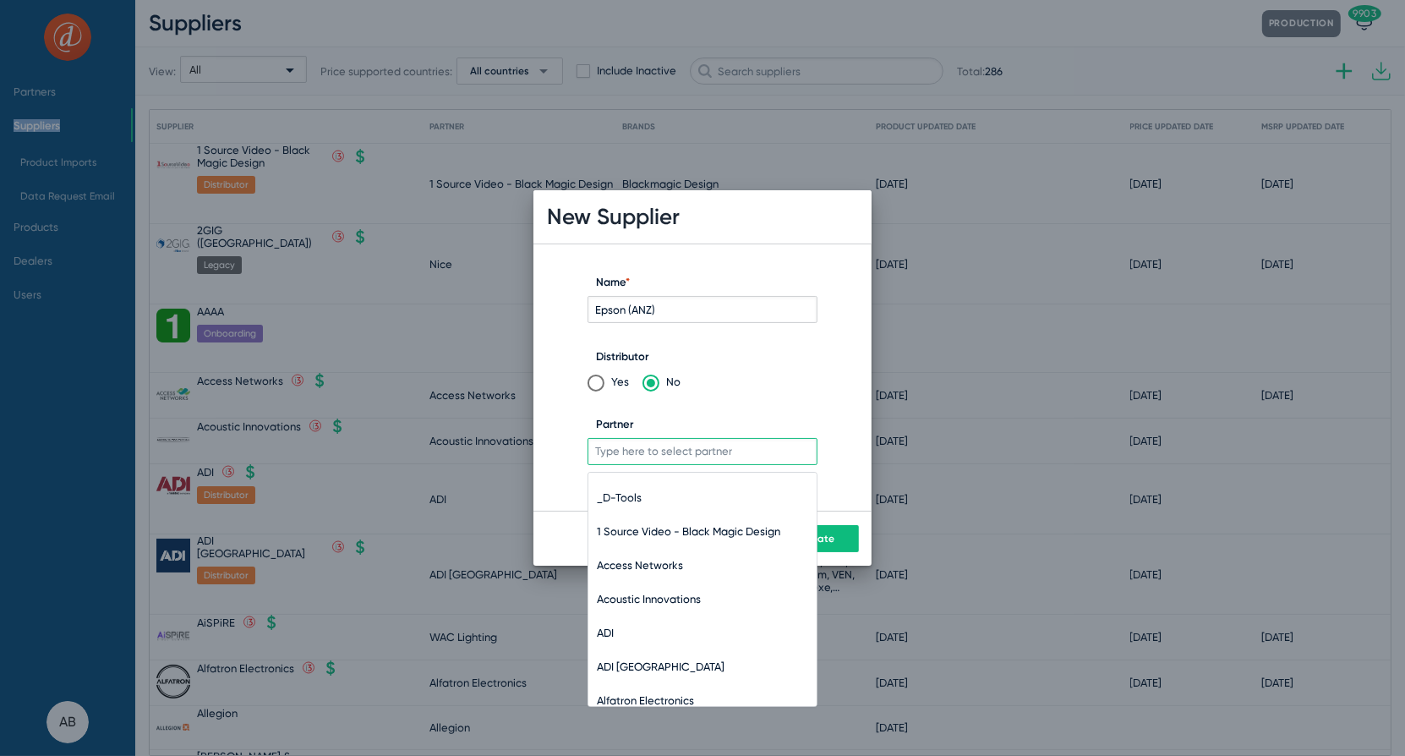
click at [745, 440] on input "Partner" at bounding box center [703, 451] width 230 height 27
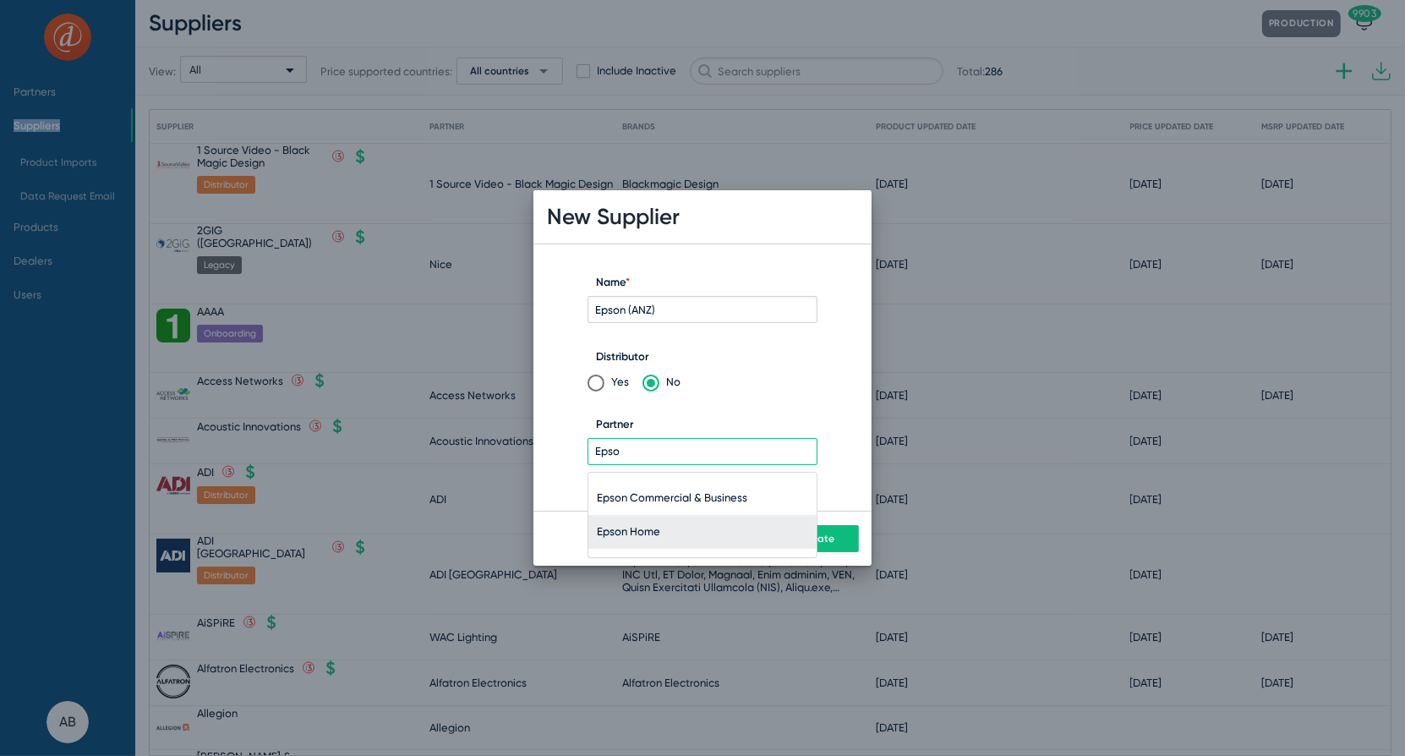
click at [623, 528] on span "Epson Home" at bounding box center [702, 532] width 211 height 34
type input "Epson Home"
click at [812, 537] on span "Create" at bounding box center [818, 539] width 34 height 12
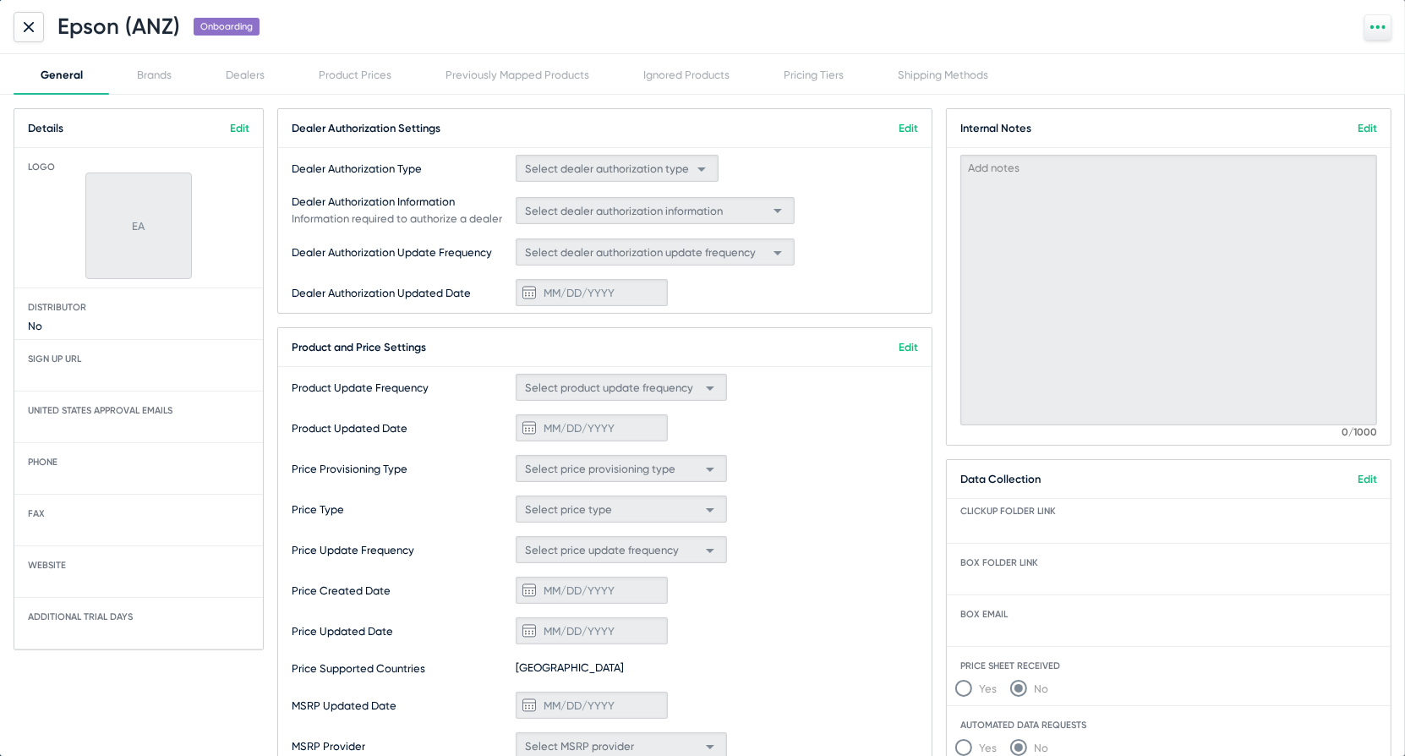
click at [905, 123] on link "Edit" at bounding box center [908, 128] width 19 height 13
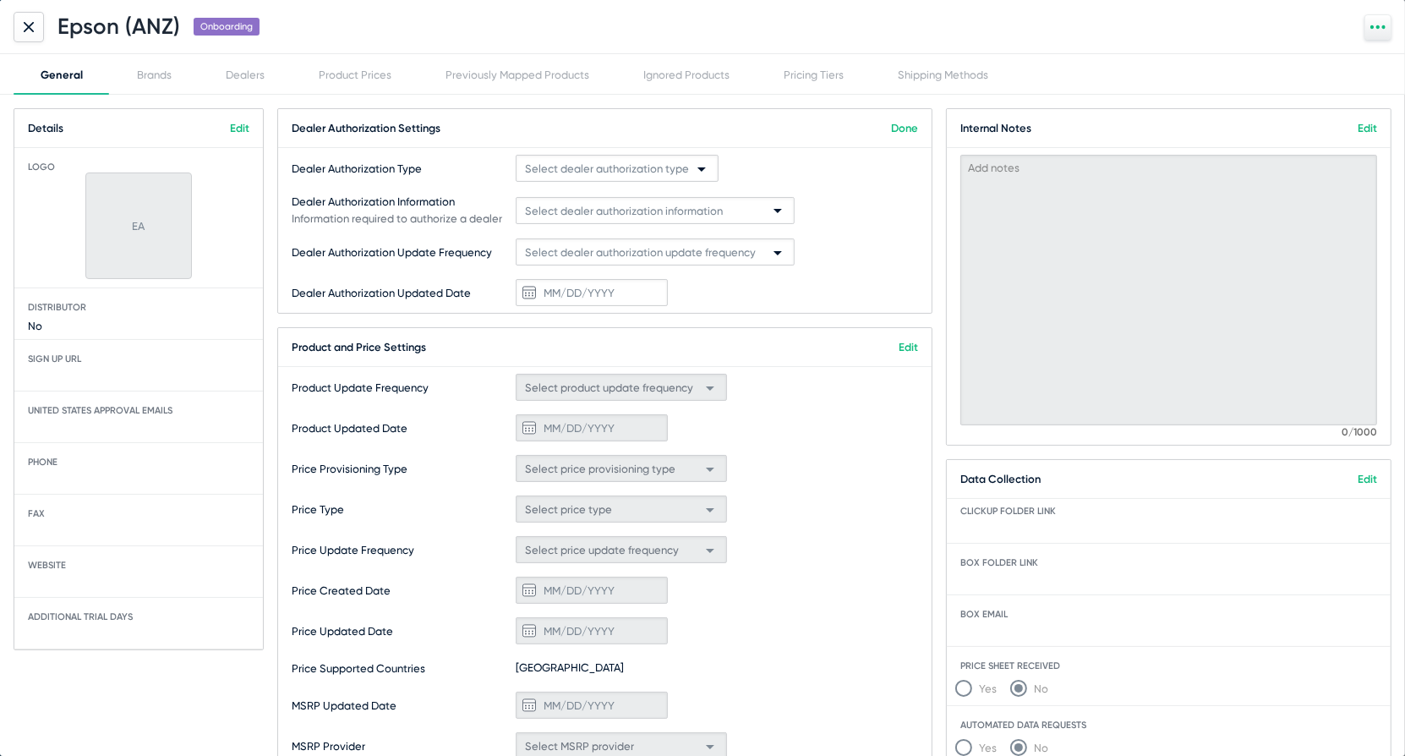
click at [905, 123] on link "Done" at bounding box center [904, 128] width 27 height 13
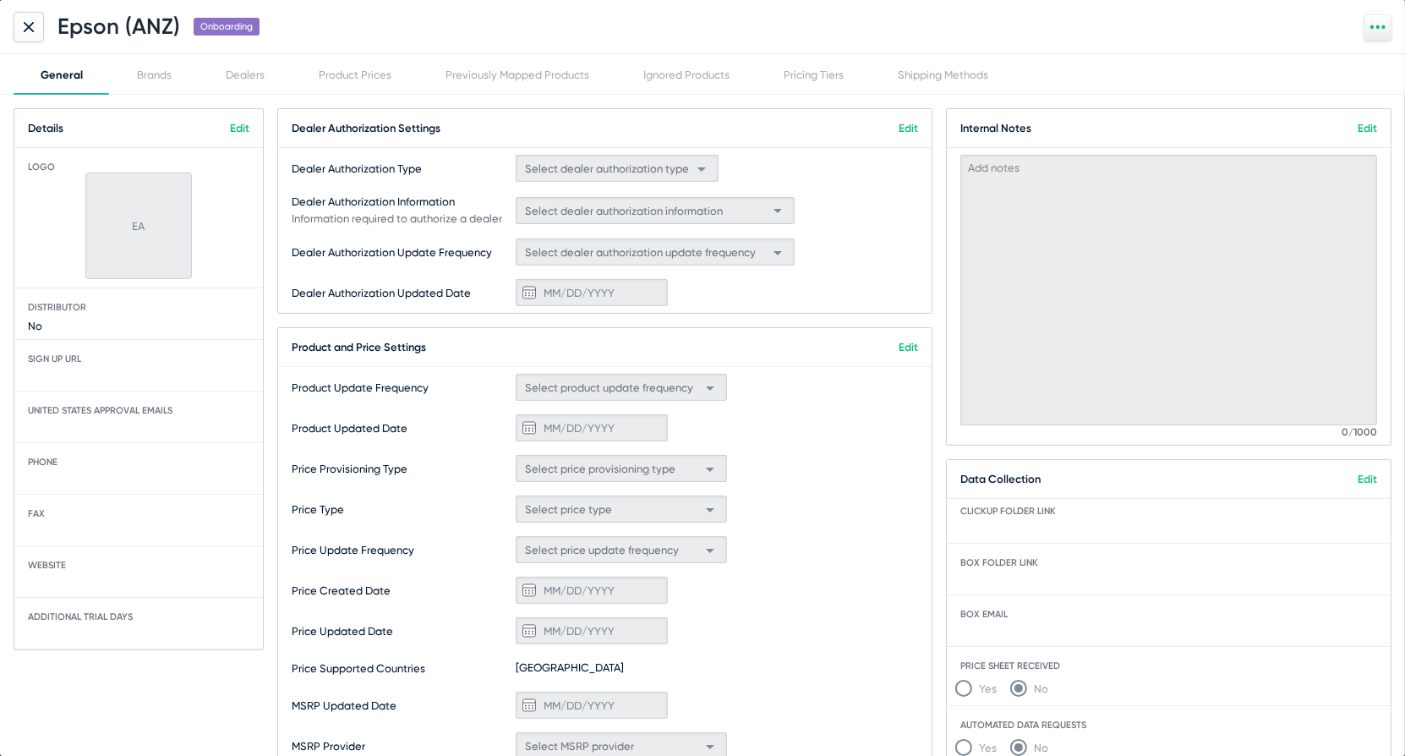
click at [905, 123] on link "Edit" at bounding box center [908, 128] width 19 height 13
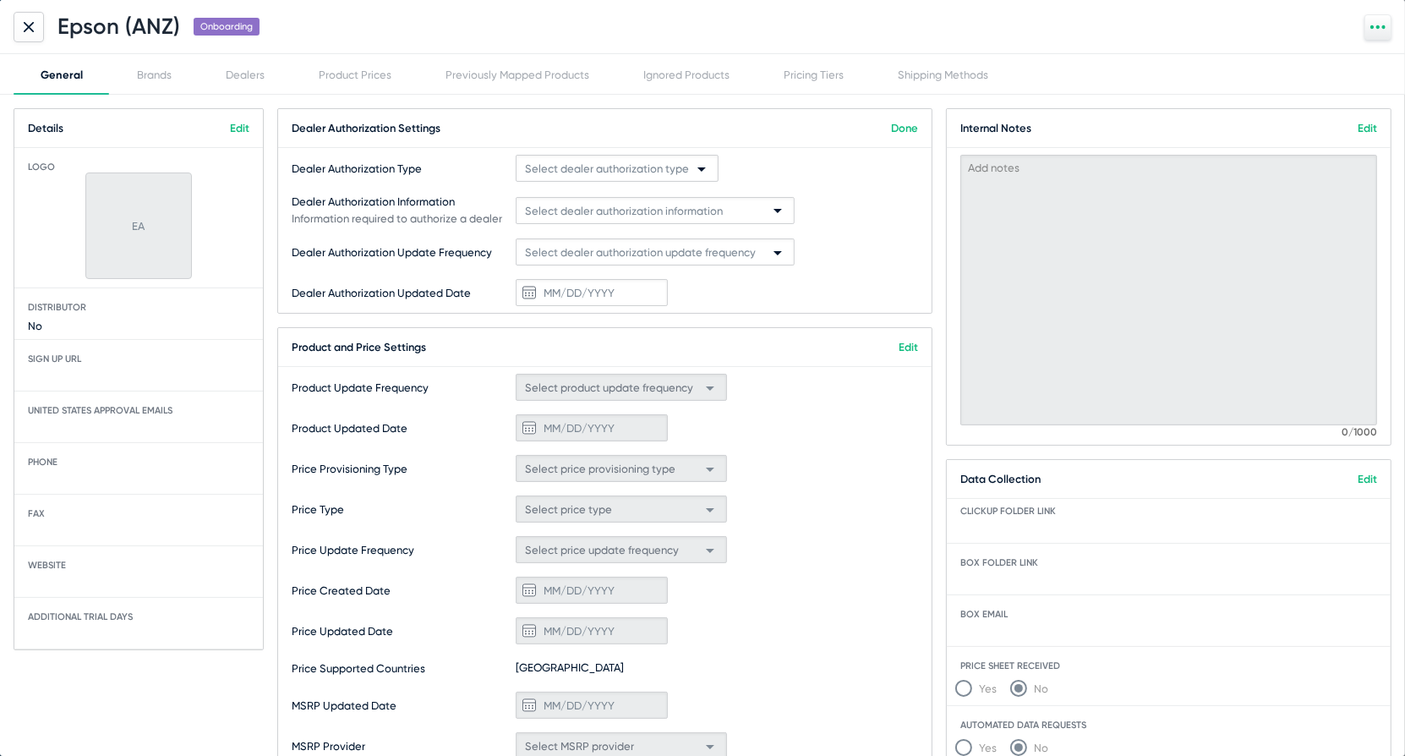
click at [911, 127] on link "Done" at bounding box center [904, 128] width 27 height 13
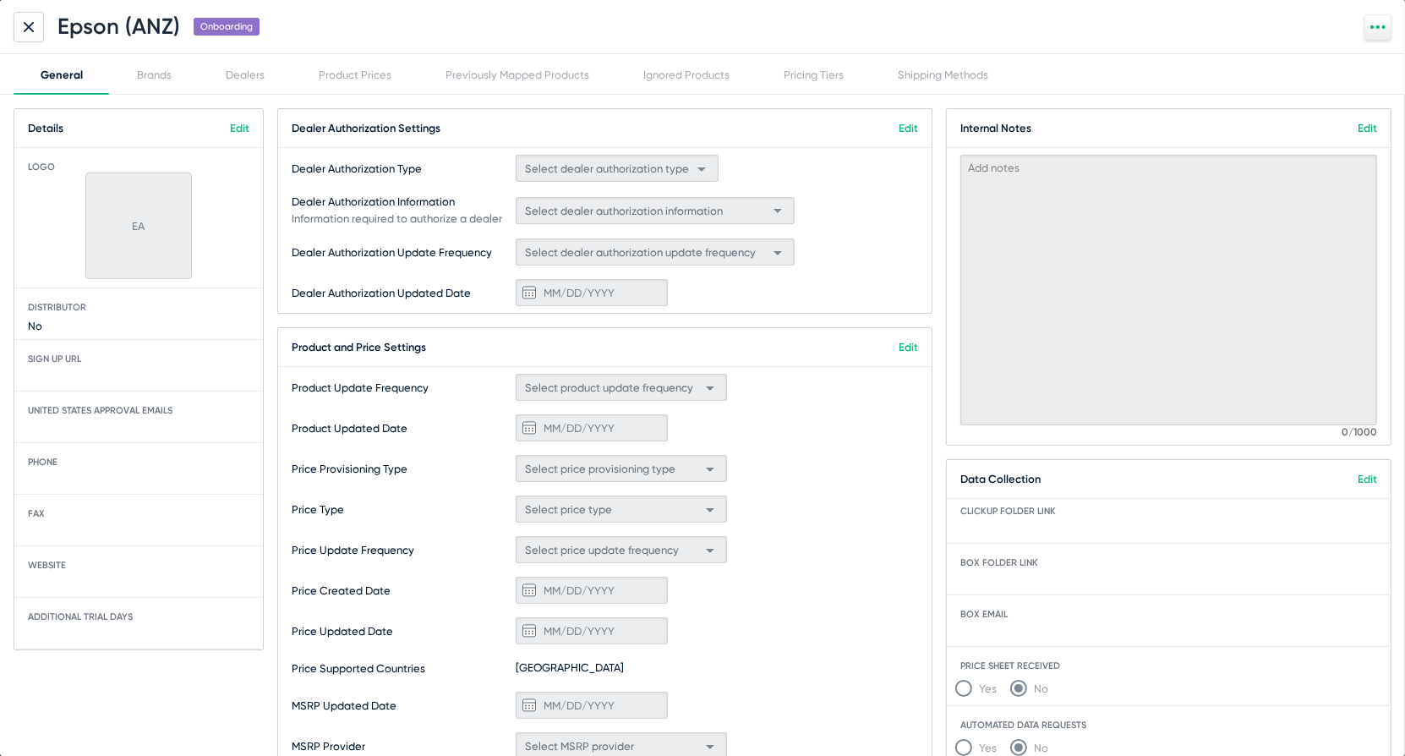
click at [903, 128] on link "Edit" at bounding box center [908, 128] width 19 height 13
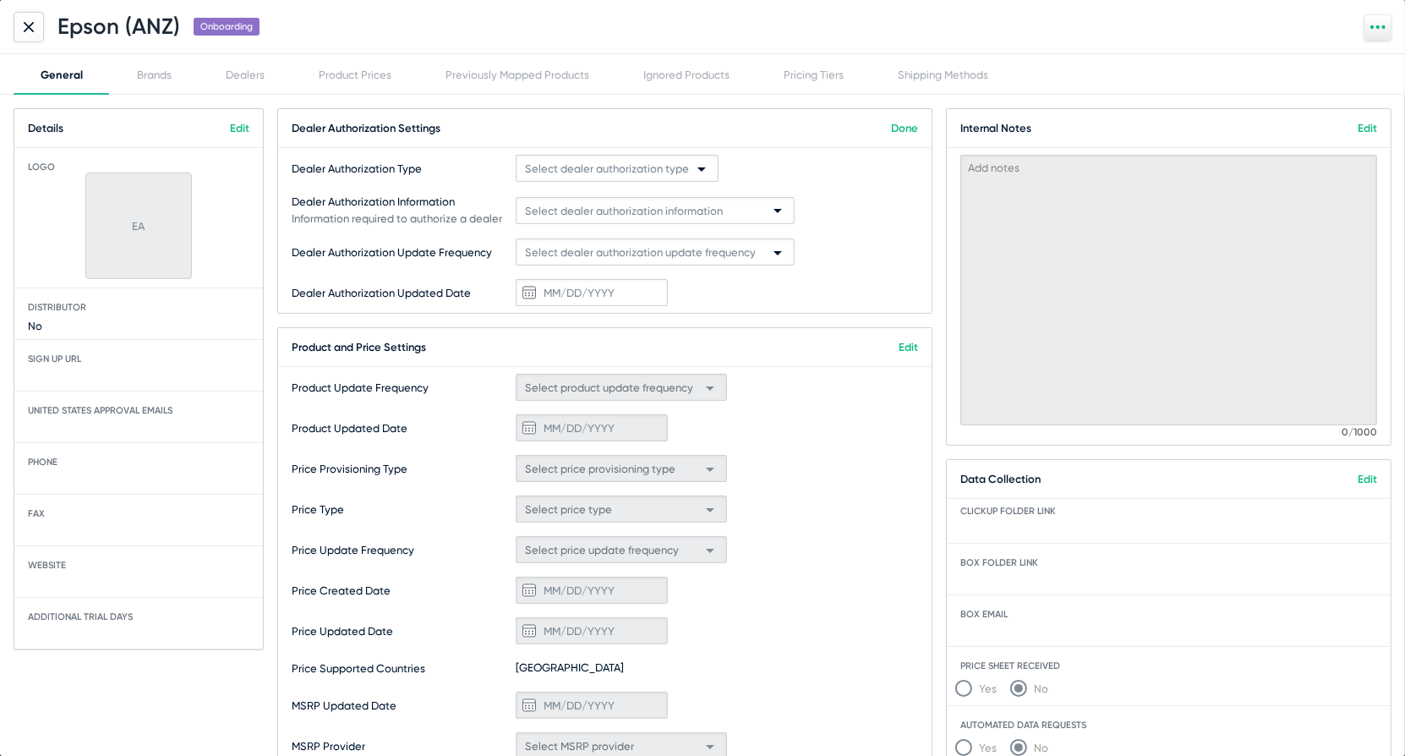
click at [637, 173] on span "Select dealer authorization type" at bounding box center [607, 168] width 164 height 13
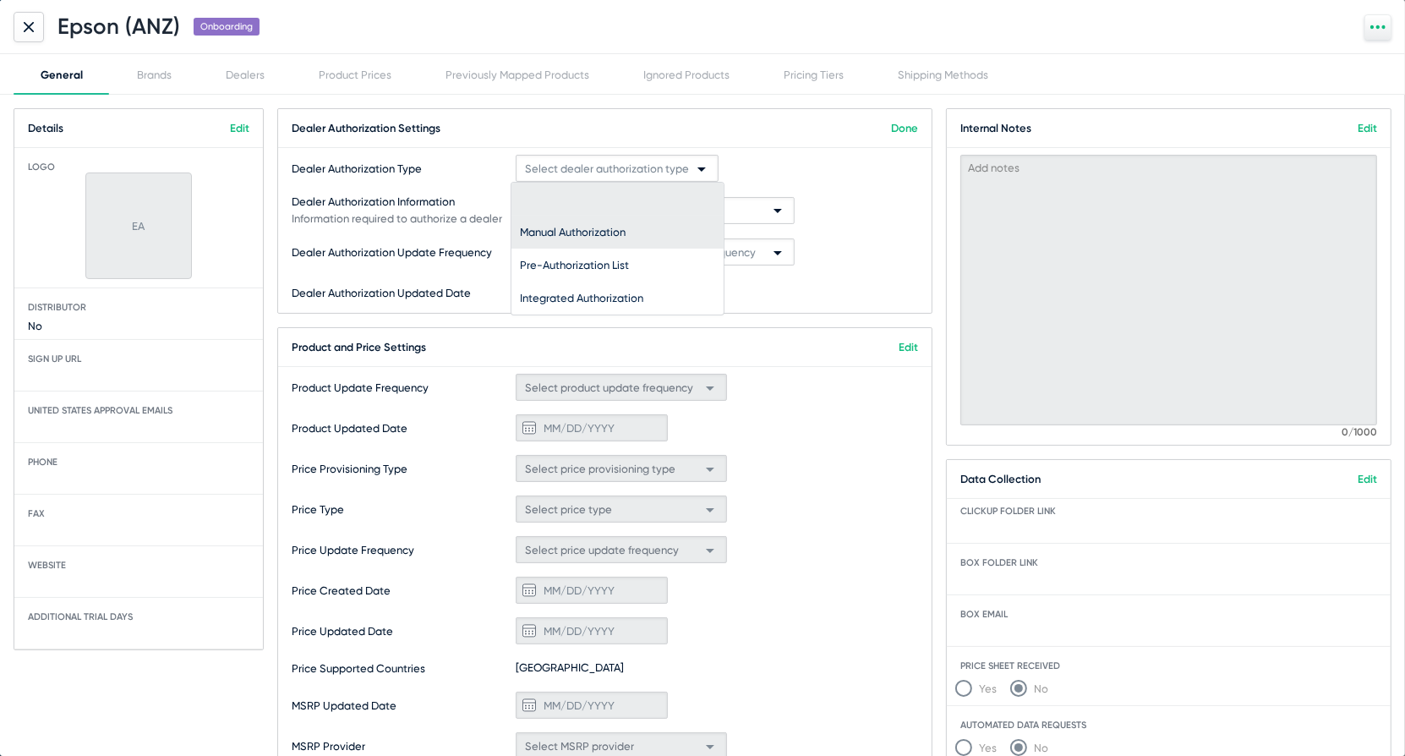
click at [593, 238] on span "Manual Authorization" at bounding box center [617, 232] width 195 height 33
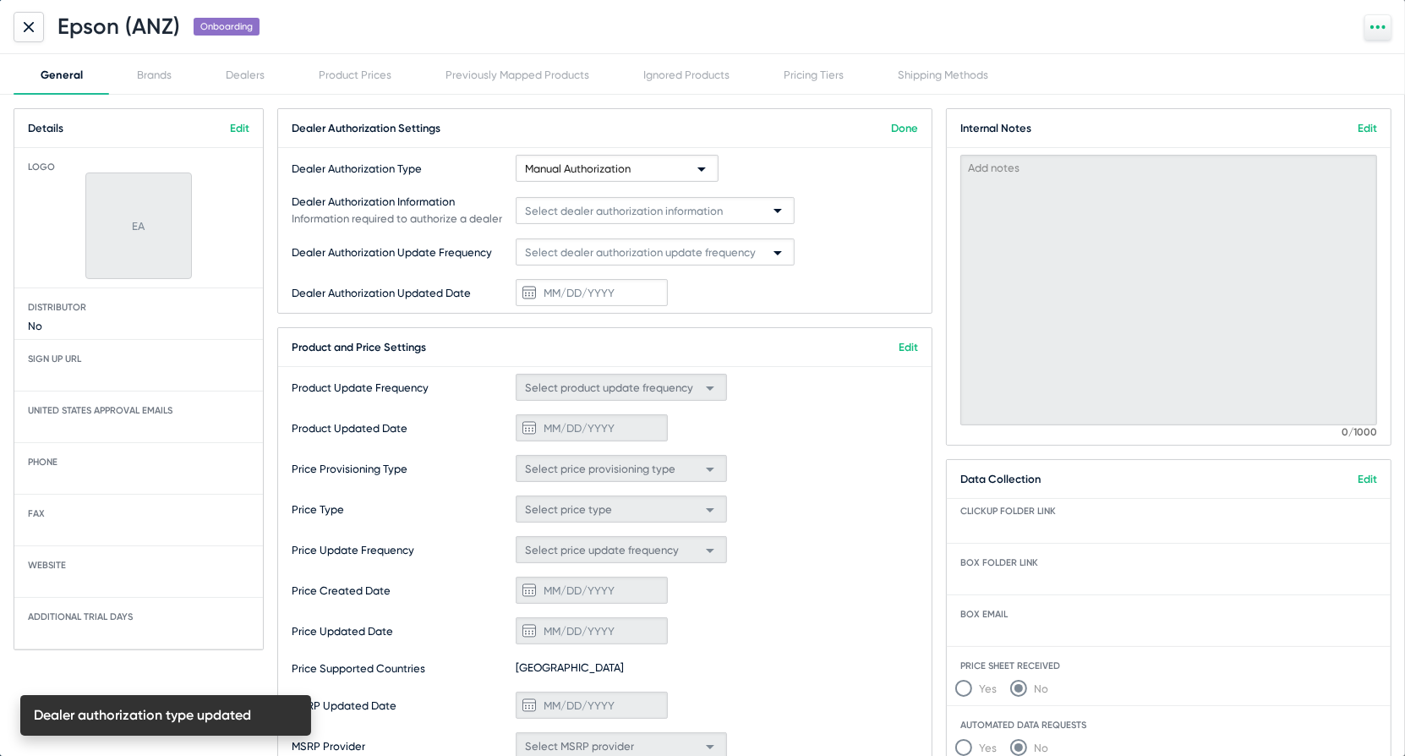
click at [595, 211] on span "Select dealer authorization information" at bounding box center [624, 211] width 198 height 13
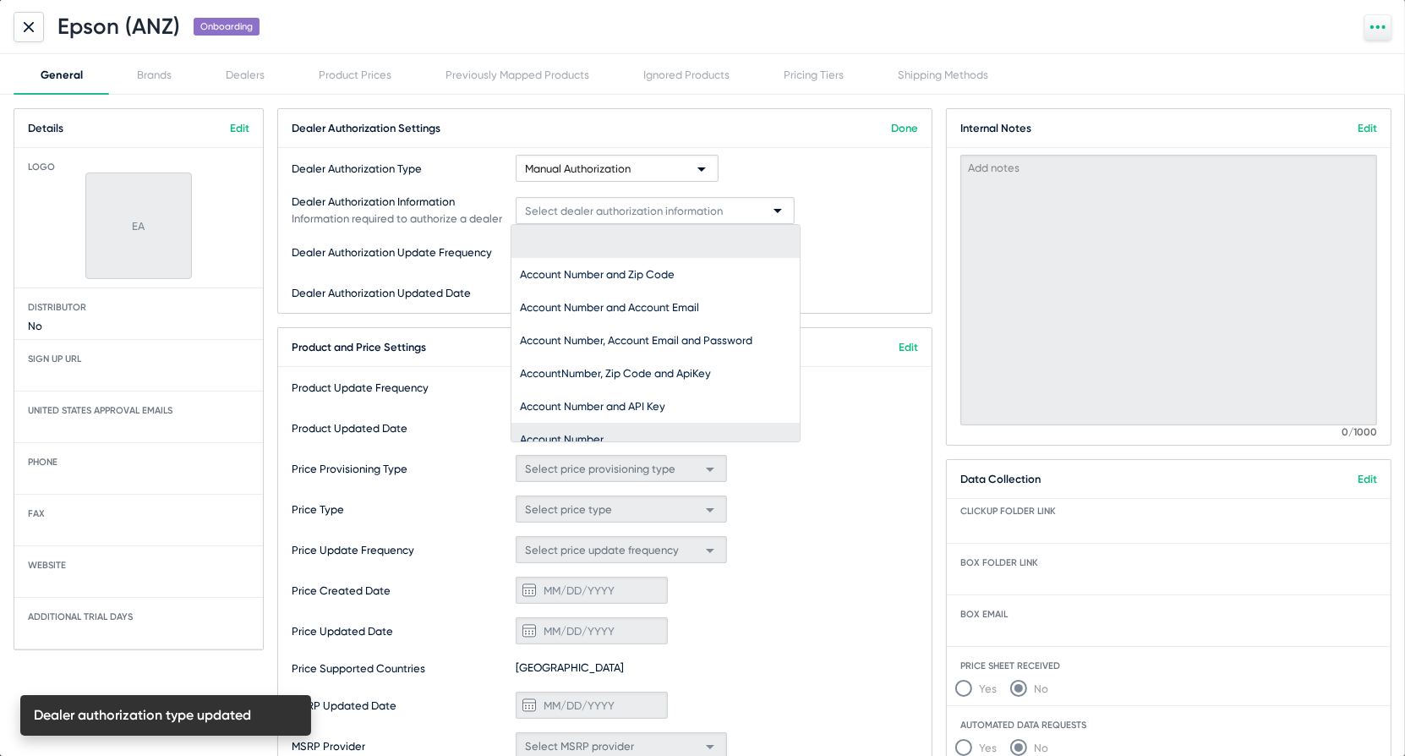
click at [577, 425] on span "Account Number" at bounding box center [655, 439] width 271 height 33
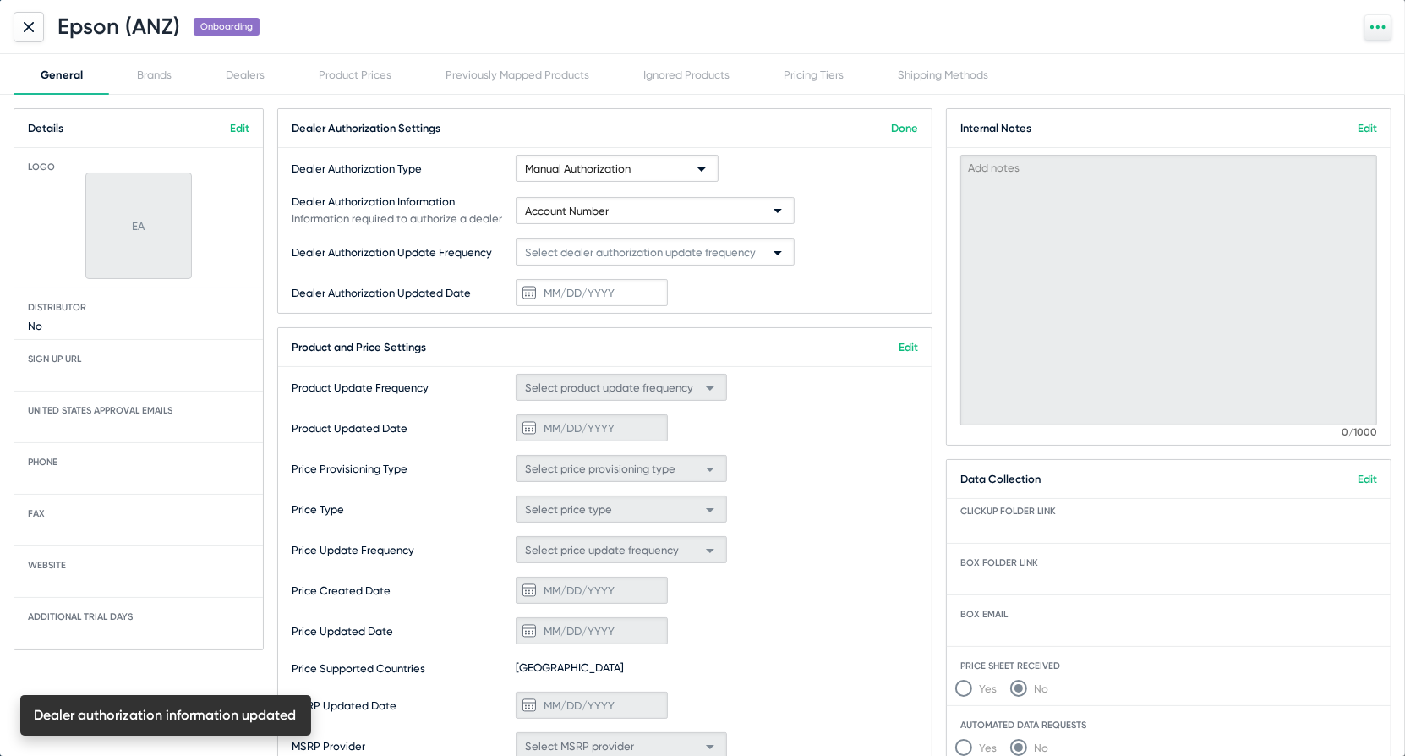
click at [913, 128] on link "Done" at bounding box center [904, 128] width 27 height 13
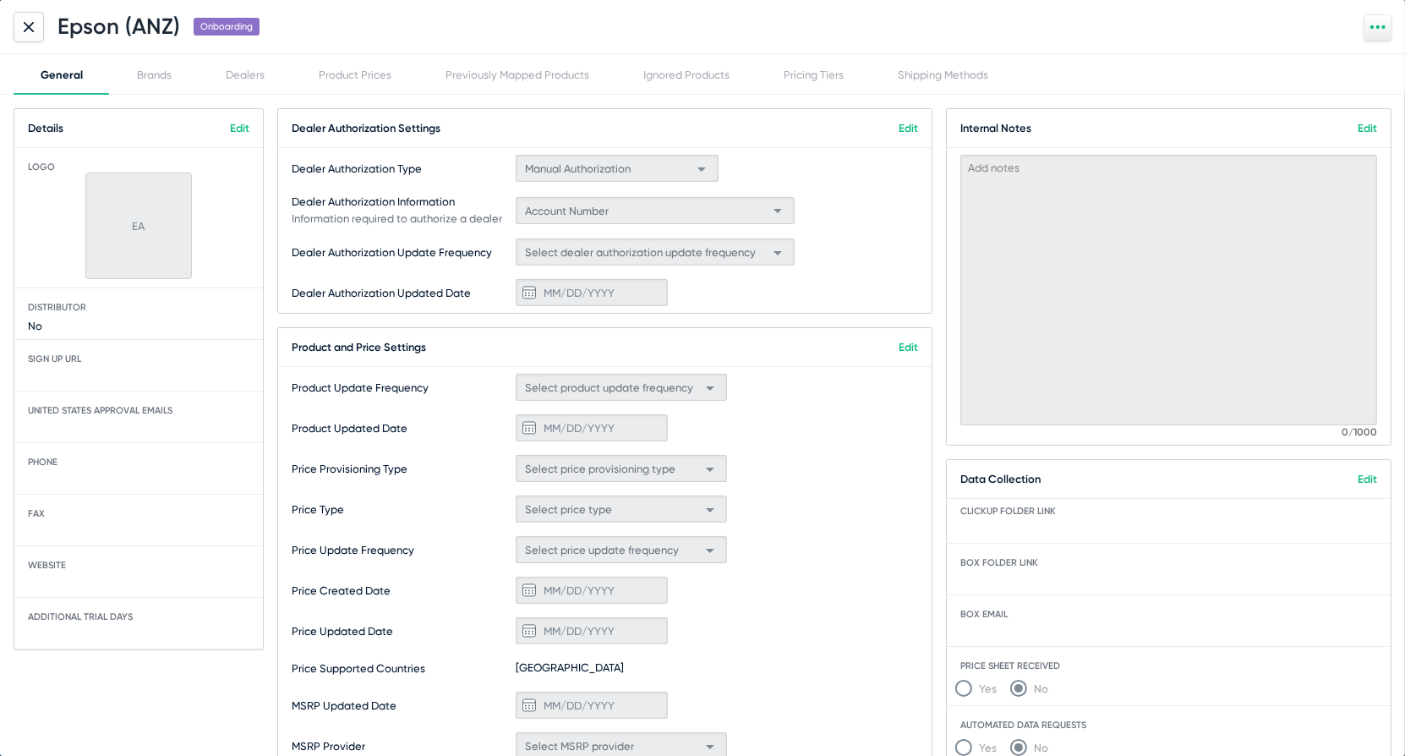
click at [903, 348] on link "Edit" at bounding box center [908, 347] width 19 height 13
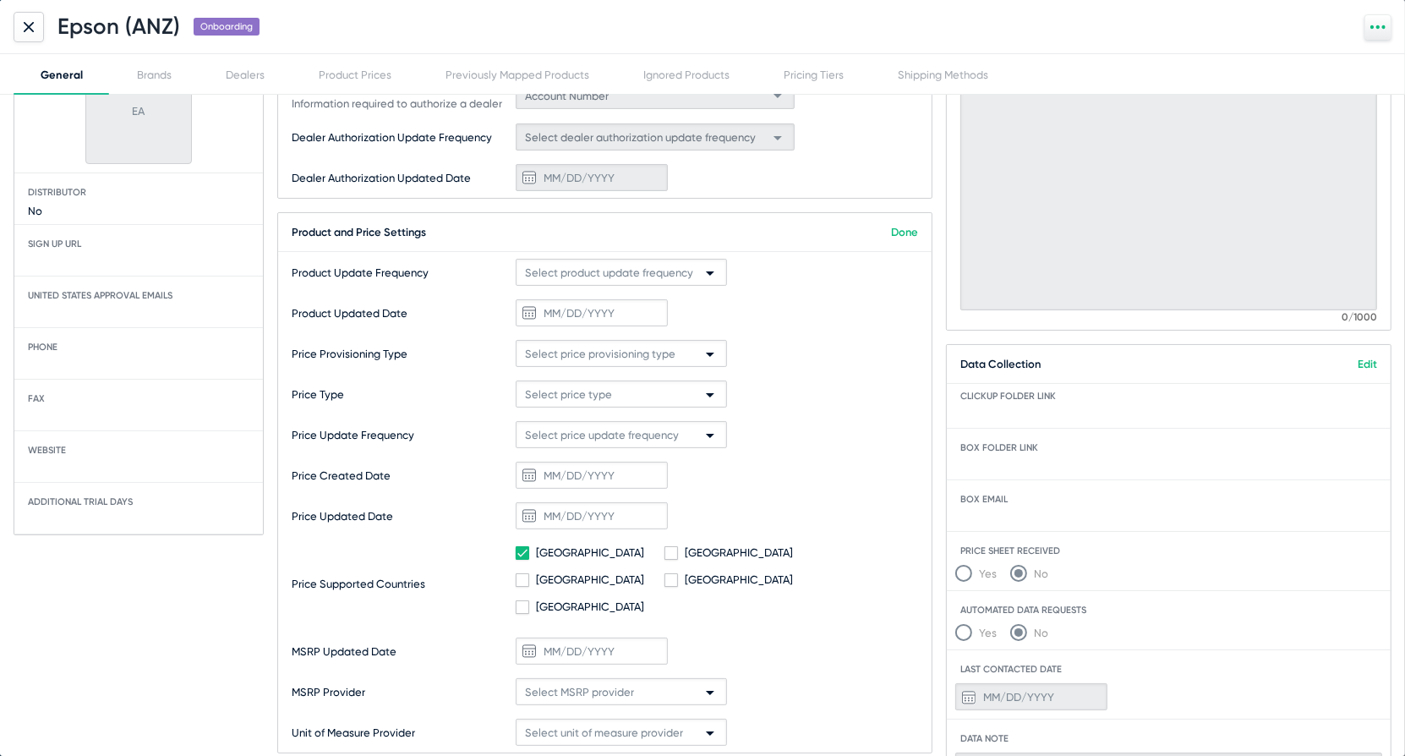
scroll to position [198, 0]
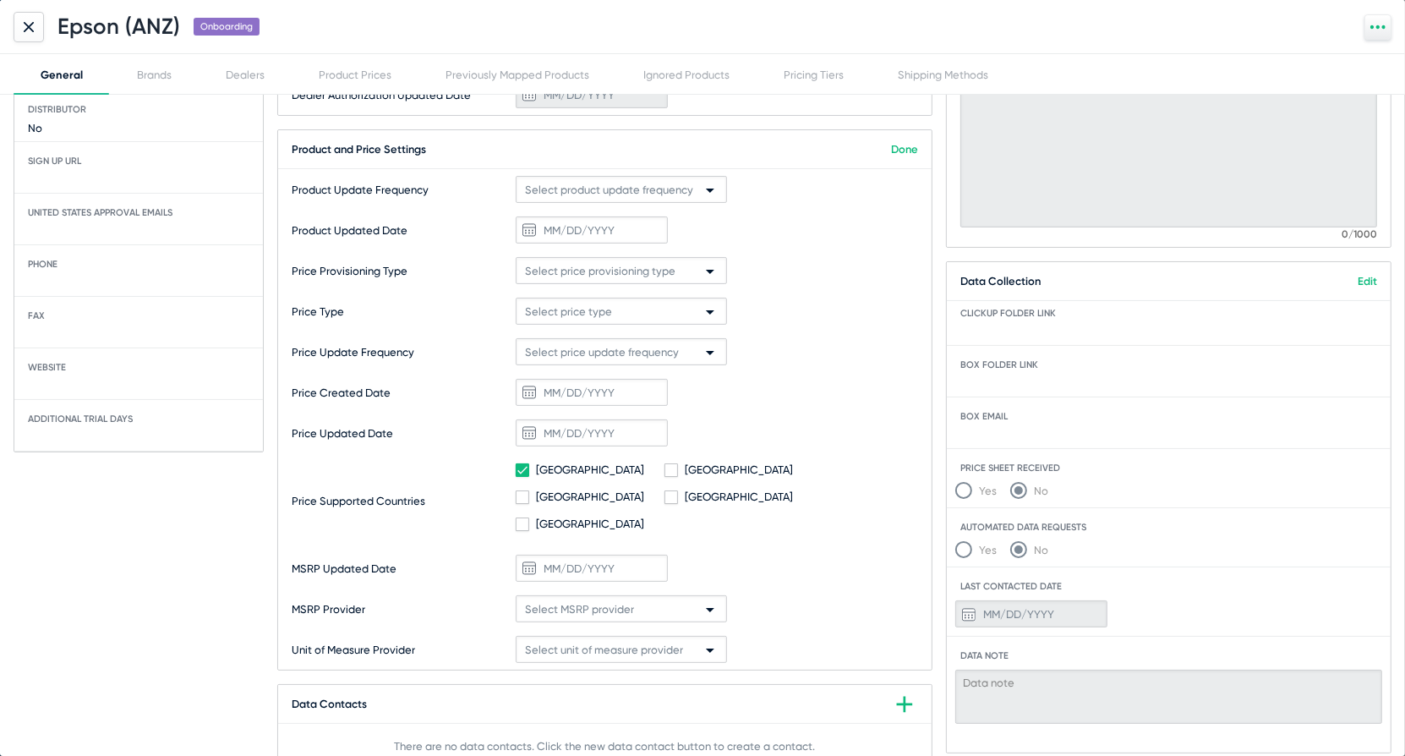
click at [528, 471] on span at bounding box center [523, 470] width 14 height 14
click at [523, 477] on States-input "[GEOGRAPHIC_DATA]" at bounding box center [522, 477] width 1 height 1
checkbox States-input "false"
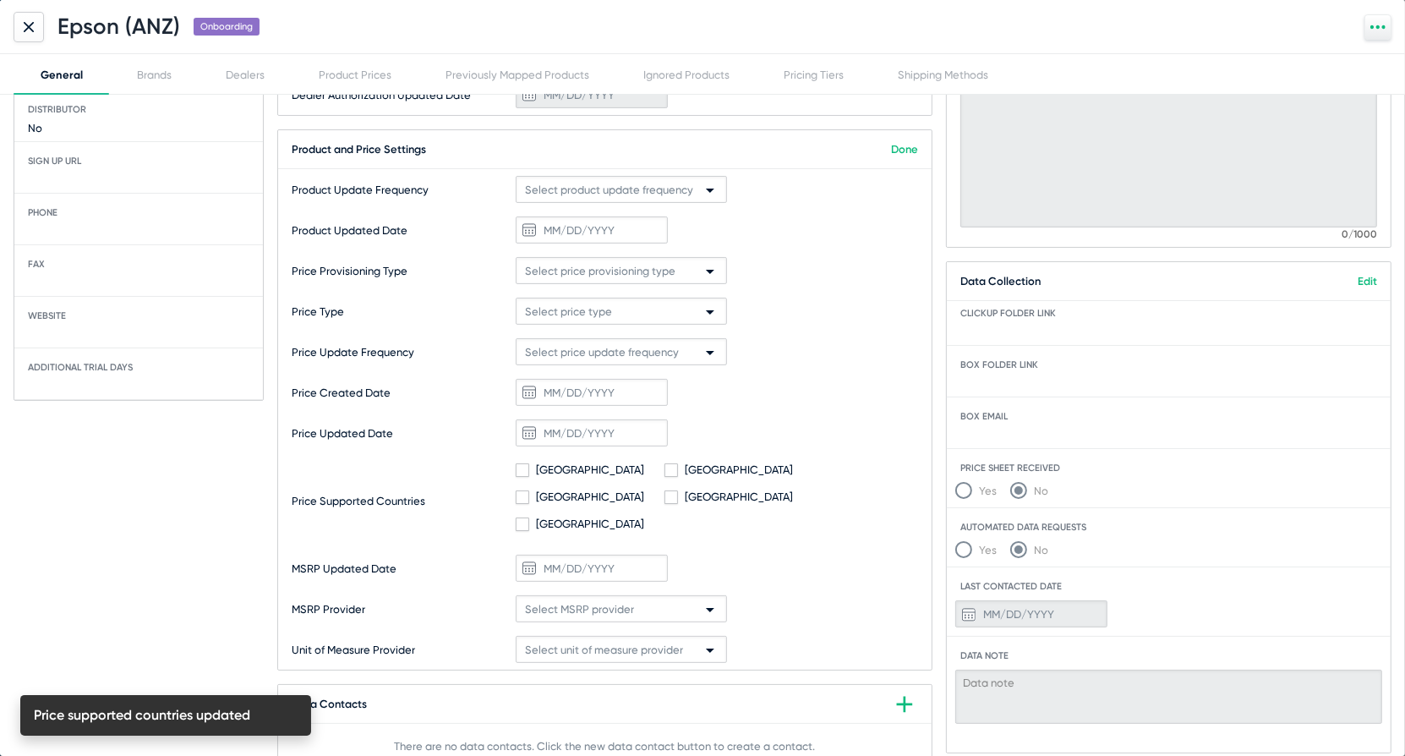
click at [793, 490] on span "[GEOGRAPHIC_DATA]" at bounding box center [739, 496] width 108 height 13
click at [671, 504] on input "[GEOGRAPHIC_DATA]" at bounding box center [671, 504] width 1 height 1
checkbox input "true"
click at [582, 507] on div "United States Canada United Kingdom Australia New Zealand" at bounding box center [717, 500] width 402 height 81
click at [582, 517] on span "[GEOGRAPHIC_DATA]" at bounding box center [590, 523] width 108 height 13
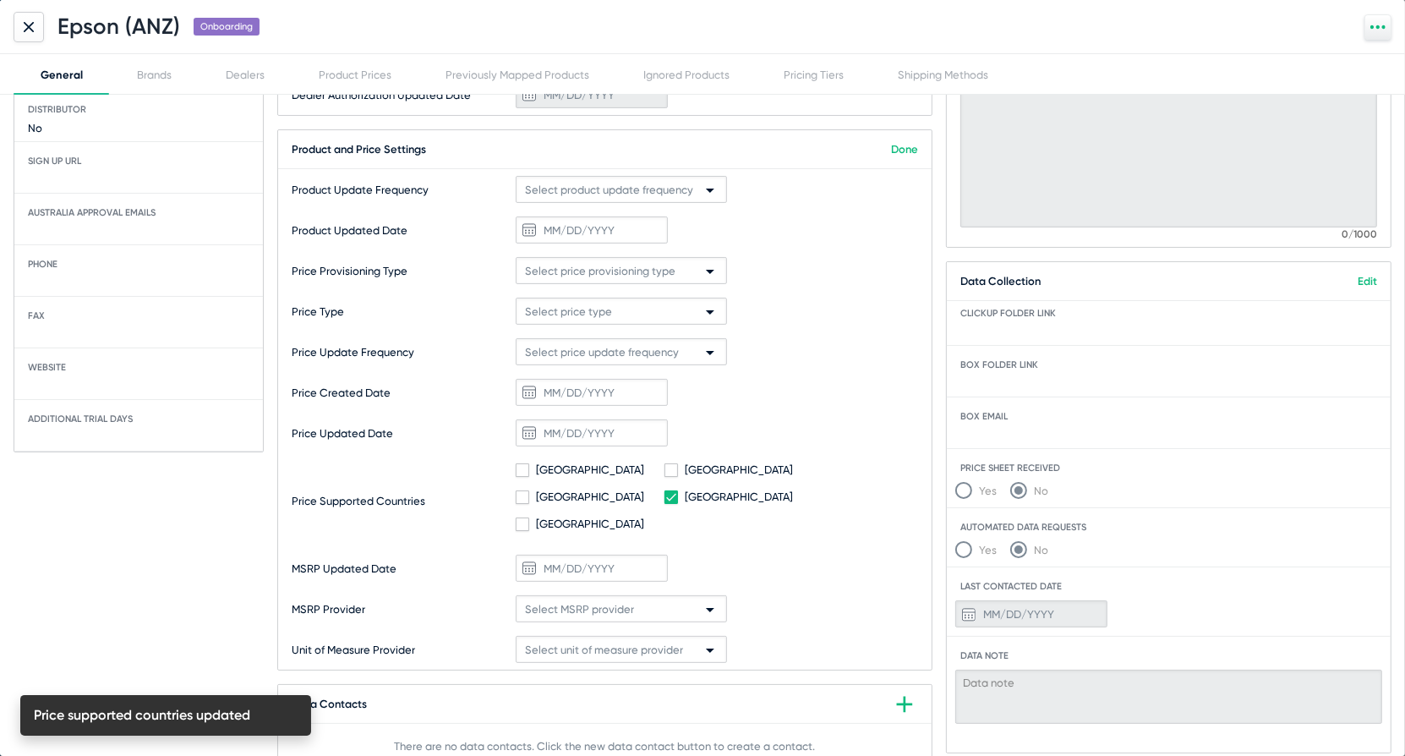
click at [523, 531] on Zealand-input "[GEOGRAPHIC_DATA]" at bounding box center [522, 531] width 1 height 1
checkbox Zealand-input "true"
click at [910, 145] on link "Done" at bounding box center [904, 149] width 27 height 13
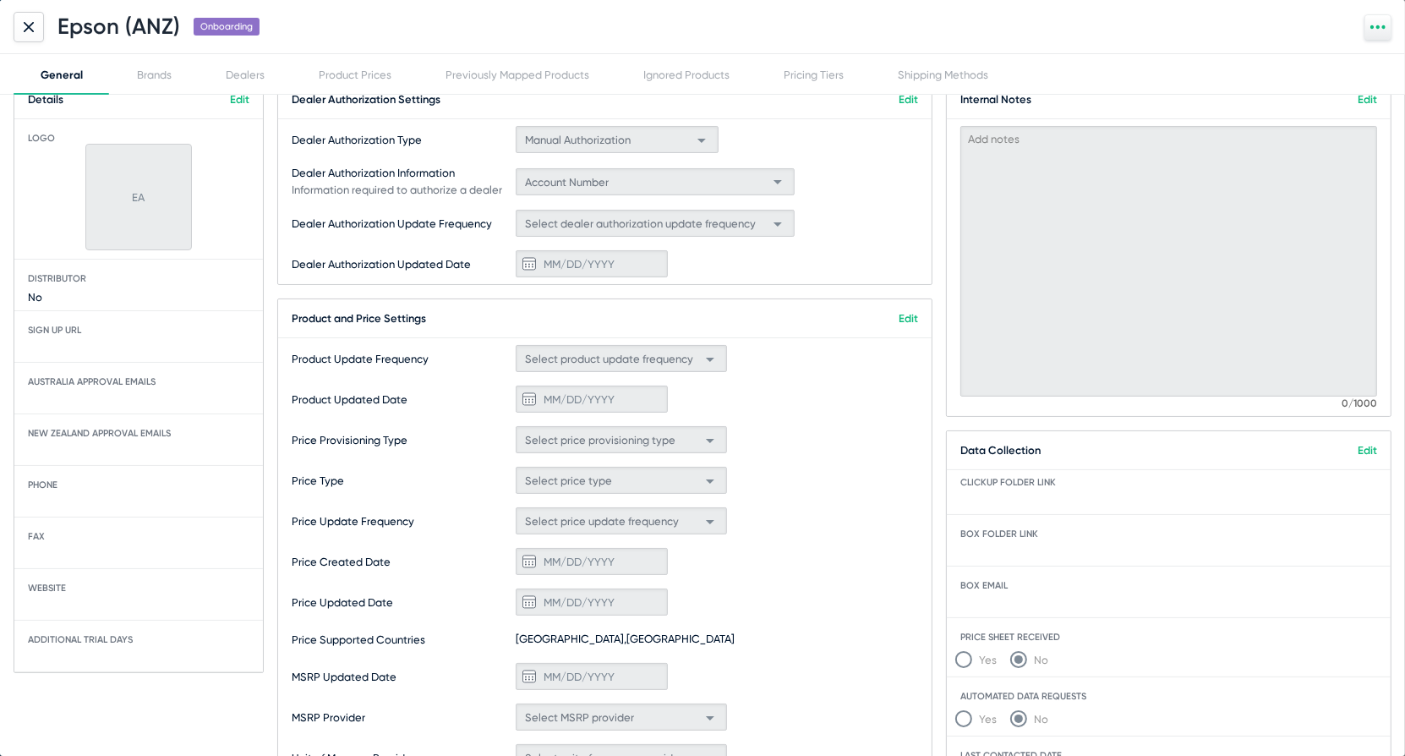
scroll to position [15, 0]
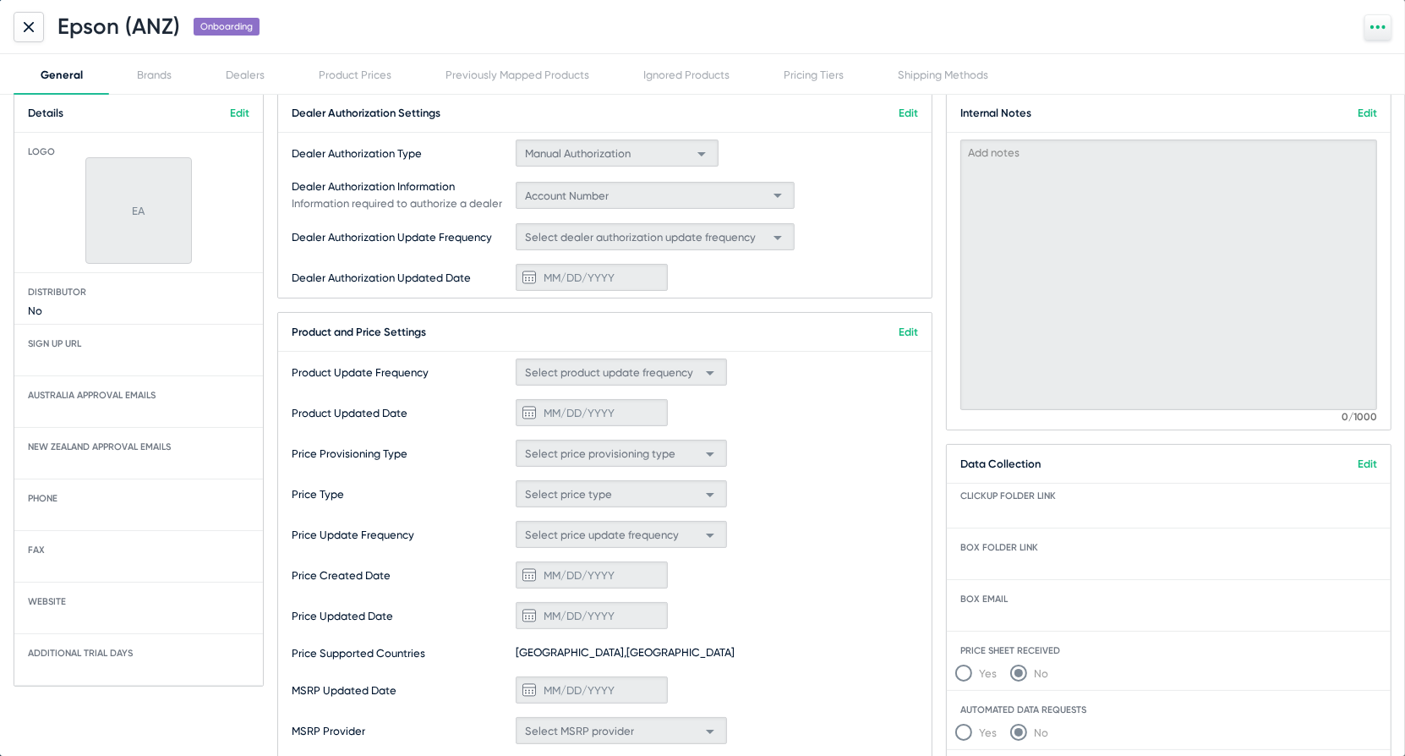
click at [247, 114] on link "Edit" at bounding box center [239, 113] width 19 height 13
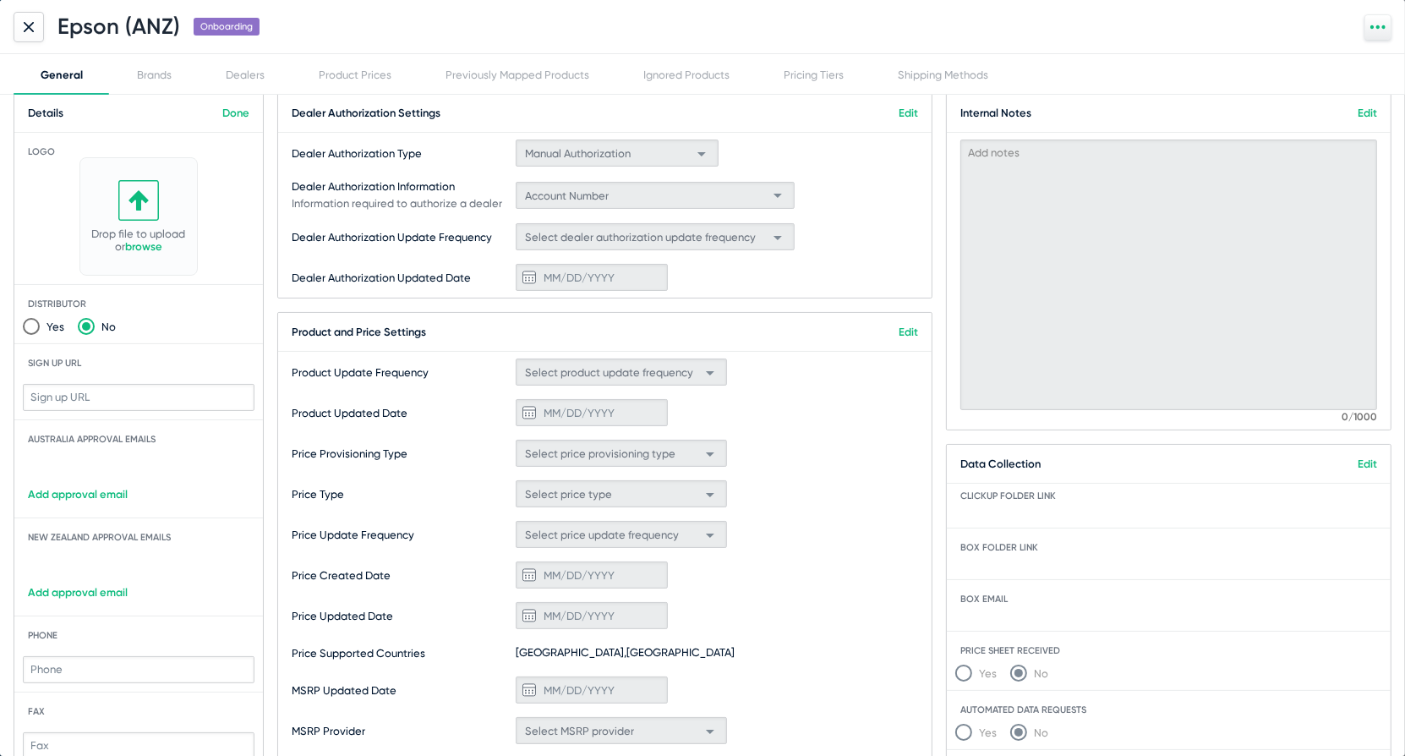
click at [246, 114] on link "Done" at bounding box center [235, 113] width 27 height 13
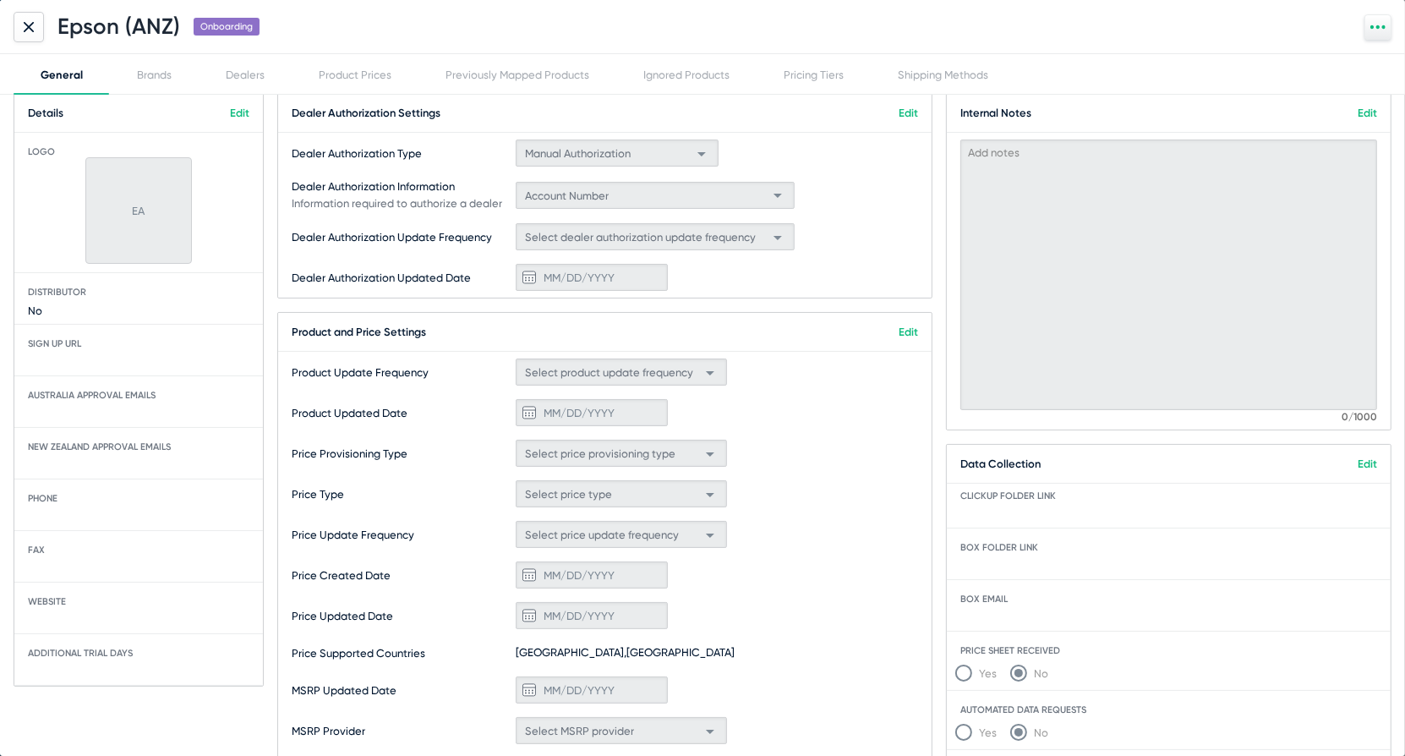
click at [83, 402] on div "Australia Approval Emails" at bounding box center [138, 408] width 249 height 37
click at [241, 114] on link "Edit" at bounding box center [239, 113] width 19 height 13
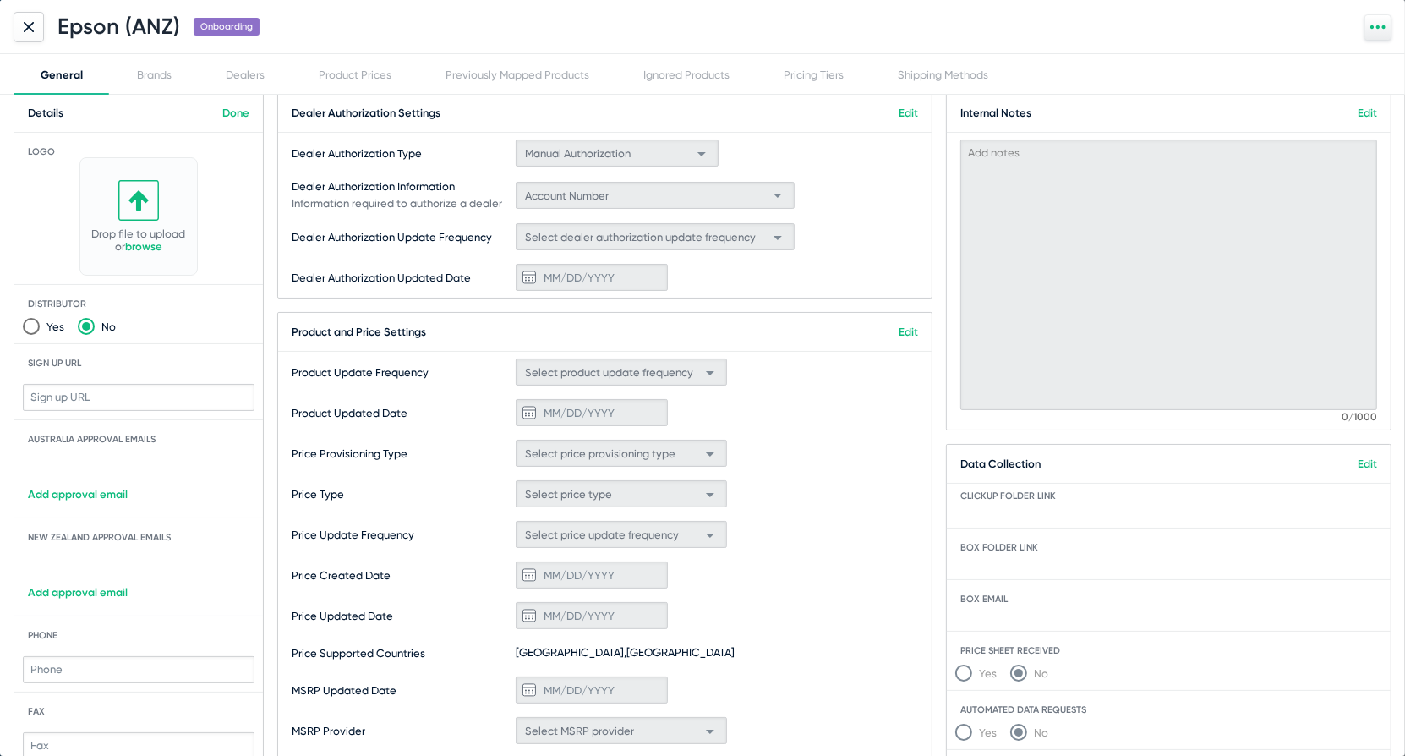
click at [79, 489] on link "Add approval email" at bounding box center [138, 494] width 249 height 13
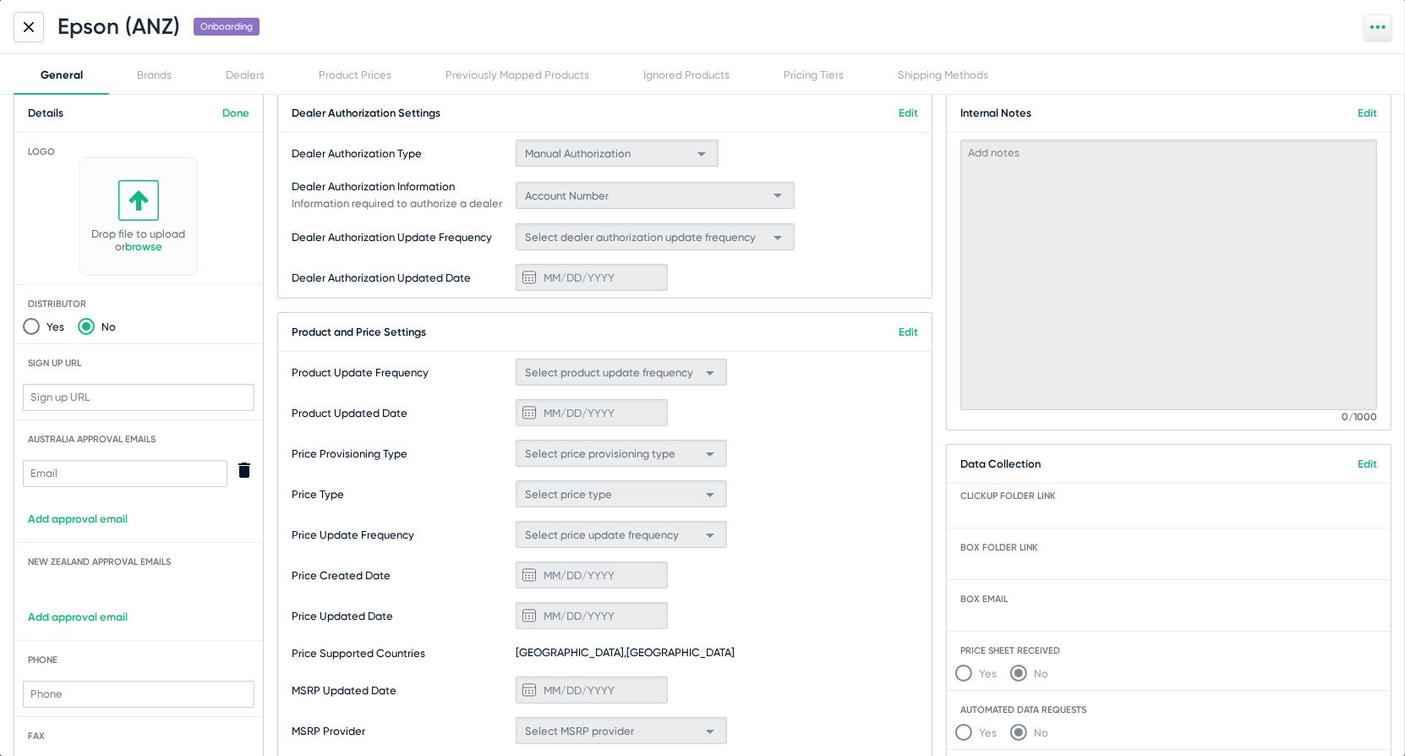
click at [92, 472] on input "text" at bounding box center [125, 473] width 205 height 27
paste input "dsimpson@epson.com.au"
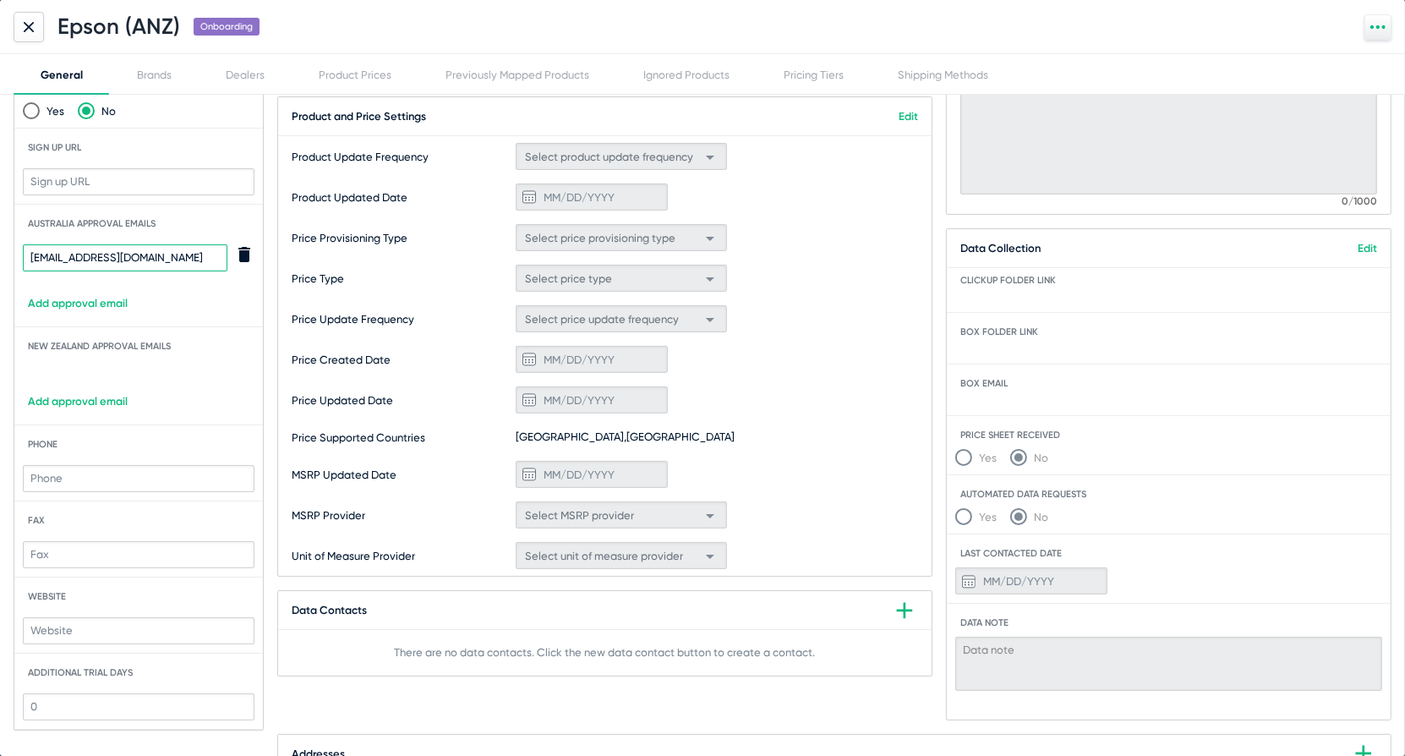
scroll to position [305, 0]
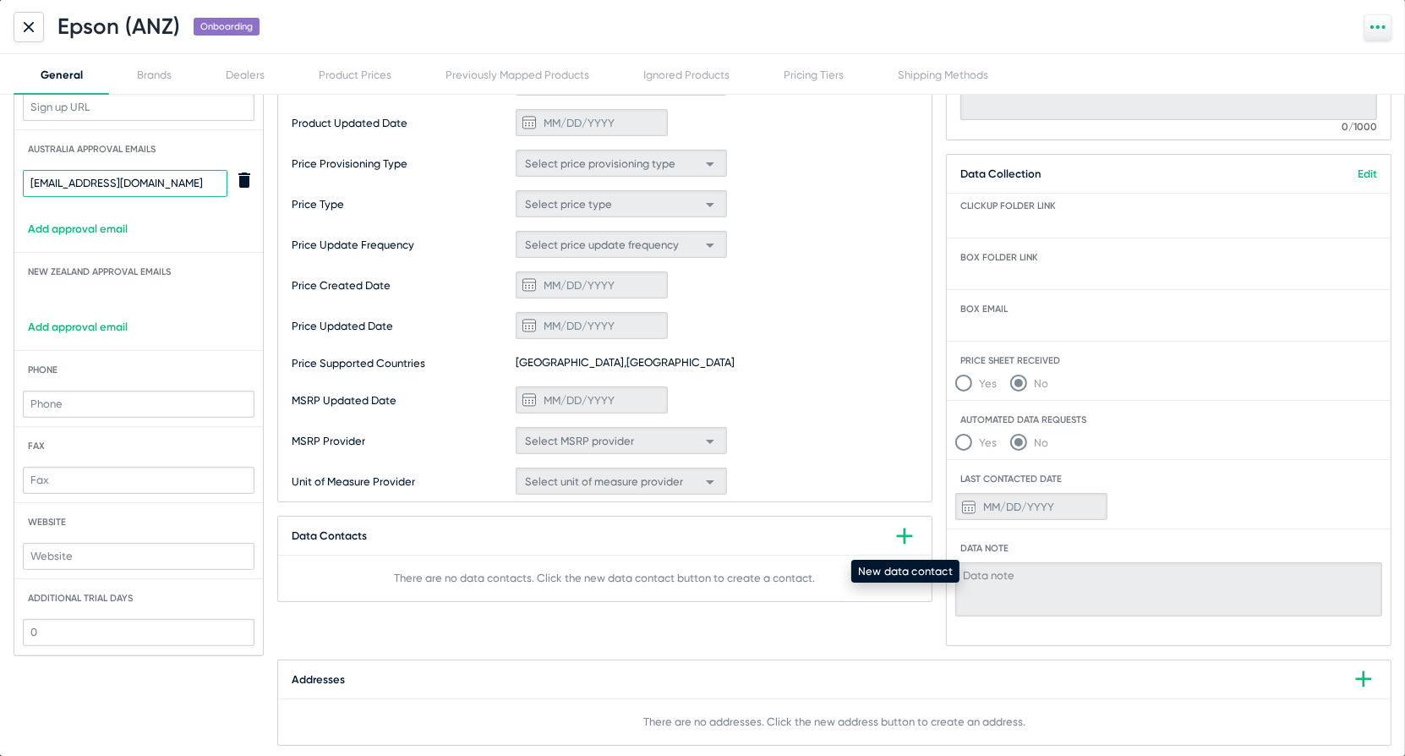
type input "dsimpson@epson.com.au"
click at [899, 536] on icon at bounding box center [904, 536] width 27 height 27
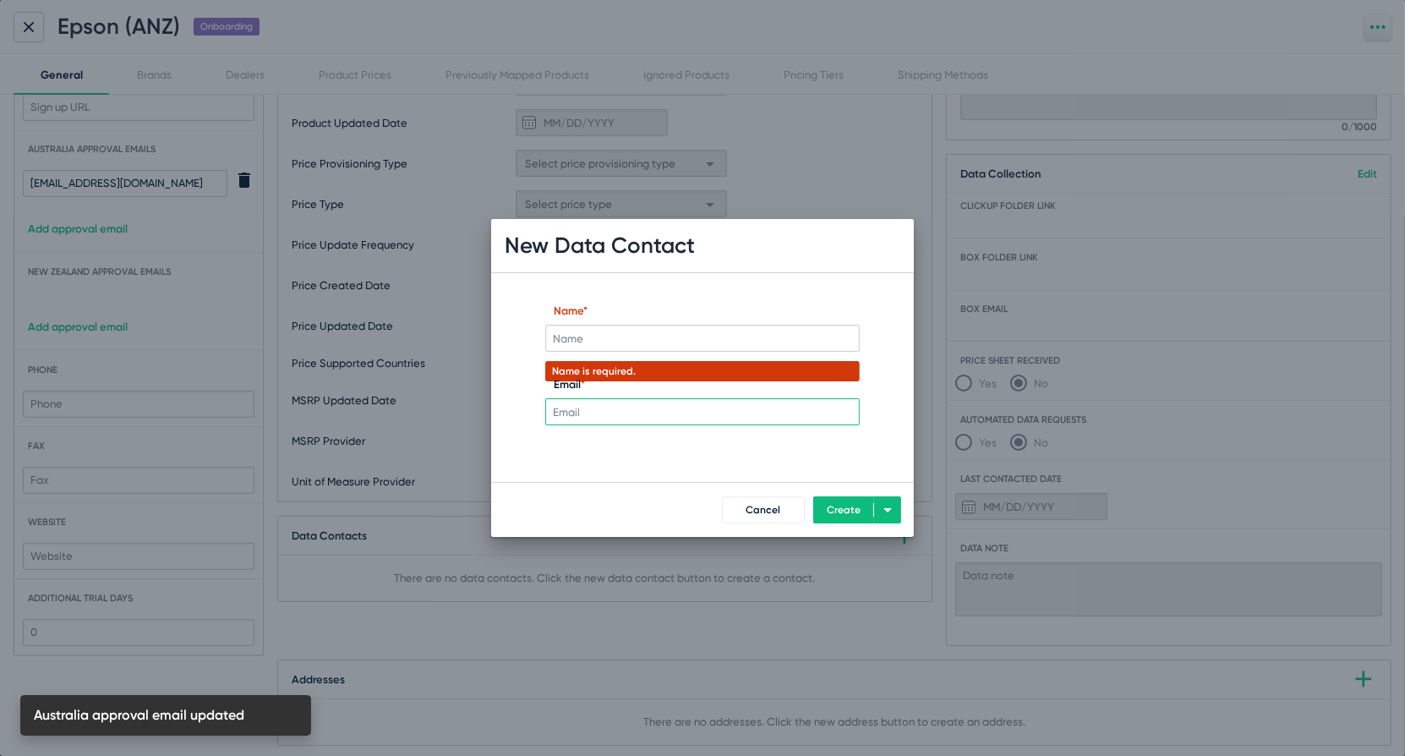
click at [685, 407] on input "Email *" at bounding box center [702, 411] width 315 height 27
paste input "dsimpson@epson.com.au"
type input "dsimpson@epson.com.au"
click at [632, 338] on input "Name *" at bounding box center [702, 338] width 315 height 27
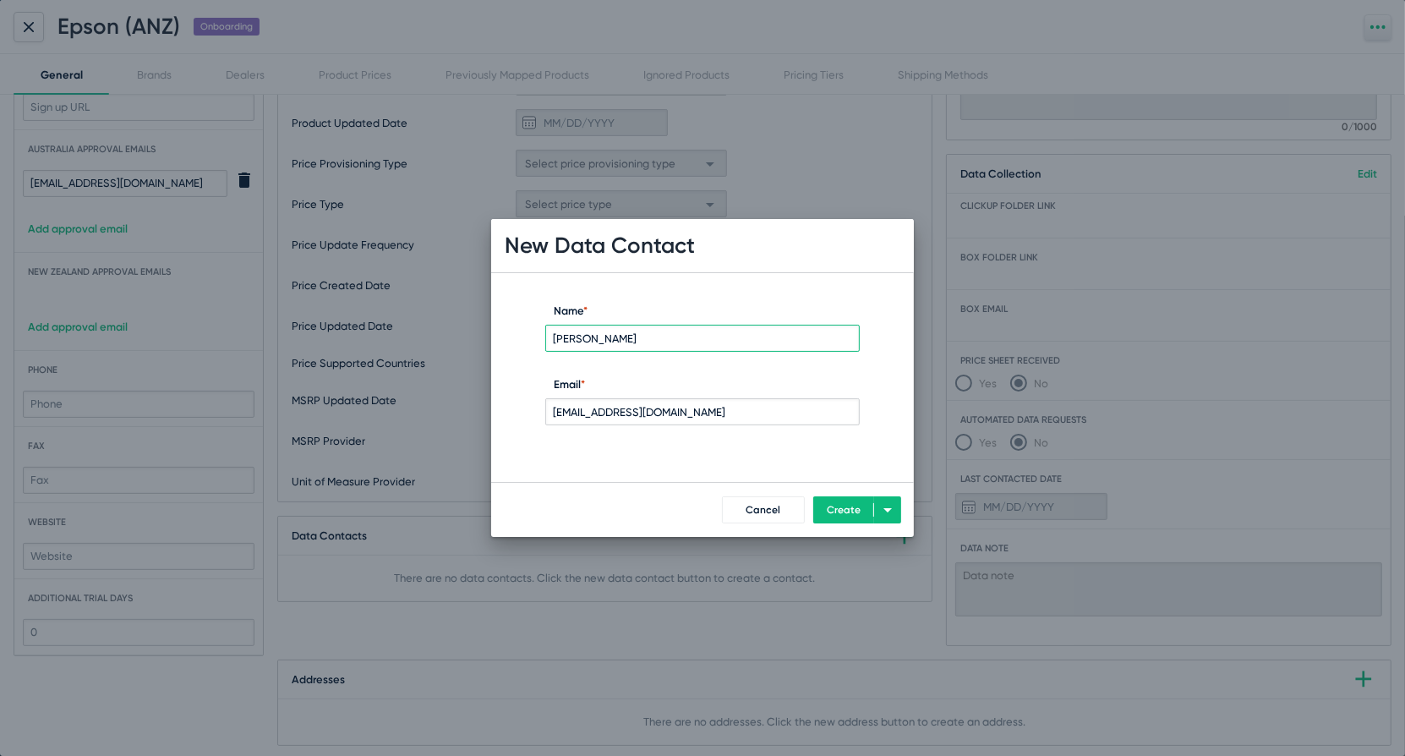
type input "David Simpson"
click at [834, 504] on span "Create" at bounding box center [844, 510] width 34 height 12
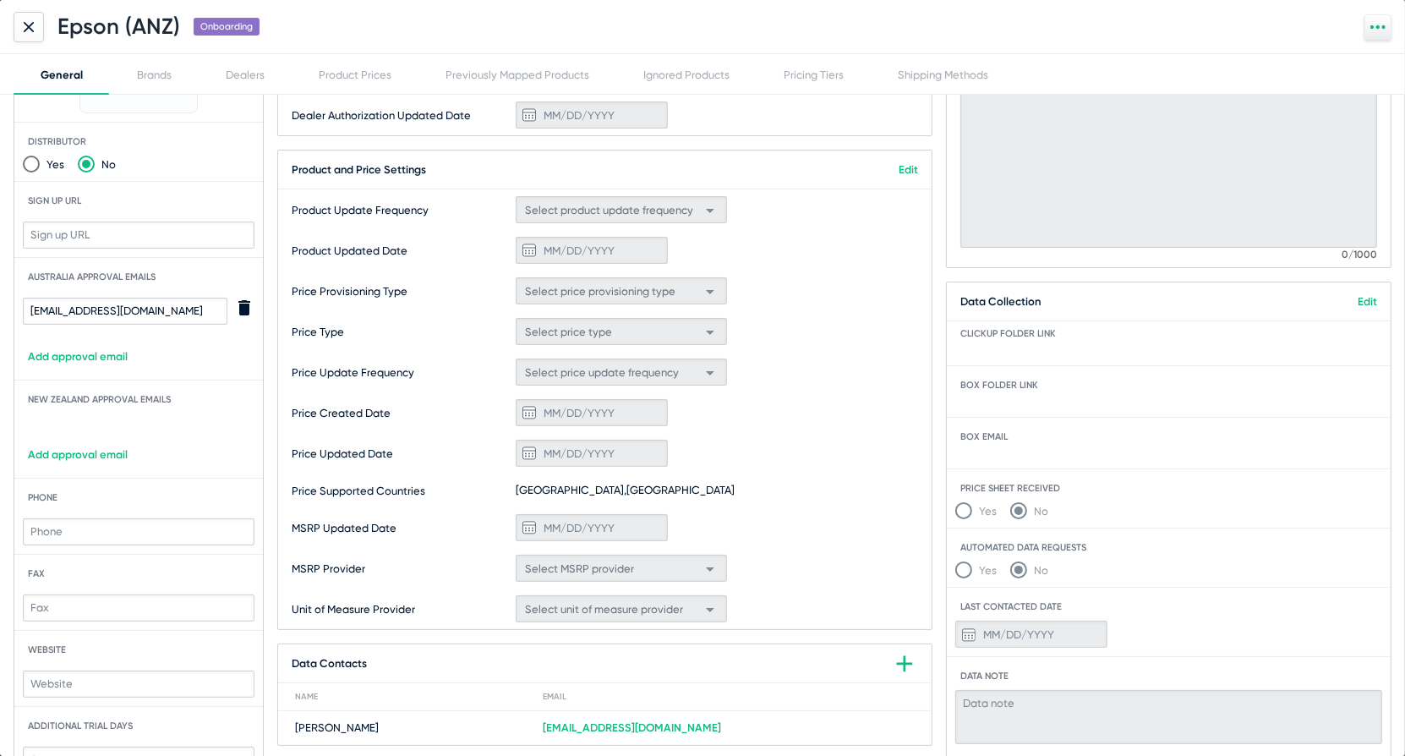
scroll to position [177, 0]
click at [87, 457] on link "Add approval email" at bounding box center [138, 455] width 249 height 13
click at [87, 457] on div at bounding box center [125, 431] width 205 height 74
click at [94, 438] on input "text" at bounding box center [125, 434] width 205 height 27
paste input "gdurham@epson.co.nz"
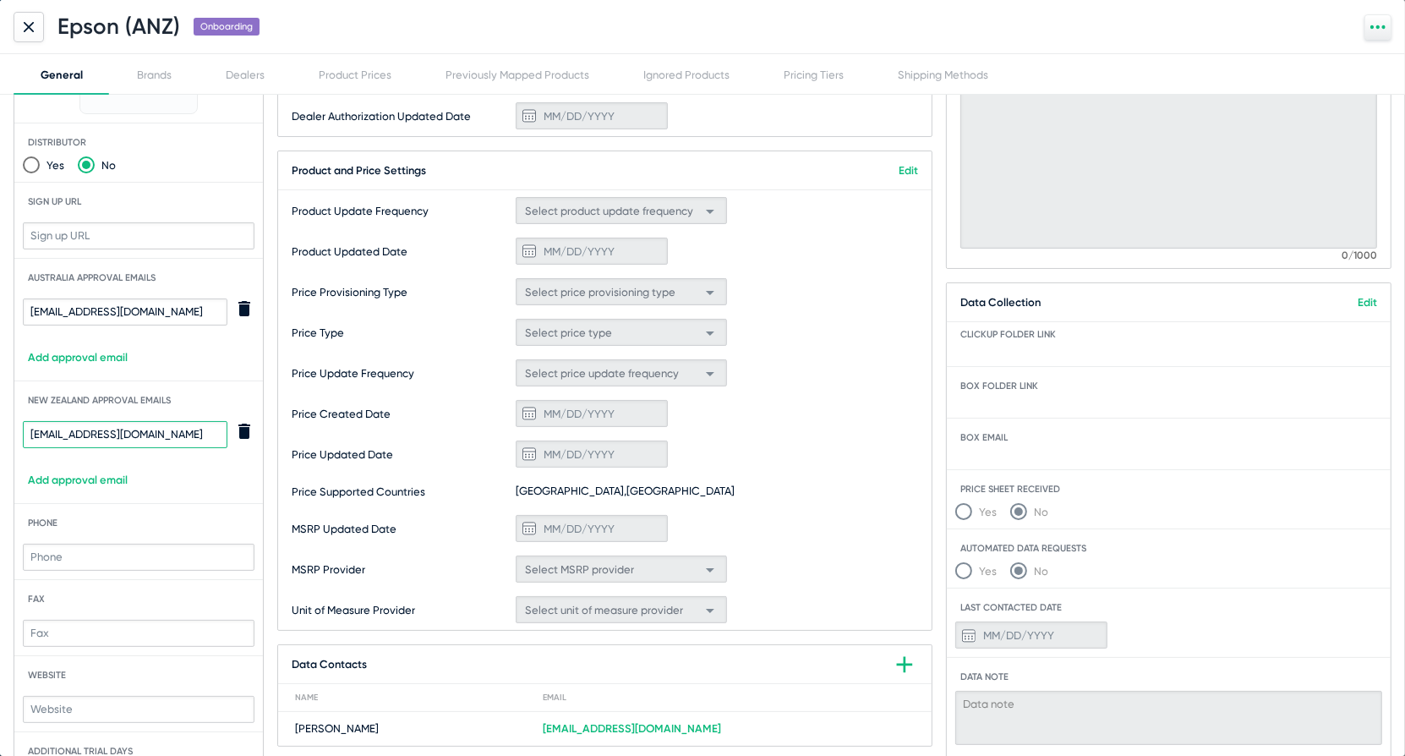
type input "gdurham@epson.co.nz"
click at [280, 370] on div "Price Update Frequency Select price update frequency" at bounding box center [605, 373] width 654 height 41
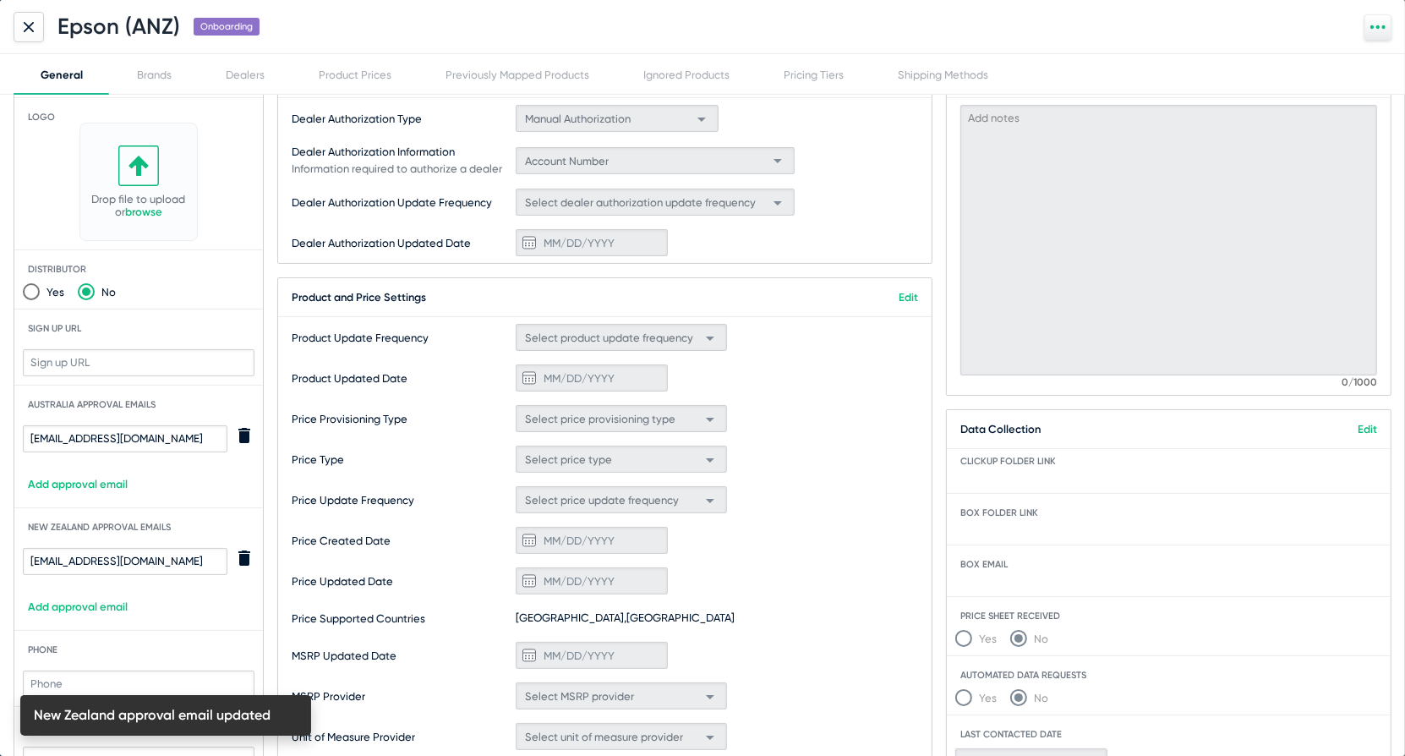
scroll to position [0, 0]
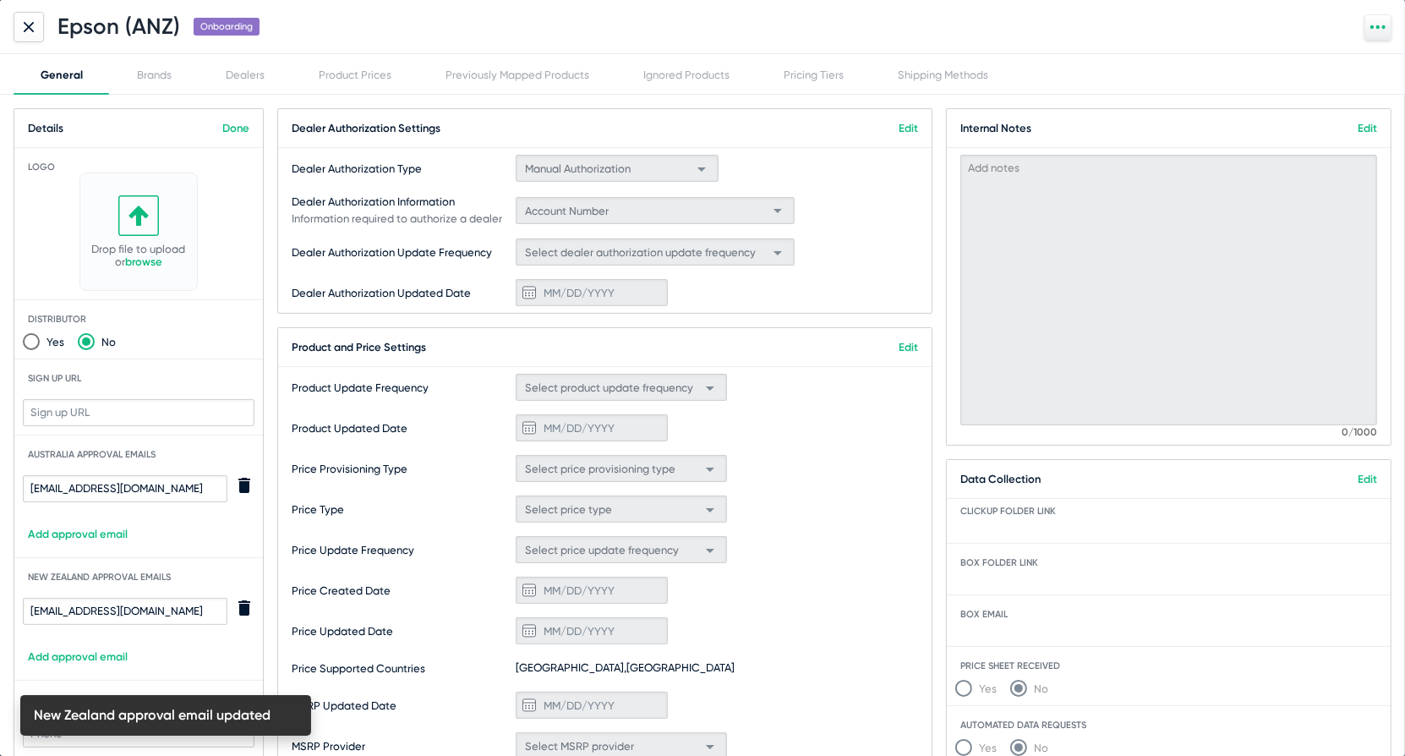
click at [151, 260] on link "browse" at bounding box center [143, 261] width 37 height 13
click at [244, 129] on link "Done" at bounding box center [235, 128] width 27 height 13
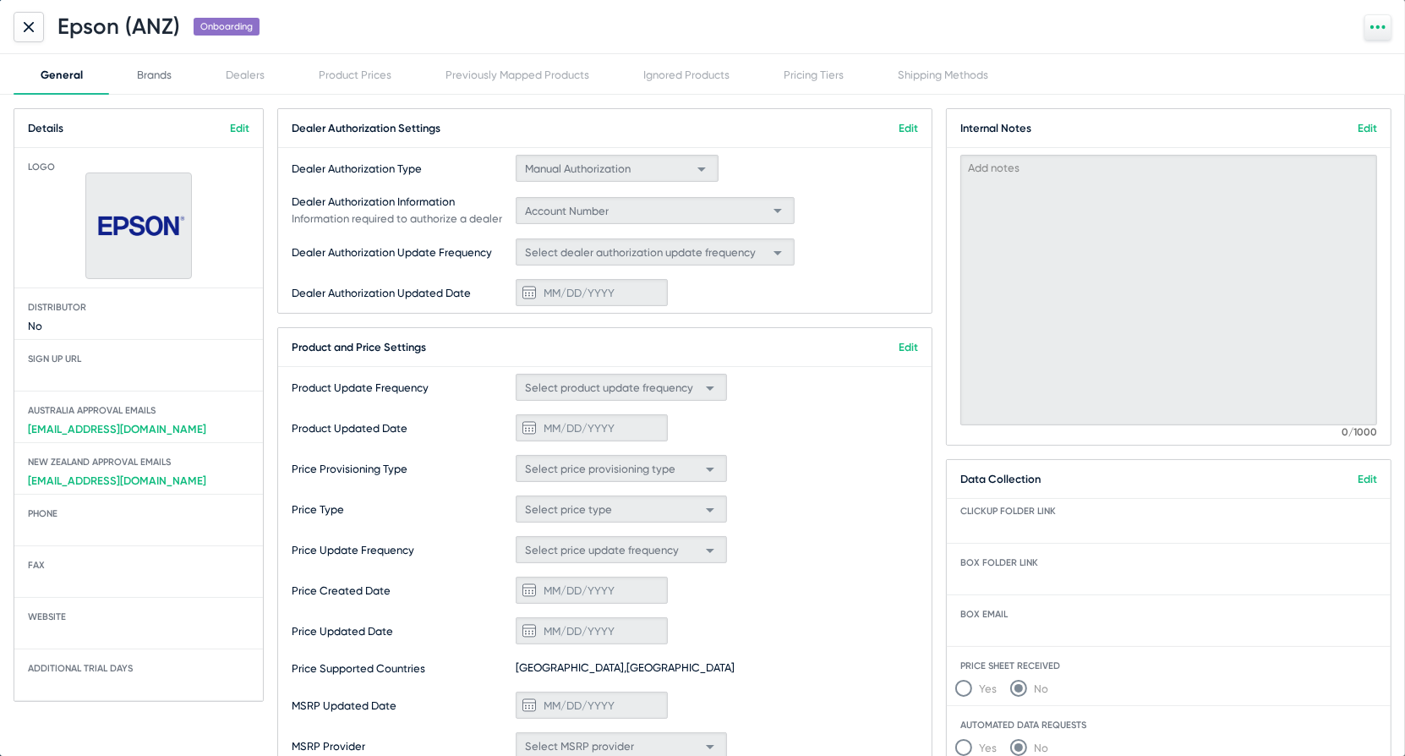
click at [169, 72] on div "Brands" at bounding box center [154, 74] width 35 height 13
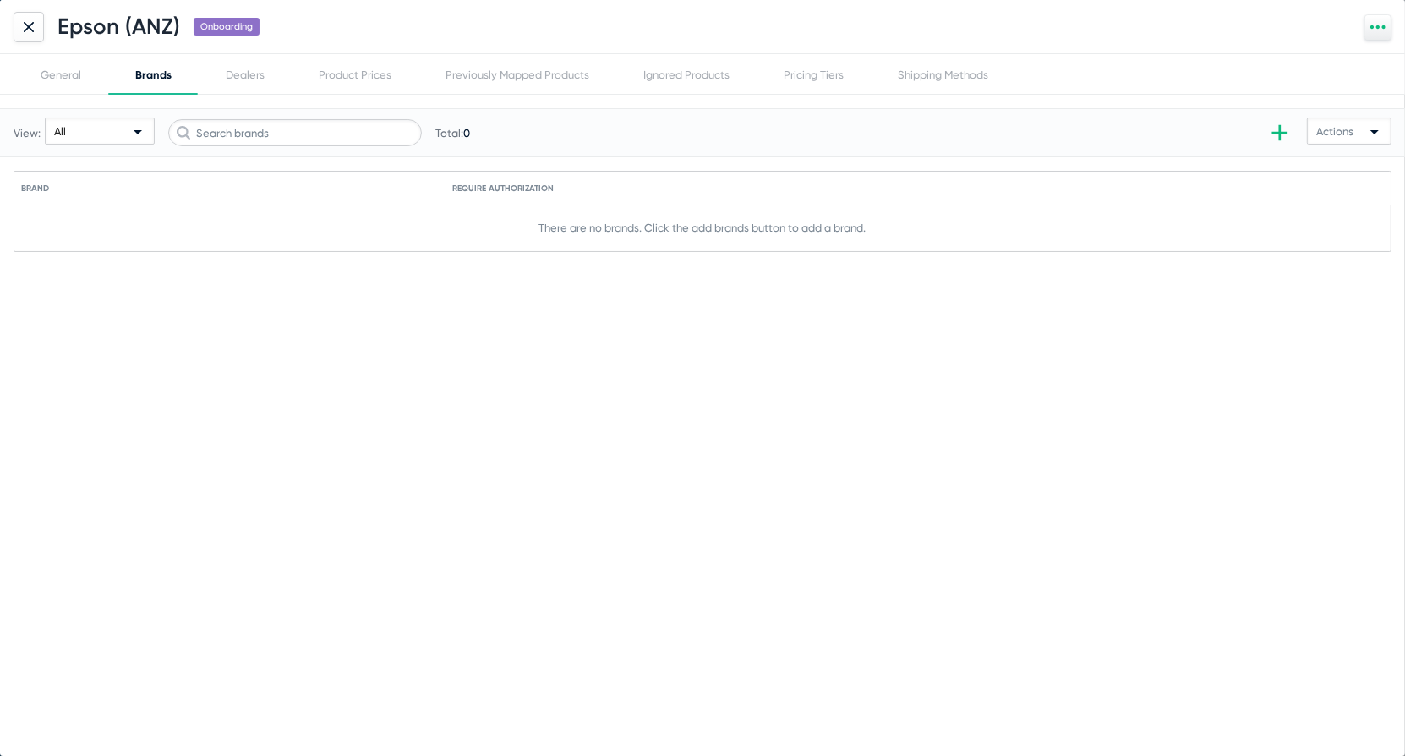
click at [31, 30] on div at bounding box center [29, 27] width 30 height 30
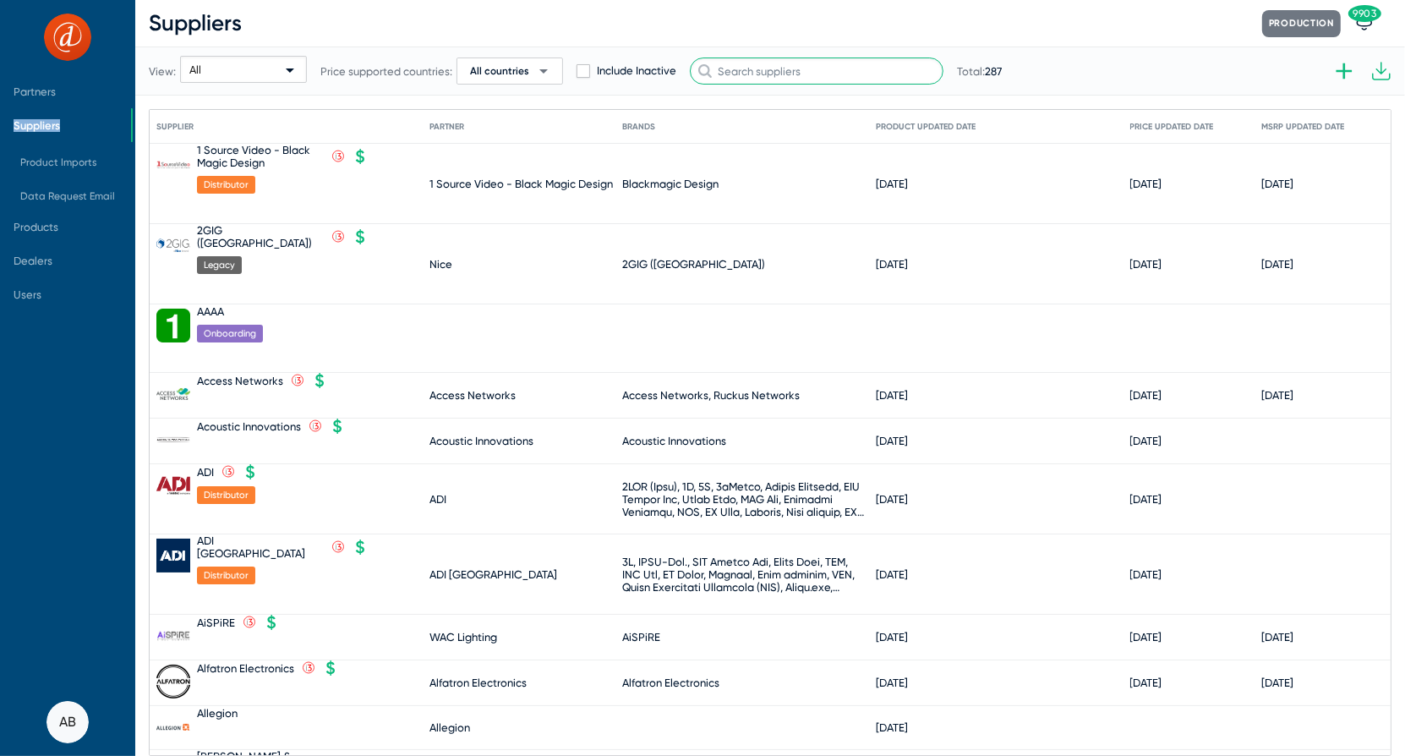
click at [770, 61] on input "text" at bounding box center [817, 70] width 254 height 27
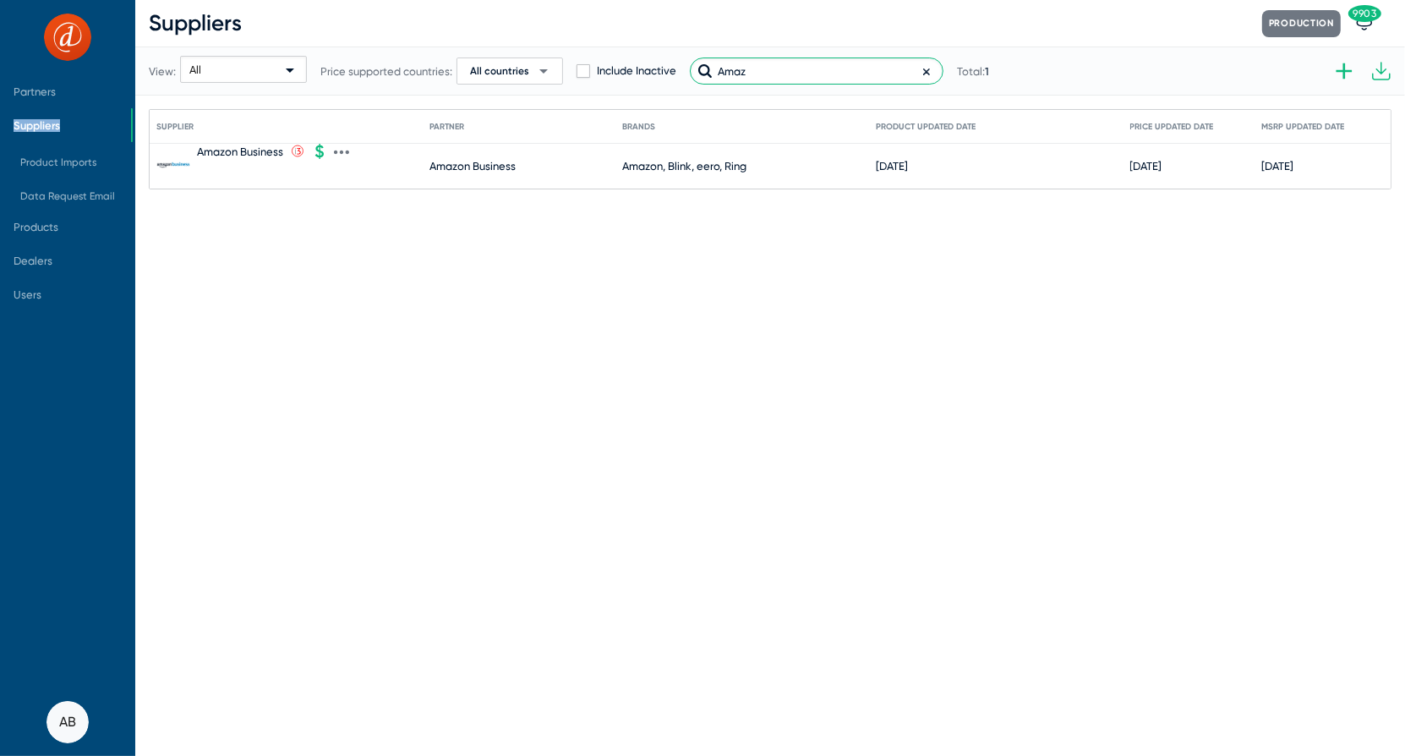
type input "Amaz"
click at [233, 151] on div "Amazon Business" at bounding box center [240, 151] width 86 height 13
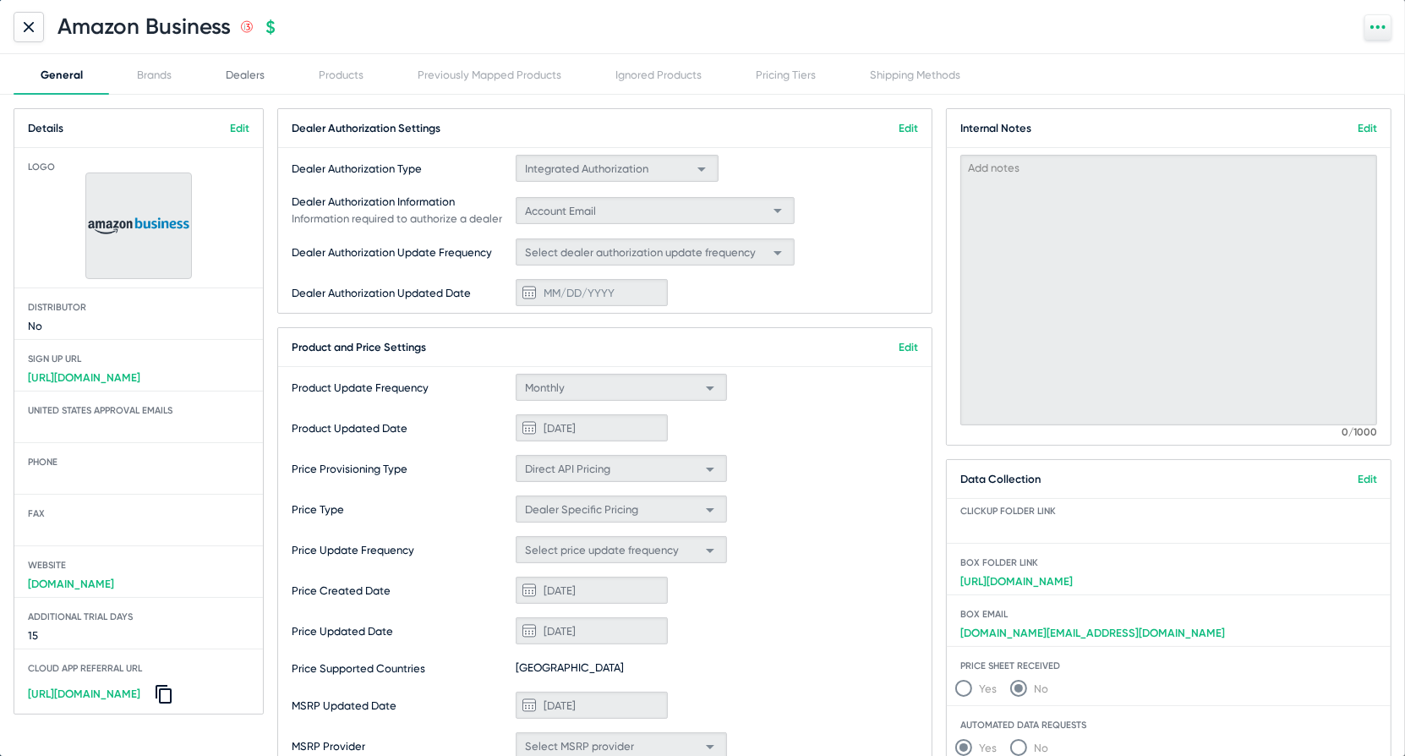
click at [257, 76] on div "Dealers" at bounding box center [245, 74] width 39 height 13
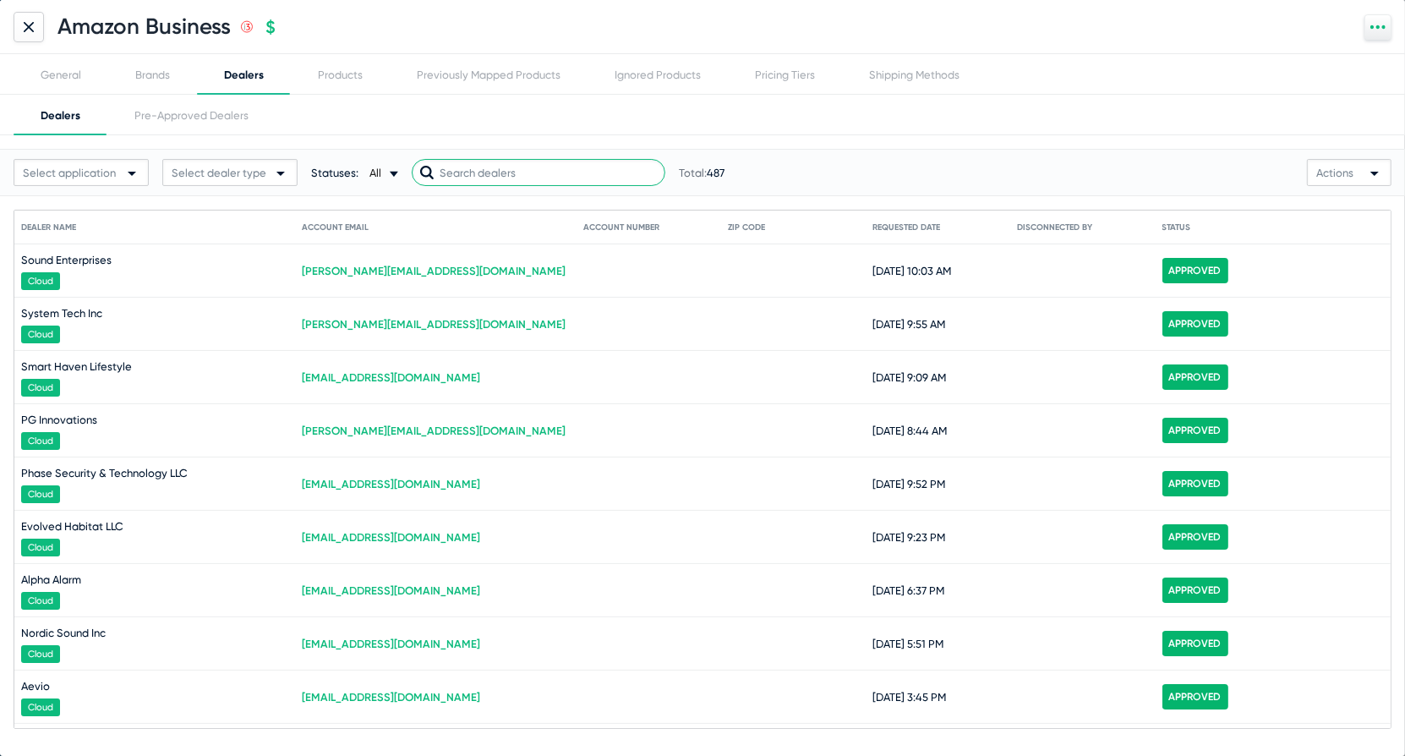
click at [545, 177] on input "text" at bounding box center [539, 172] width 254 height 27
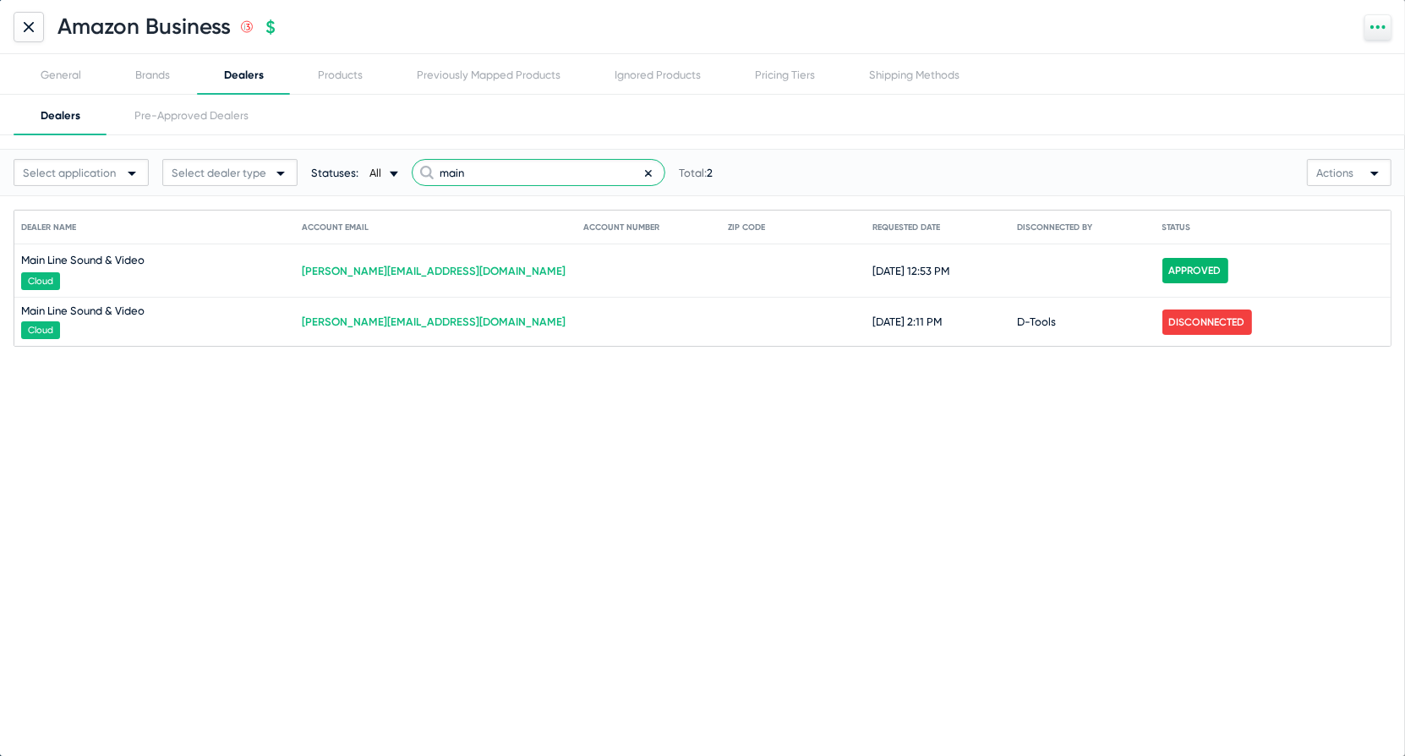
click at [488, 164] on input "main" at bounding box center [539, 172] width 254 height 27
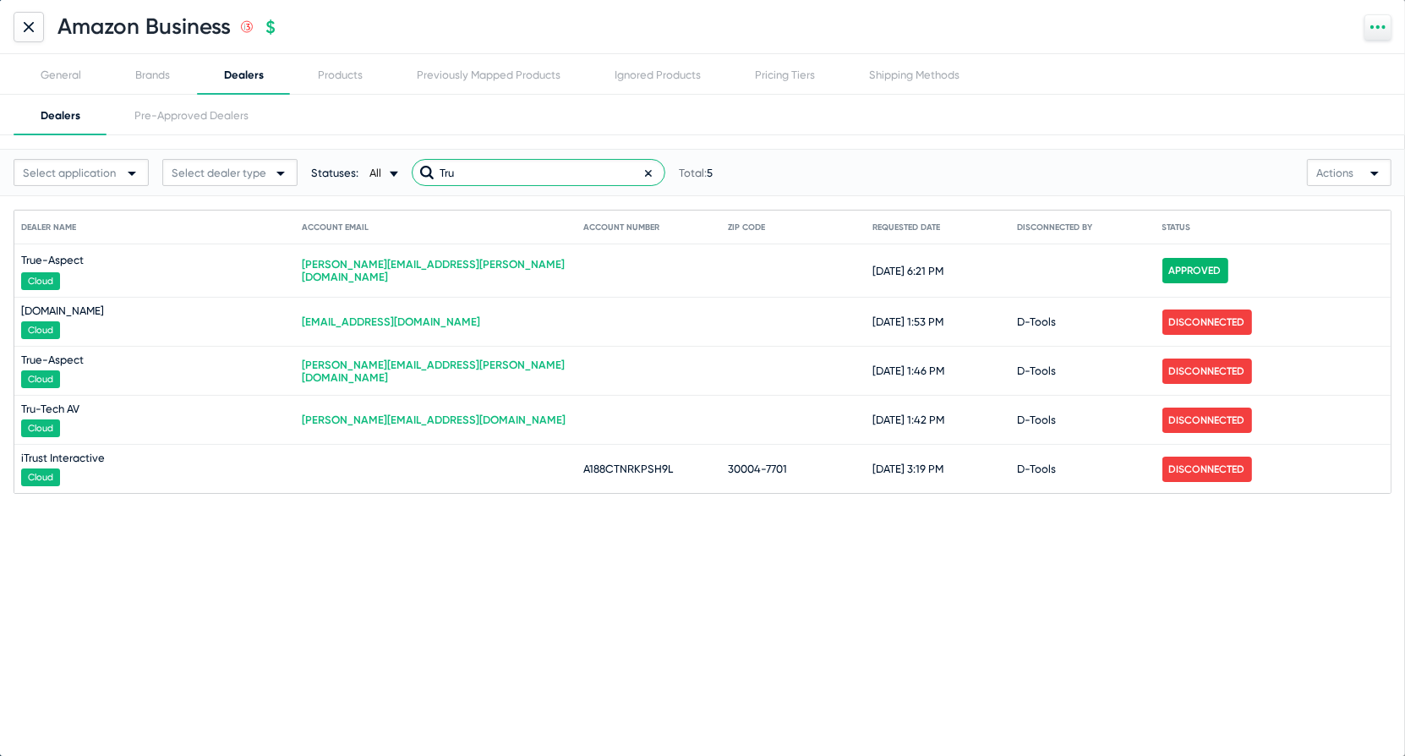
type input "Tru"
click at [377, 172] on span "All" at bounding box center [376, 173] width 12 height 13
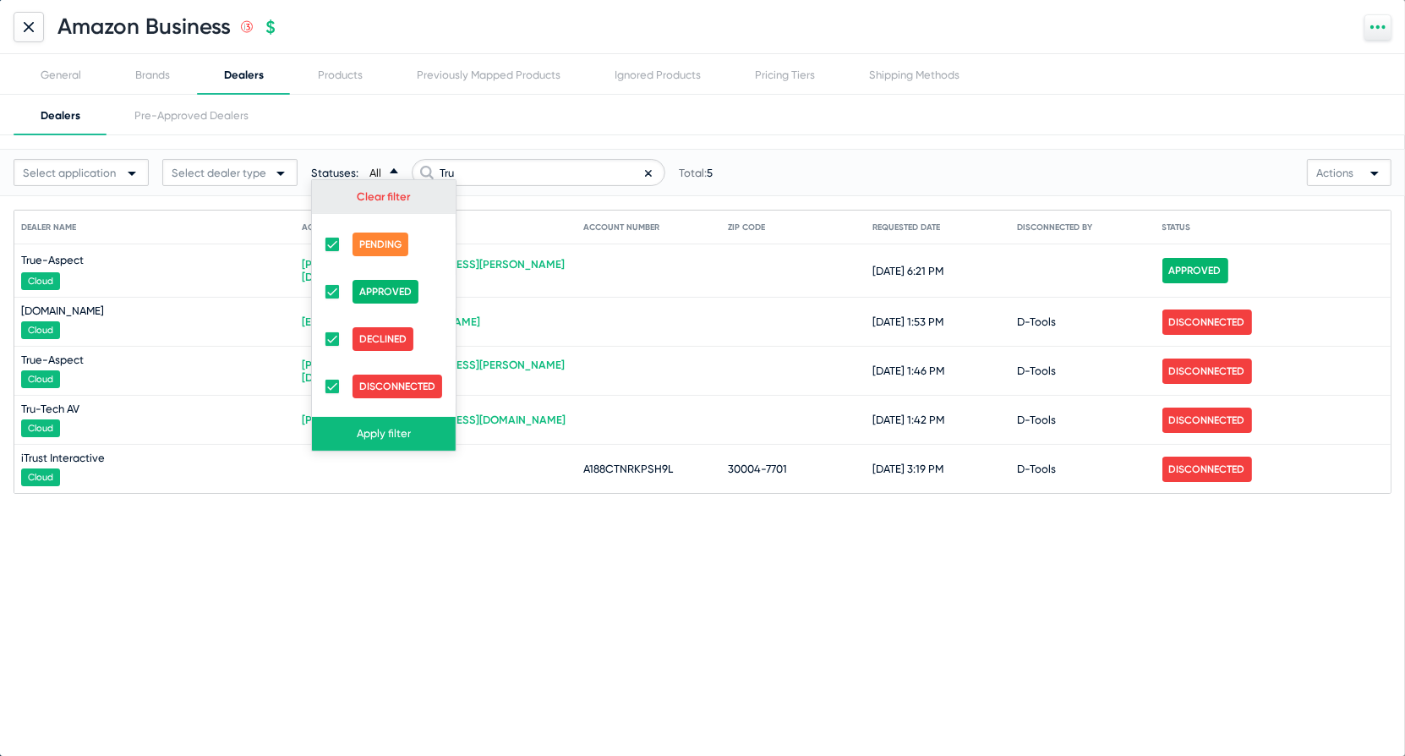
click at [379, 200] on link "Clear filter" at bounding box center [383, 196] width 53 height 13
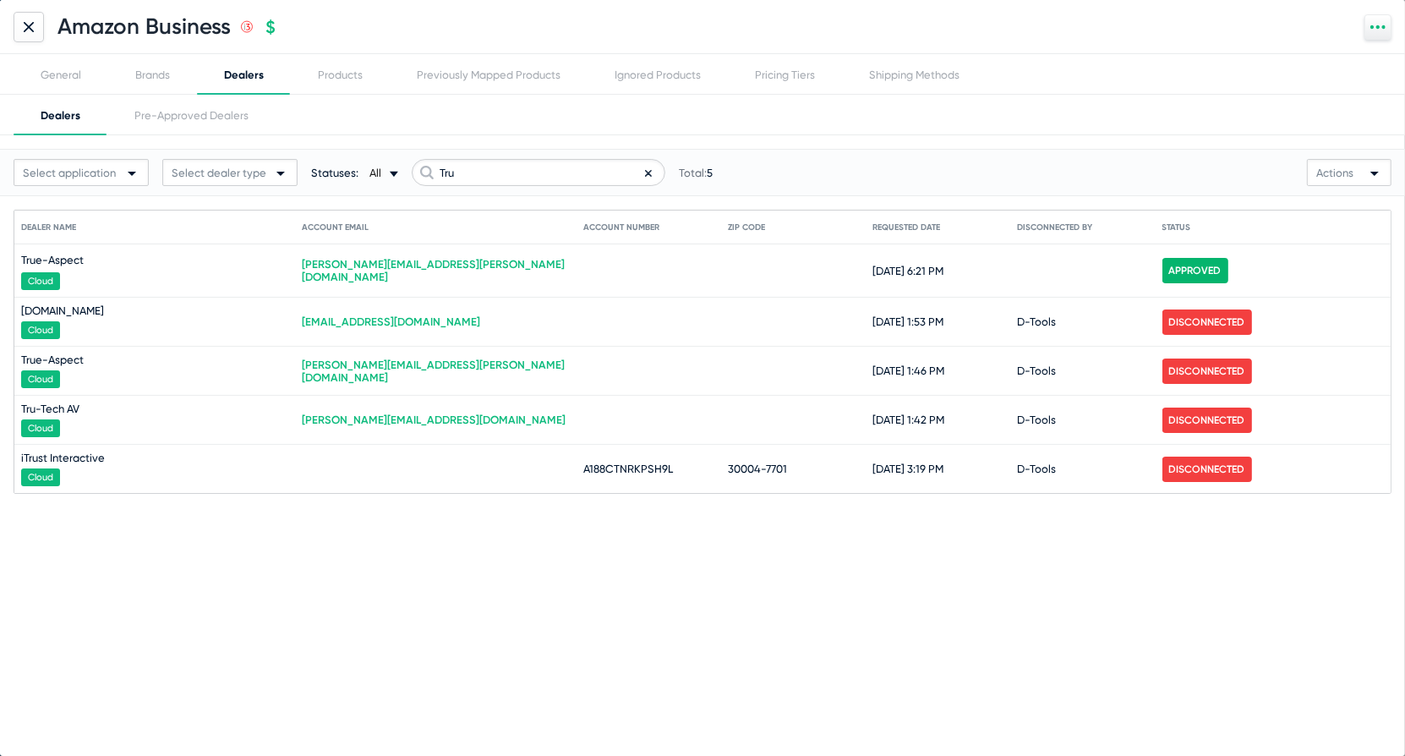
click at [386, 177] on div "All arrow-drop-down-18px Created with Sketch." at bounding box center [381, 173] width 33 height 13
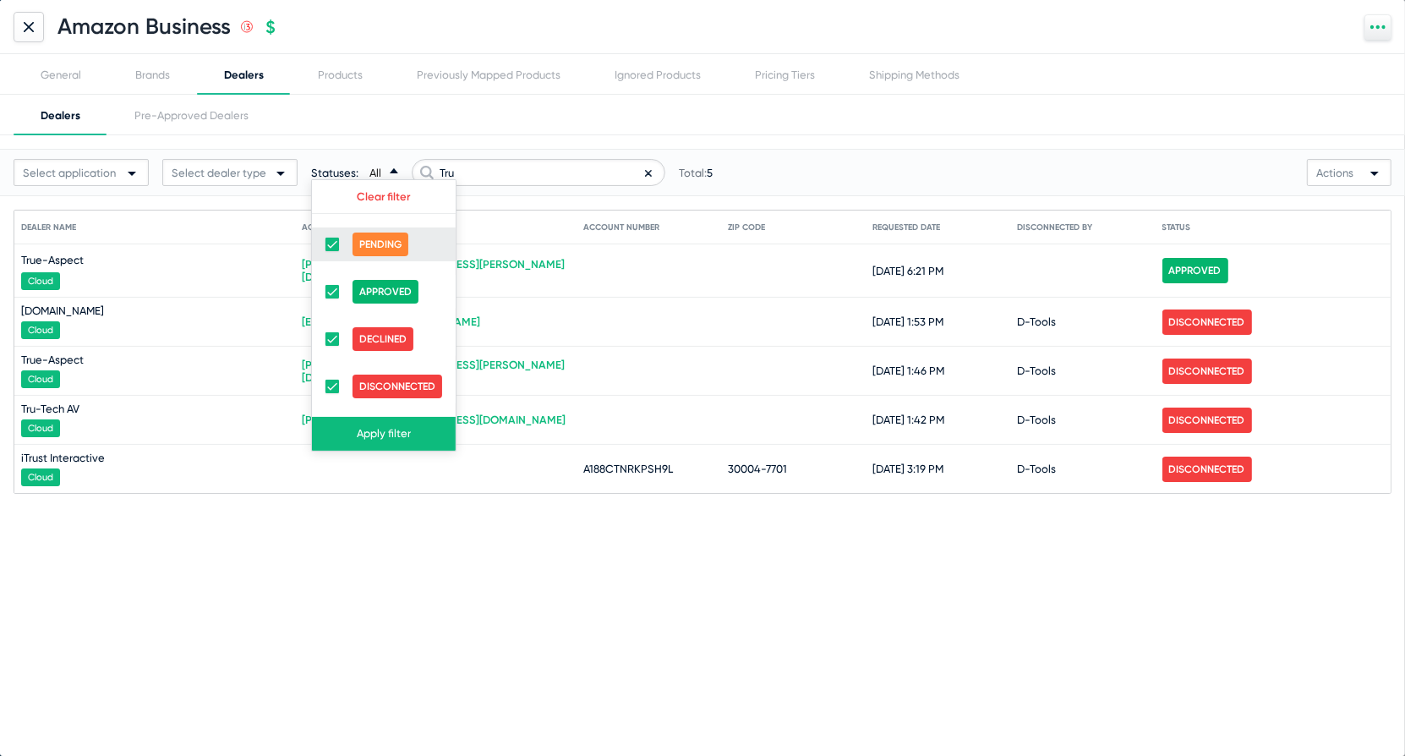
click at [331, 246] on span at bounding box center [333, 245] width 14 height 14
click at [331, 251] on input "checkbox" at bounding box center [331, 251] width 1 height 1
checkbox input "false"
click at [336, 337] on span at bounding box center [333, 339] width 14 height 14
click at [332, 346] on input "checkbox" at bounding box center [331, 346] width 1 height 1
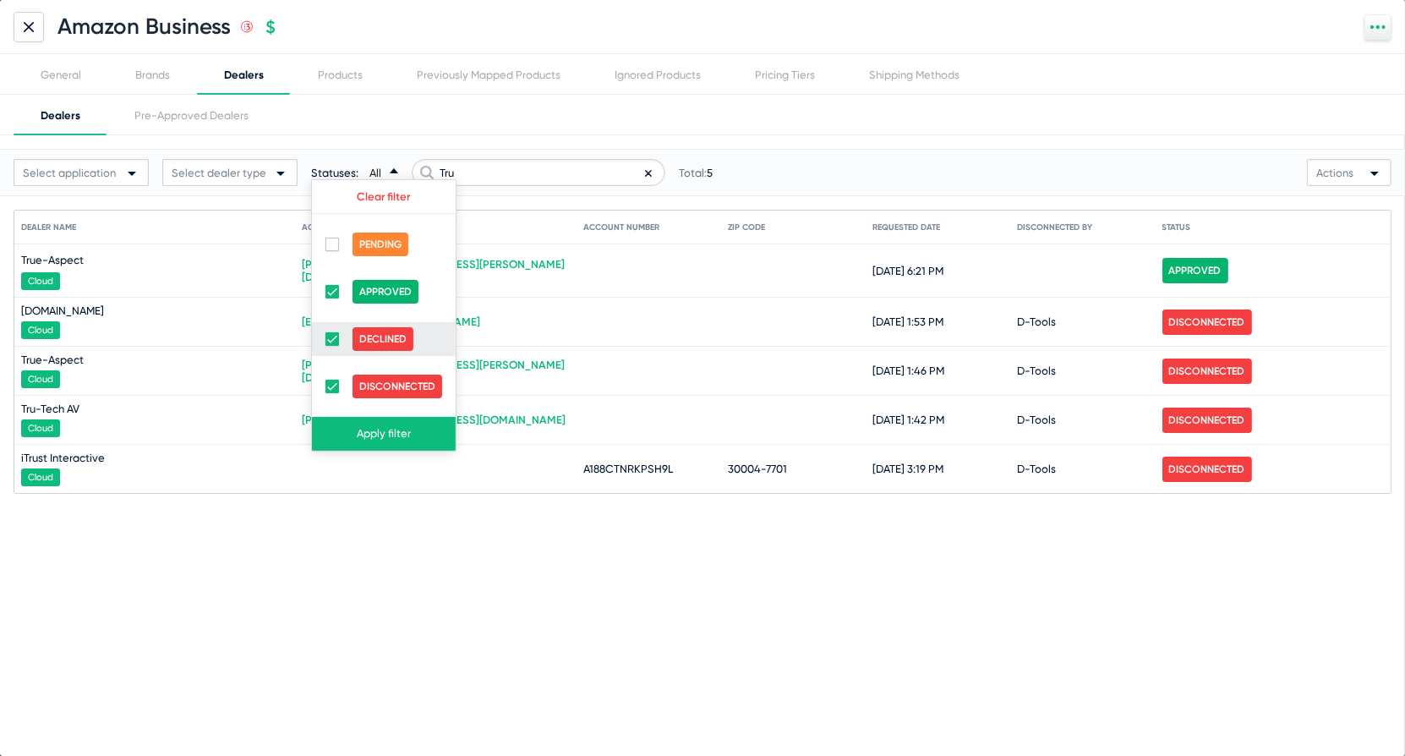
checkbox input "false"
click at [334, 393] on span at bounding box center [333, 387] width 14 height 14
click at [332, 393] on input "checkbox" at bounding box center [331, 393] width 1 height 1
checkbox input "false"
click at [373, 425] on button "Apply filter" at bounding box center [384, 434] width 144 height 34
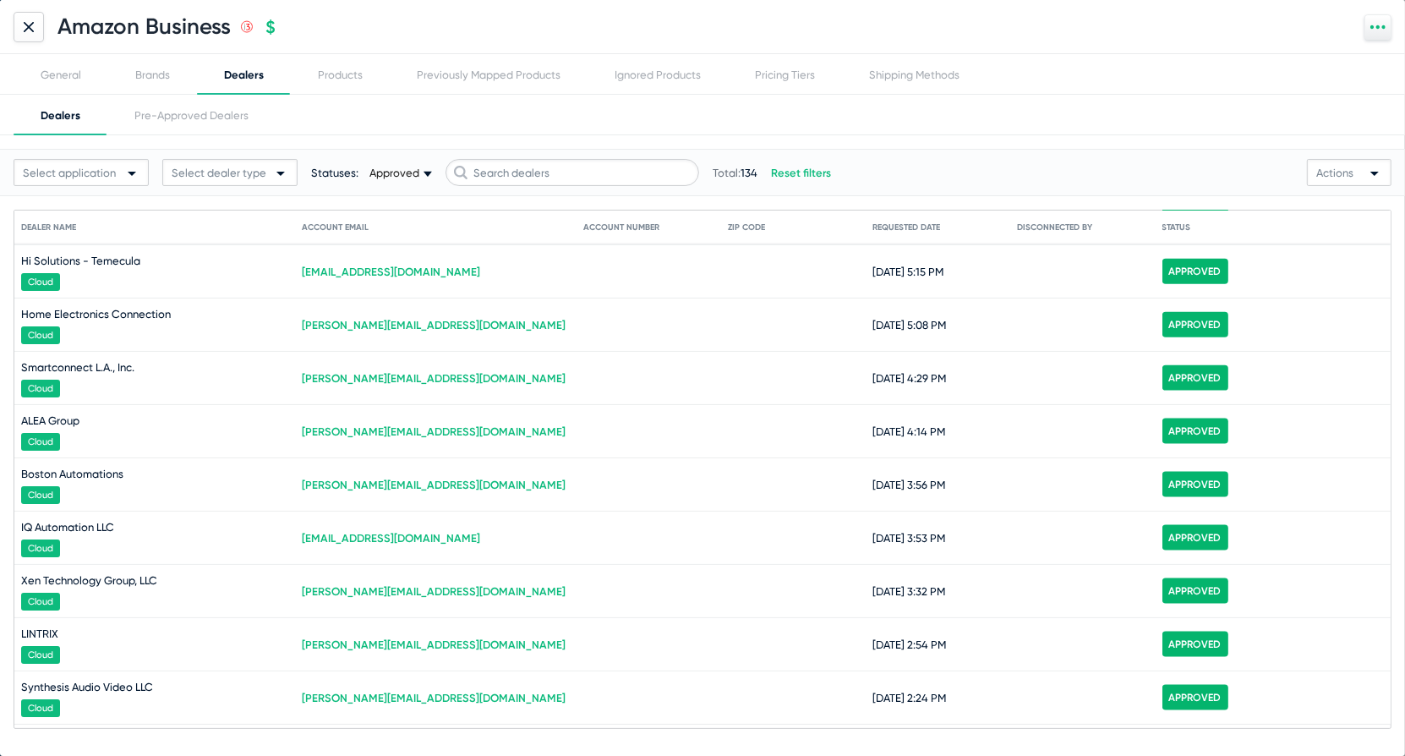
scroll to position [2196, 0]
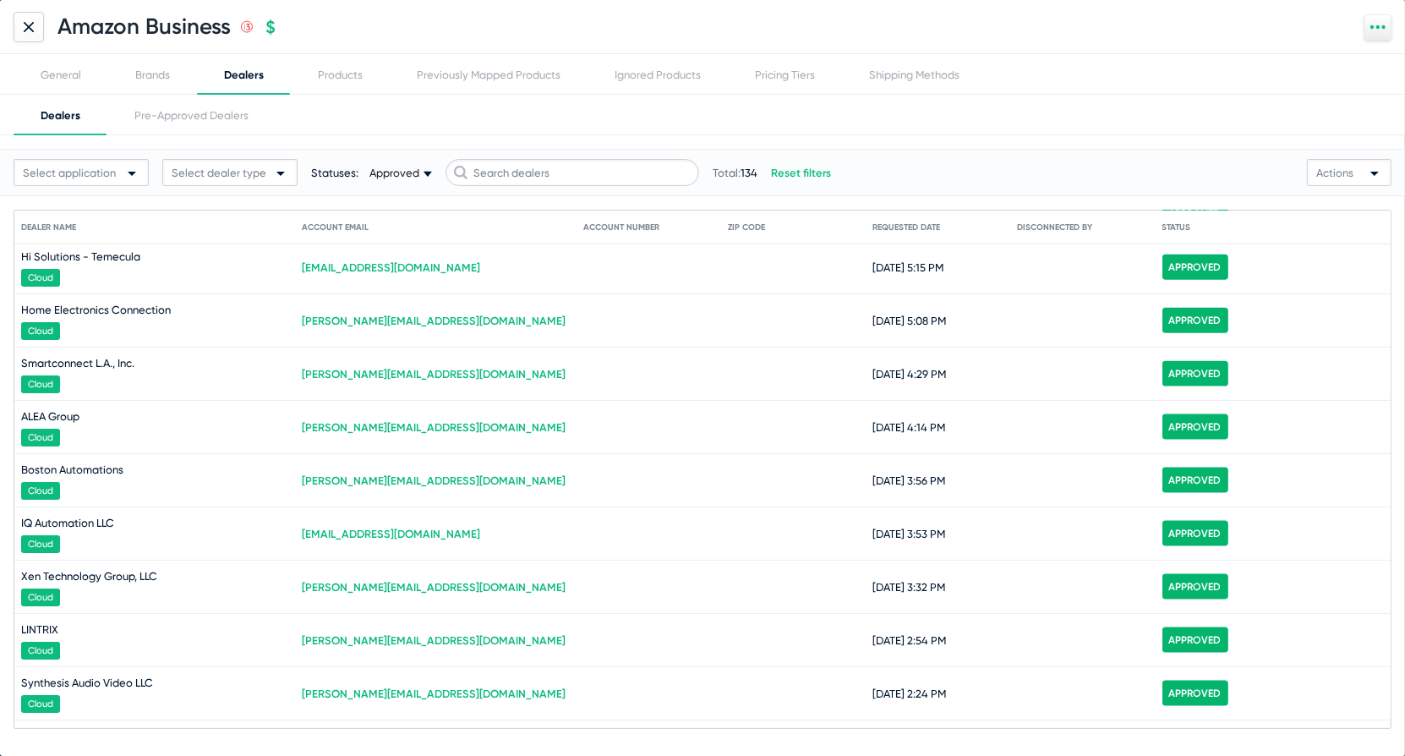
click at [12, 22] on div "Amazon Business .st0{fill:none;stroke:#CC0000;stroke-width:50;stroke-miterlimit…" at bounding box center [702, 27] width 1405 height 54
click at [18, 24] on div at bounding box center [29, 27] width 30 height 30
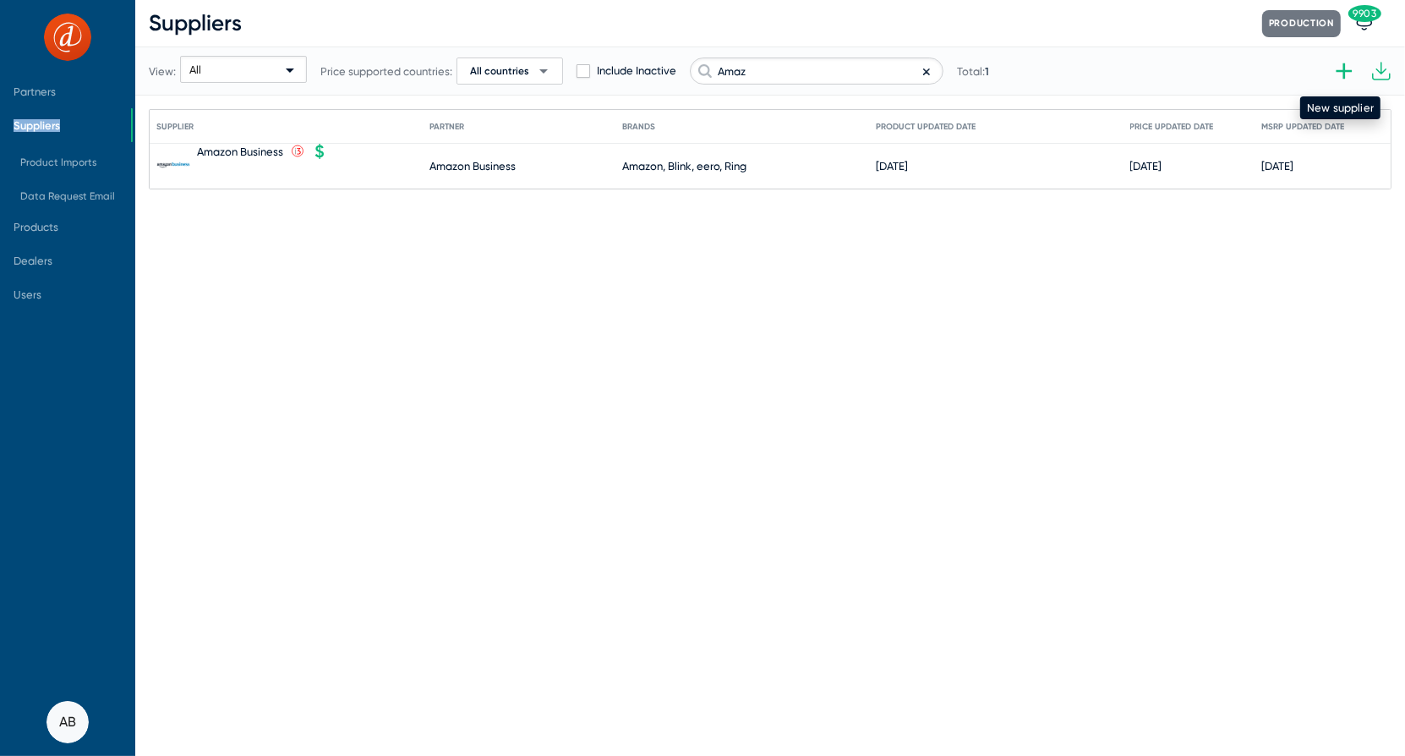
click at [1348, 74] on icon at bounding box center [1344, 70] width 27 height 27
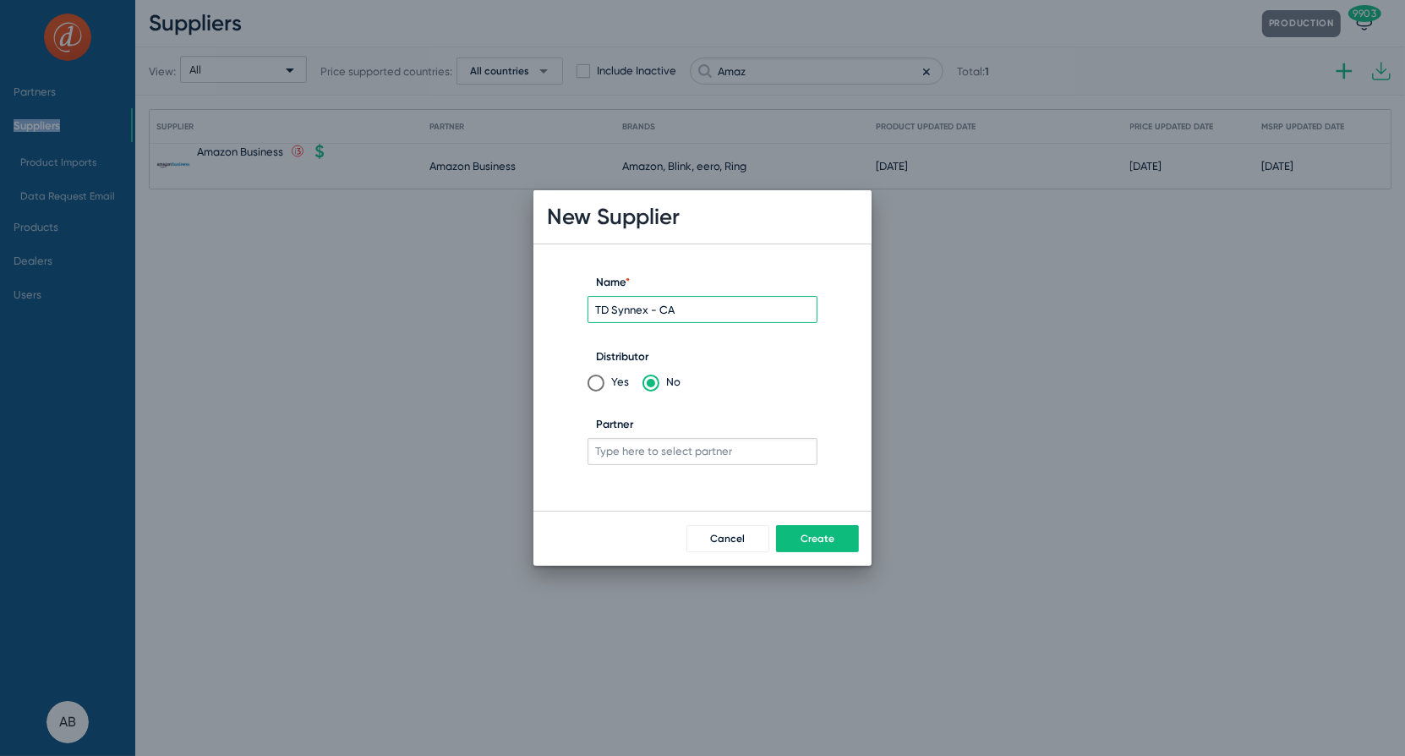
type input "TD Synnex - CA"
click at [600, 378] on span at bounding box center [596, 383] width 17 height 17
click at [600, 378] on input "Yes" at bounding box center [596, 383] width 17 height 17
radio input "true"
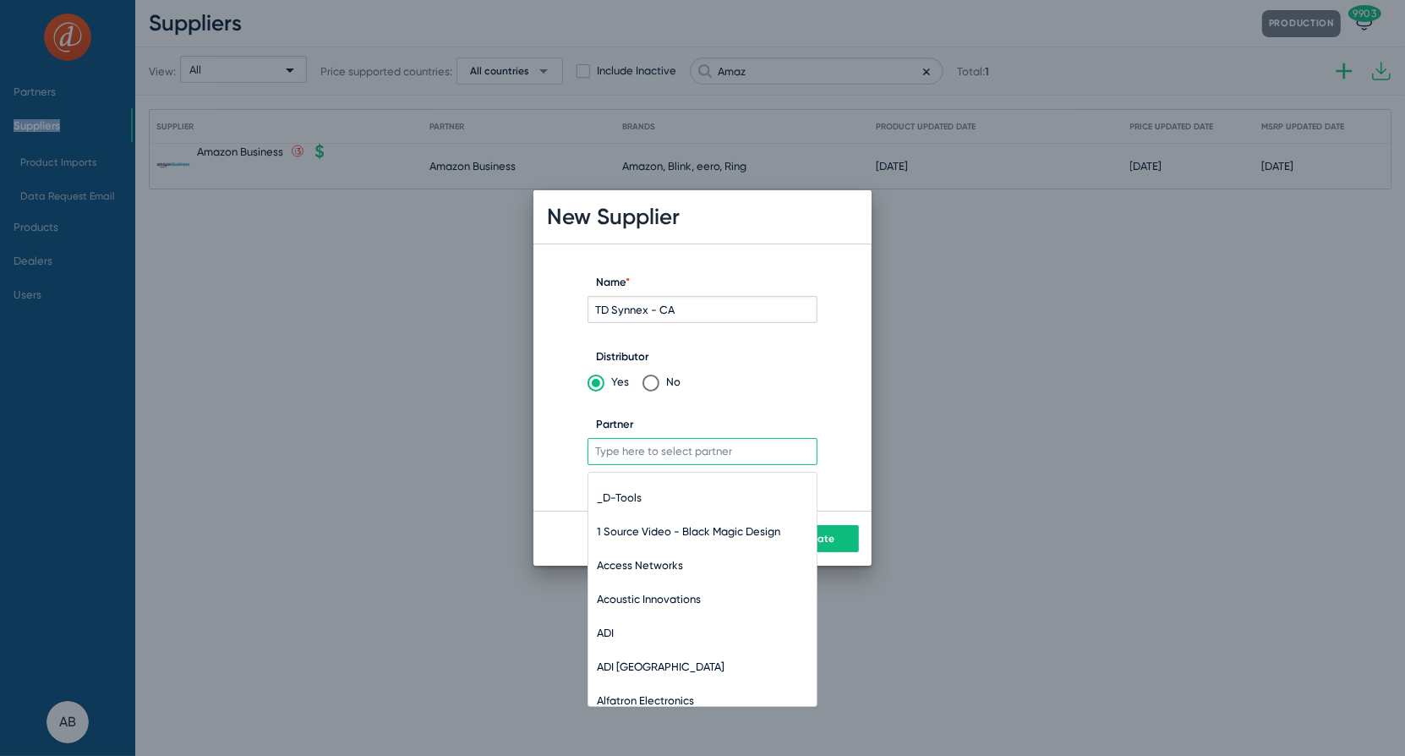
click at [670, 448] on input "Partner" at bounding box center [703, 451] width 230 height 27
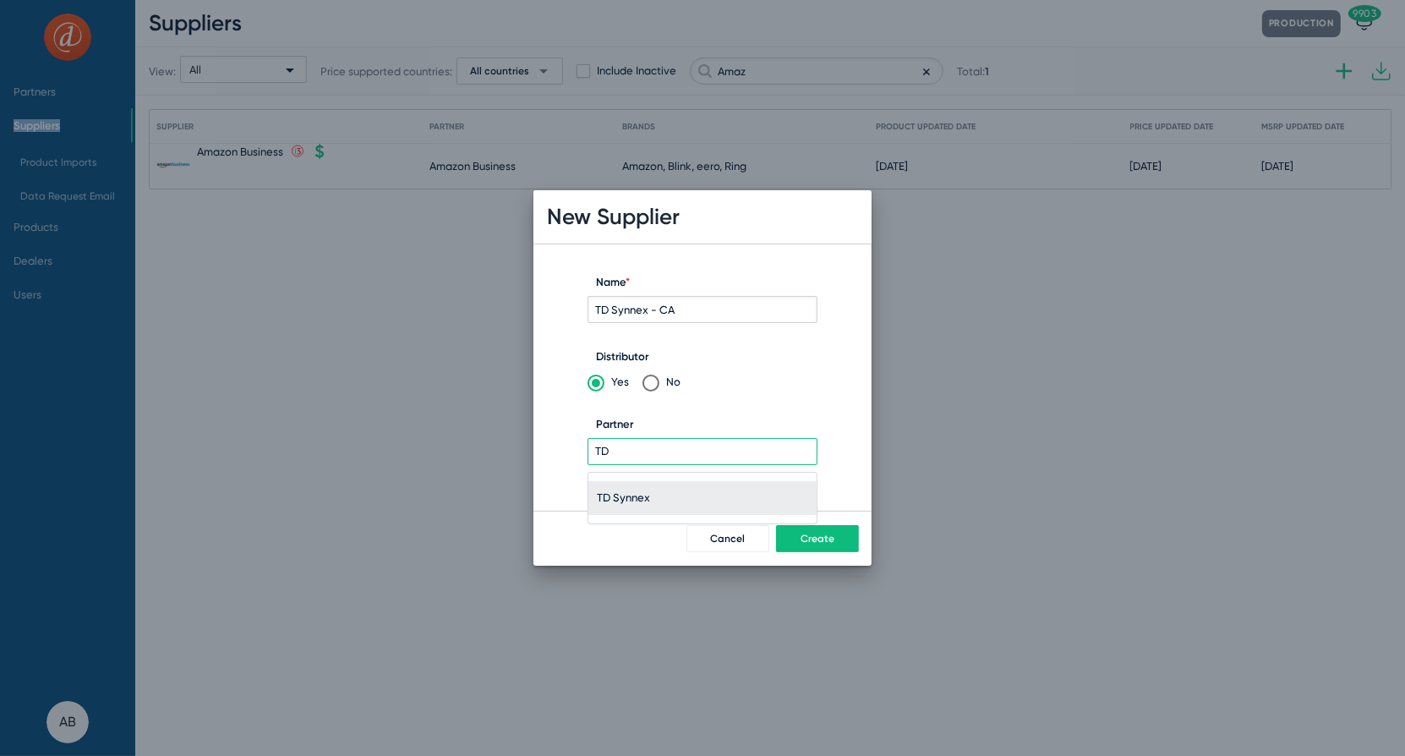
click at [664, 495] on span "TD Synnex" at bounding box center [702, 498] width 211 height 34
type input "TD Synnex"
click at [818, 531] on button "Create" at bounding box center [817, 538] width 83 height 27
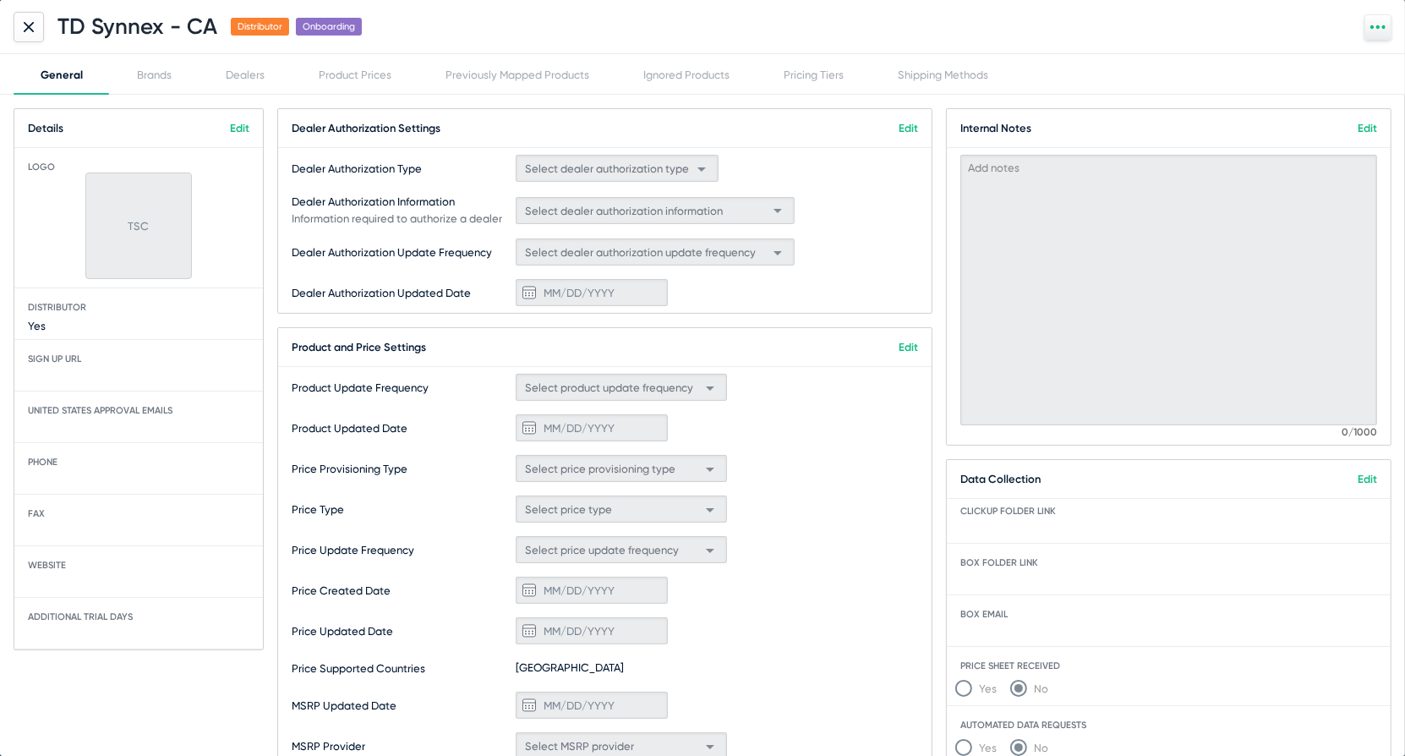
click at [915, 346] on link "Edit" at bounding box center [908, 347] width 19 height 13
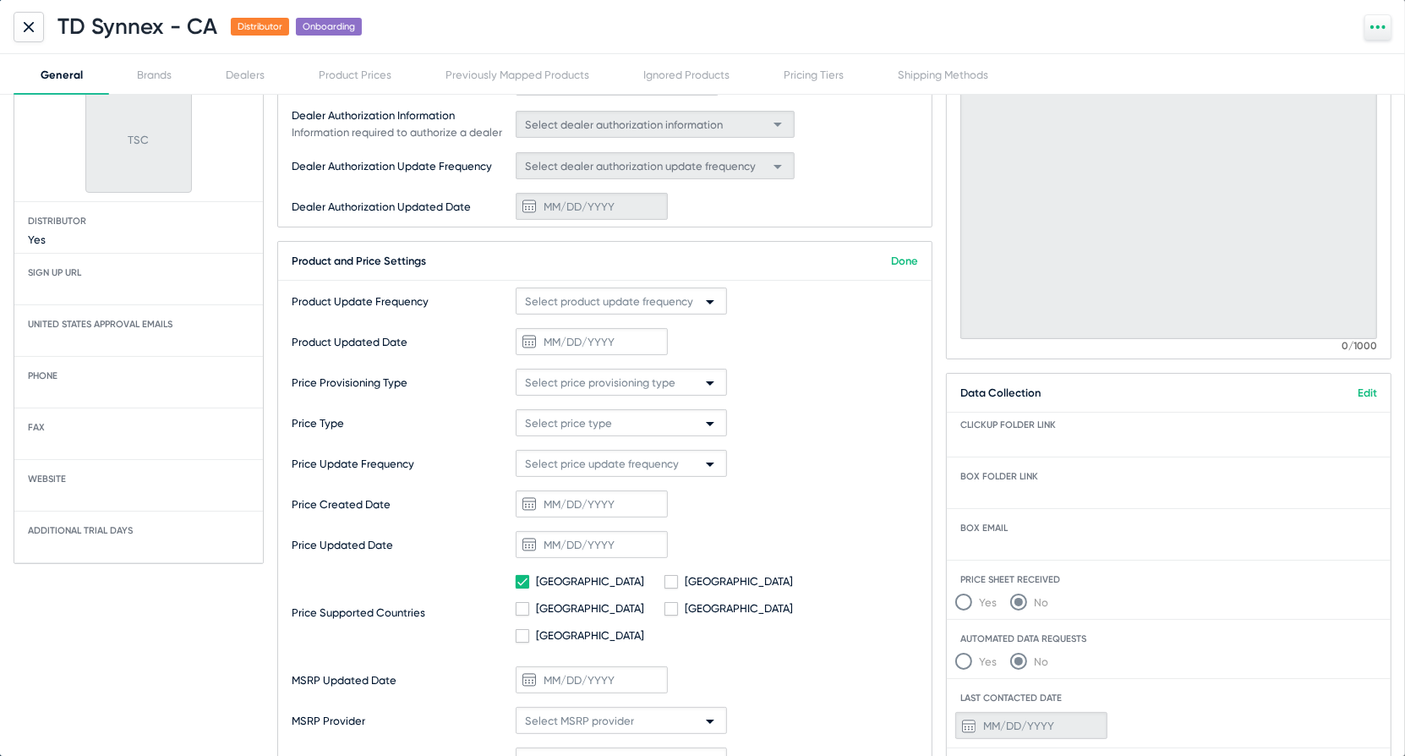
scroll to position [125, 0]
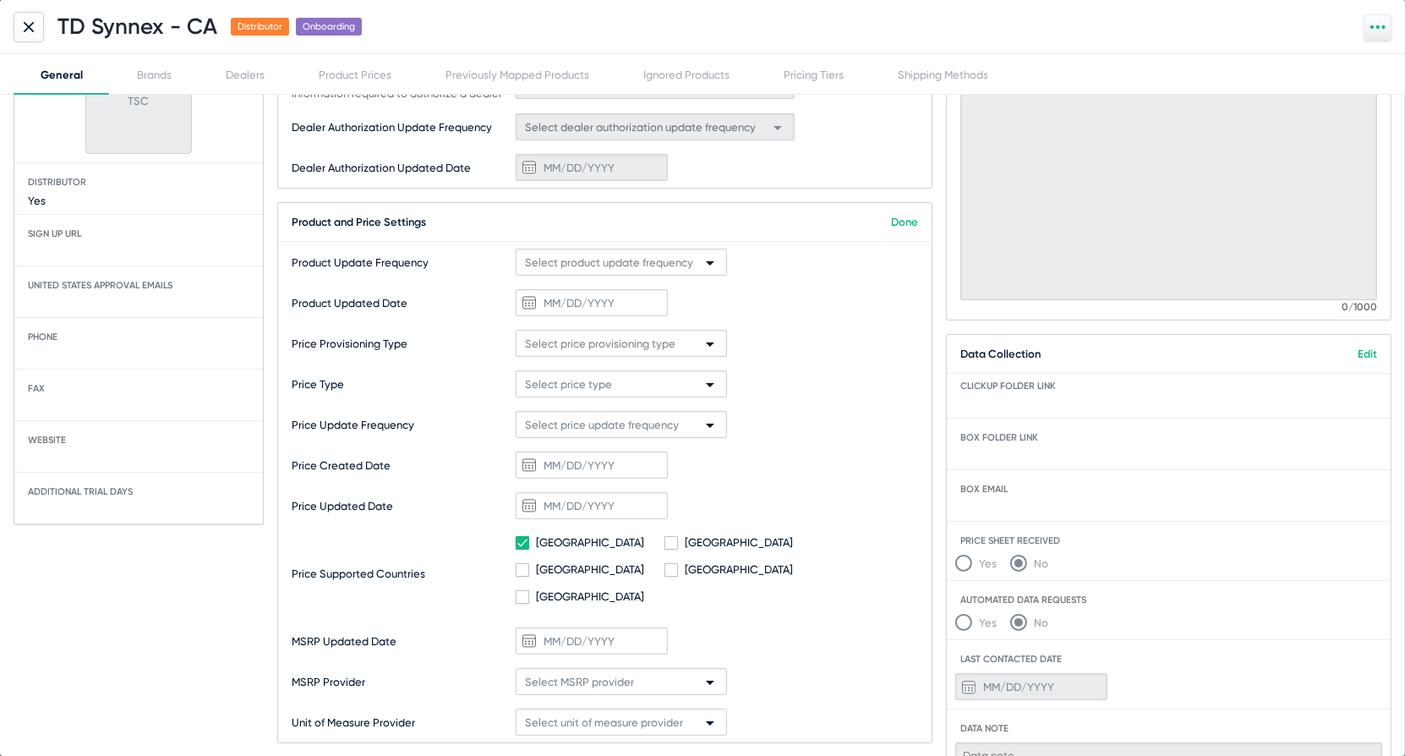
click at [517, 545] on span at bounding box center [523, 543] width 14 height 14
click at [522, 550] on States-input "[GEOGRAPHIC_DATA]" at bounding box center [522, 550] width 1 height 1
checkbox States-input "false"
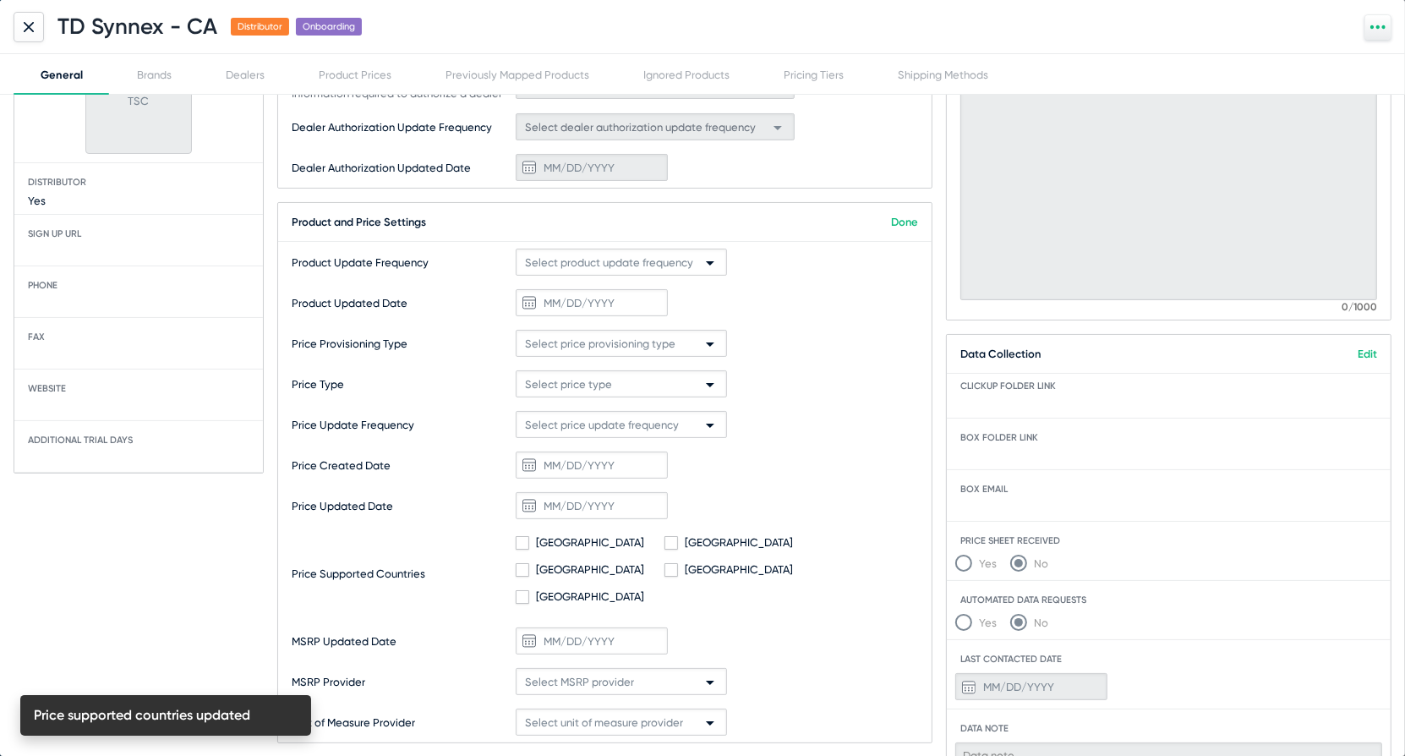
click at [665, 545] on span at bounding box center [672, 543] width 14 height 14
click at [671, 550] on input "[GEOGRAPHIC_DATA]" at bounding box center [671, 550] width 1 height 1
checkbox input "true"
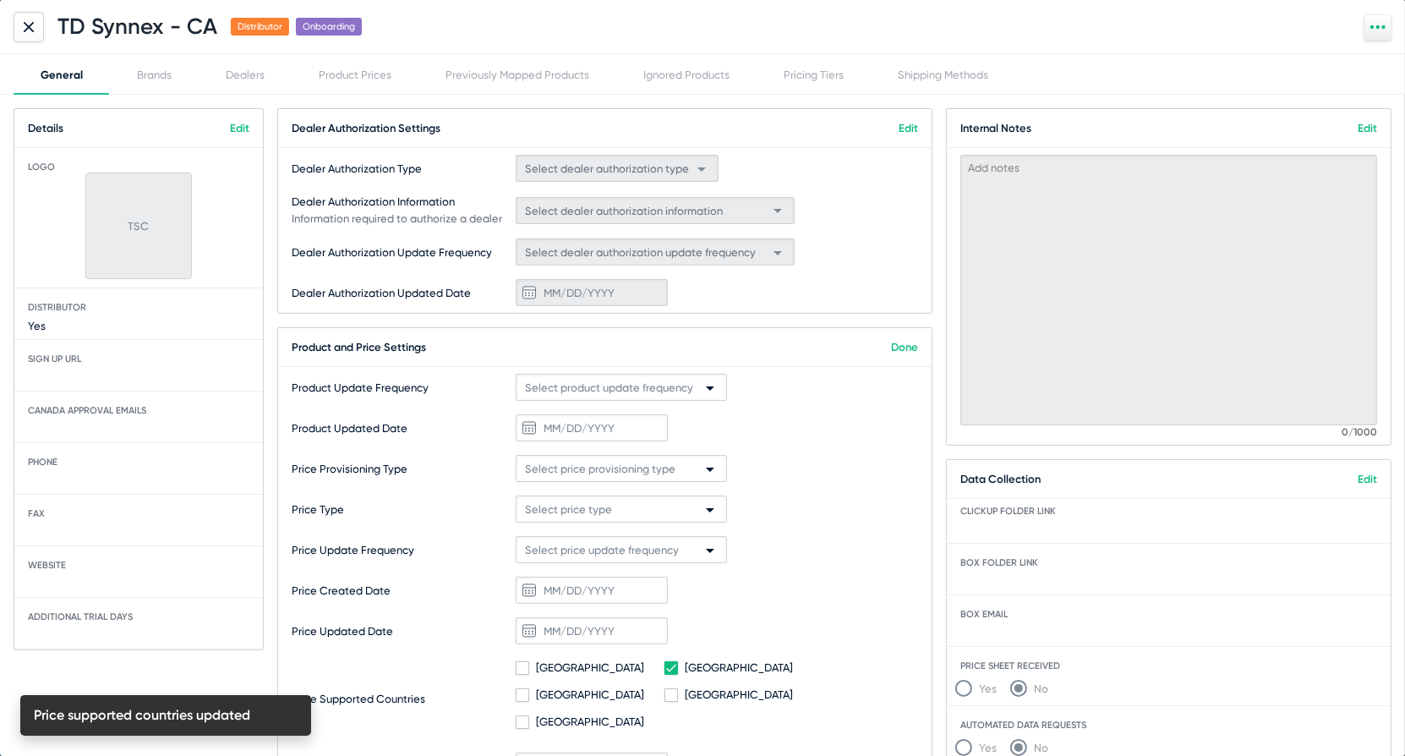
click at [913, 353] on link "Done" at bounding box center [904, 347] width 27 height 13
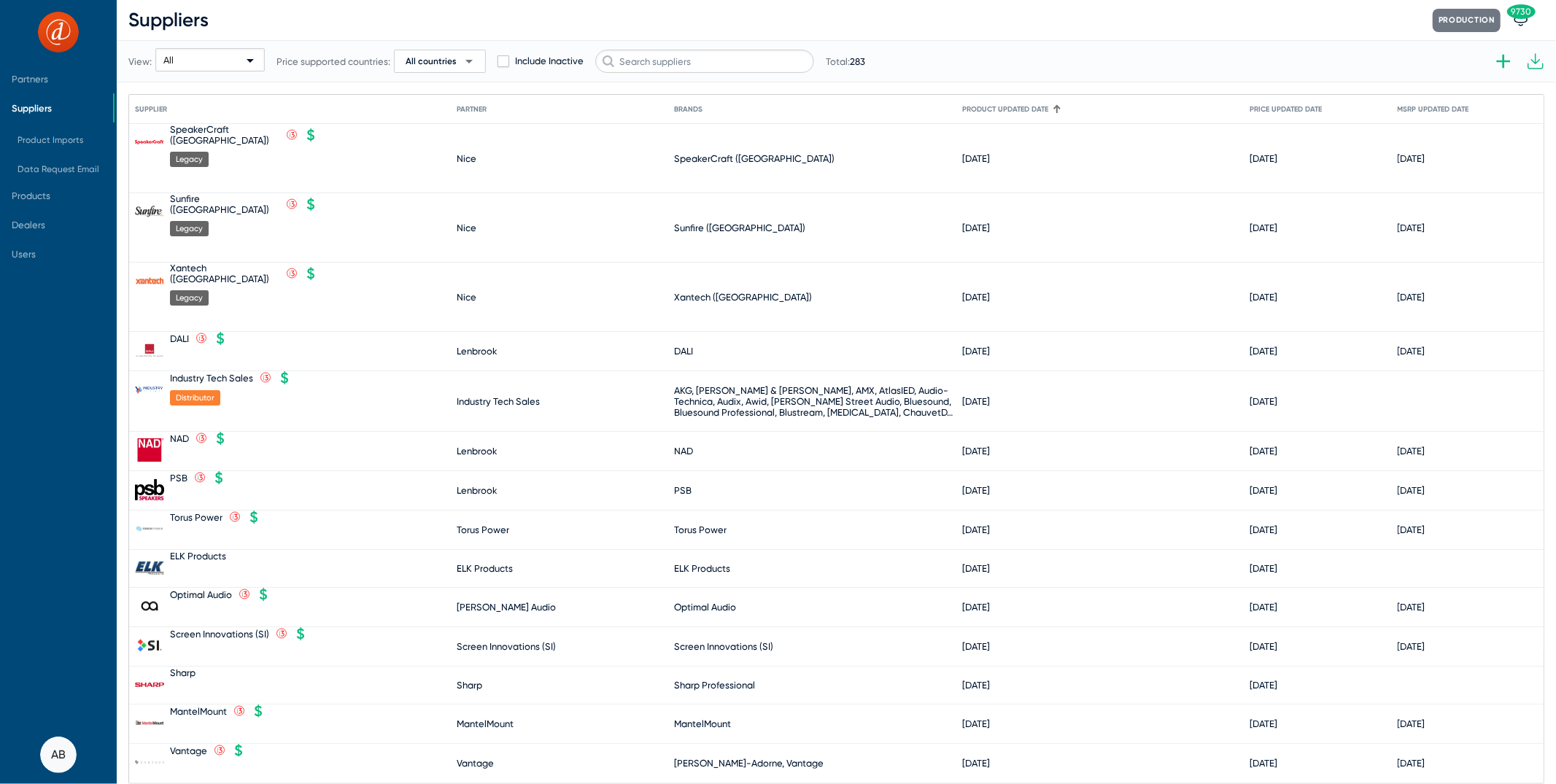
scroll to position [2927, 0]
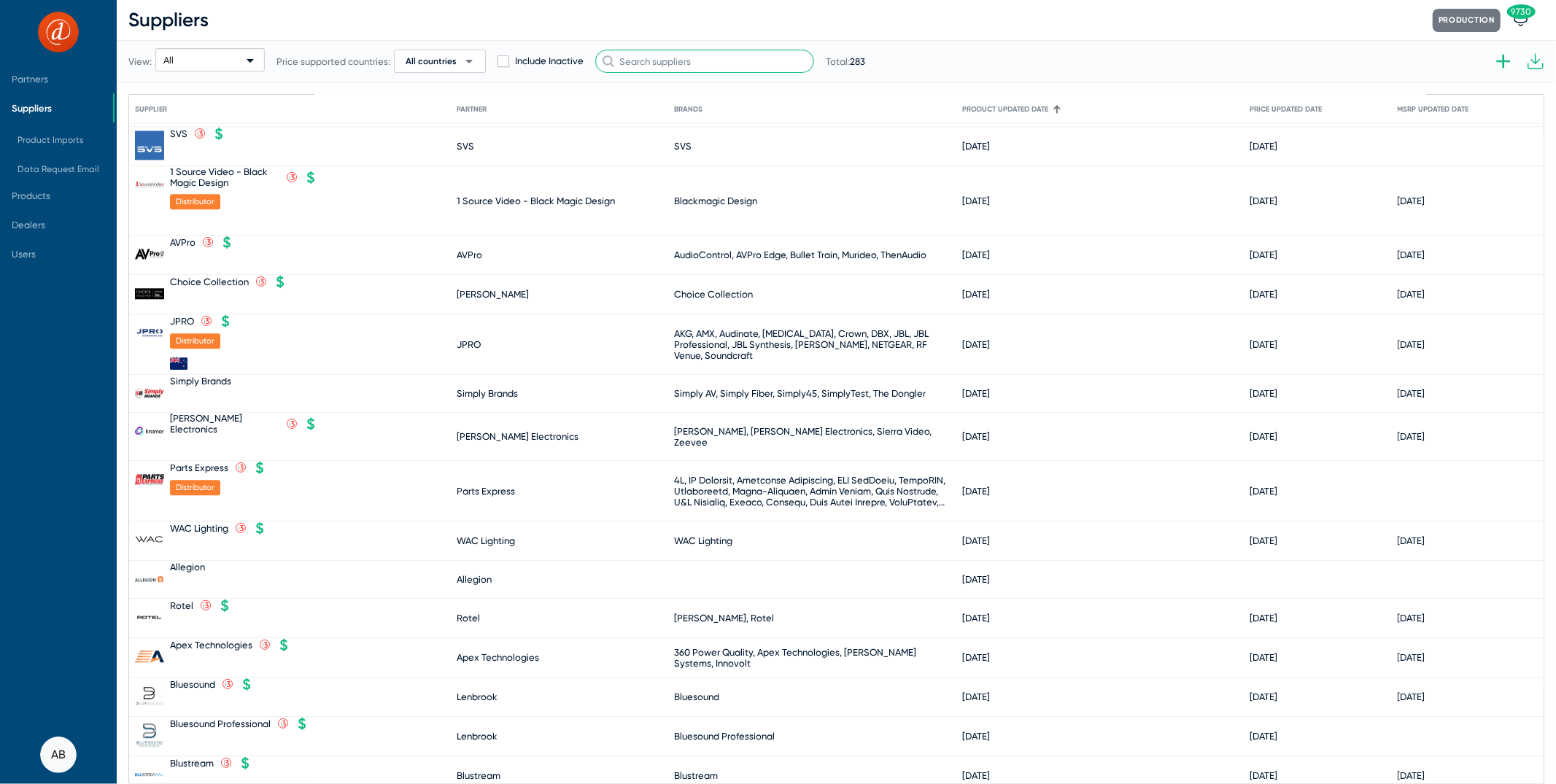
click at [683, 62] on input "text" at bounding box center [705, 60] width 219 height 23
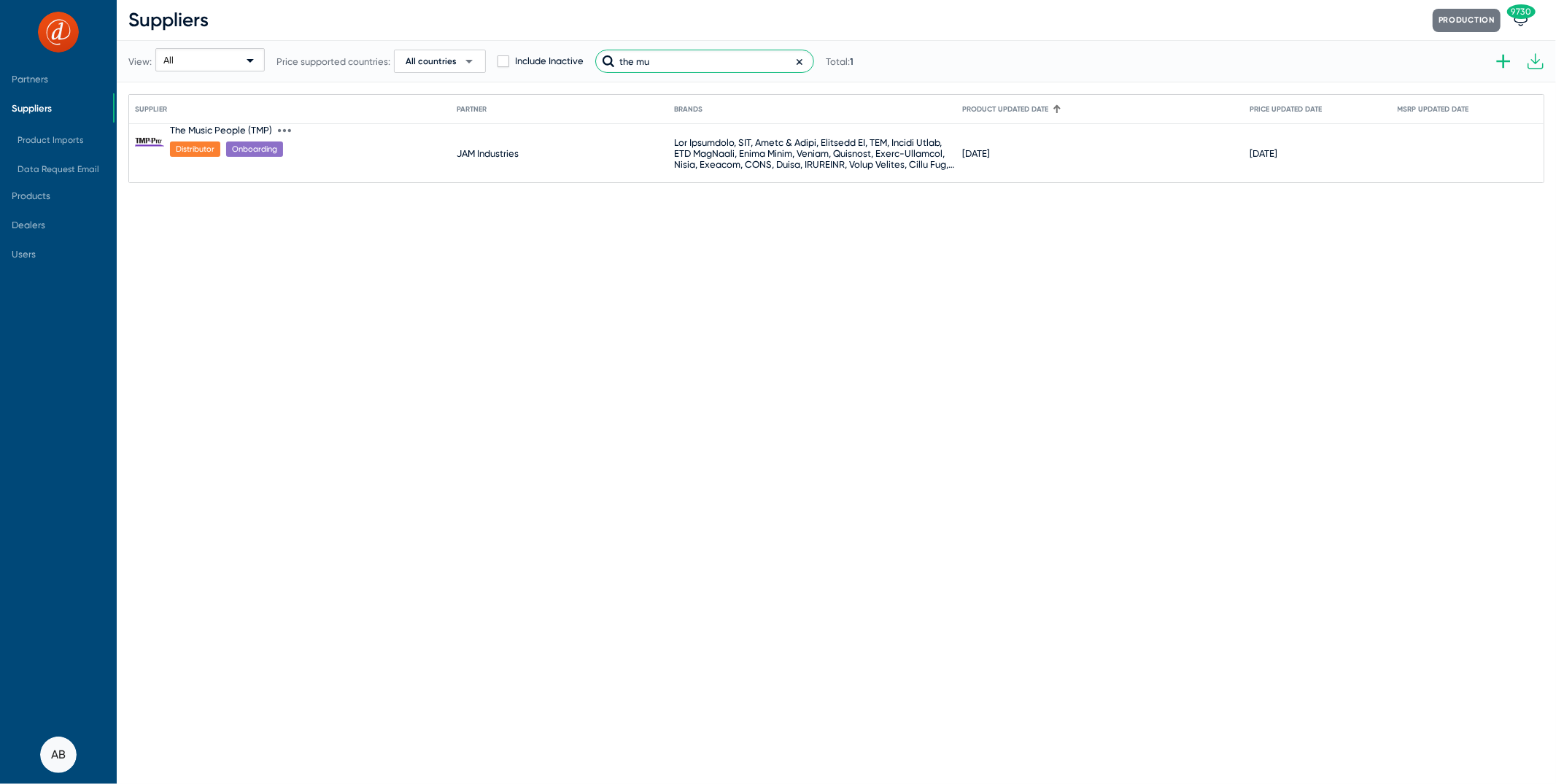
type input "the mu"
click at [216, 125] on div "The Music People (TMP)" at bounding box center [221, 130] width 102 height 11
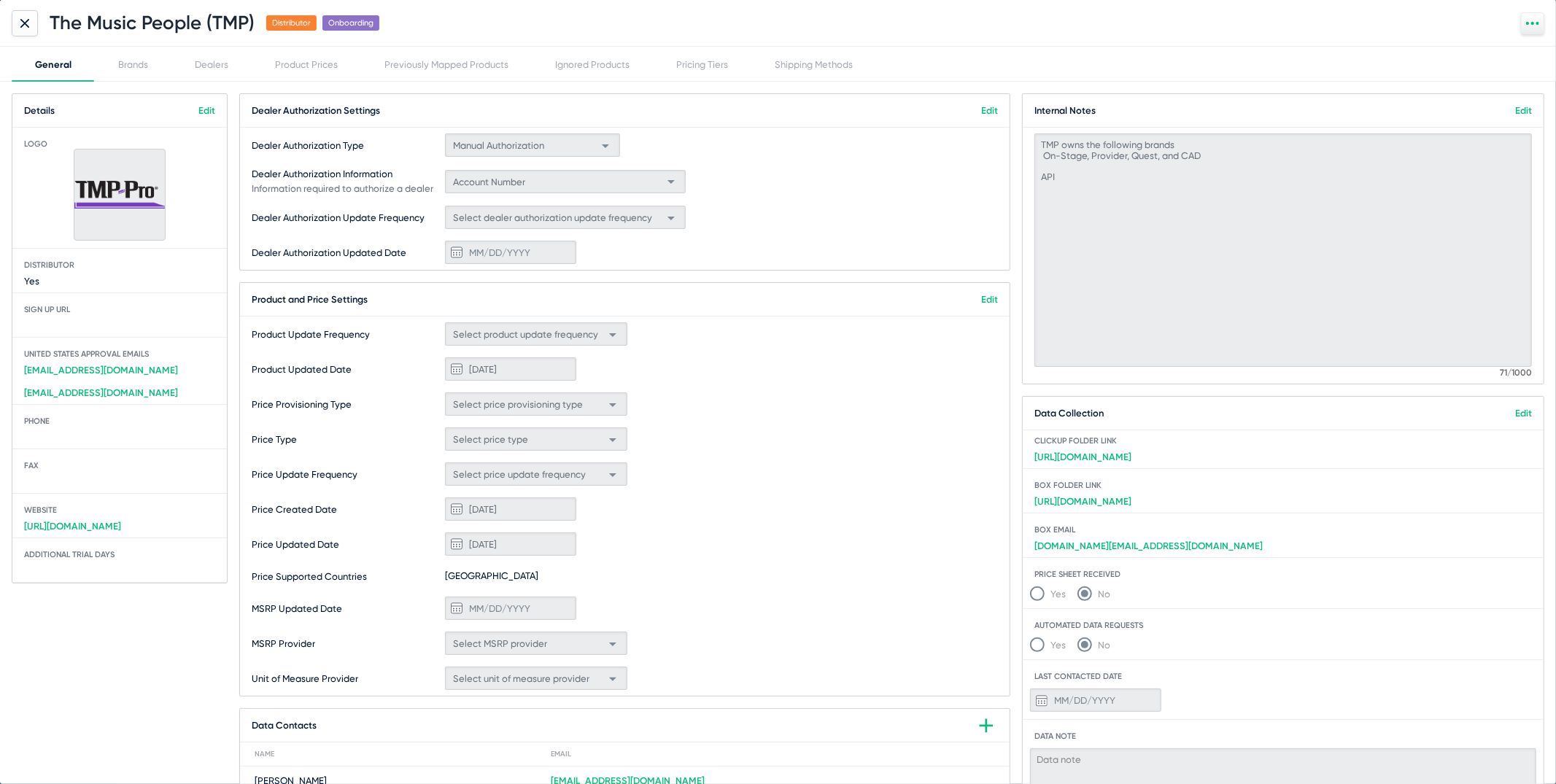
click at [24, 22] on icon at bounding box center [25, 22] width 7 height 7
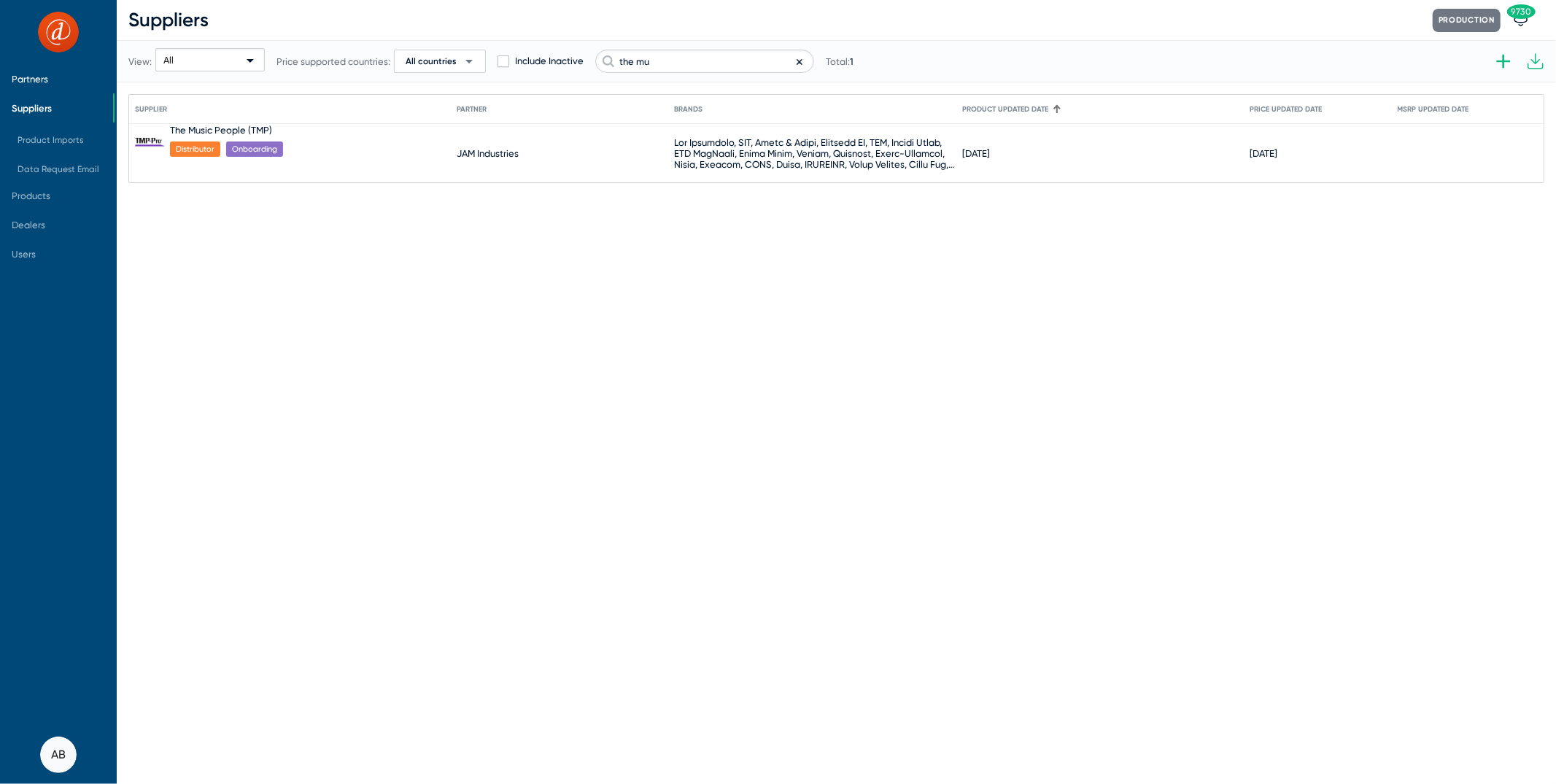
click at [24, 87] on span "Partners" at bounding box center [56, 78] width 113 height 29
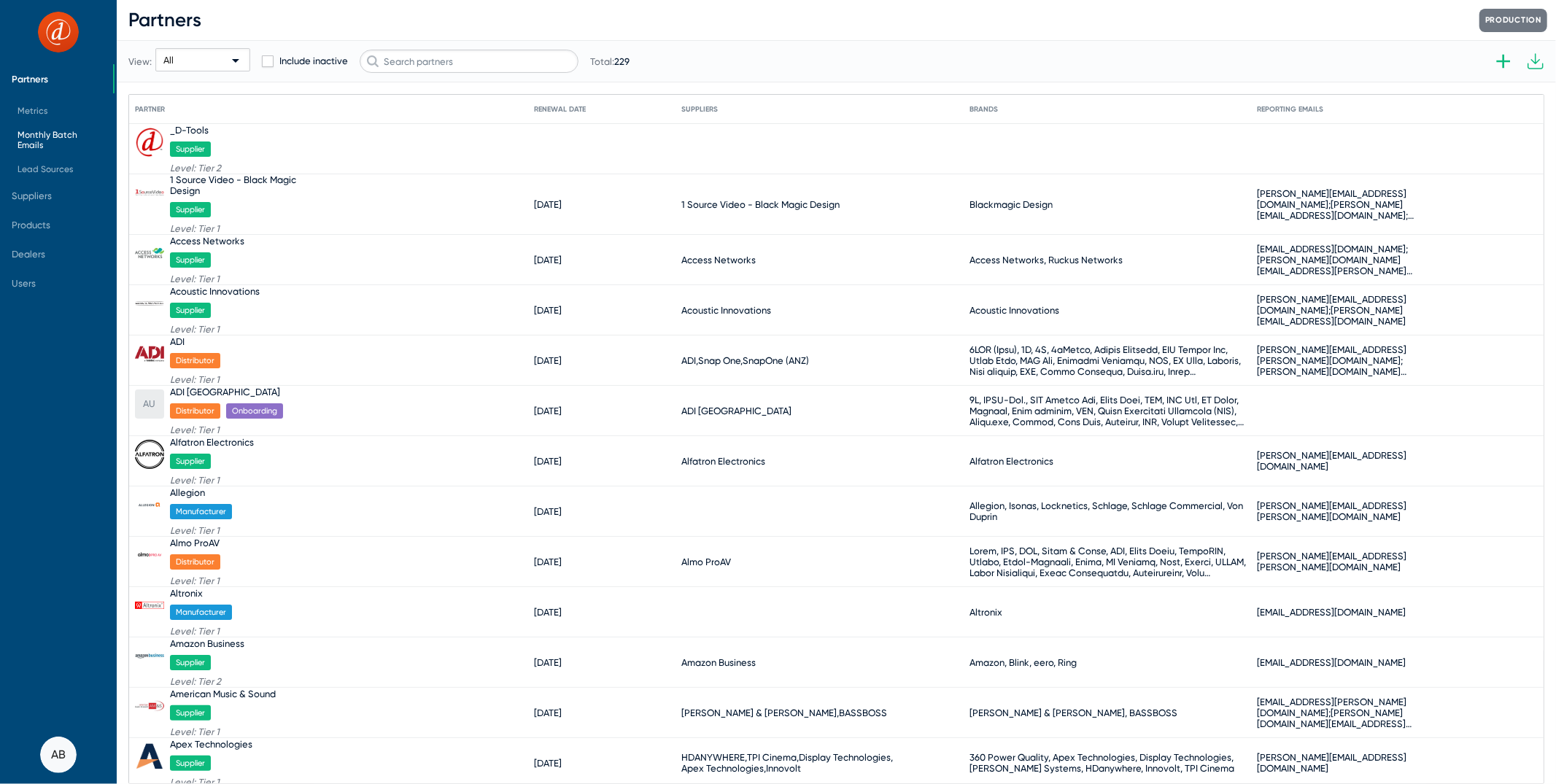
click at [49, 137] on span "Monthly Batch Emails" at bounding box center [59, 141] width 84 height 21
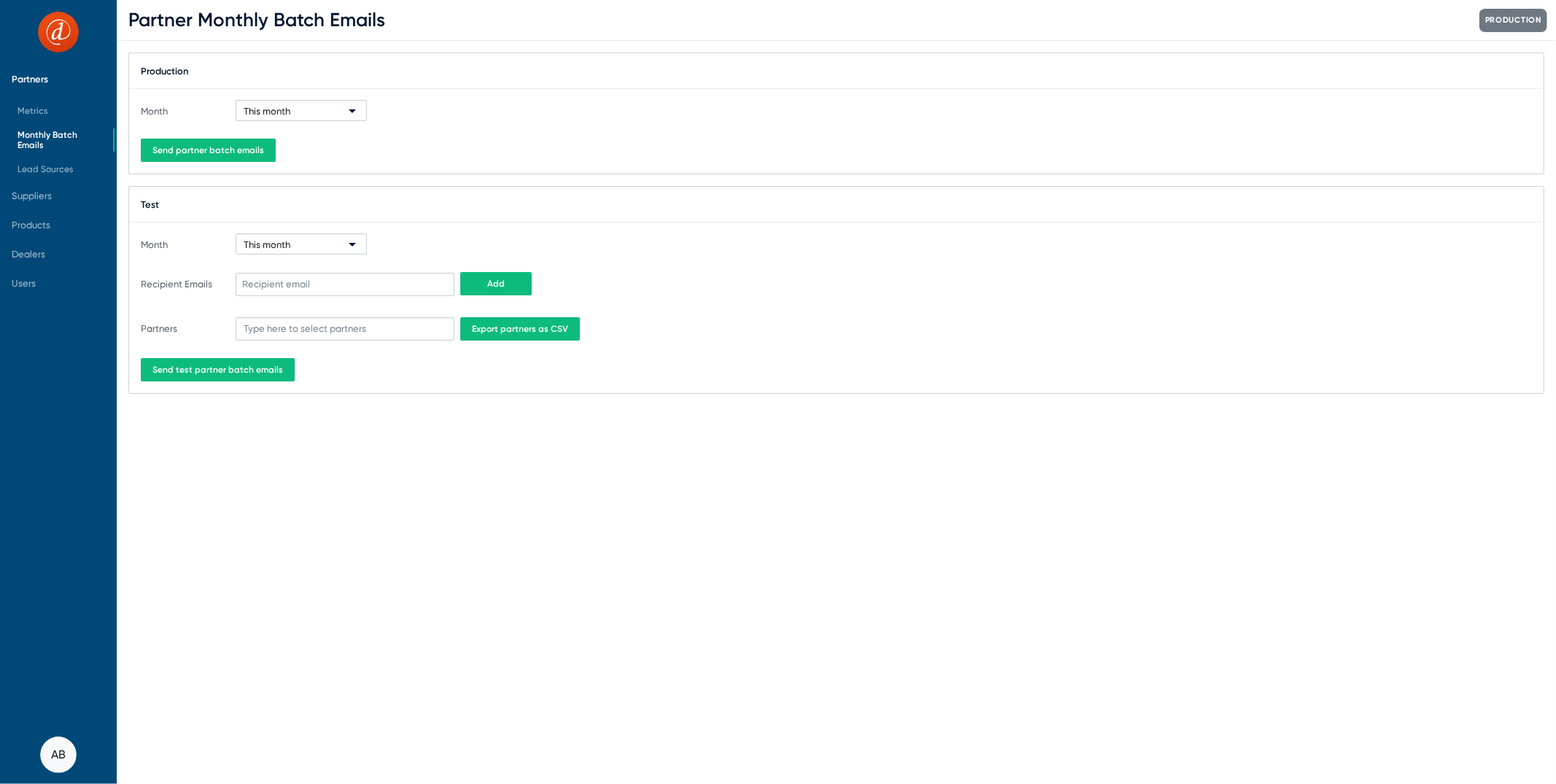
click at [323, 118] on div "This month" at bounding box center [294, 111] width 102 height 22
click at [485, 221] on div at bounding box center [778, 392] width 1556 height 784
click at [336, 249] on div "This month" at bounding box center [294, 244] width 102 height 22
click at [310, 302] on span "Last month" at bounding box center [301, 299] width 125 height 28
click at [320, 285] on input at bounding box center [345, 284] width 219 height 23
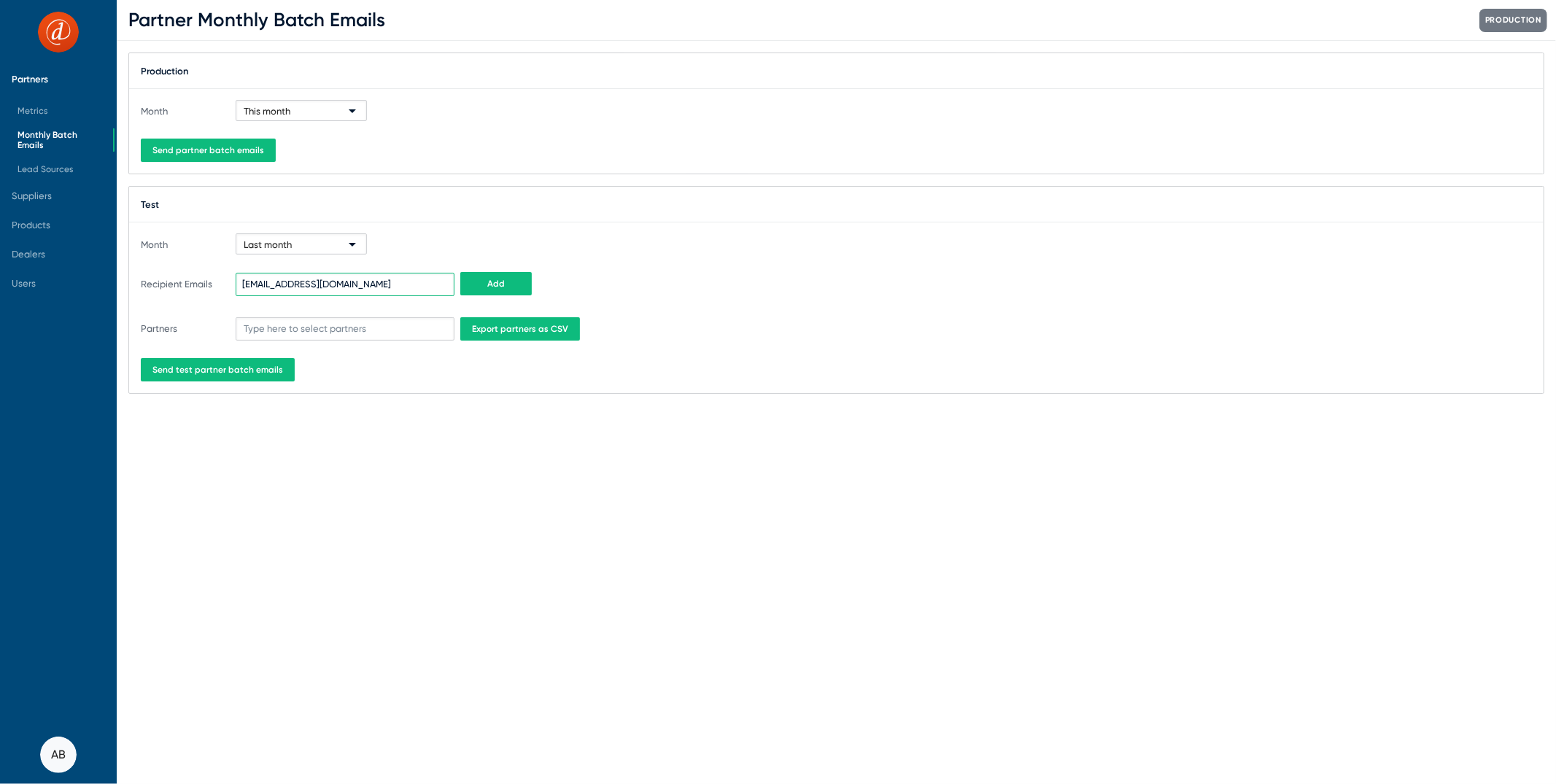
type input "amyb@d-tools.com"
click at [499, 284] on span "Add" at bounding box center [496, 284] width 17 height 10
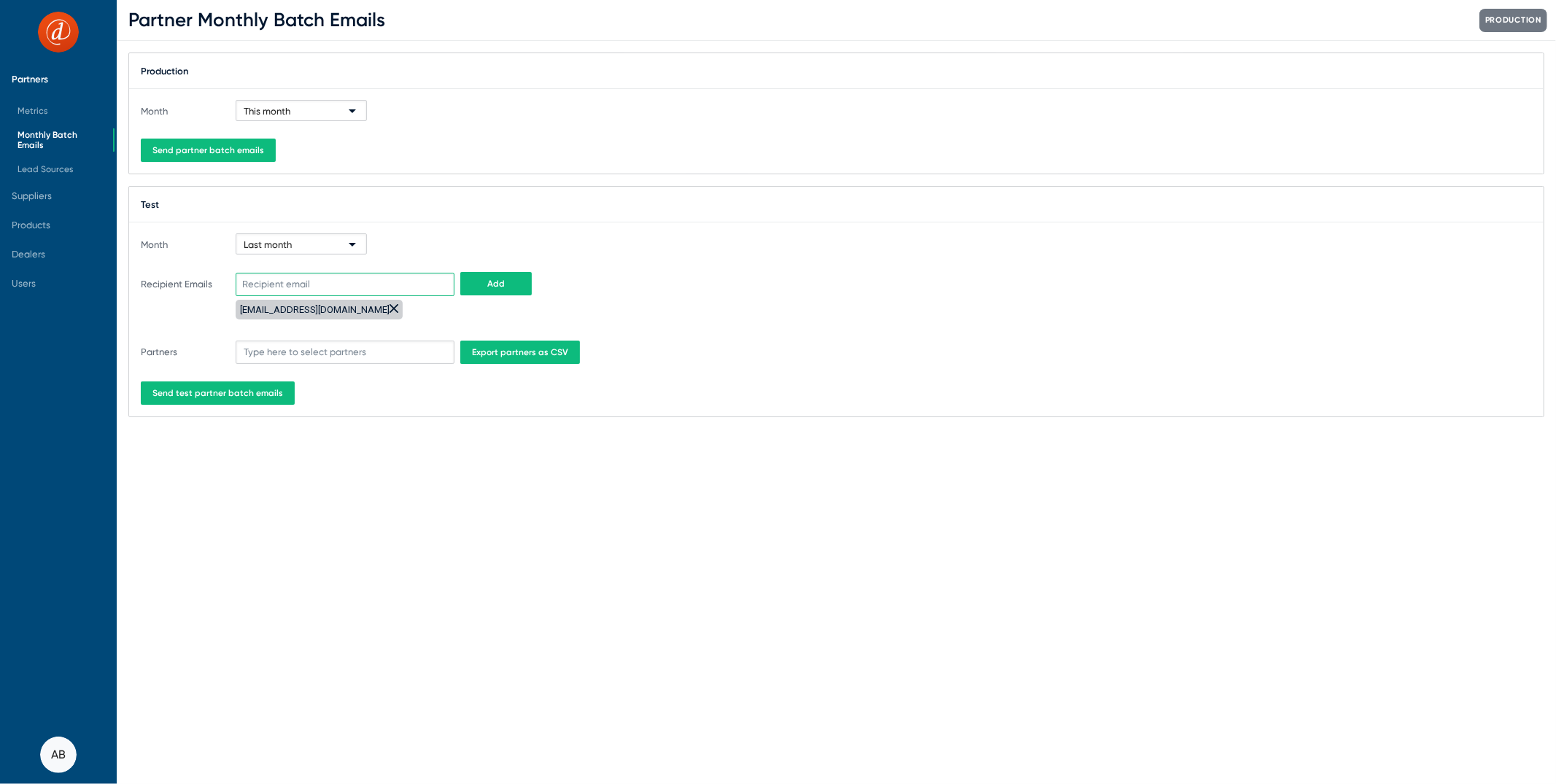
click at [411, 279] on input at bounding box center [345, 284] width 219 height 23
type input "barriem@d-tools.com"
click at [493, 284] on span "Add" at bounding box center [496, 284] width 17 height 10
click at [154, 389] on span "Send test partner batch emails" at bounding box center [217, 393] width 130 height 10
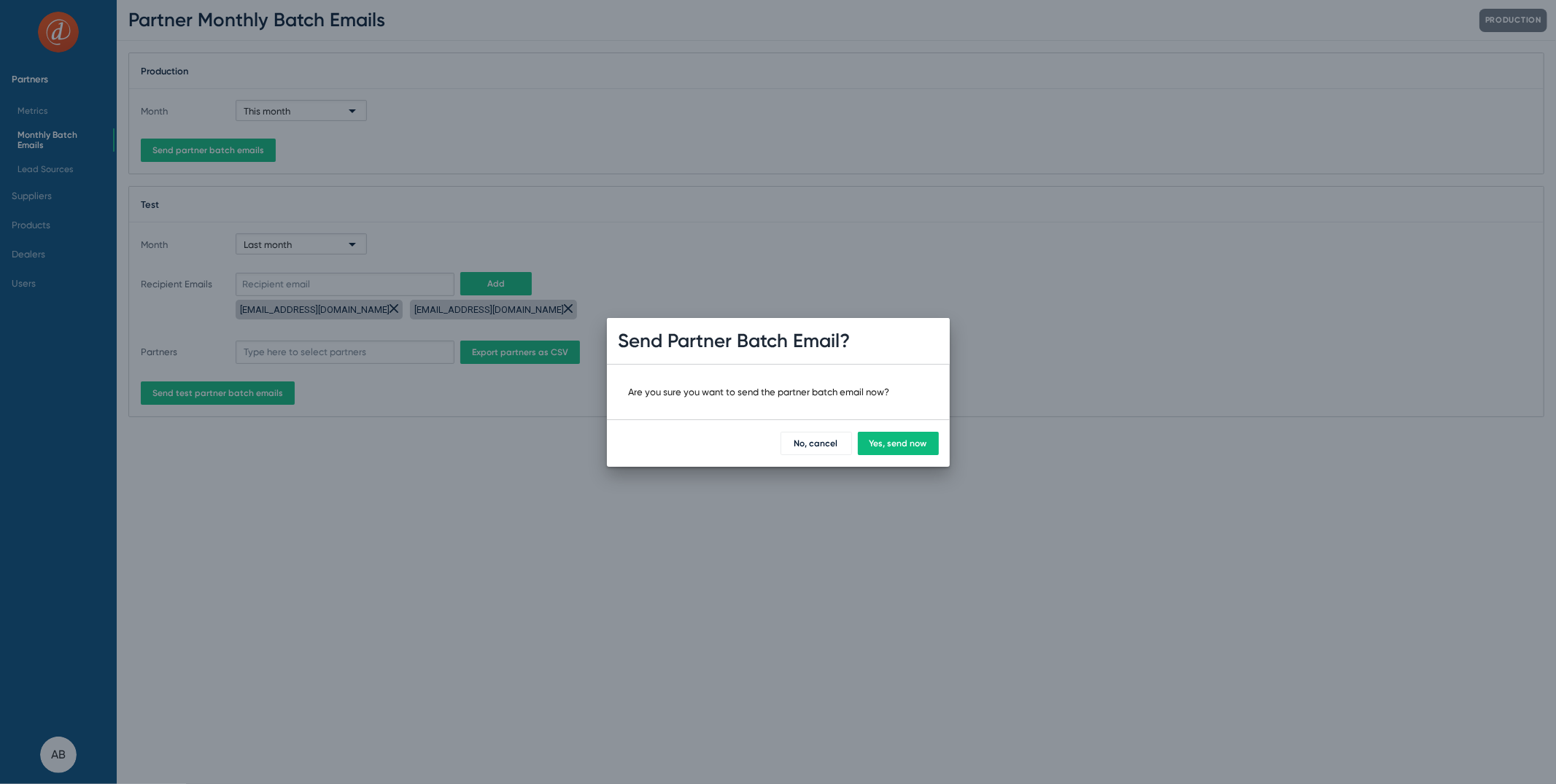
click at [900, 446] on span "Yes, send now" at bounding box center [898, 443] width 58 height 10
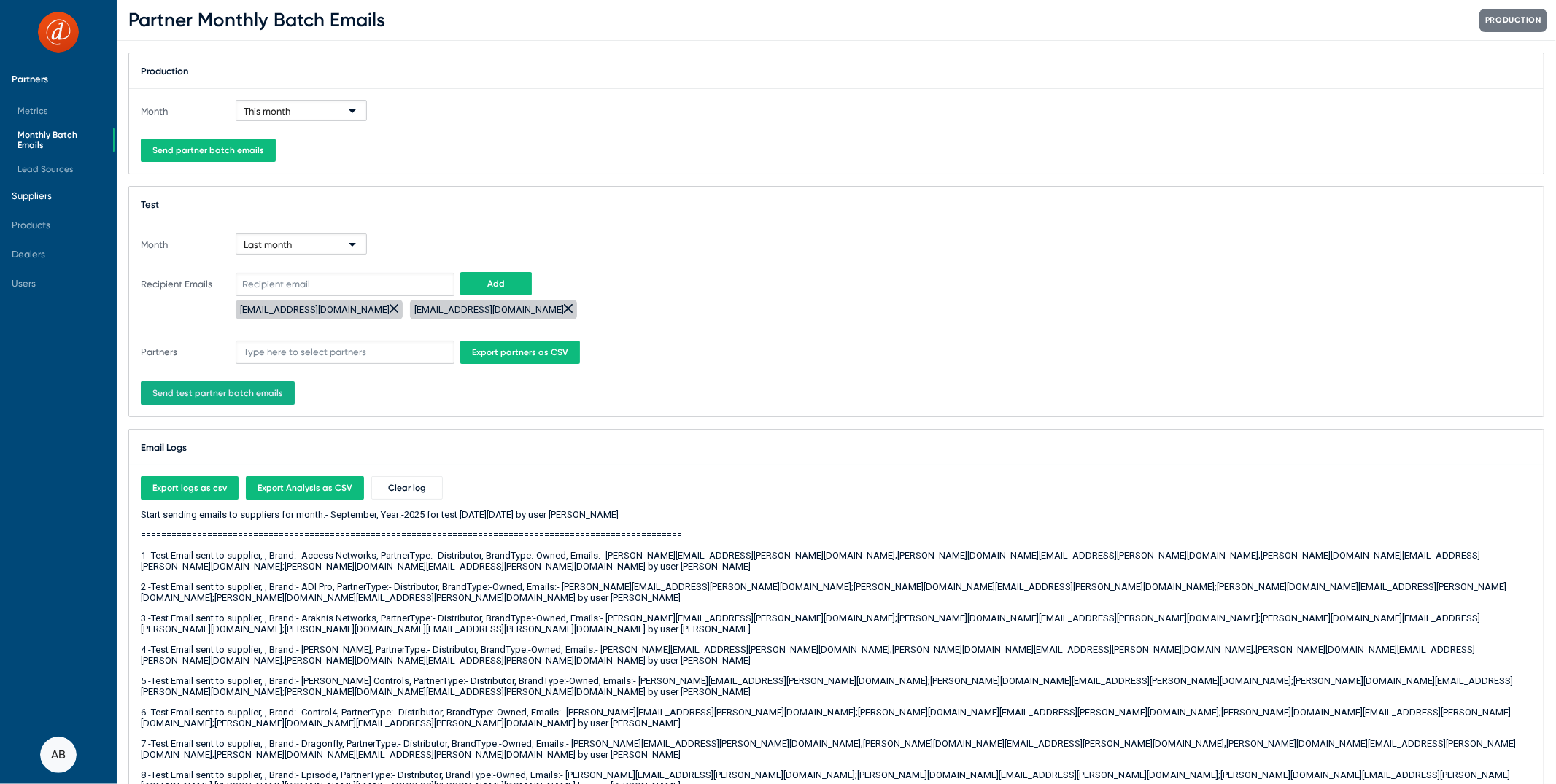
click at [45, 197] on span "Suppliers" at bounding box center [32, 196] width 41 height 11
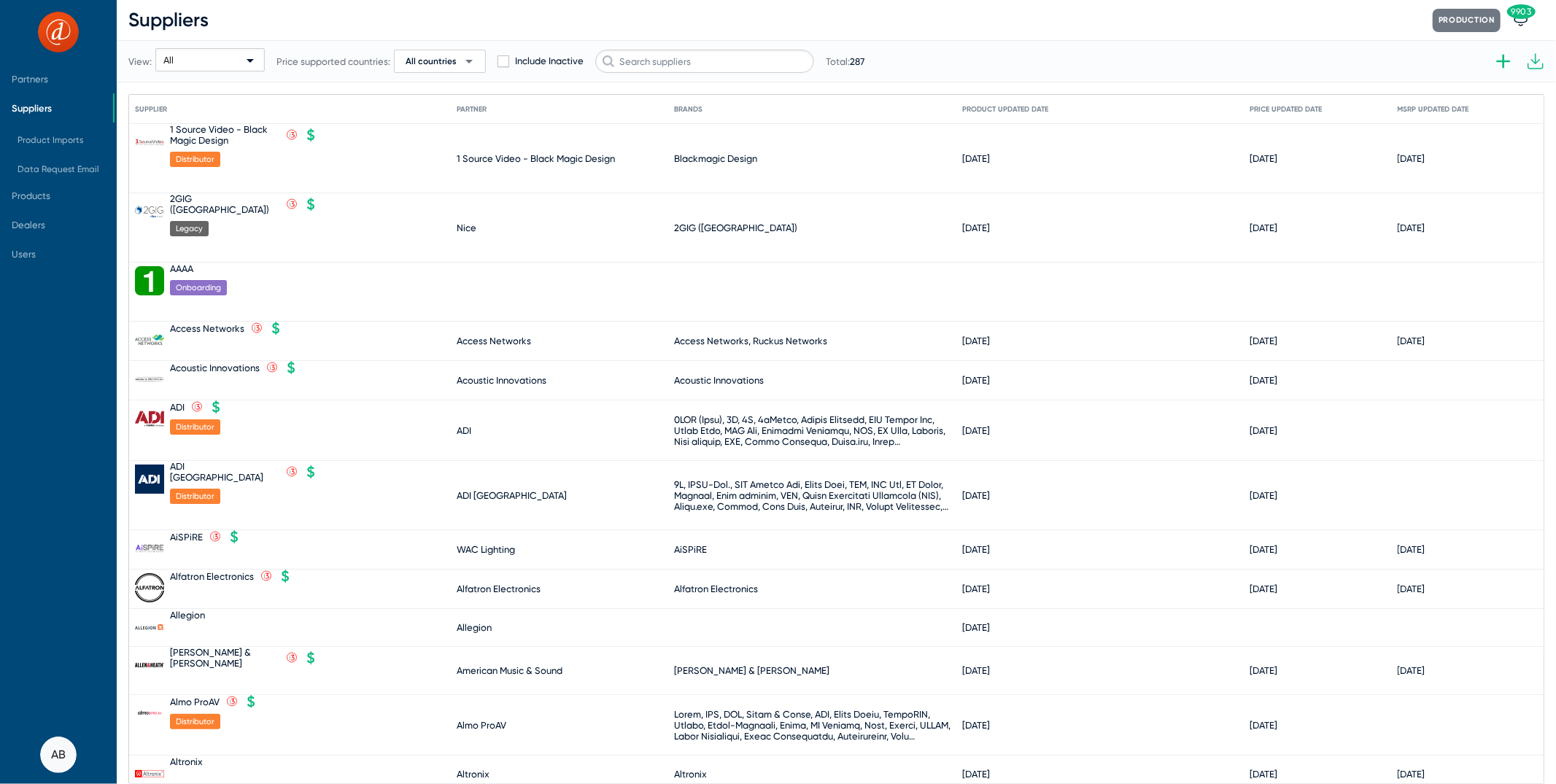
click at [711, 45] on div "View: All Price supported countries: All countries arrow_drop_down Include Inac…" at bounding box center [496, 61] width 736 height 72
click at [711, 61] on input "text" at bounding box center [705, 60] width 219 height 23
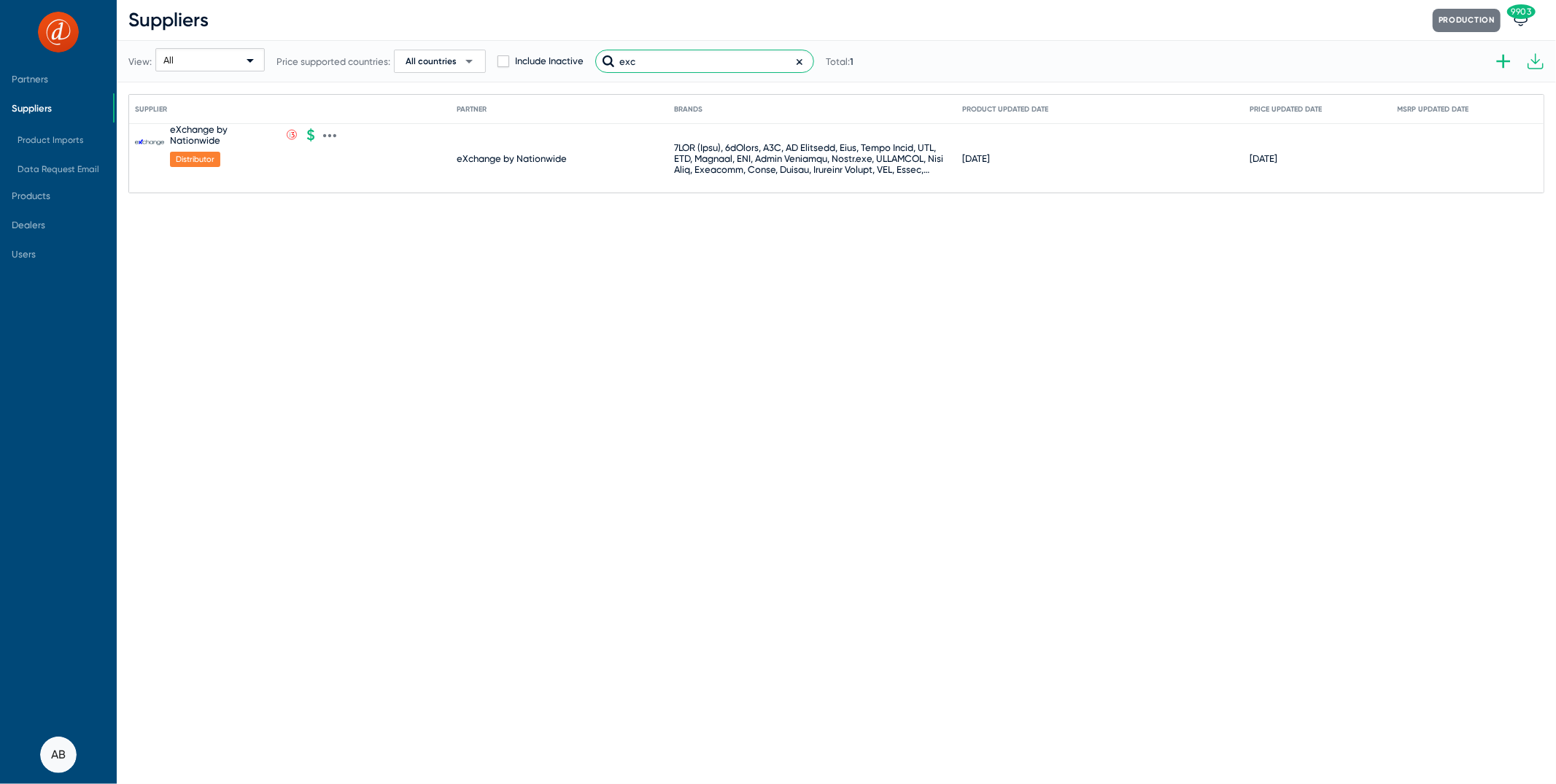
type input "exc"
click at [210, 144] on div "eXchange by Nationwide" at bounding box center [224, 135] width 110 height 22
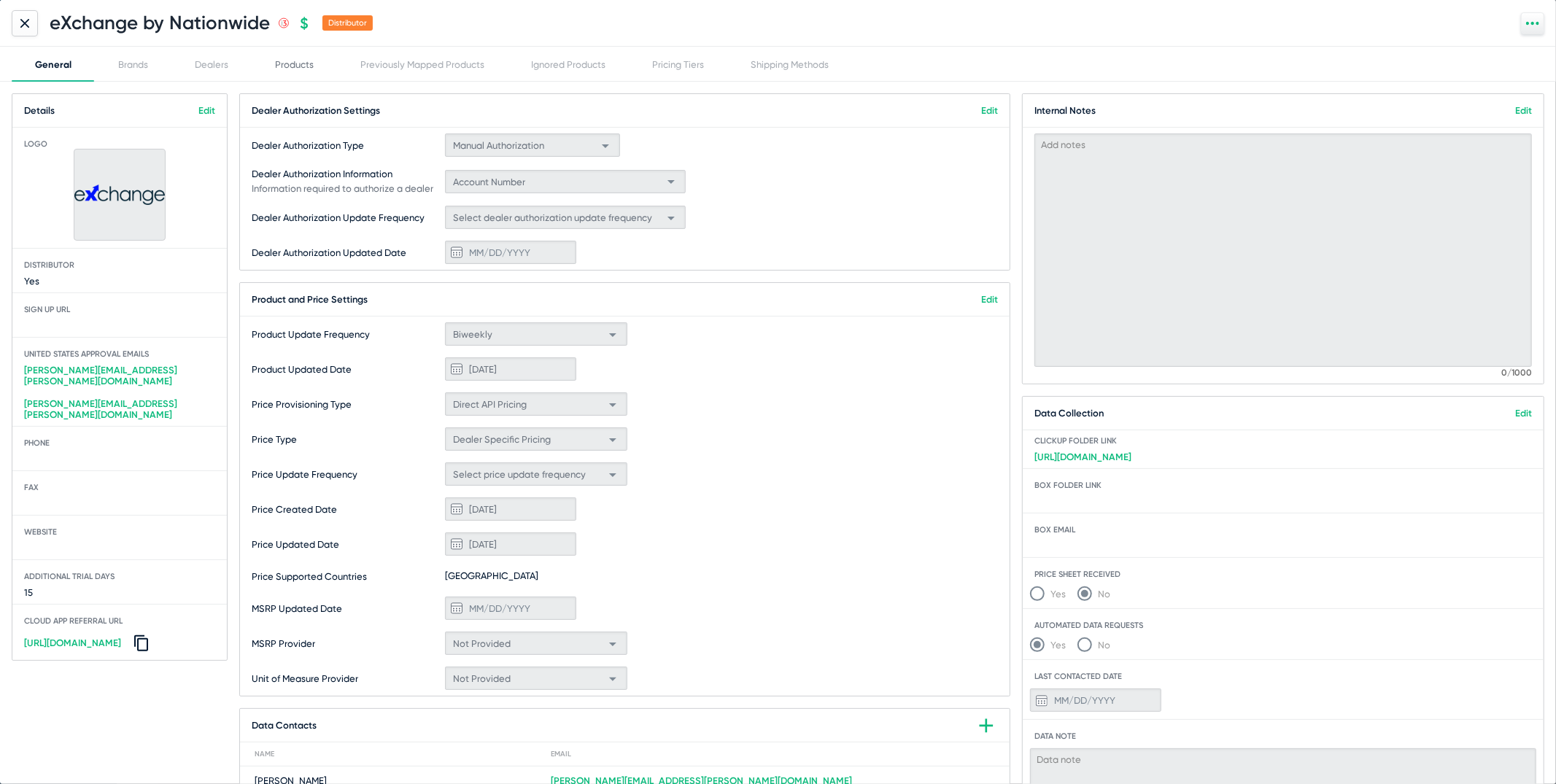
click at [276, 60] on div "Products" at bounding box center [294, 64] width 39 height 11
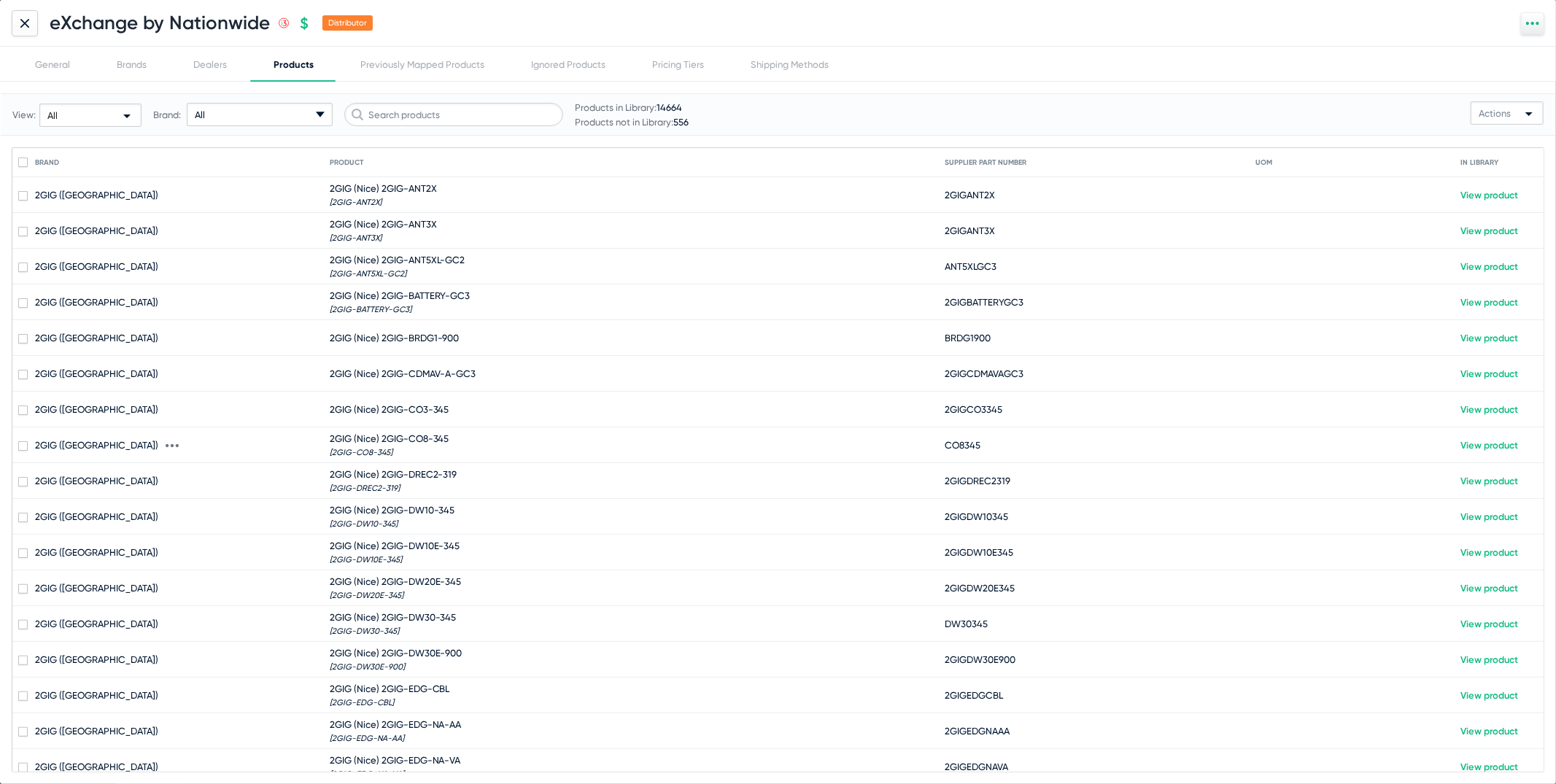
scroll to position [1215, 0]
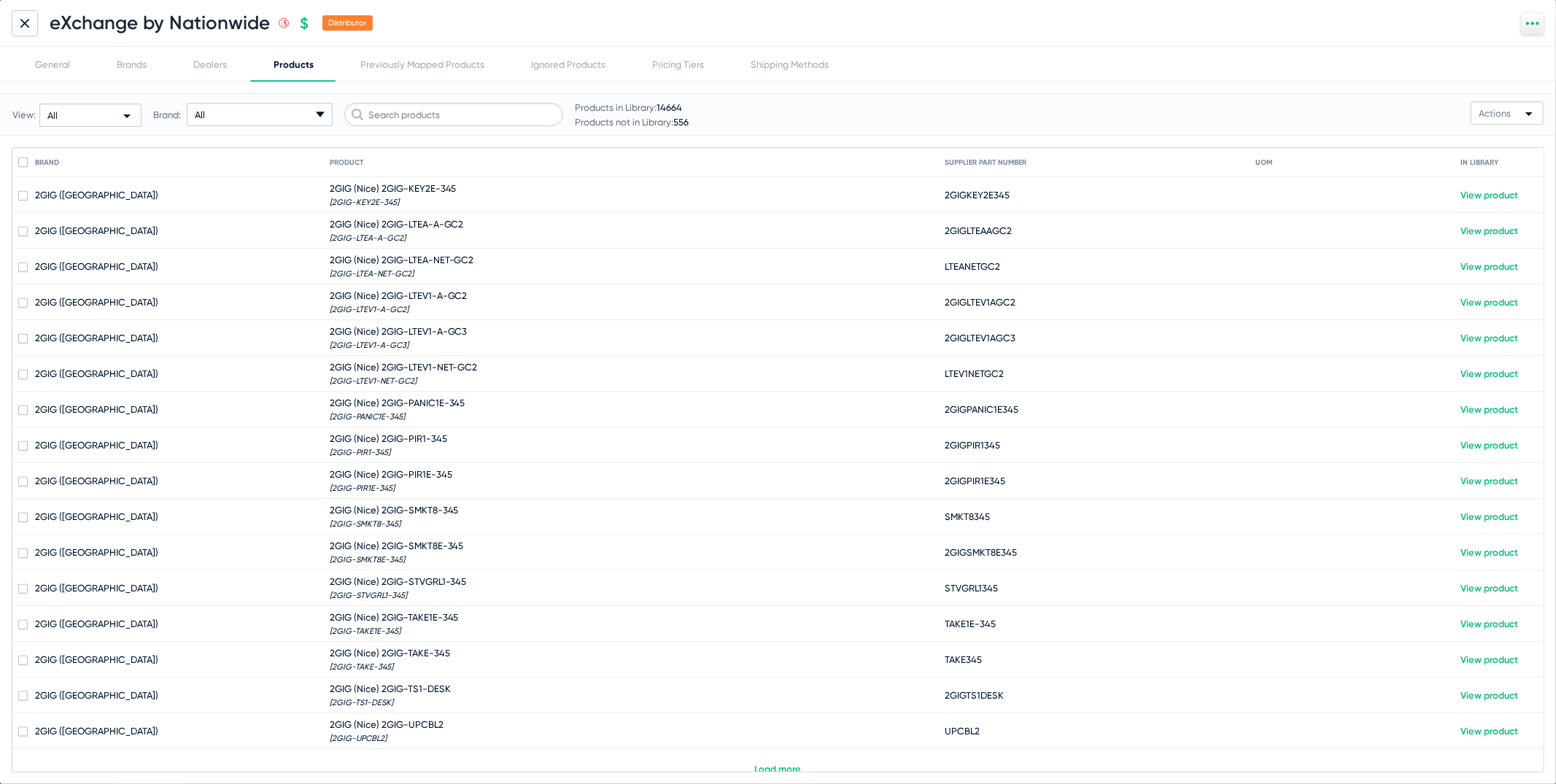
click at [455, 430] on mat-cell "2GIG (Nice) 2GIG-PIR1-345 [2GIG-PIR1-345]" at bounding box center [637, 445] width 615 height 35
checkbox input "true"
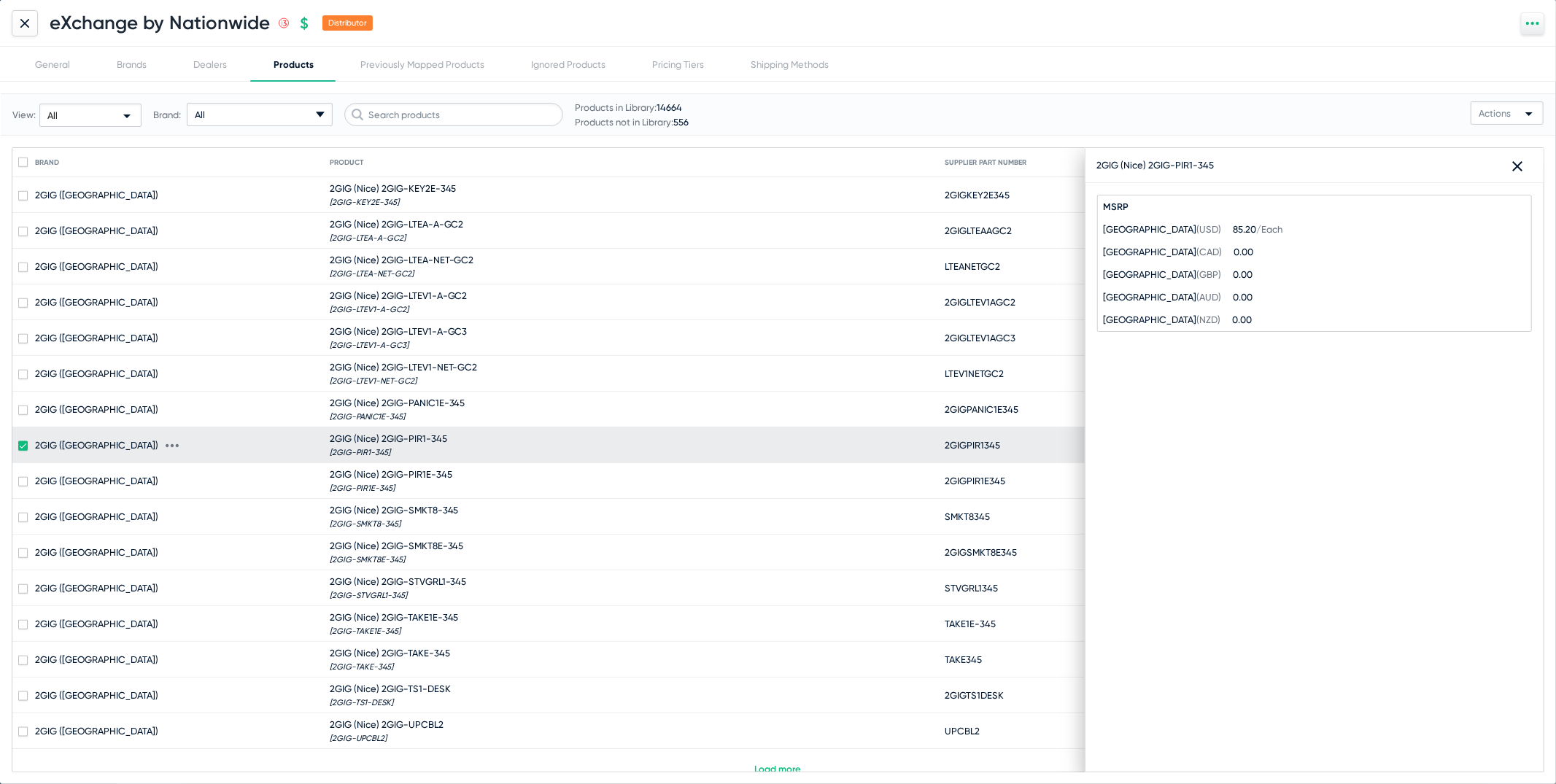
drag, startPoint x: 451, startPoint y: 423, endPoint x: 382, endPoint y: 423, distance: 69.0
click at [382, 428] on mat-cell "2GIG (Nice) 2GIG-PIR1-345 [2GIG-PIR1-345]" at bounding box center [637, 445] width 615 height 35
copy span "2GIG-PIR1-345"
click at [21, 25] on icon at bounding box center [25, 23] width 9 height 9
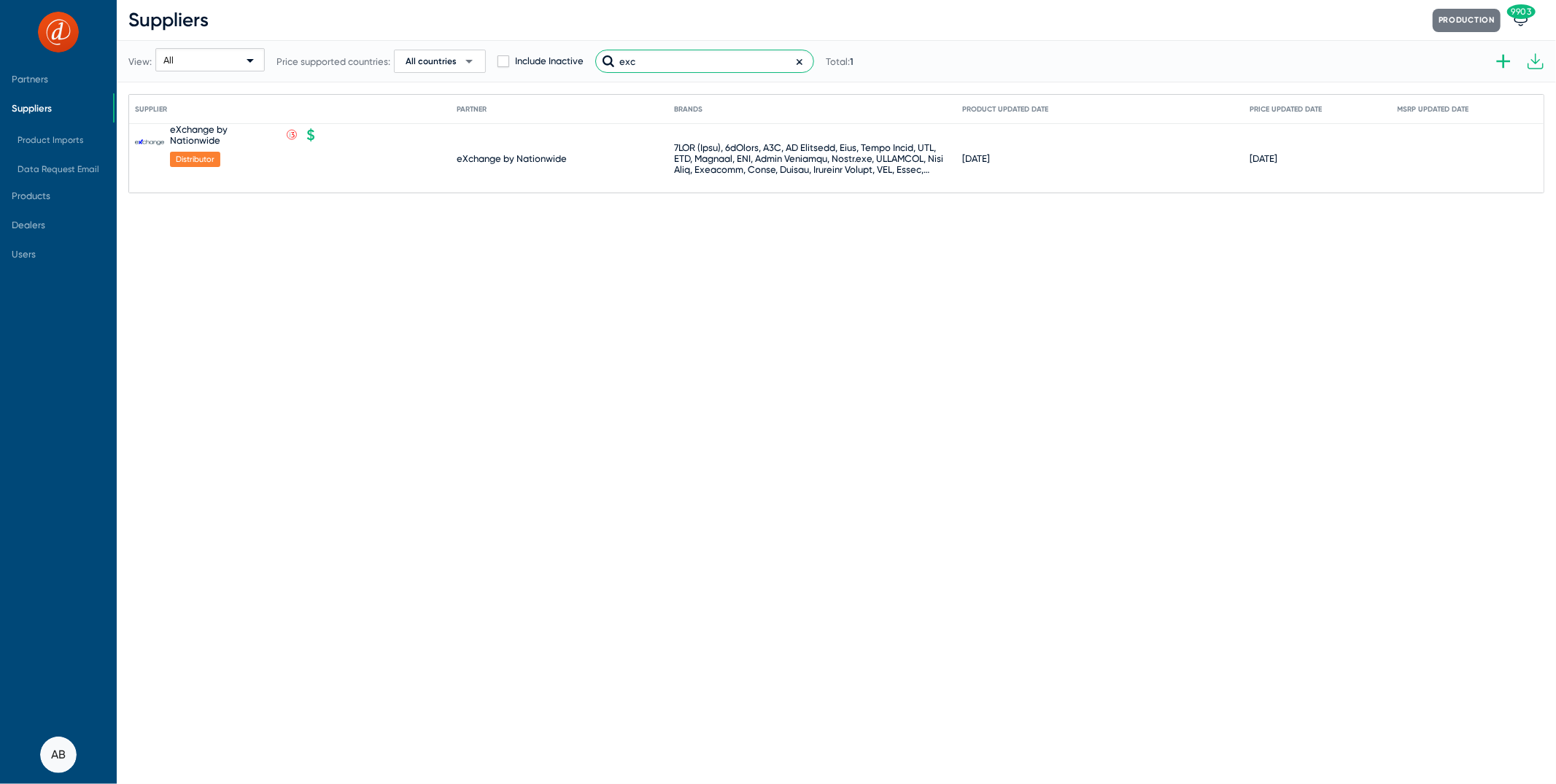
click at [668, 59] on input "exc" at bounding box center [705, 60] width 219 height 23
click at [666, 59] on input "exc" at bounding box center [705, 60] width 219 height 23
type input "expe"
click at [213, 135] on div "Expert Warehouse .st0{fill:none;stroke:#CC0000;stroke-width:50;stroke-miterlimi…" at bounding box center [232, 130] width 124 height 13
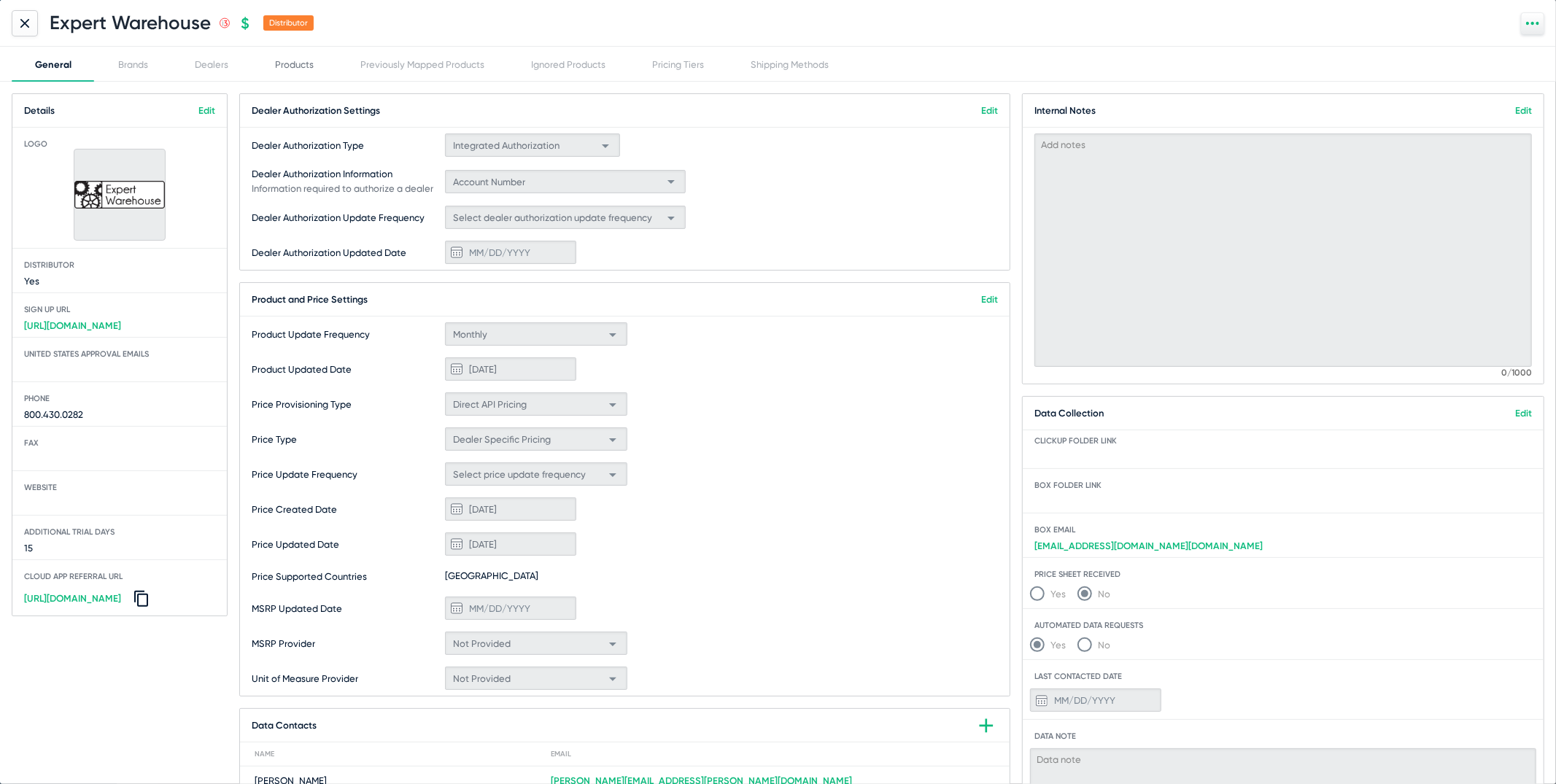
click at [309, 61] on div "Products" at bounding box center [294, 64] width 39 height 11
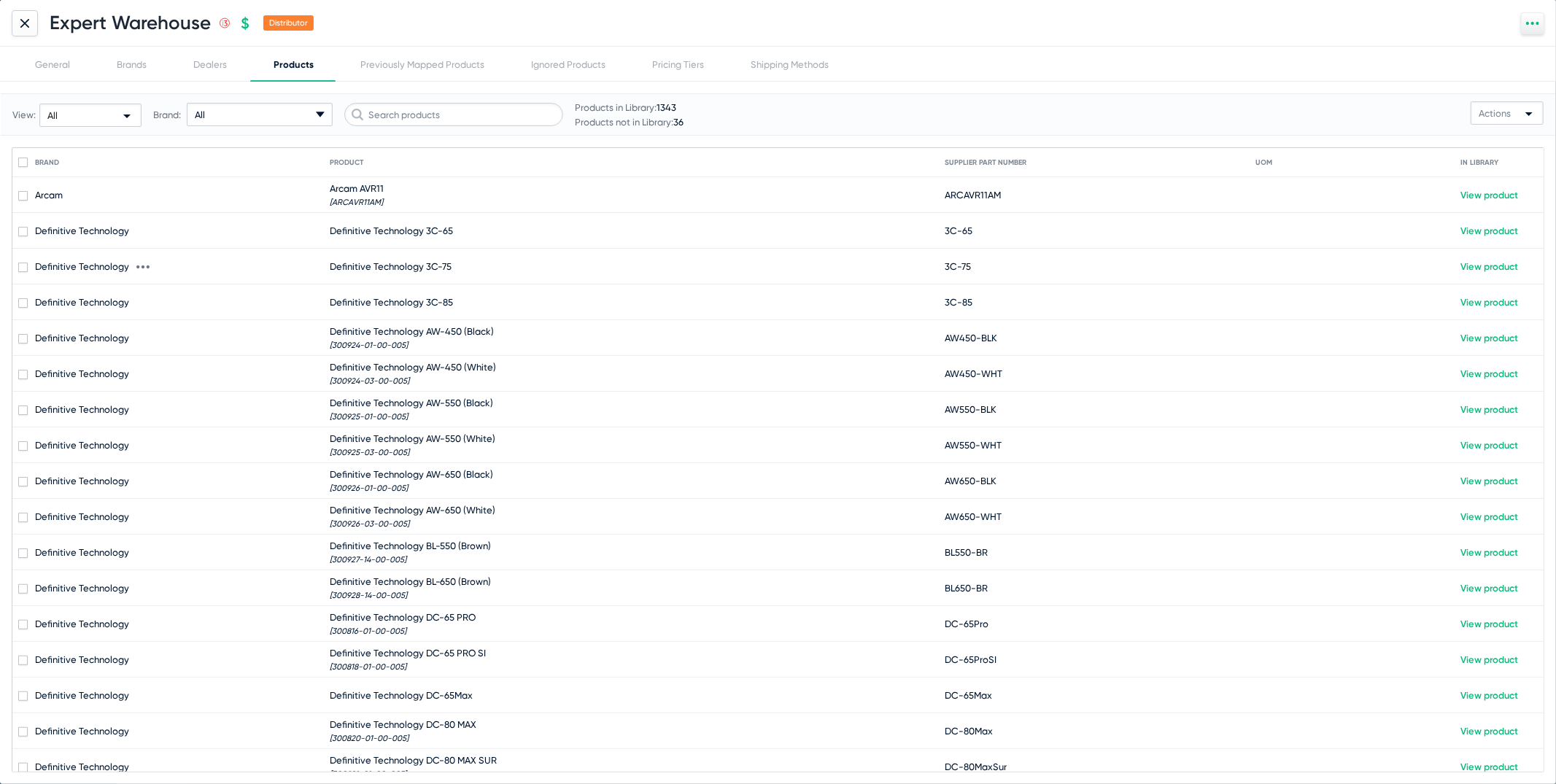
click at [420, 262] on span "Definitive Technology 3C-75" at bounding box center [391, 267] width 122 height 11
checkbox input "true"
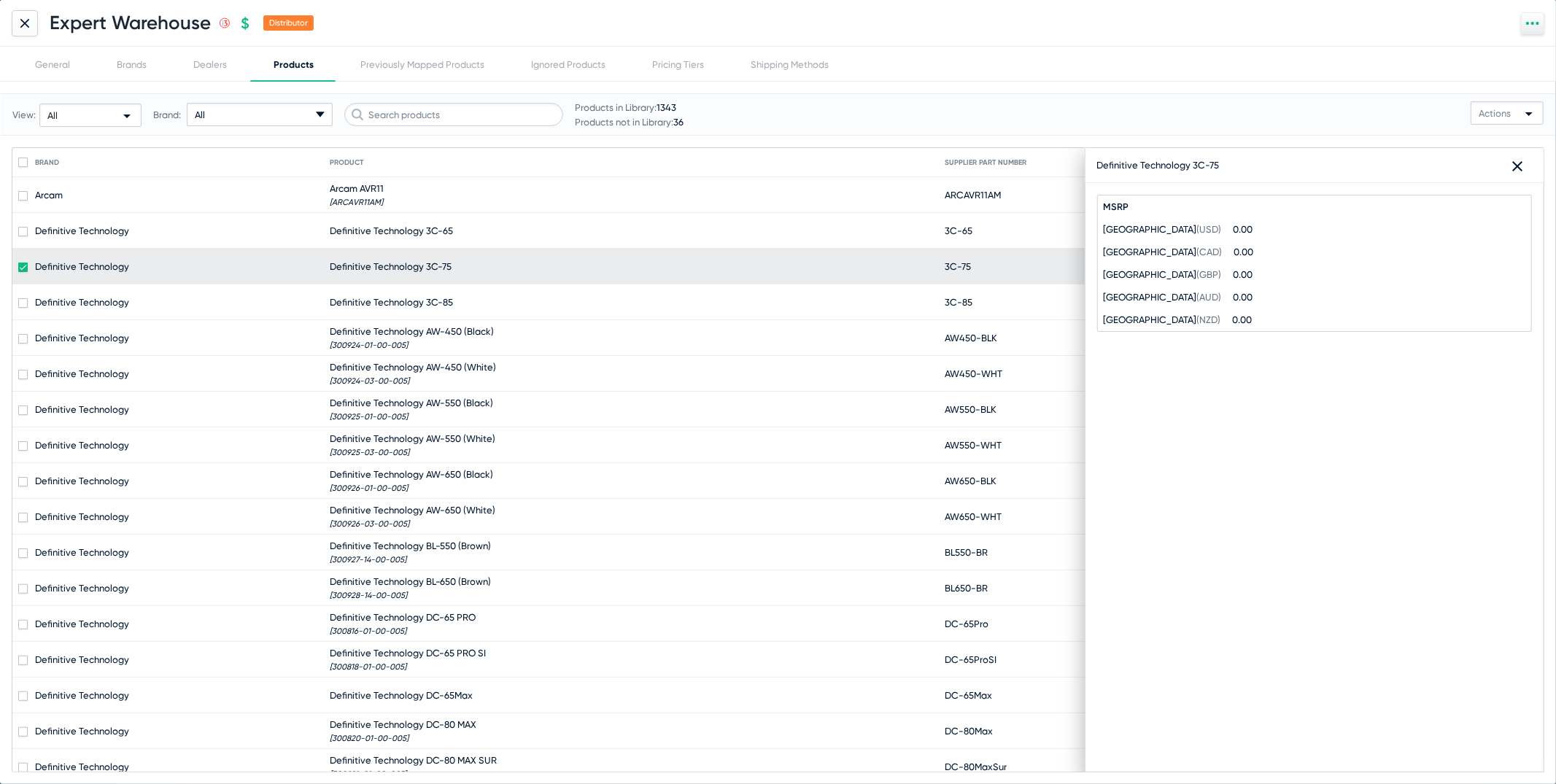
drag, startPoint x: 1220, startPoint y: 165, endPoint x: 1098, endPoint y: 166, distance: 122.0
click at [1096, 166] on div "Definitive Technology 3C-75 close" at bounding box center [1314, 166] width 458 height 35
copy div "Definitive Technology 3C-75"
click at [39, 22] on div "Expert Warehouse .st0{fill:none;stroke:#CC0000;stroke-width:50;stroke-miterlimi…" at bounding box center [778, 23] width 1556 height 47
click at [30, 22] on div at bounding box center [25, 23] width 26 height 26
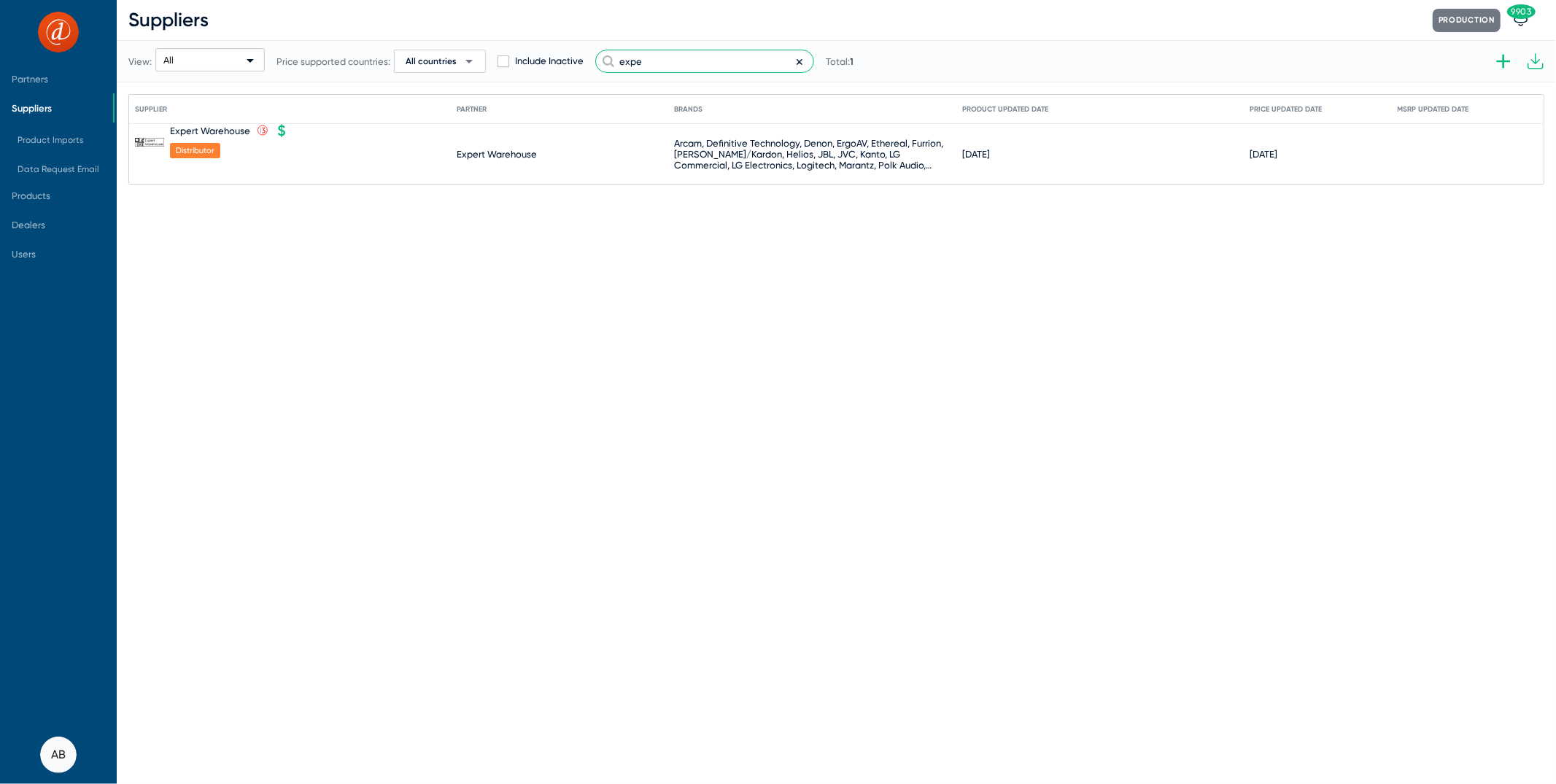
click at [699, 70] on input "expe" at bounding box center [705, 60] width 219 height 23
click at [699, 68] on input "expe" at bounding box center [705, 60] width 219 height 23
type input "Pion"
click at [244, 125] on div "Pioneer Music Company" at bounding box center [223, 130] width 105 height 11
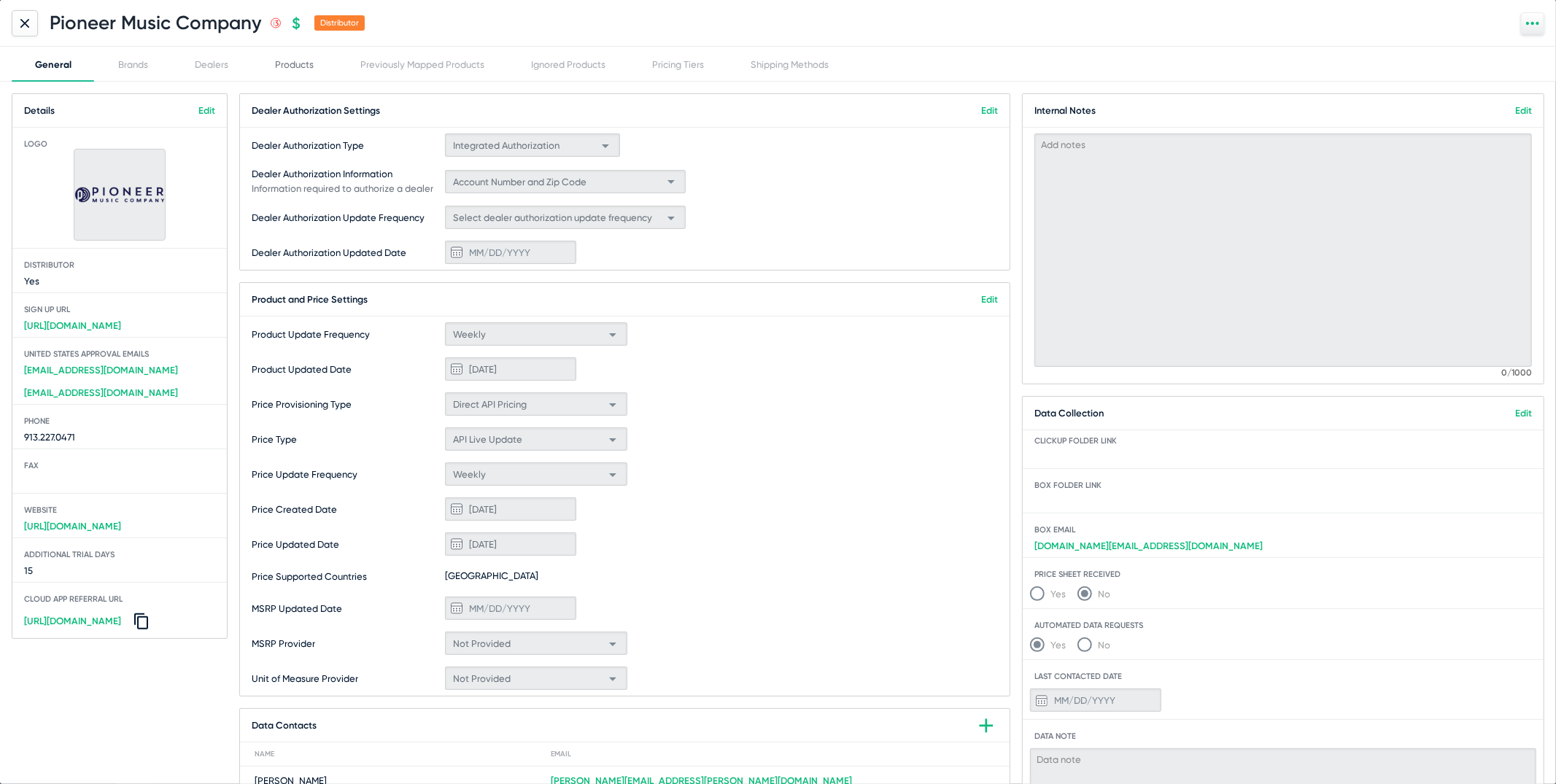
click at [280, 62] on div "Products" at bounding box center [294, 64] width 39 height 11
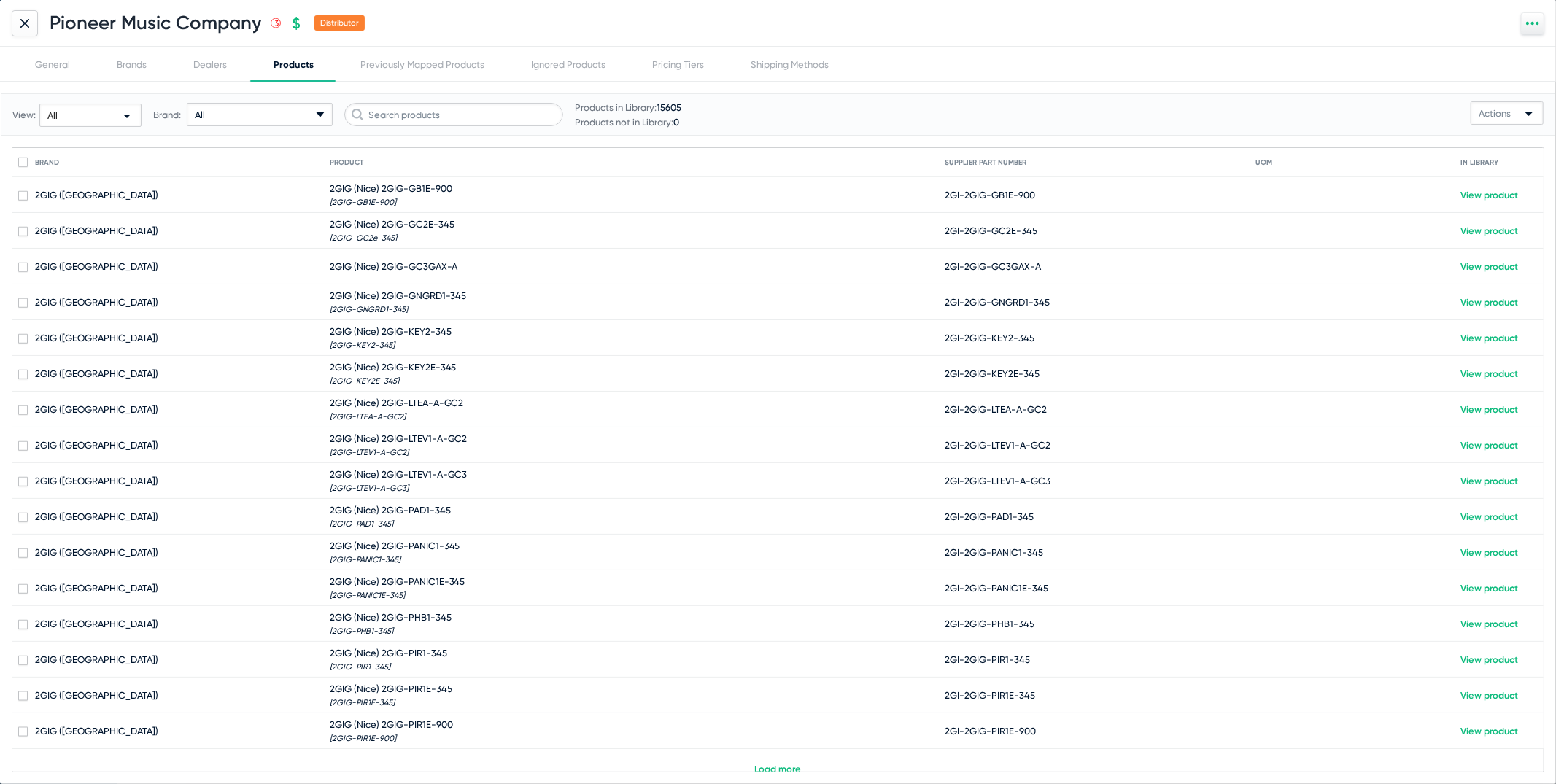
click at [265, 106] on div "All arrow-drop-down-18px Created with Sketch." at bounding box center [259, 114] width 146 height 23
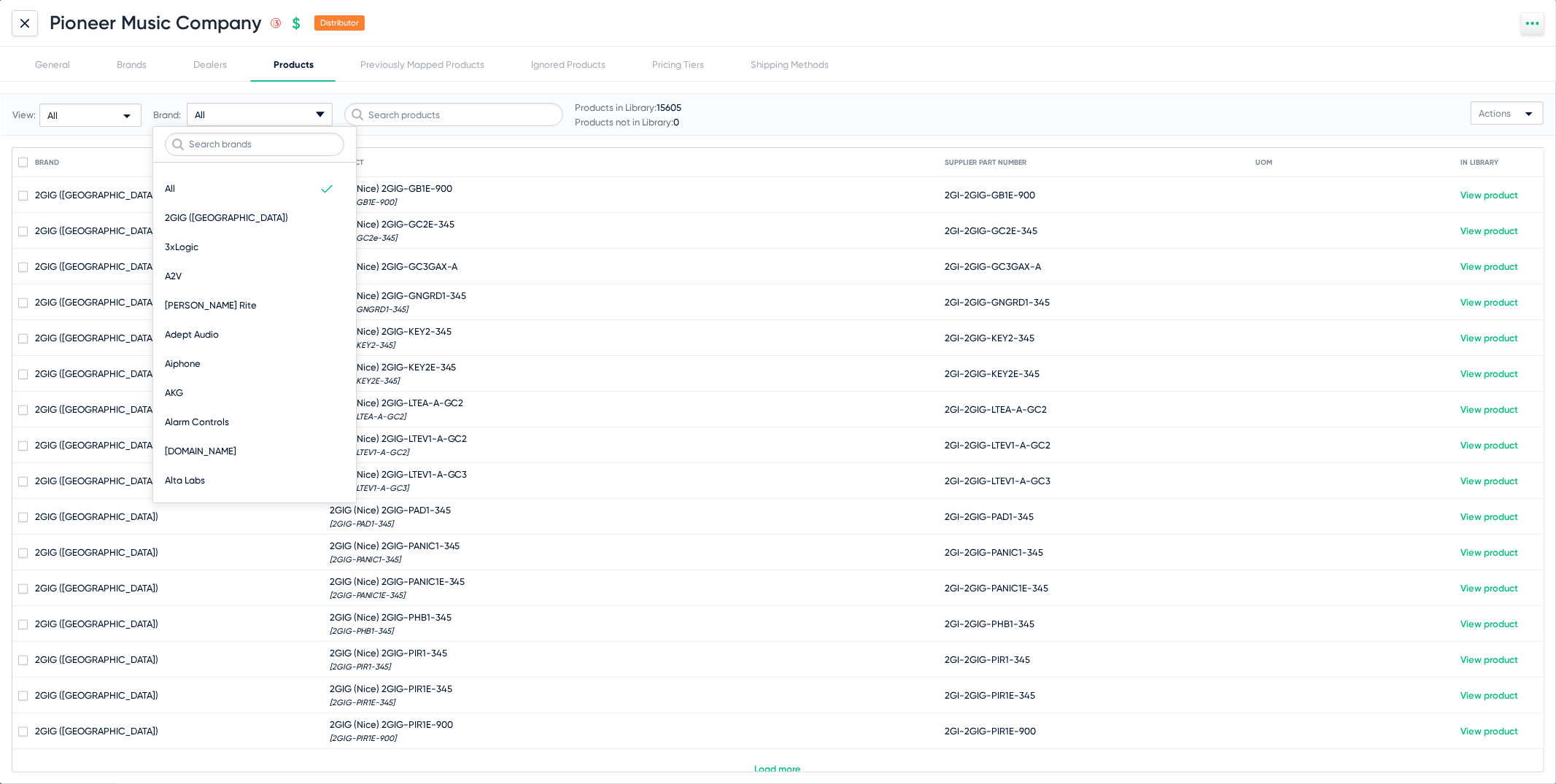
drag, startPoint x: 276, startPoint y: 408, endPoint x: 281, endPoint y: 559, distance: 151.1
click at [281, 559] on div "Pioneer Music Company .st0{fill:none;stroke:#CC0000;stroke-width:50;stroke-mite…" at bounding box center [778, 392] width 1556 height 784
click at [262, 205] on div "DMF Lighting" at bounding box center [254, 210] width 179 height 29
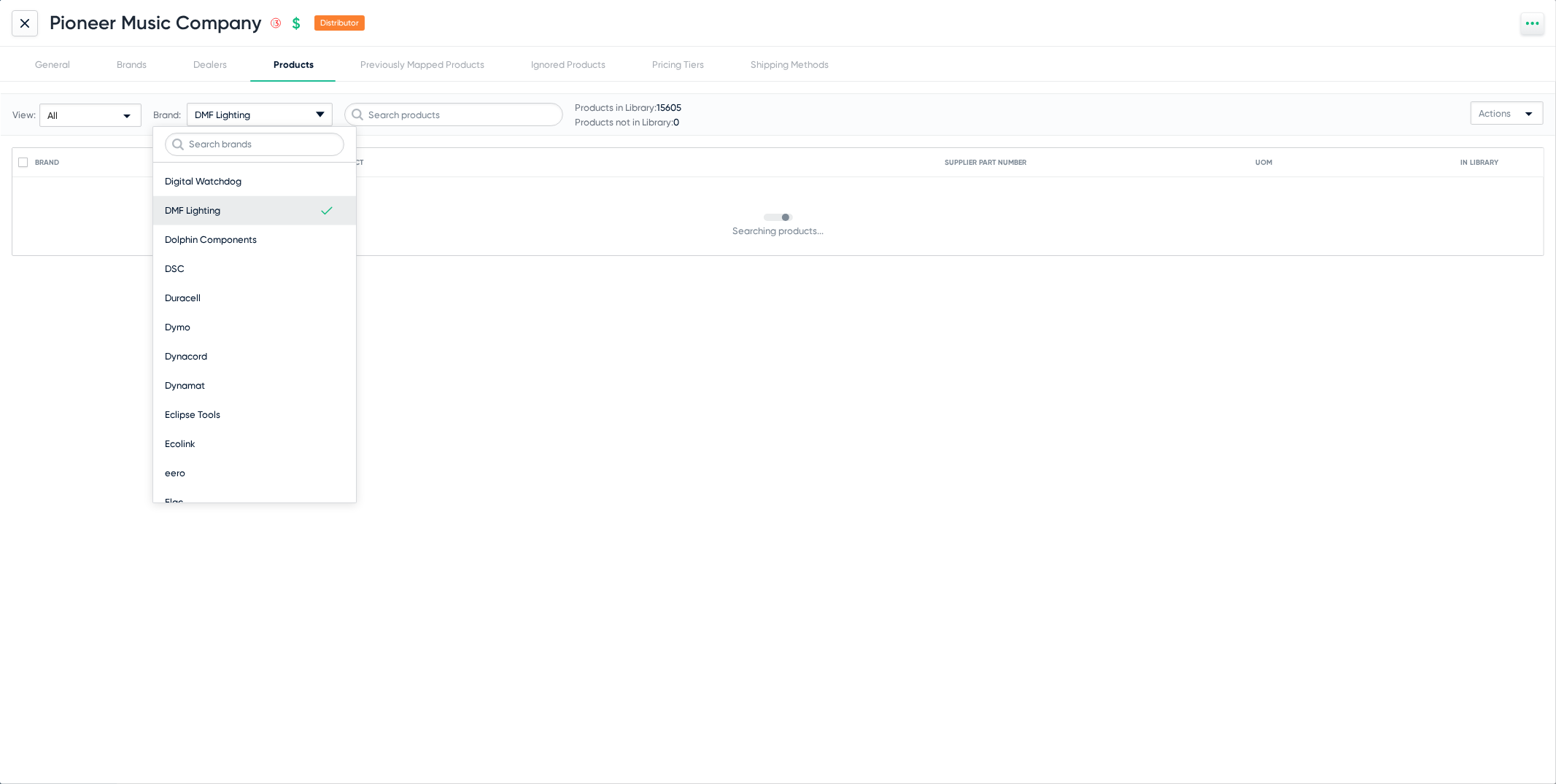
scroll to position [0, 0]
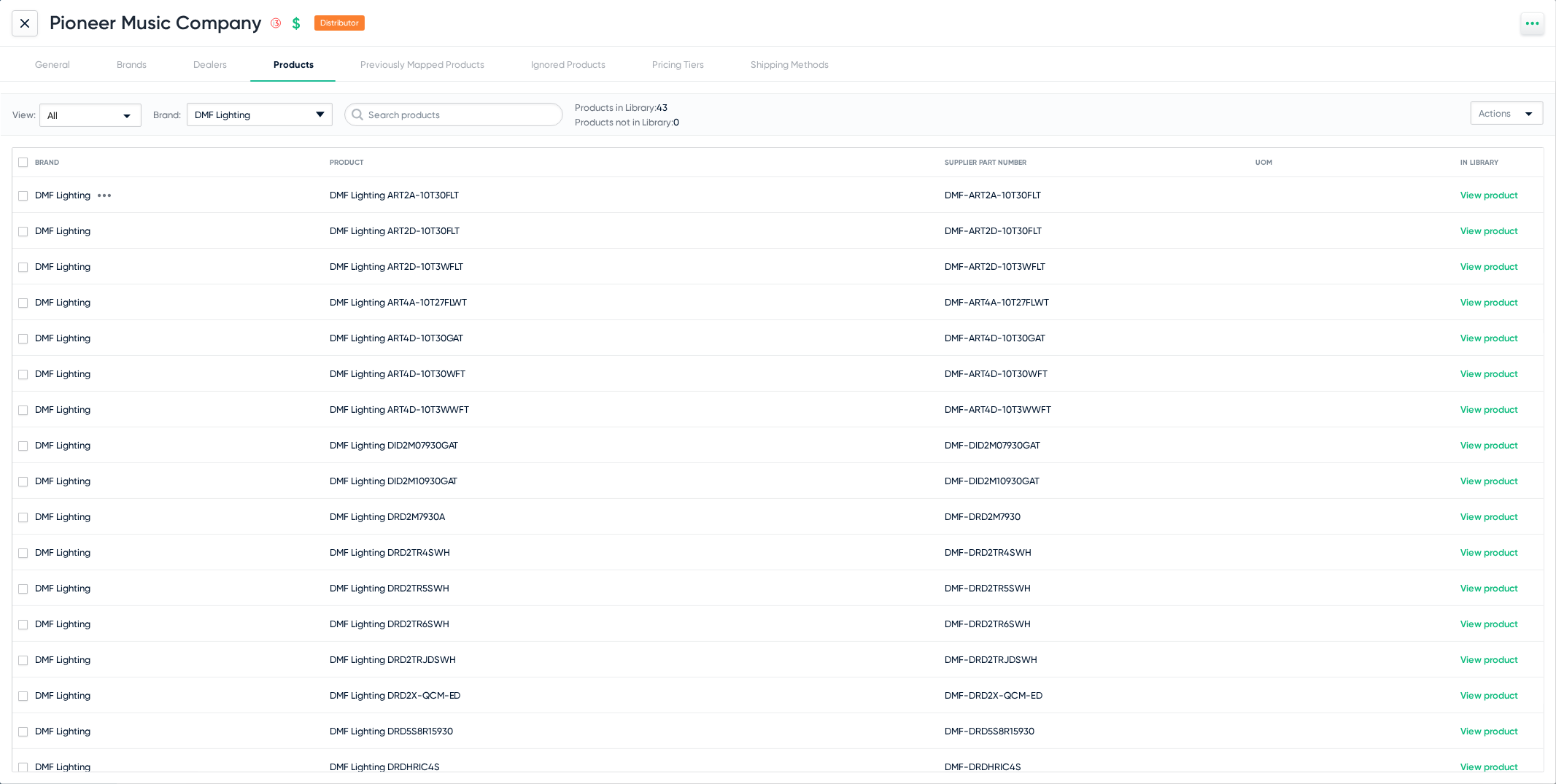
drag, startPoint x: 468, startPoint y: 196, endPoint x: 336, endPoint y: 195, distance: 132.0
click at [336, 195] on mat-cell "DMF Lighting ART2A-10T30FLT" at bounding box center [637, 194] width 615 height 35
checkbox input "true"
click at [336, 195] on span "DMF Lighting ART2A-10T30FLT" at bounding box center [394, 195] width 130 height 11
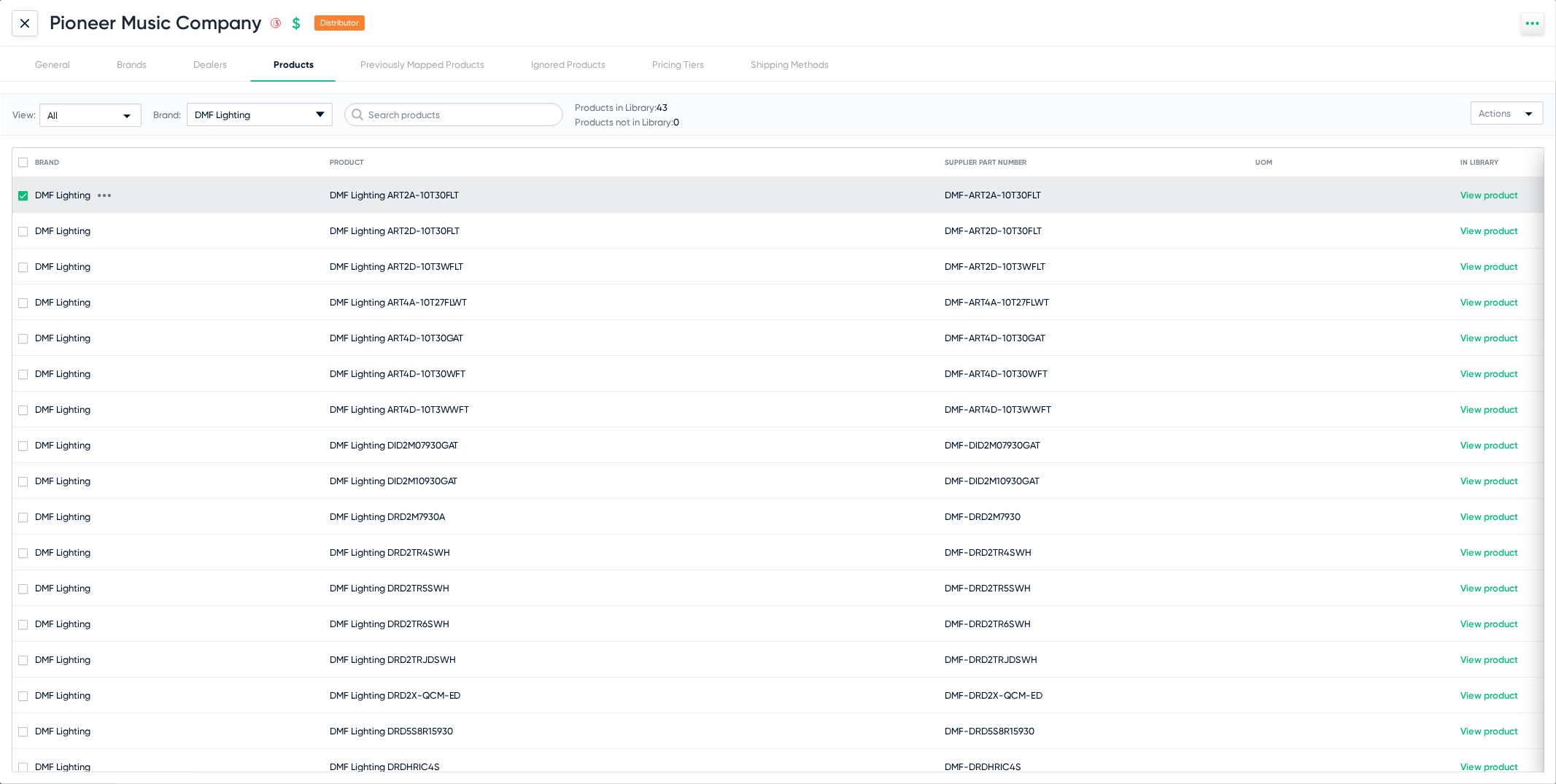
click at [336, 195] on span "DMF Lighting ART2A-10T30FLT" at bounding box center [394, 195] width 130 height 11
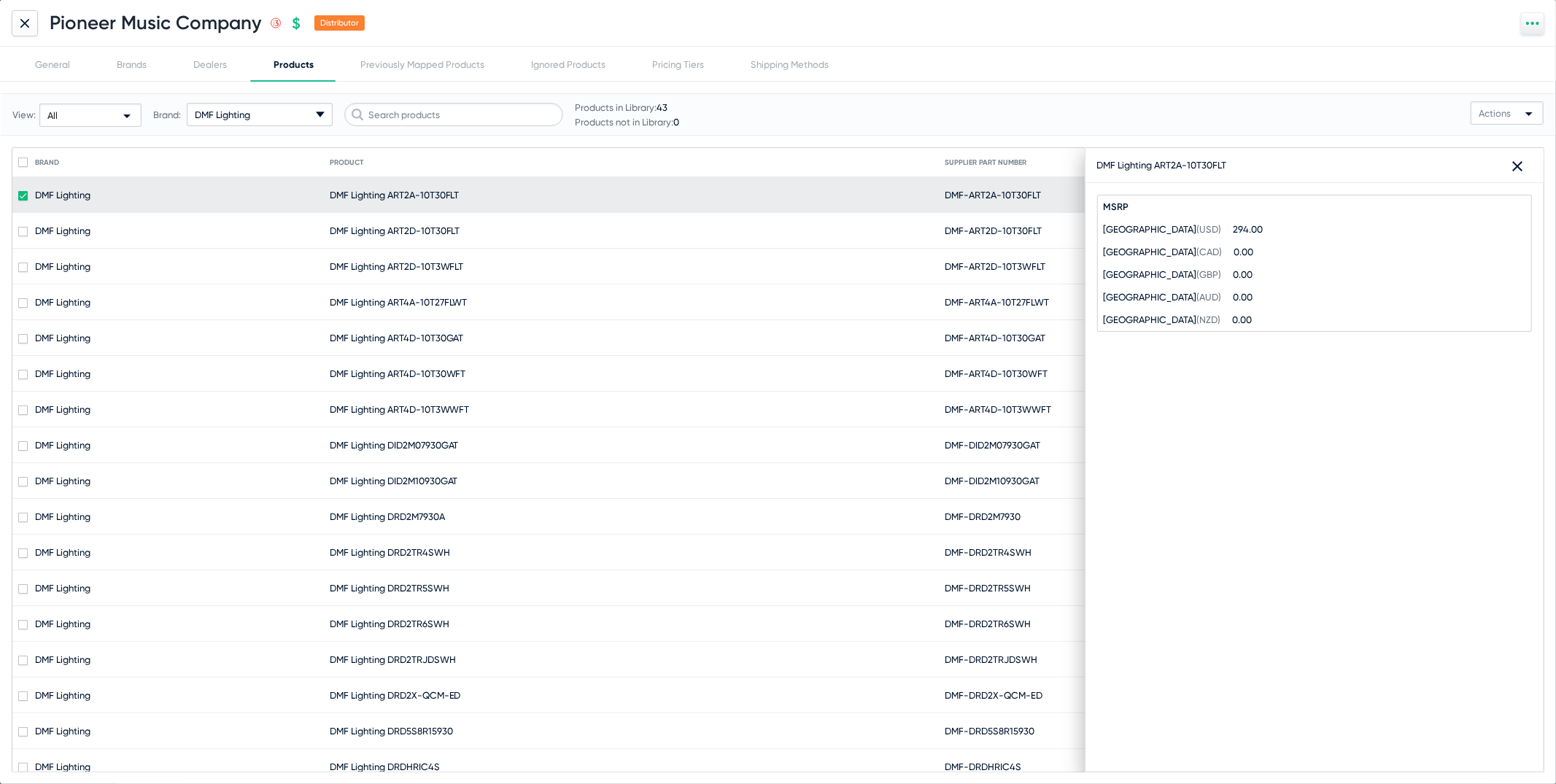
drag, startPoint x: 1206, startPoint y: 166, endPoint x: 1082, endPoint y: 166, distance: 124.0
click at [1082, 166] on mat-drawer-container "Brand Product Supplier Part Number UOM In Library DMF Lighting DMF Lighting ART…" at bounding box center [778, 460] width 1533 height 625
click at [1192, 174] on div "DMF Lighting ART2A-10T30FLT close" at bounding box center [1314, 166] width 458 height 35
click at [1189, 171] on div "DMF Lighting ART2A-10T30FLT close" at bounding box center [1314, 166] width 458 height 35
click at [1189, 169] on div "DMF Lighting ART2A-10T30FLT" at bounding box center [1162, 165] width 130 height 11
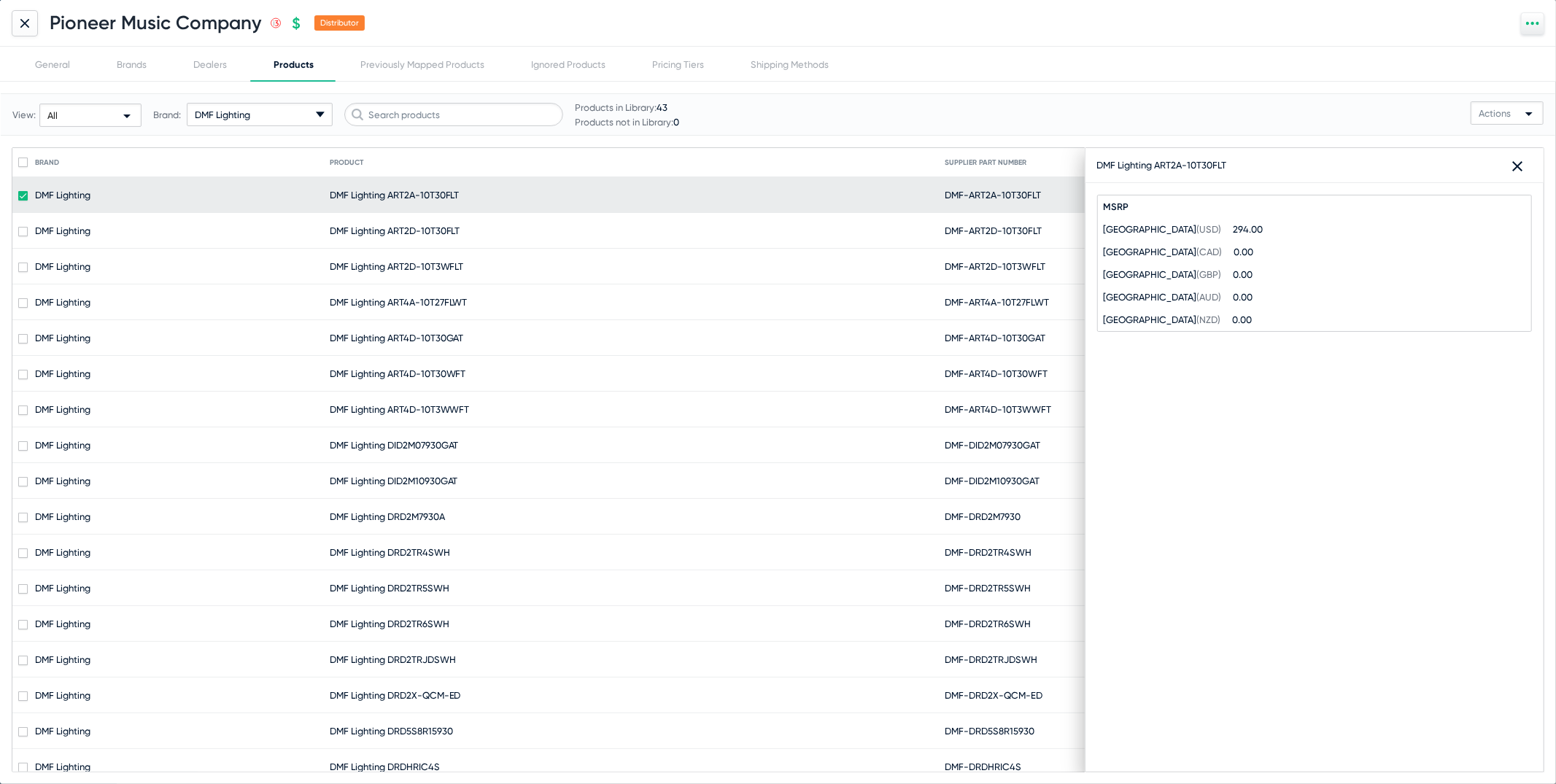
click at [1189, 169] on div "DMF Lighting ART2A-10T30FLT" at bounding box center [1162, 165] width 130 height 11
copy div "DMF Lighting ART2A-10T30FLT close"
click at [20, 28] on div at bounding box center [25, 23] width 26 height 26
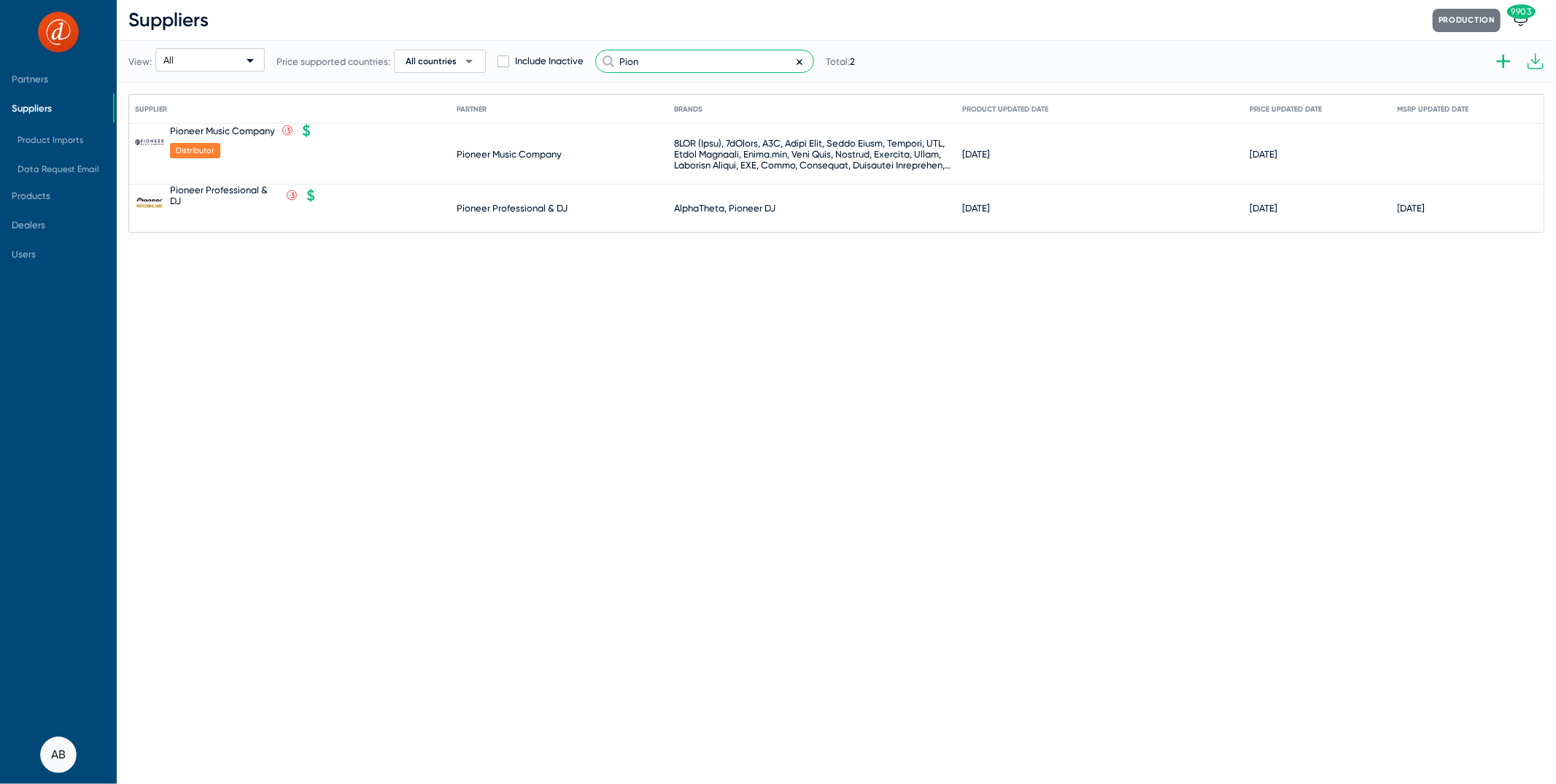
click at [678, 66] on input "Pion" at bounding box center [705, 60] width 219 height 23
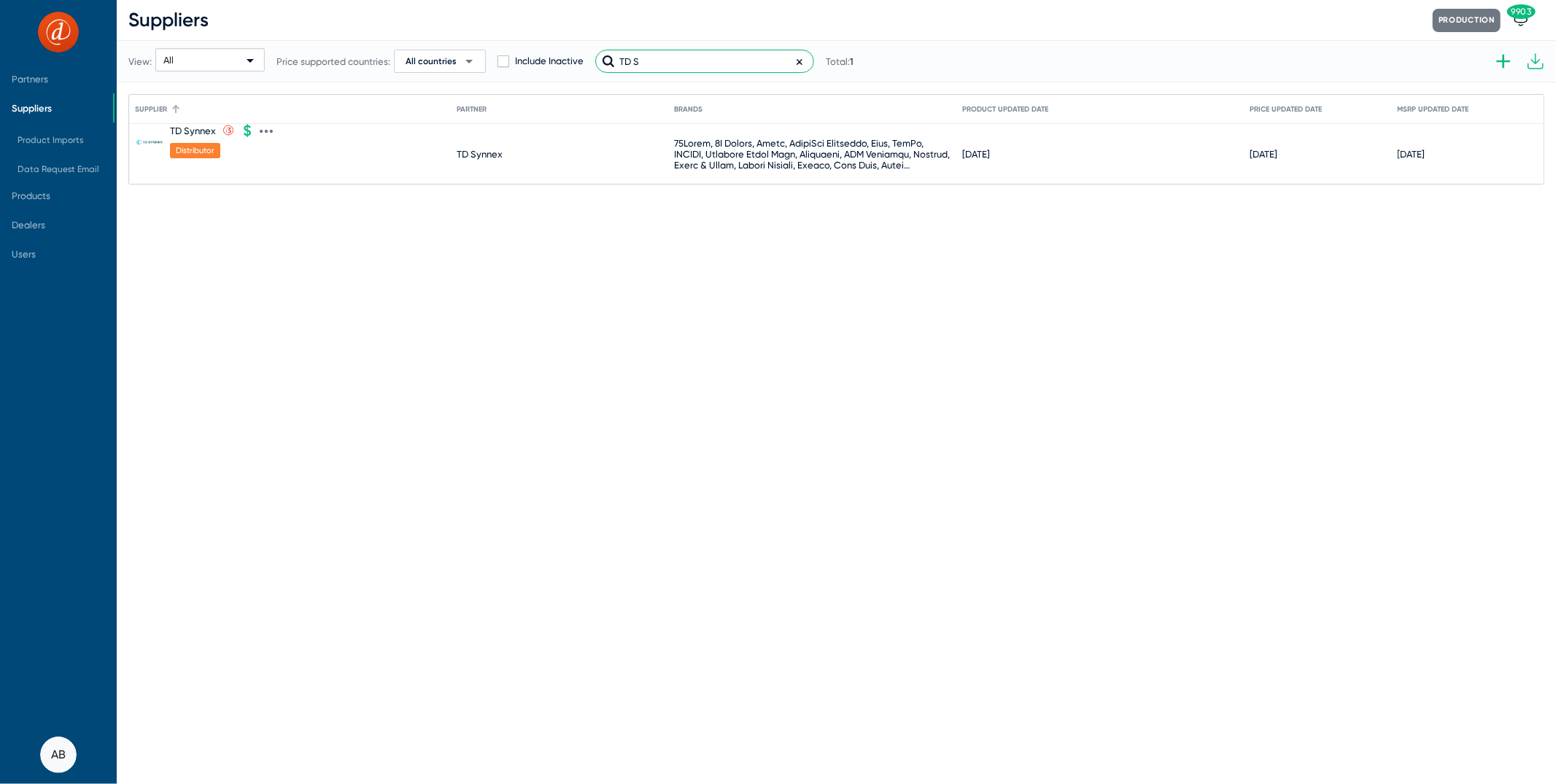
type input "TD S"
click at [198, 128] on div "TD Synnex" at bounding box center [192, 130] width 46 height 11
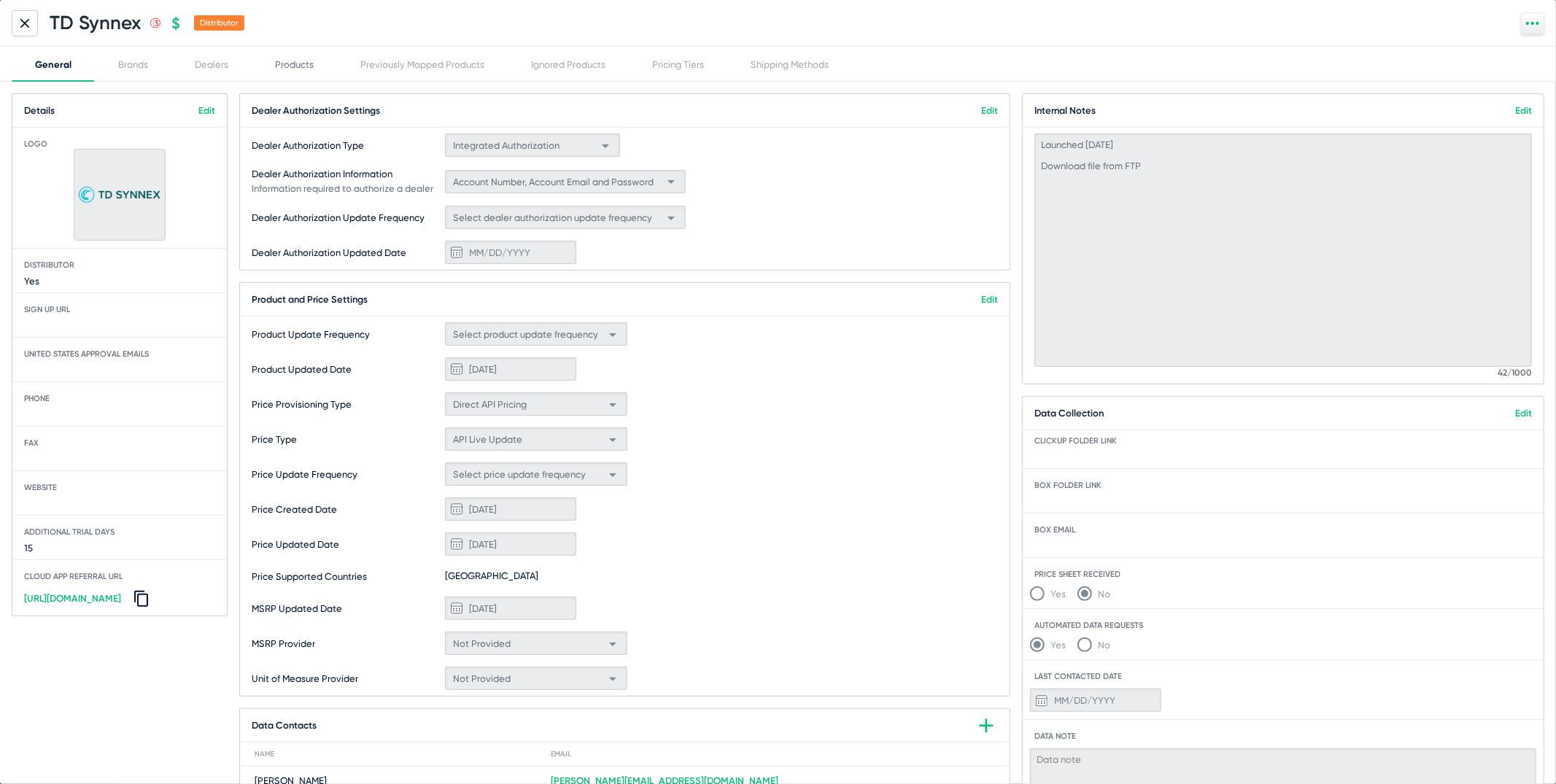
click at [317, 66] on div "Products" at bounding box center [294, 64] width 85 height 35
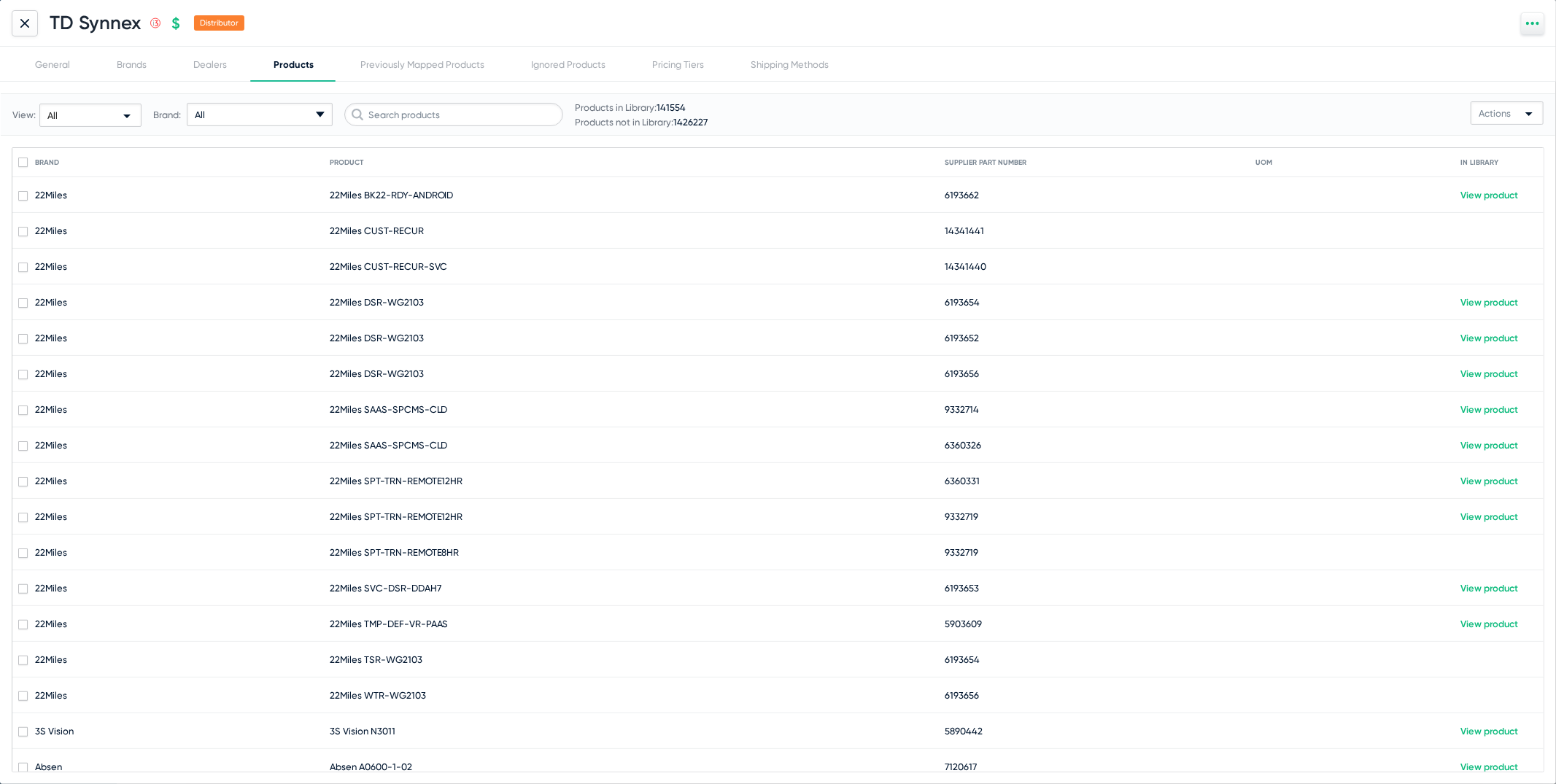
click at [287, 102] on div "View: All Brand: All arrow-drop-down-18px Created with Sketch. Products in Libr…" at bounding box center [360, 114] width 695 height 60
click at [285, 112] on div "All arrow-drop-down-18px Created with Sketch." at bounding box center [259, 114] width 146 height 23
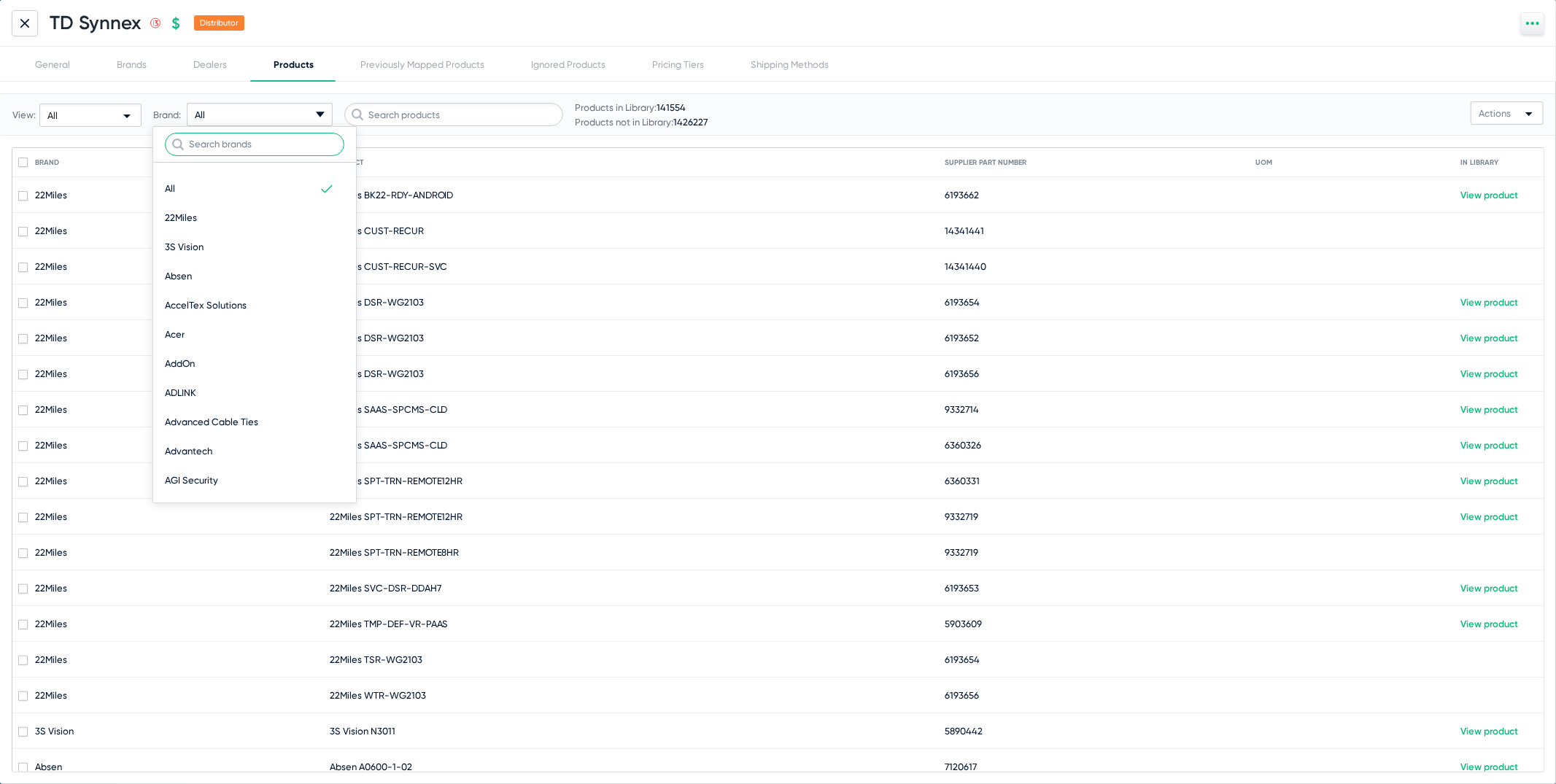
click at [286, 138] on input "text" at bounding box center [254, 144] width 179 height 23
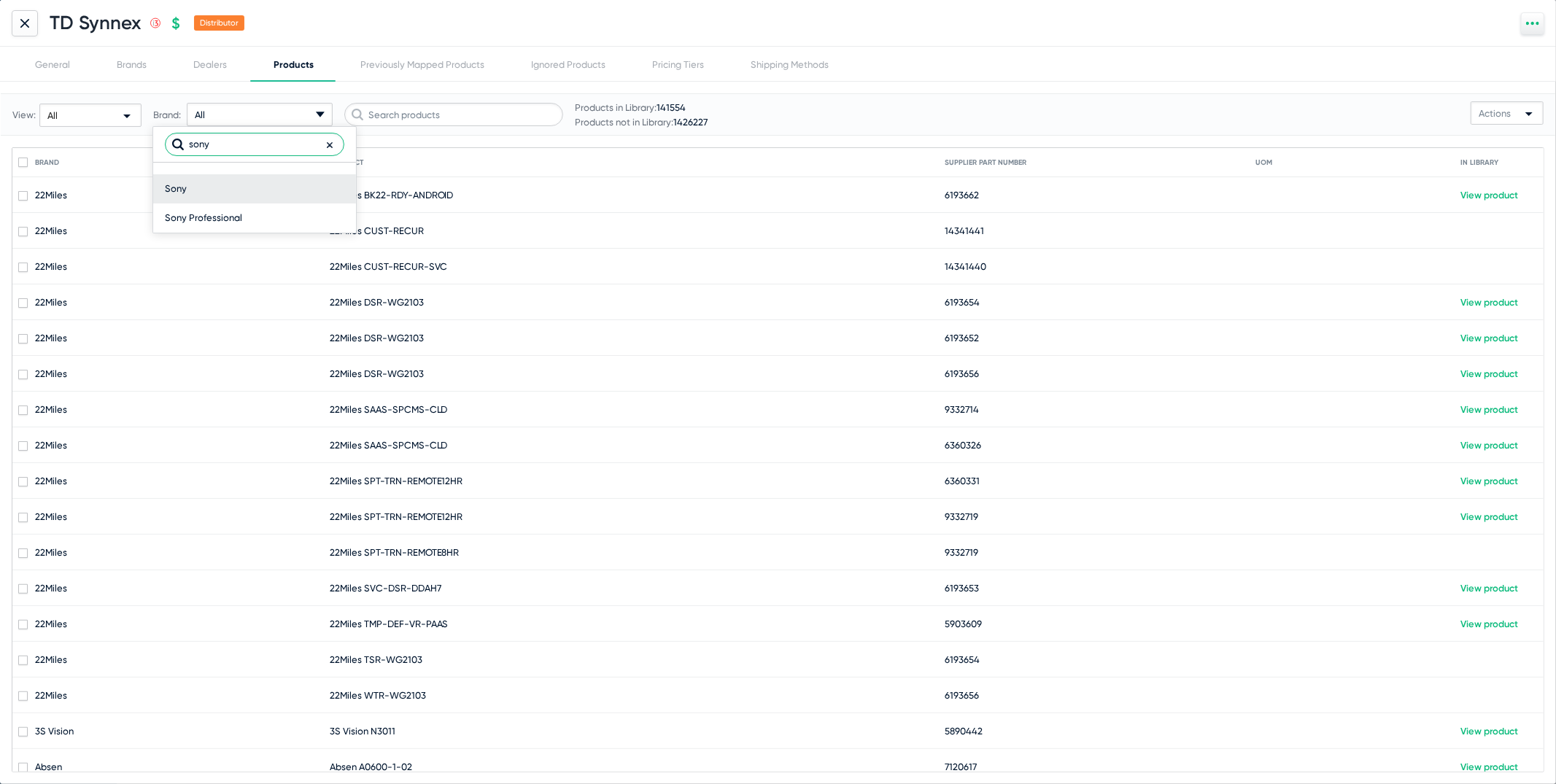
type input "sony"
click at [271, 191] on div "Sony" at bounding box center [254, 189] width 179 height 29
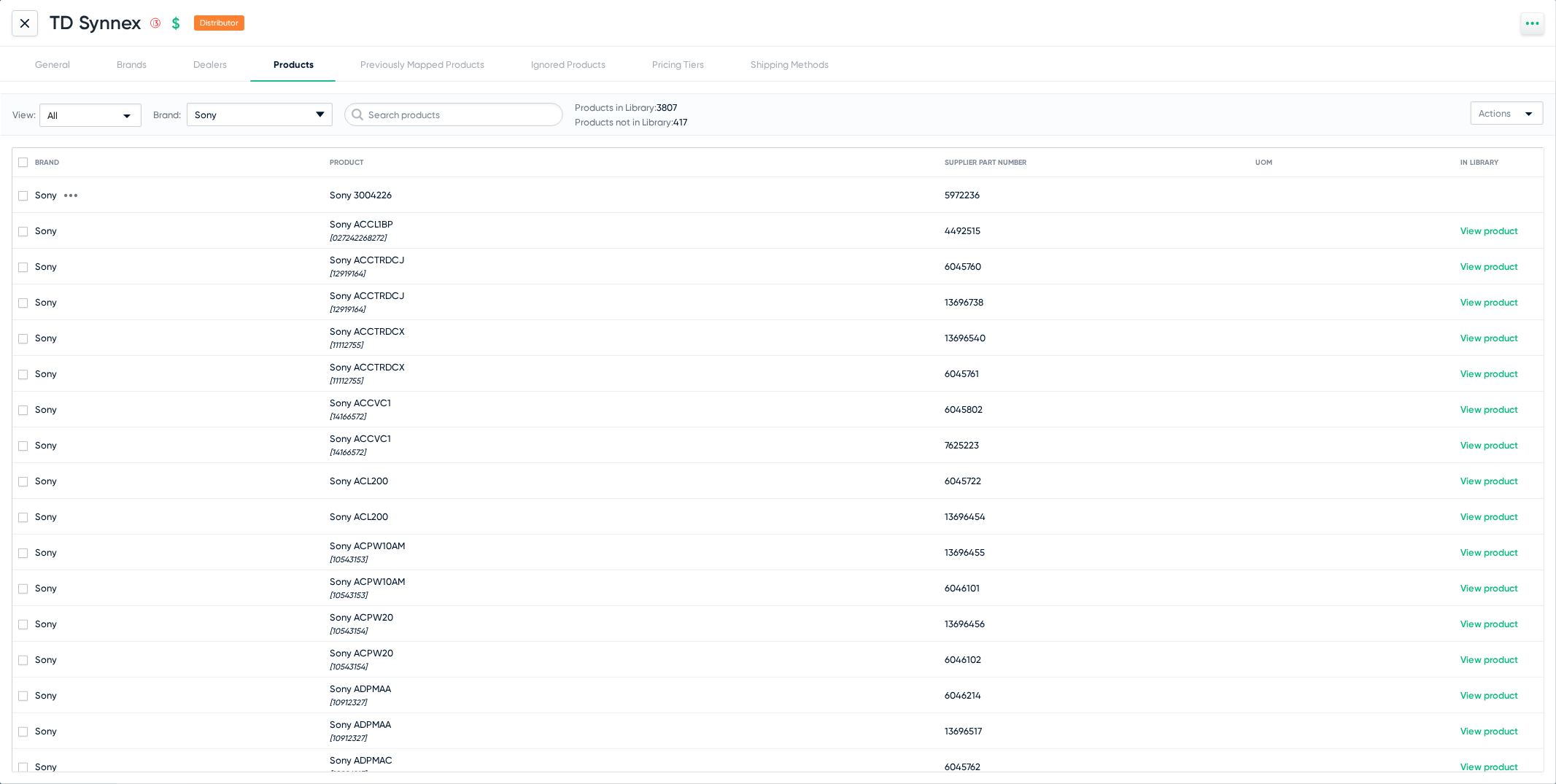
click at [547, 180] on mat-cell "Sony 3004226" at bounding box center [637, 194] width 615 height 35
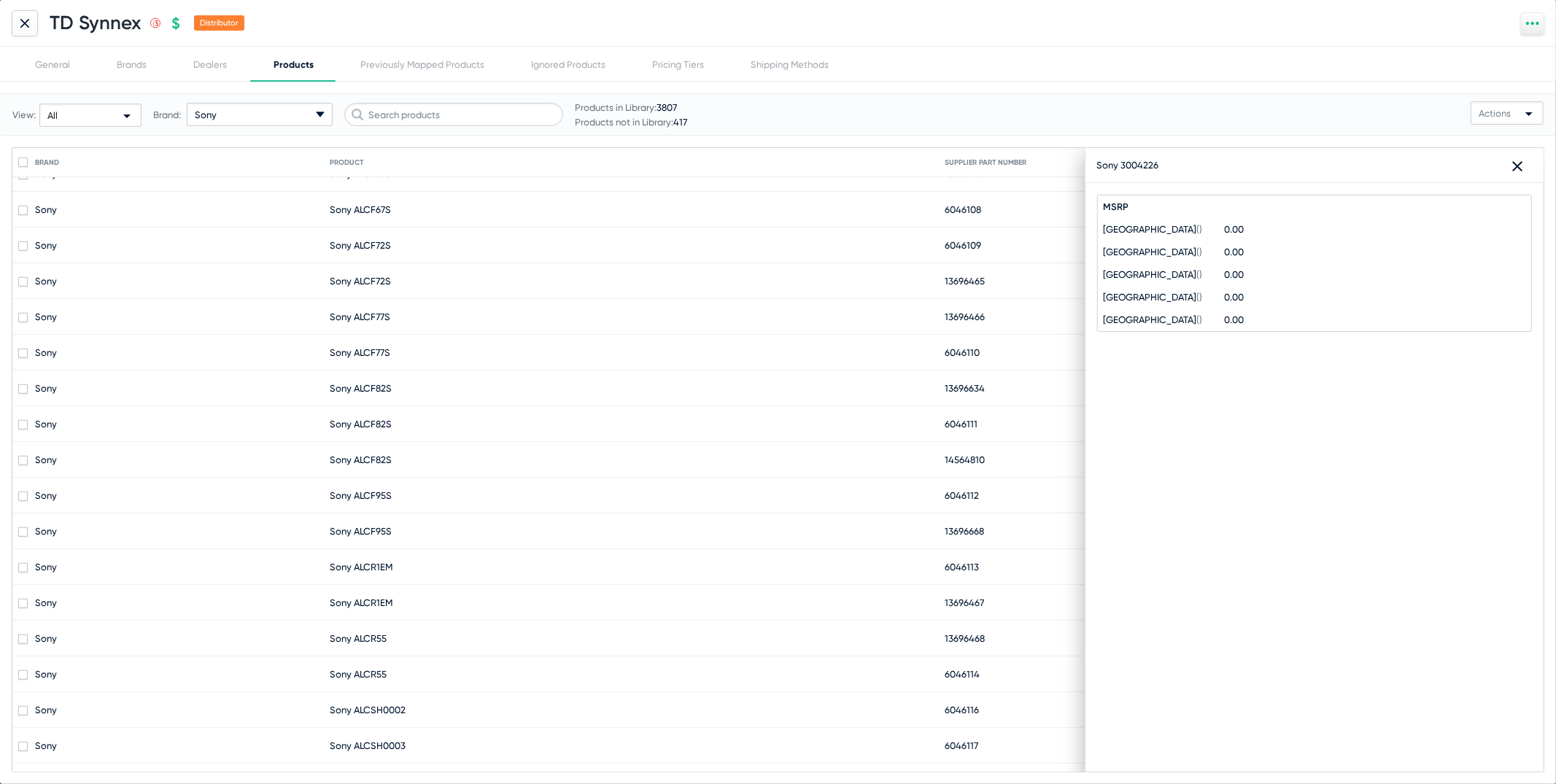
scroll to position [1215, 0]
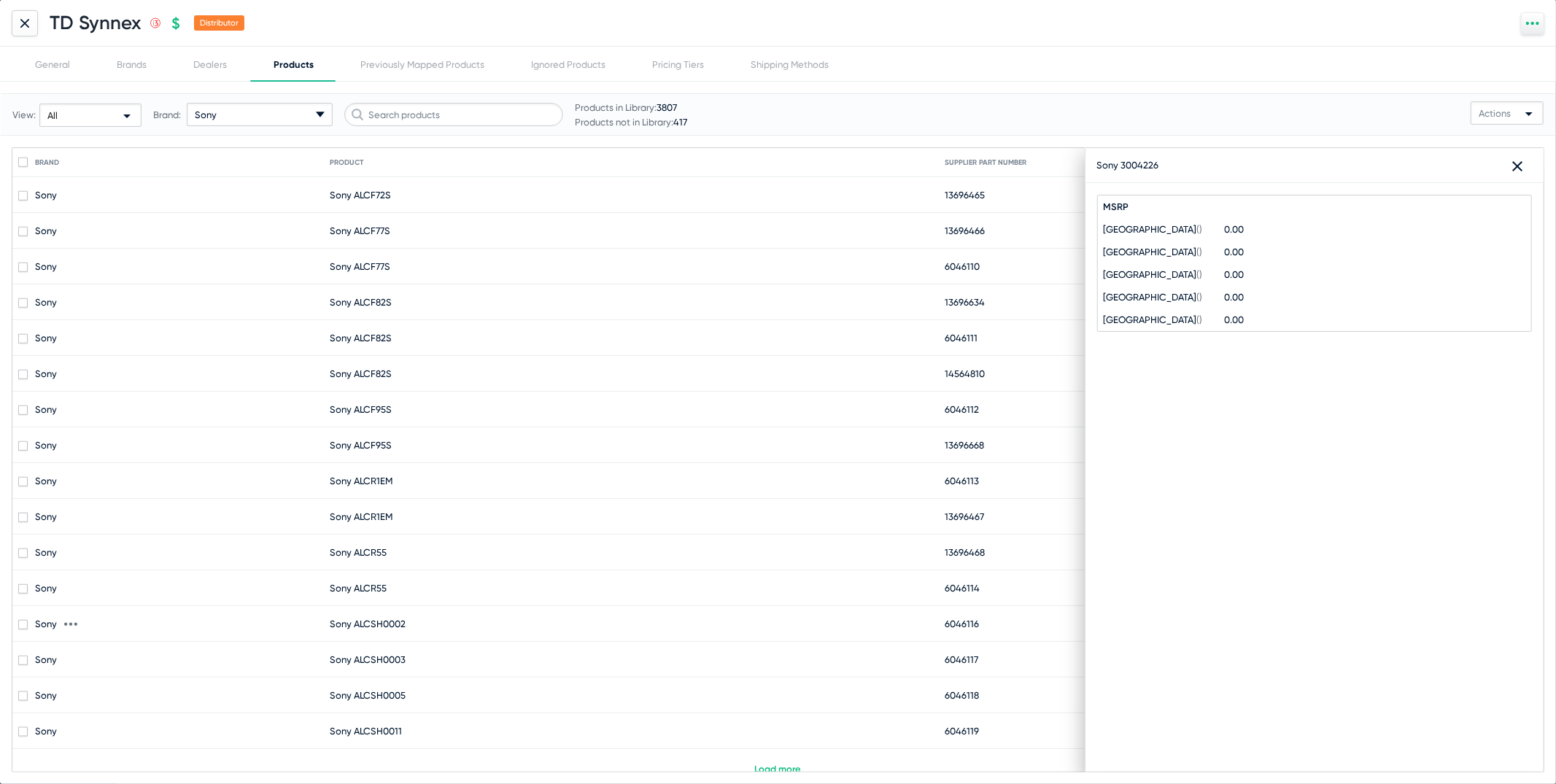
click at [439, 606] on mat-cell "Sony ALCSH0002" at bounding box center [637, 624] width 615 height 35
checkbox input "false"
checkbox input "true"
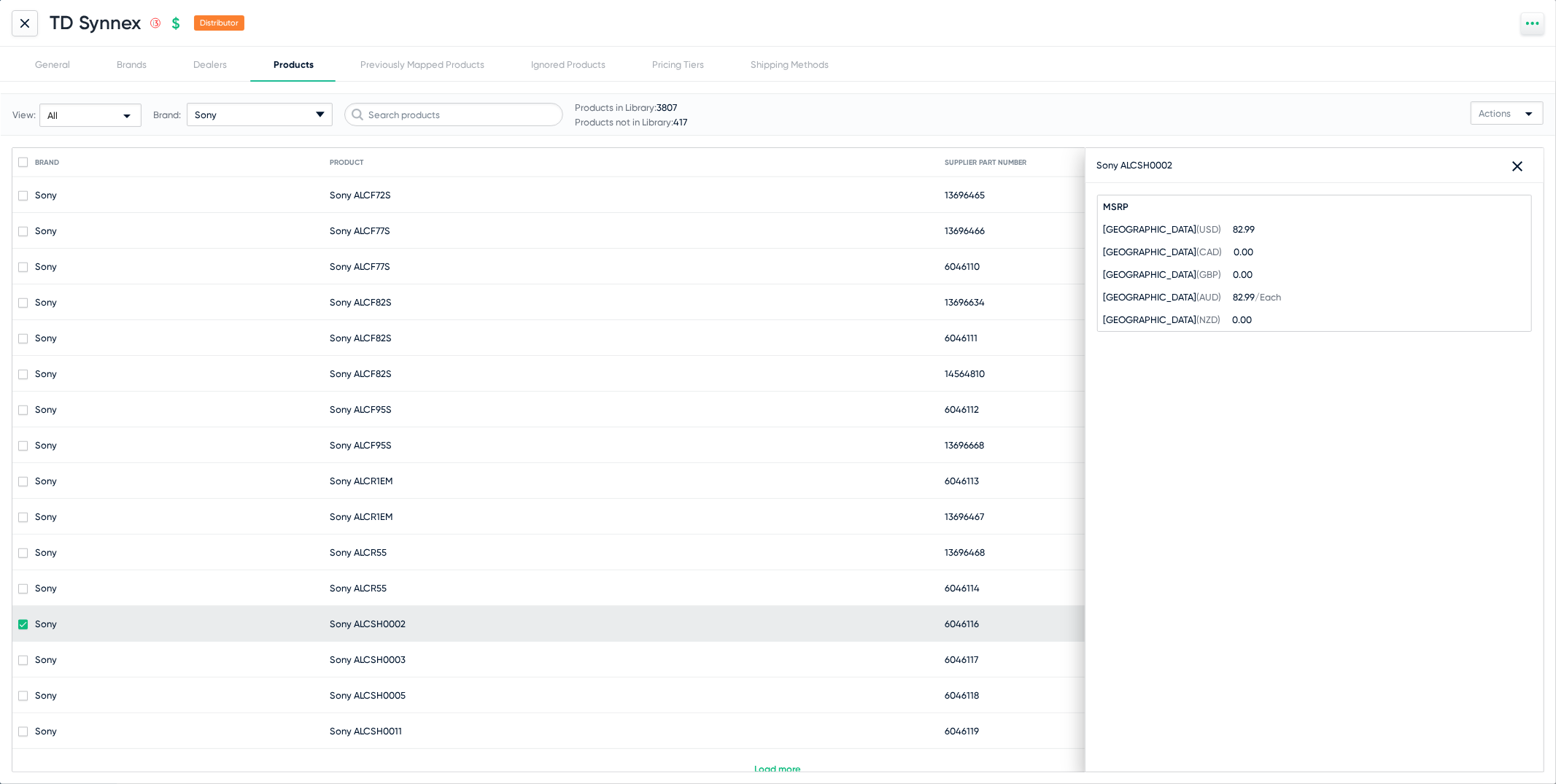
drag, startPoint x: 1178, startPoint y: 162, endPoint x: 1098, endPoint y: 164, distance: 80.0
click at [1098, 164] on div "Sony ALCSH0002 close" at bounding box center [1314, 166] width 458 height 35
copy div "Sony ALCSH0002"
click at [40, 22] on div "TD Synnex .st0{fill:none;stroke:#CC0000;stroke-width:50;stroke-miterlimit:10;} …" at bounding box center [778, 23] width 1556 height 47
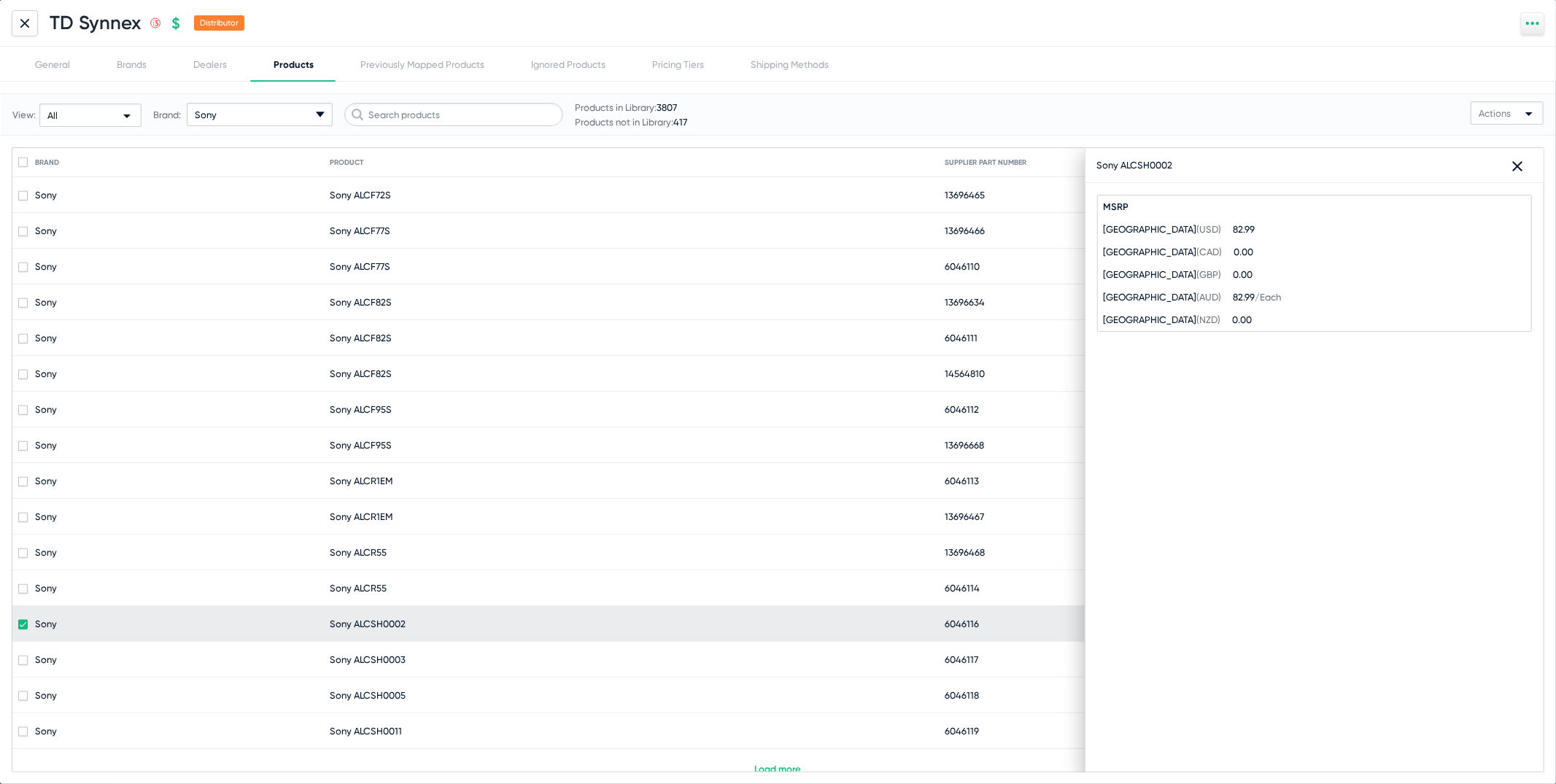
click at [38, 22] on div "TD Synnex .st0{fill:none;stroke:#CC0000;stroke-width:50;stroke-miterlimit:10;} …" at bounding box center [778, 23] width 1556 height 47
click at [27, 22] on icon at bounding box center [25, 23] width 9 height 9
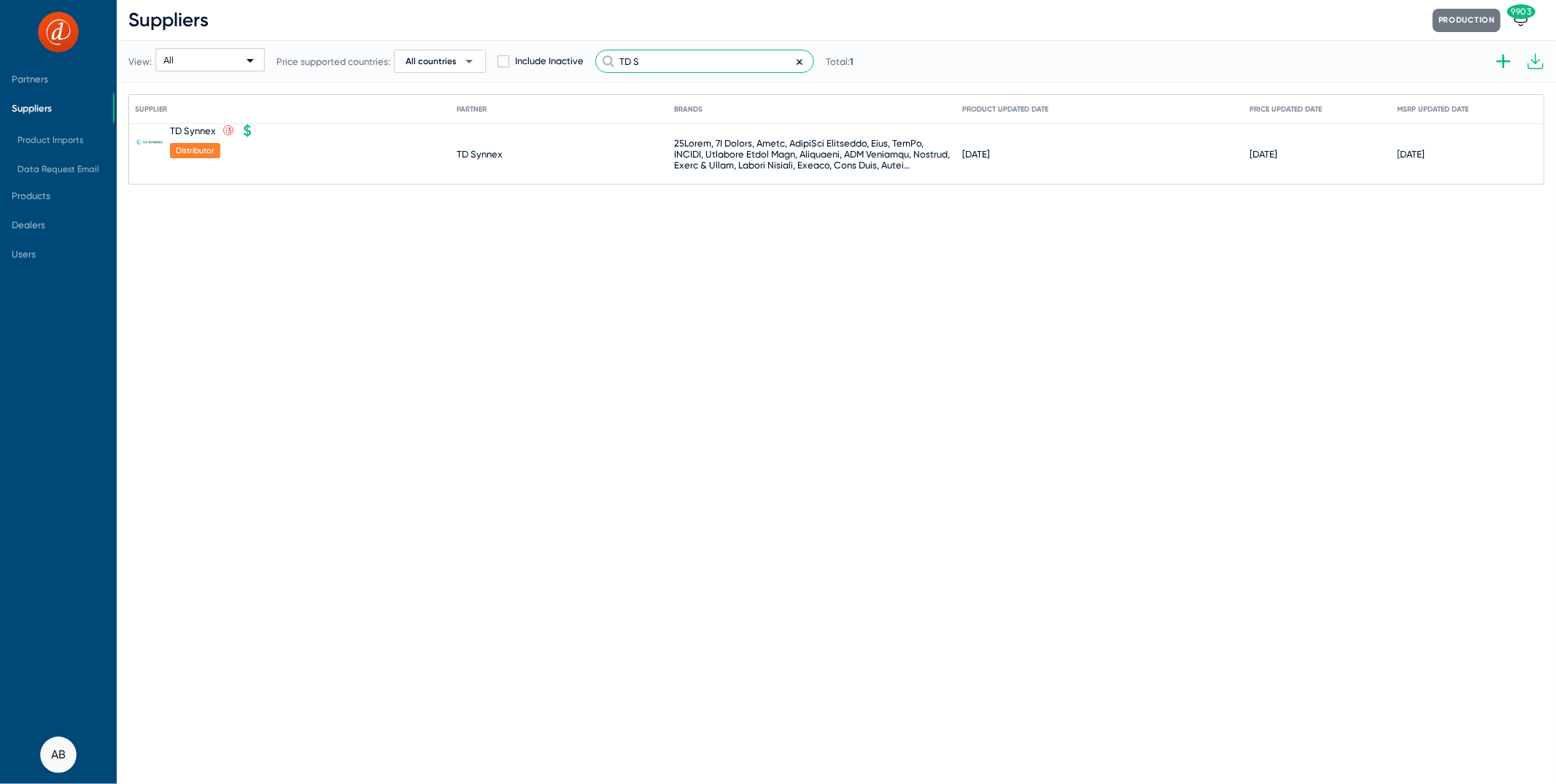
click at [753, 55] on input "TD S" at bounding box center [705, 60] width 219 height 23
type input "T"
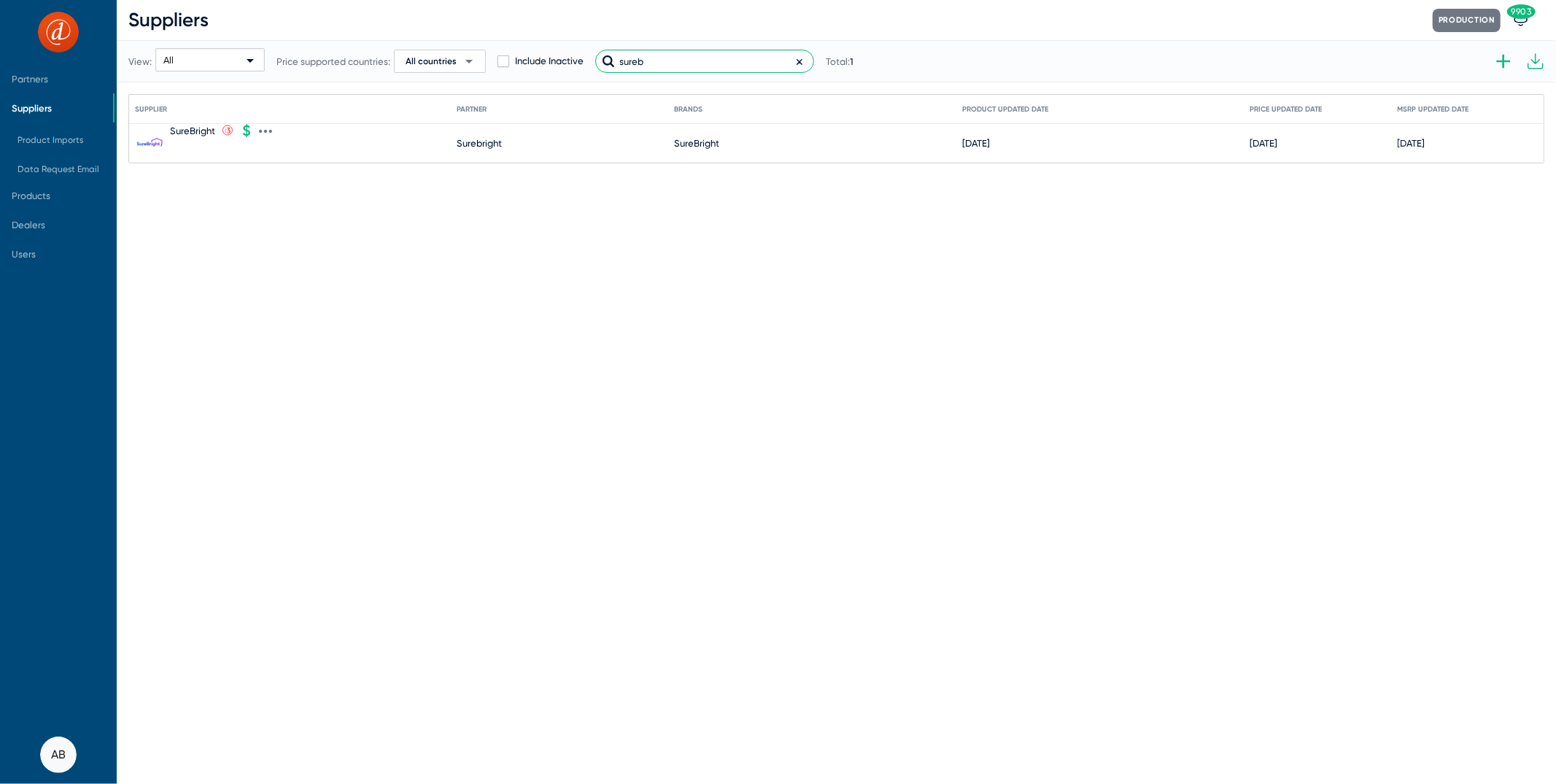
type input "sureb"
click at [194, 125] on div "SureBright" at bounding box center [192, 130] width 45 height 11
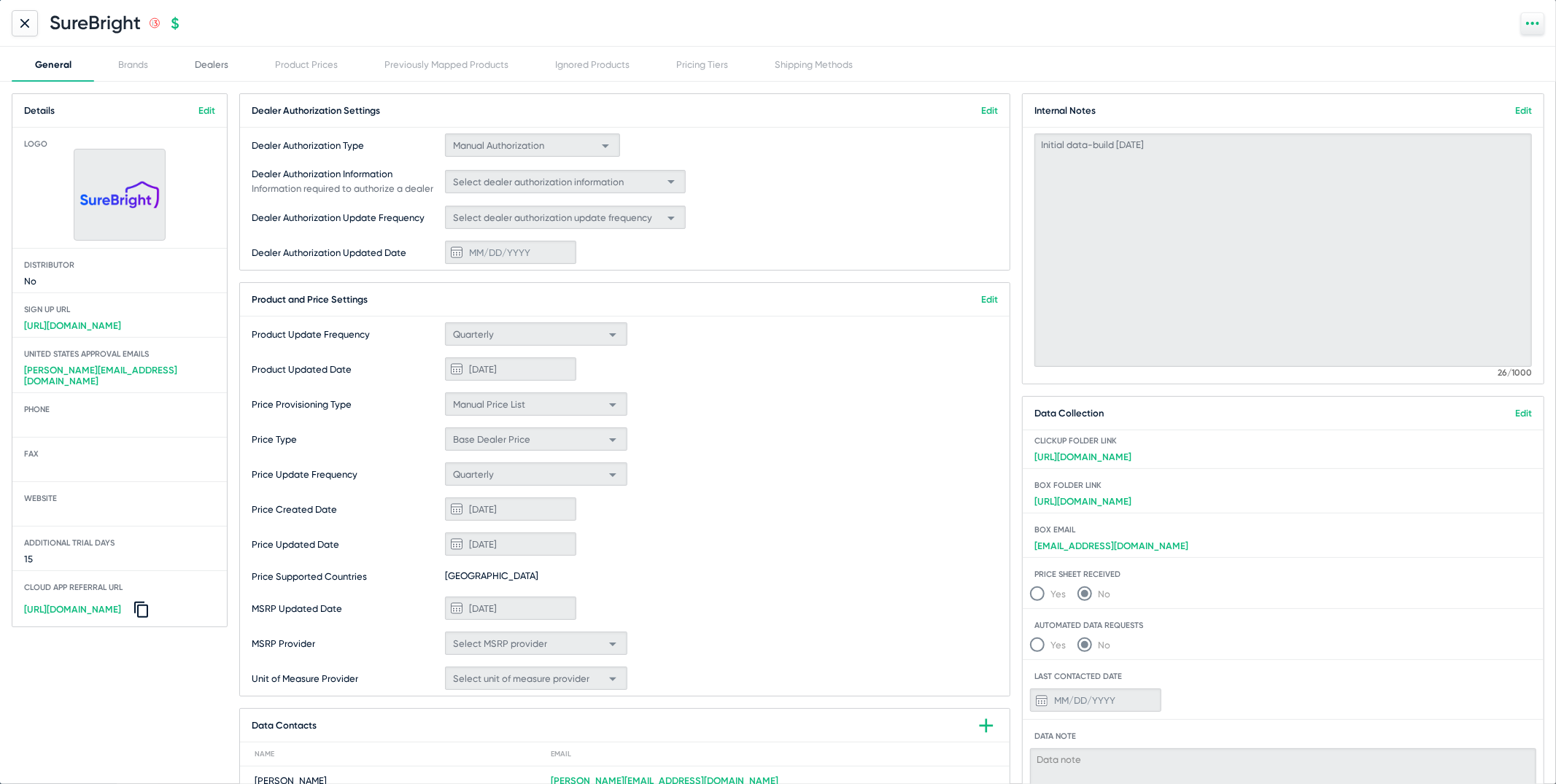
click at [215, 65] on div "Dealers" at bounding box center [211, 64] width 34 height 11
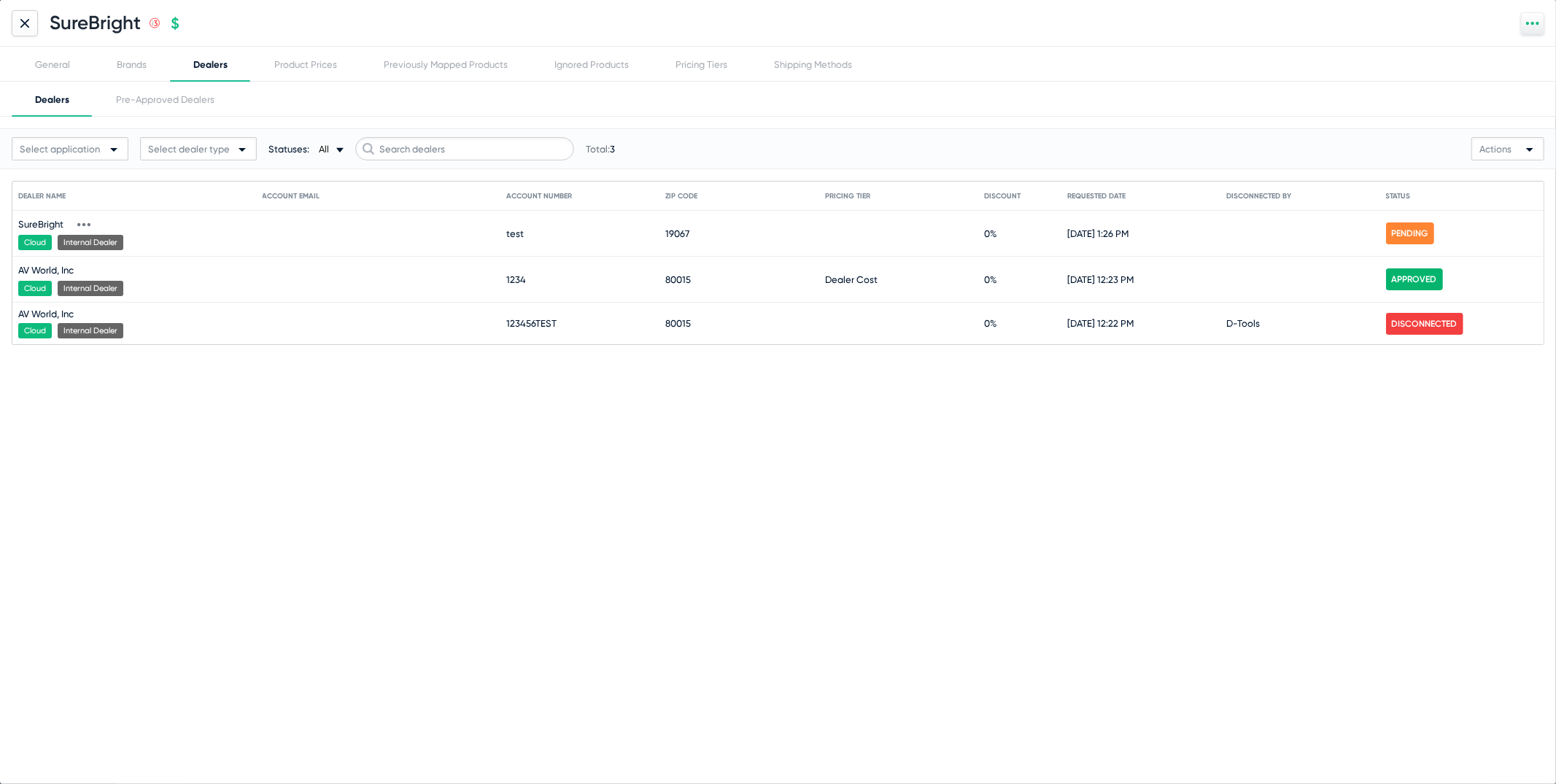
click at [80, 224] on icon at bounding box center [84, 224] width 13 height 13
click at [98, 239] on button "View request" at bounding box center [109, 247] width 80 height 29
